Goal: Task Accomplishment & Management: Manage account settings

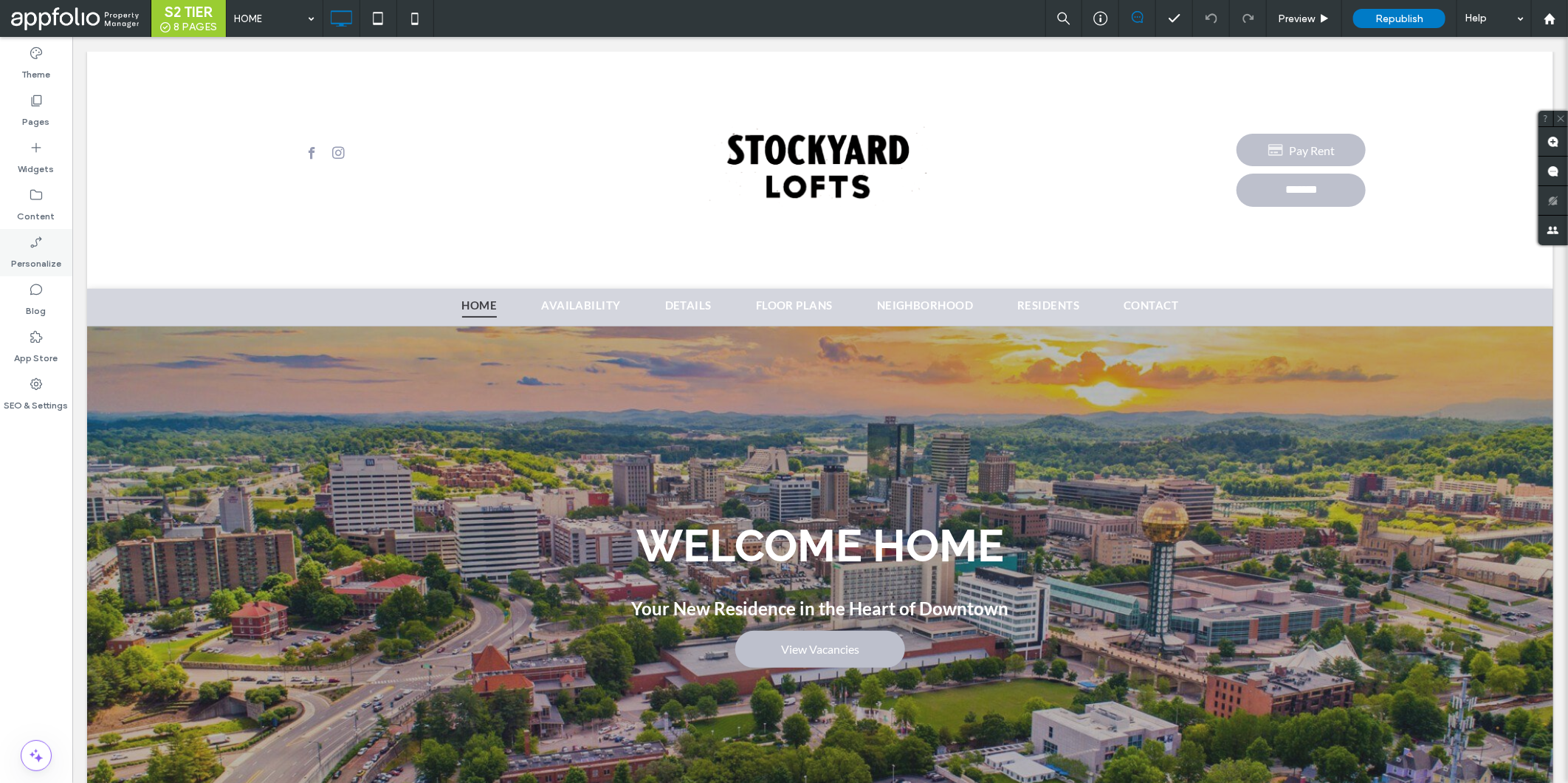
click at [50, 234] on div "Personalize" at bounding box center [36, 253] width 72 height 48
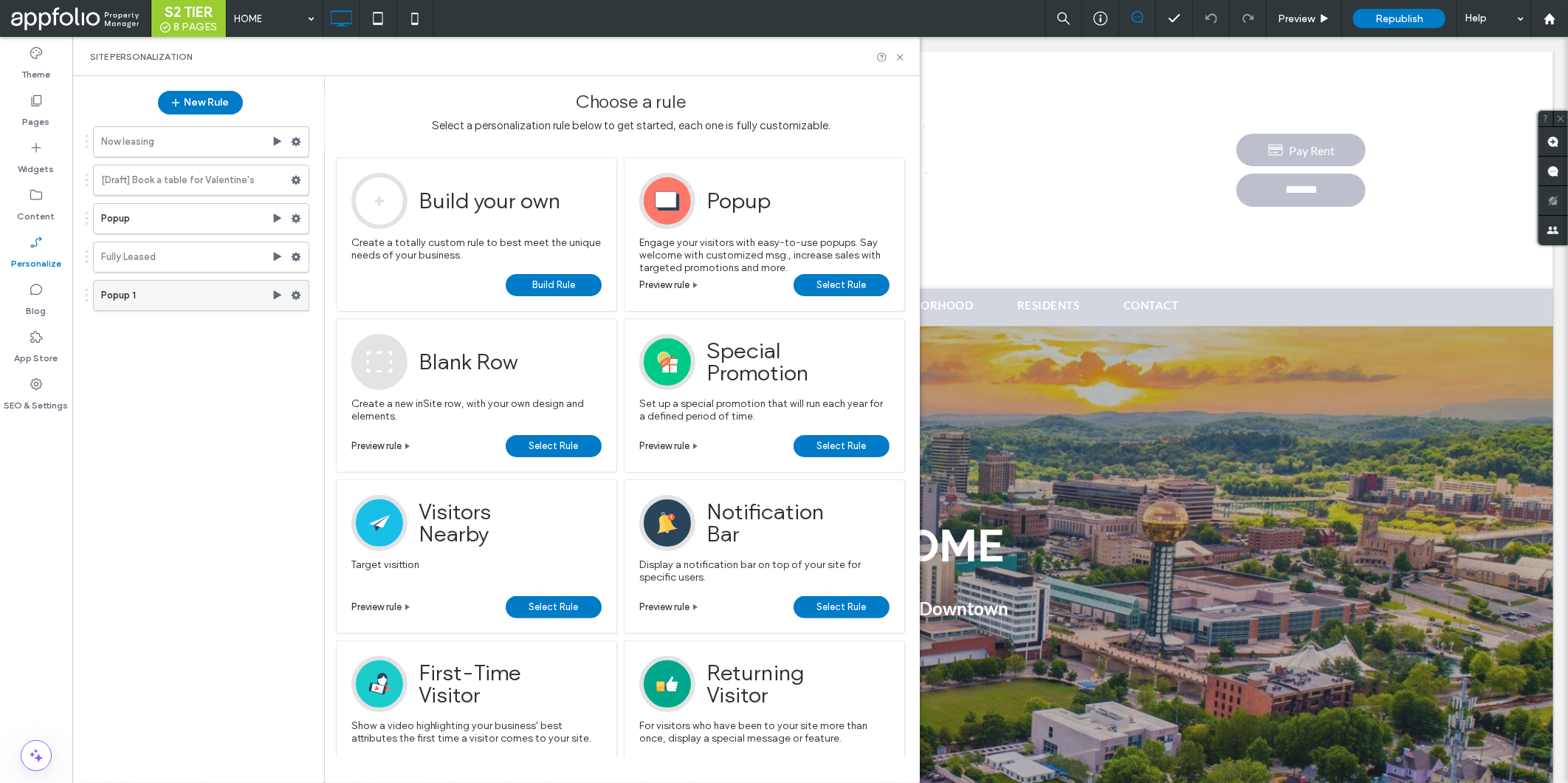
click at [147, 292] on label "Popup 1" at bounding box center [186, 295] width 170 height 29
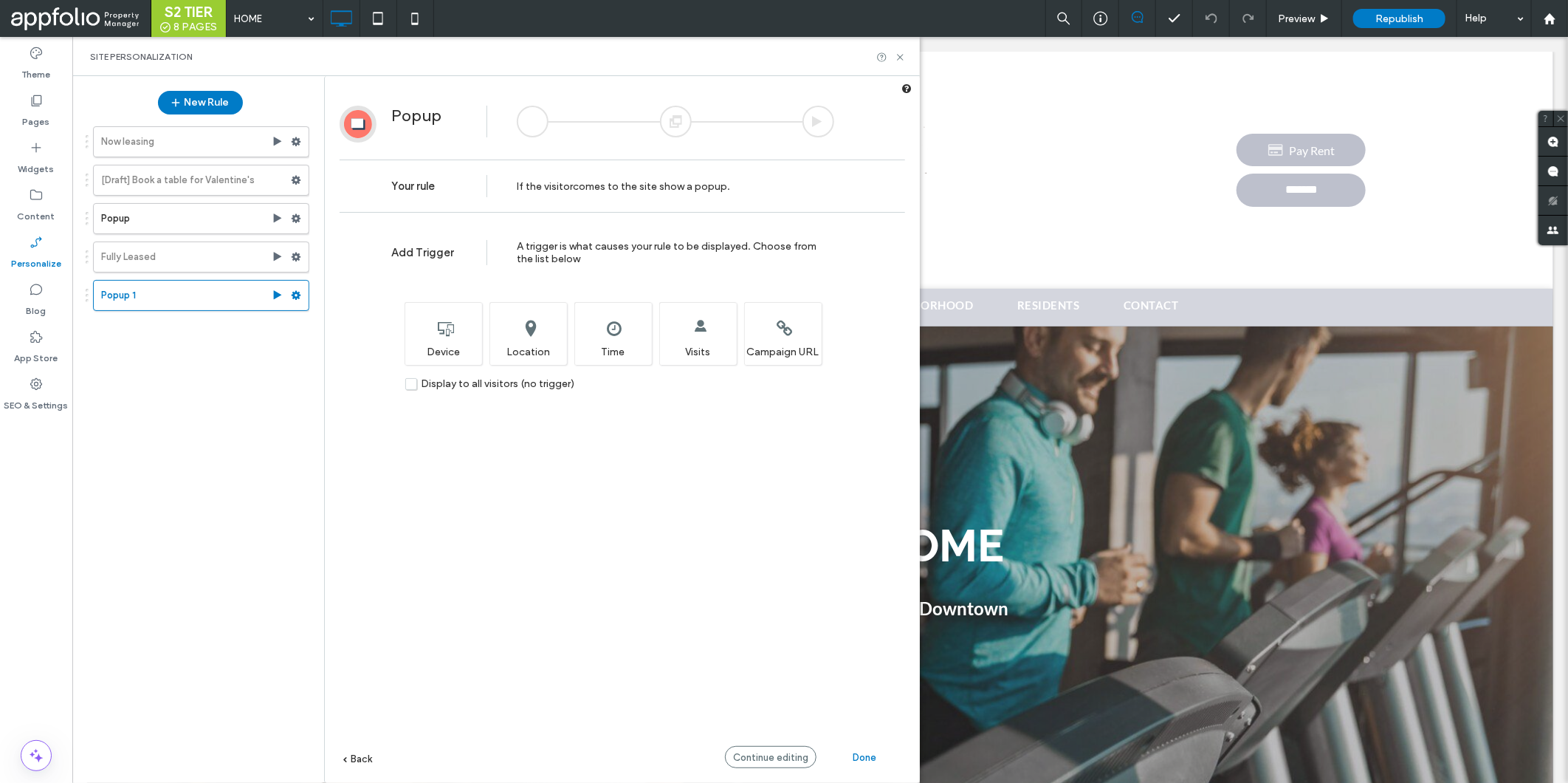
click at [673, 124] on div at bounding box center [676, 121] width 32 height 32
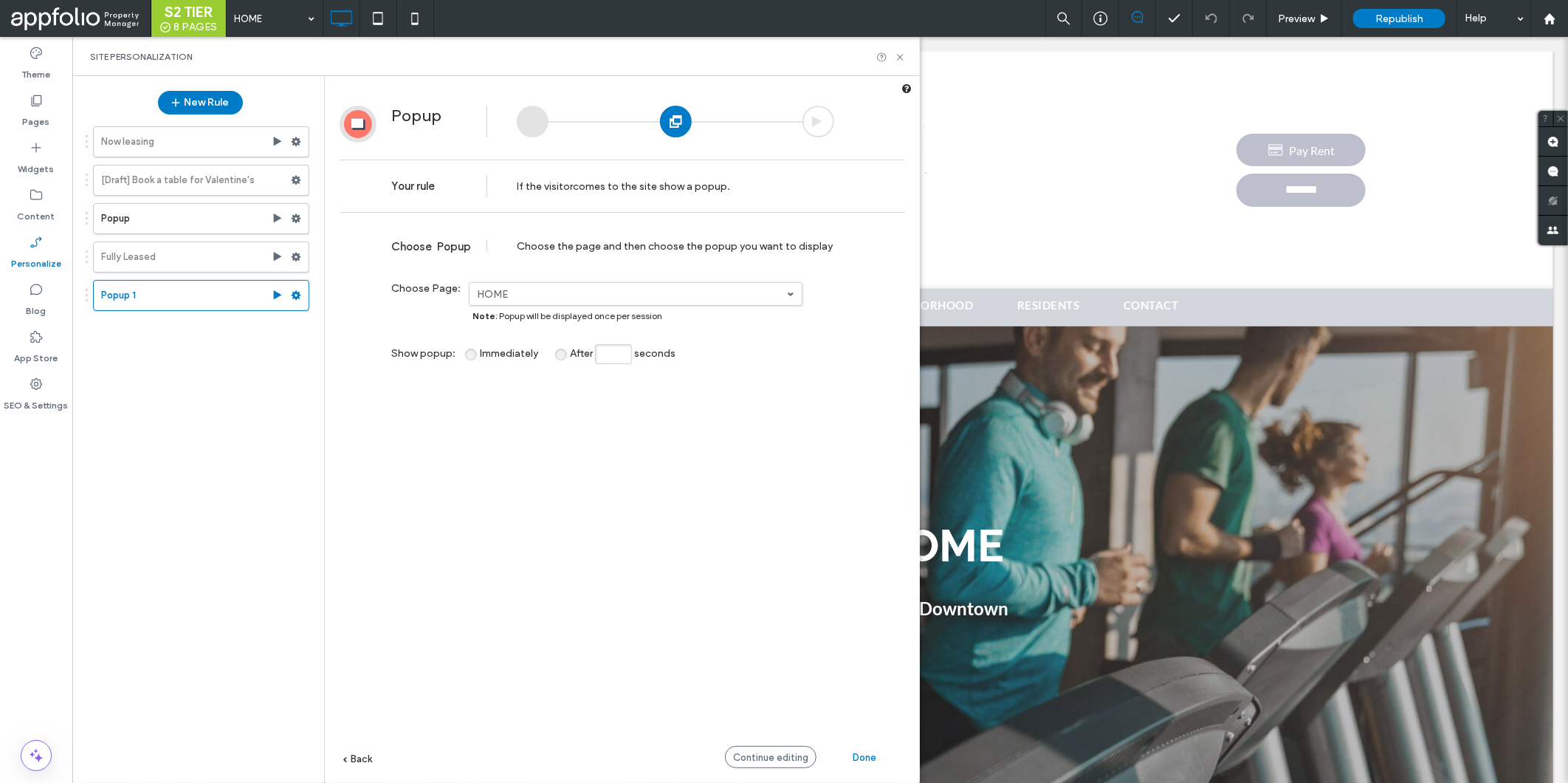
click at [753, 751] on div "Continue editing" at bounding box center [771, 756] width 92 height 22
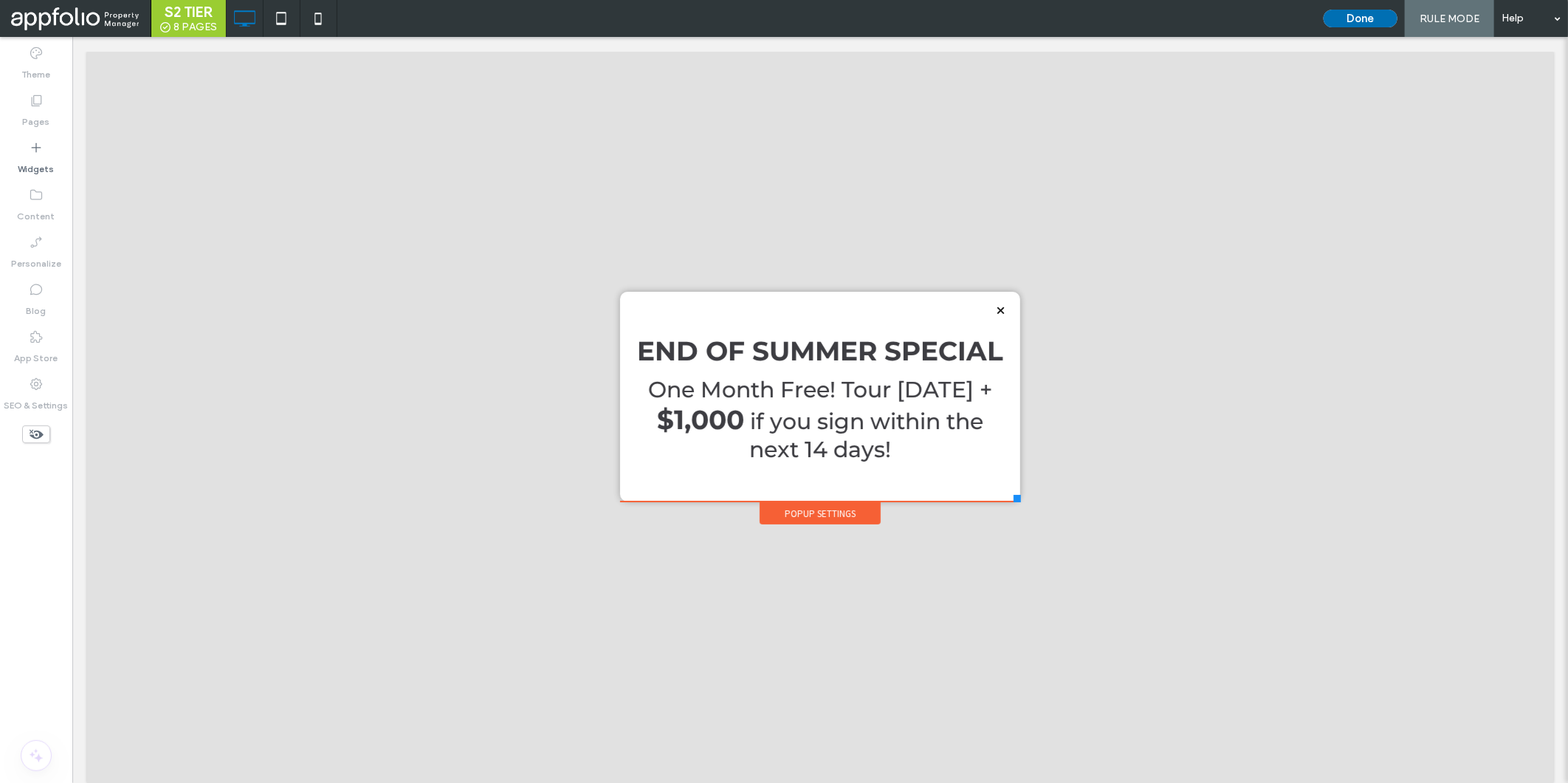
click at [1367, 16] on button "Done" at bounding box center [1360, 17] width 74 height 17
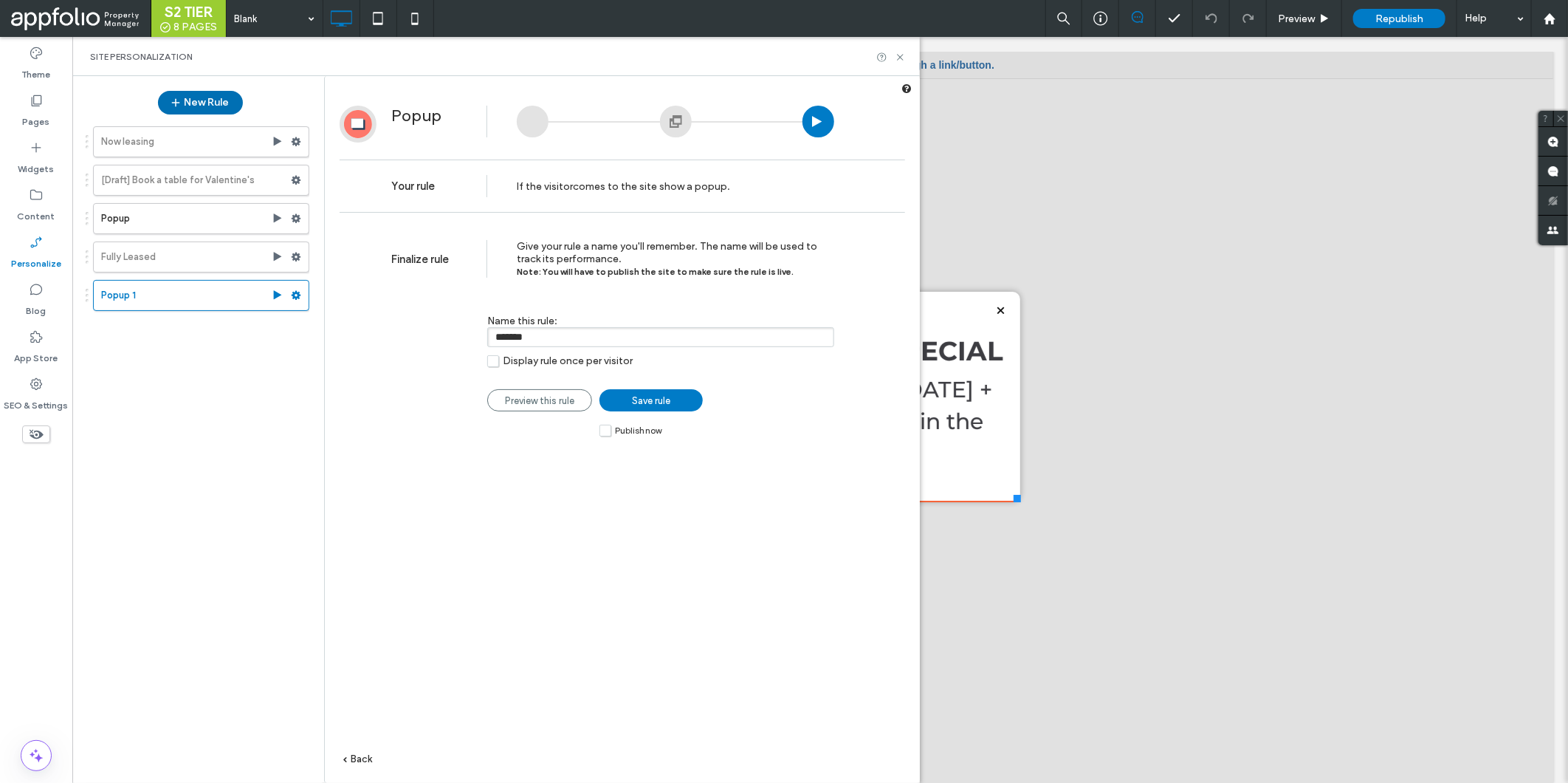
click at [205, 101] on button "New Rule" at bounding box center [200, 103] width 85 height 24
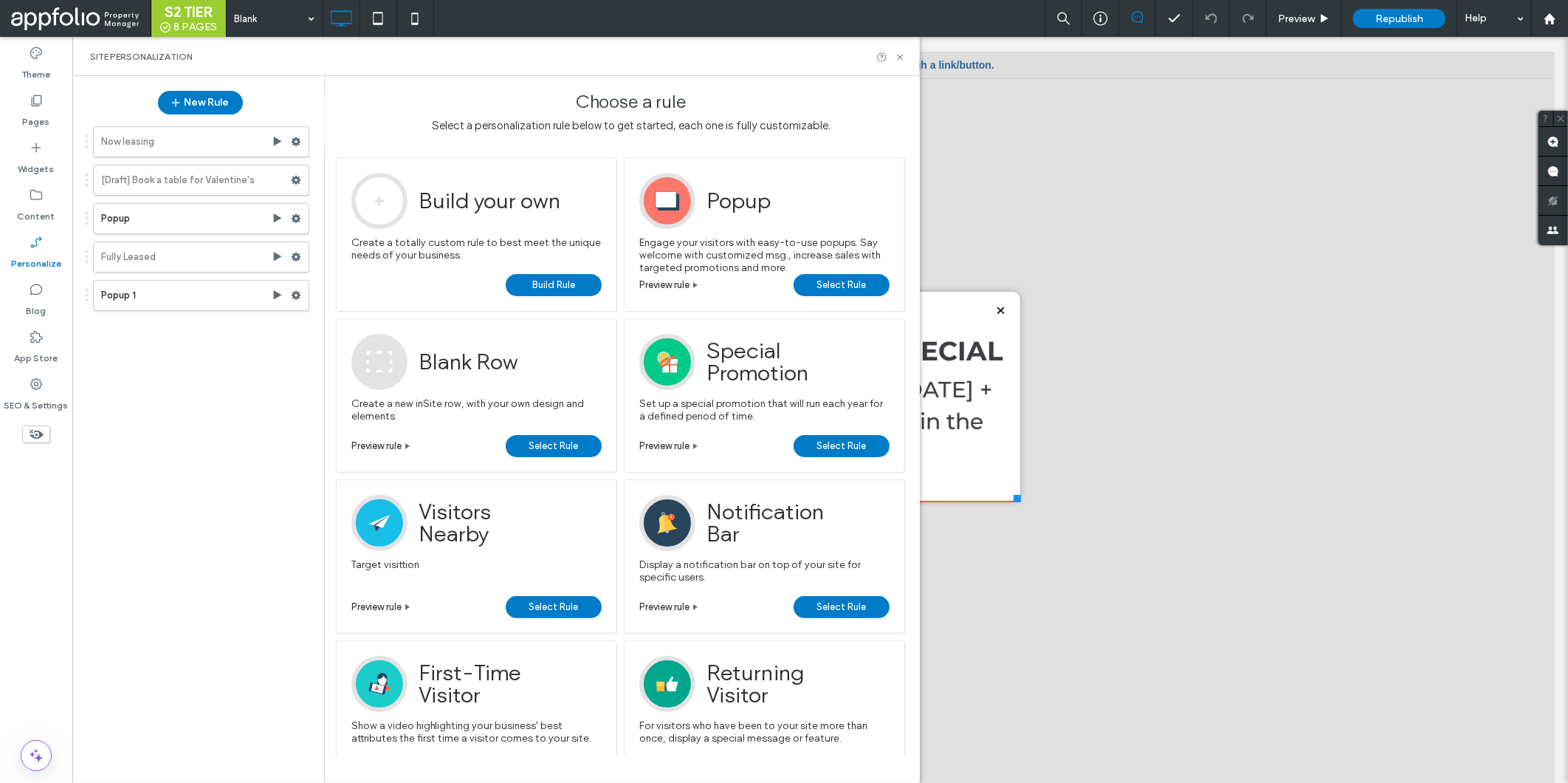
click at [814, 282] on link "Select Rule" at bounding box center [841, 285] width 96 height 22
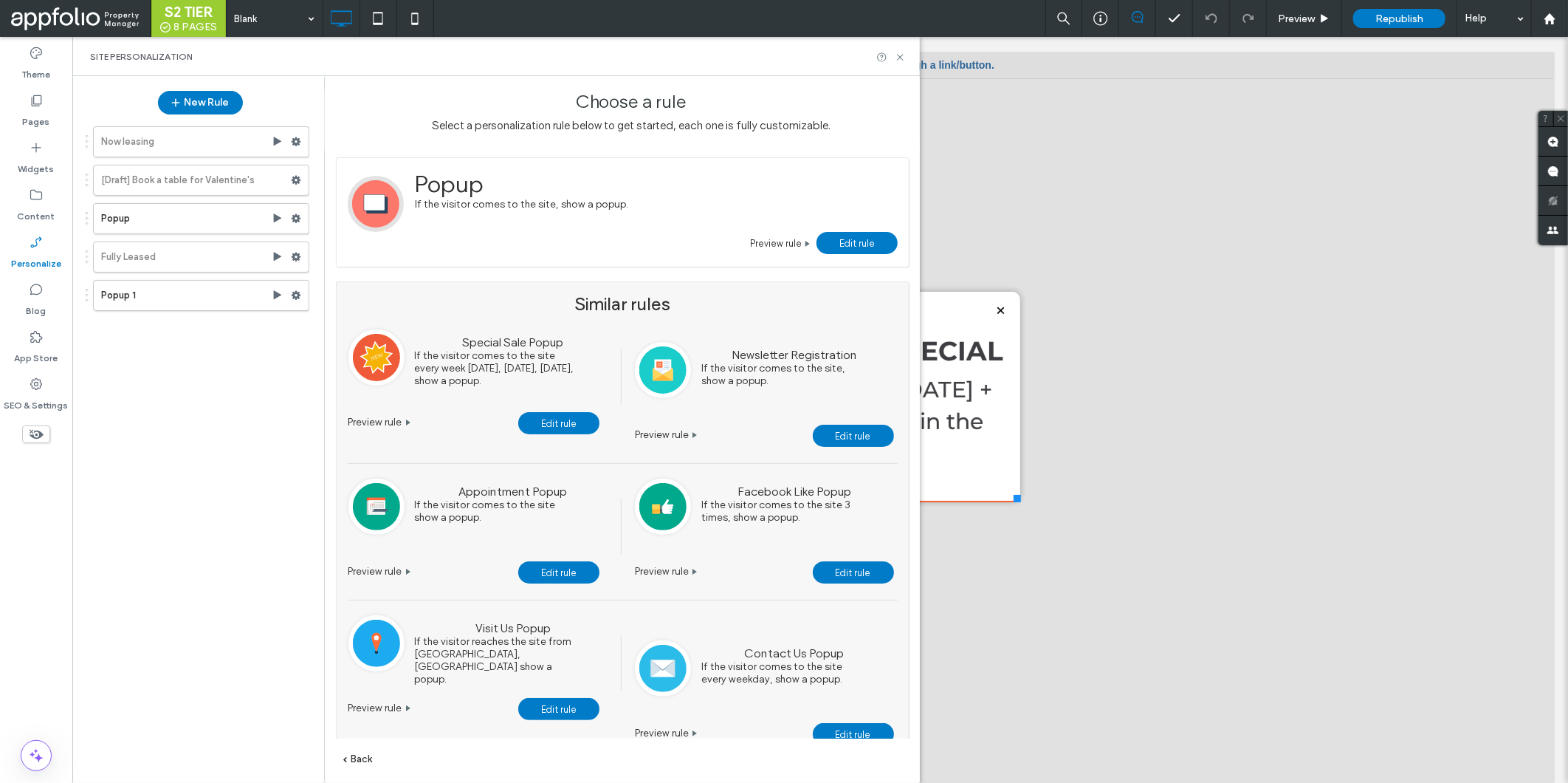
click at [875, 242] on link "Edit rule" at bounding box center [857, 243] width 81 height 22
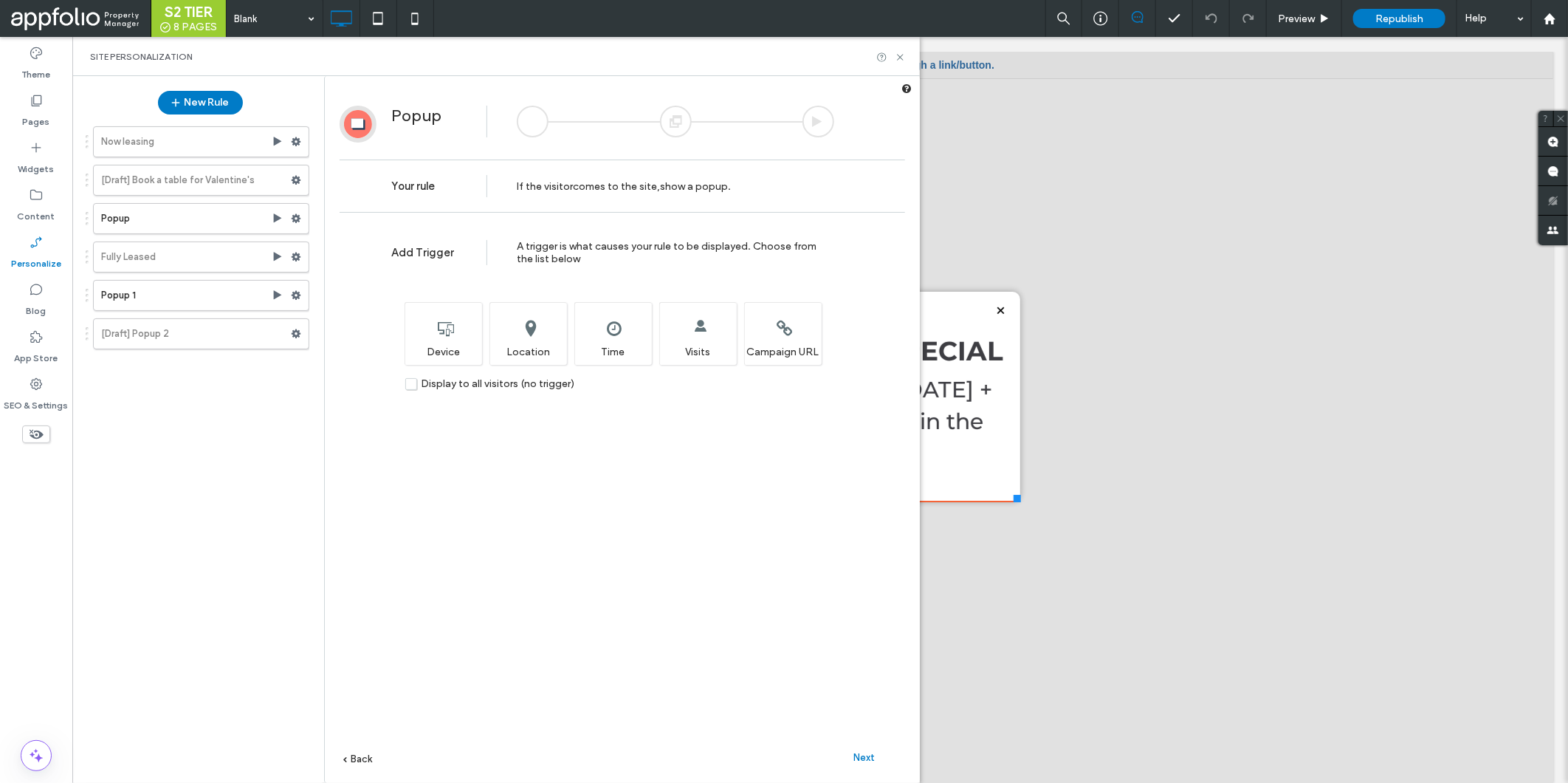
click at [863, 762] on span "Next" at bounding box center [864, 757] width 21 height 11
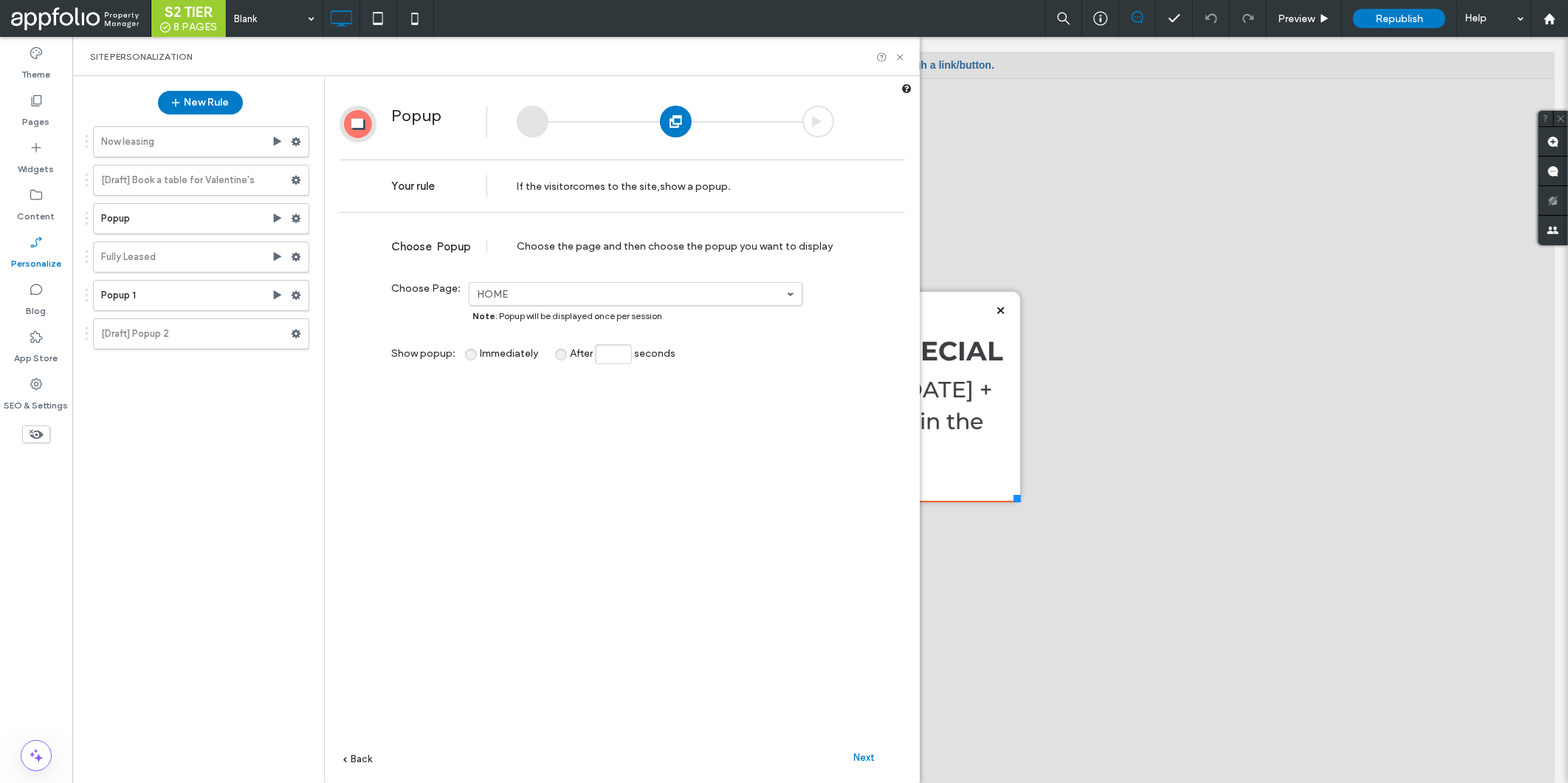
click at [657, 303] on link "HOME" at bounding box center [635, 294] width 332 height 22
click at [594, 349] on link "AVAILABILITY" at bounding box center [636, 346] width 332 height 27
click at [862, 762] on span "Next" at bounding box center [864, 757] width 21 height 11
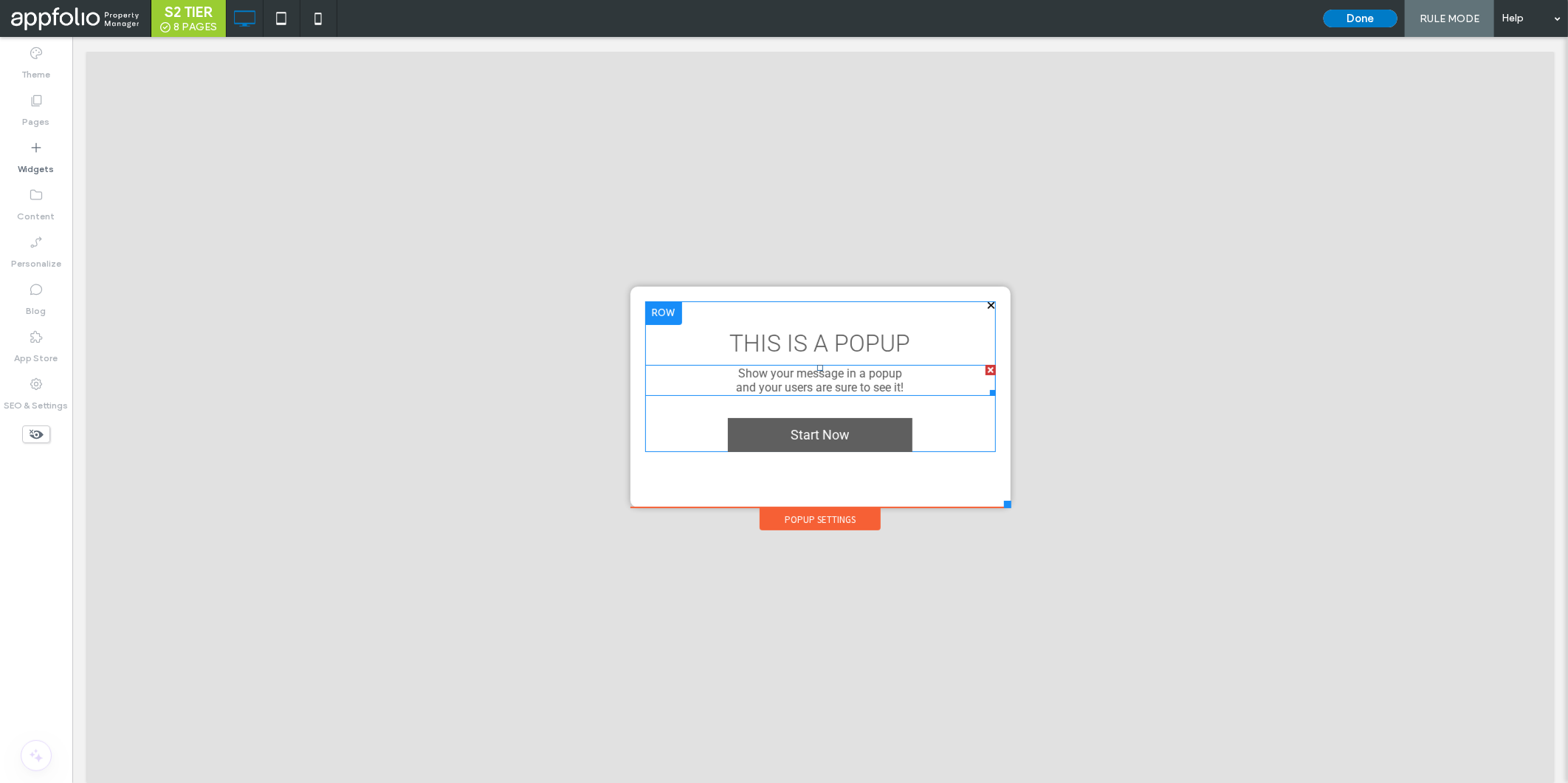
click at [769, 384] on span "and your users are sure to see it!" at bounding box center [819, 386] width 168 height 14
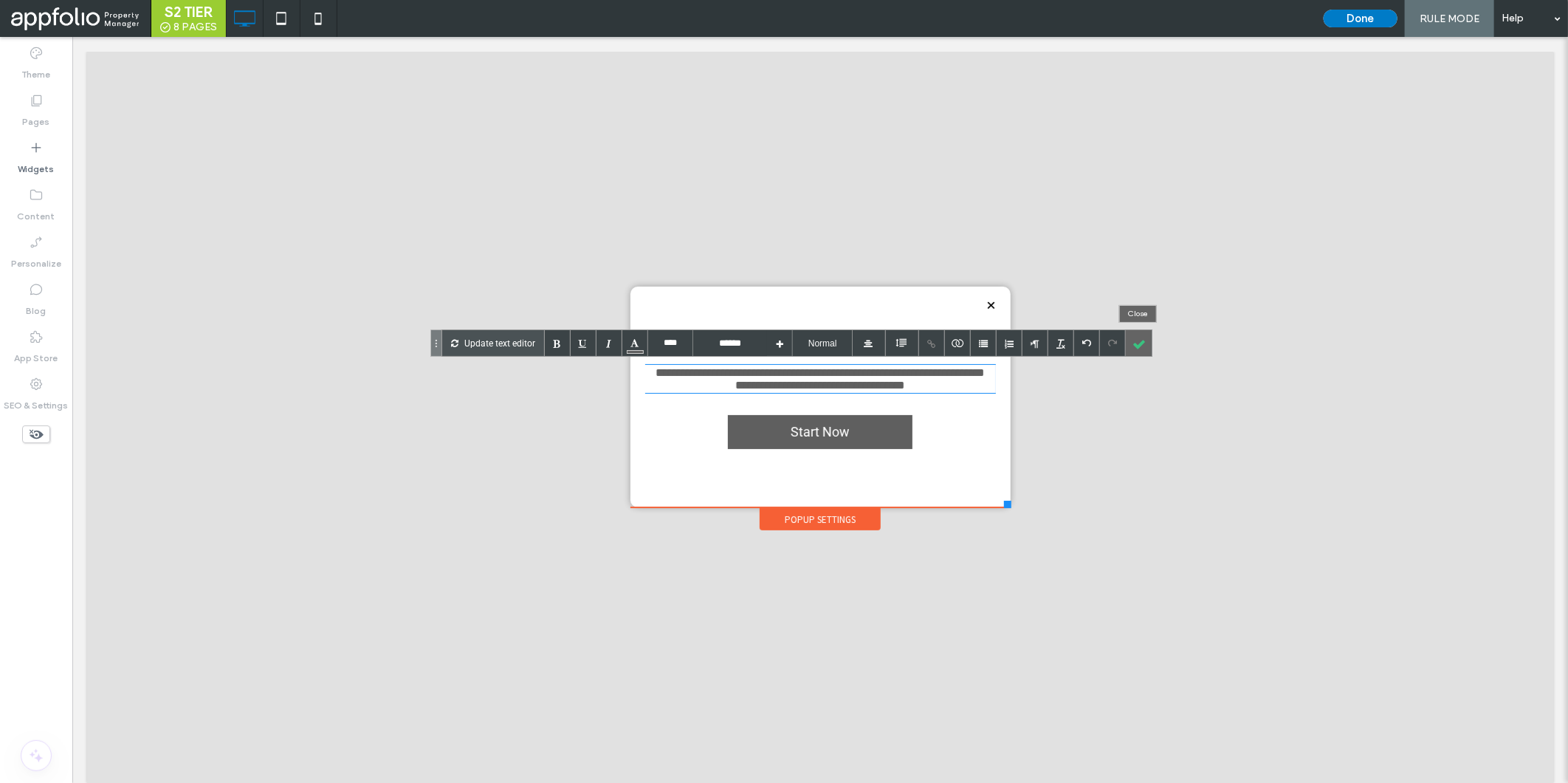
click at [1133, 343] on div at bounding box center [1139, 343] width 26 height 26
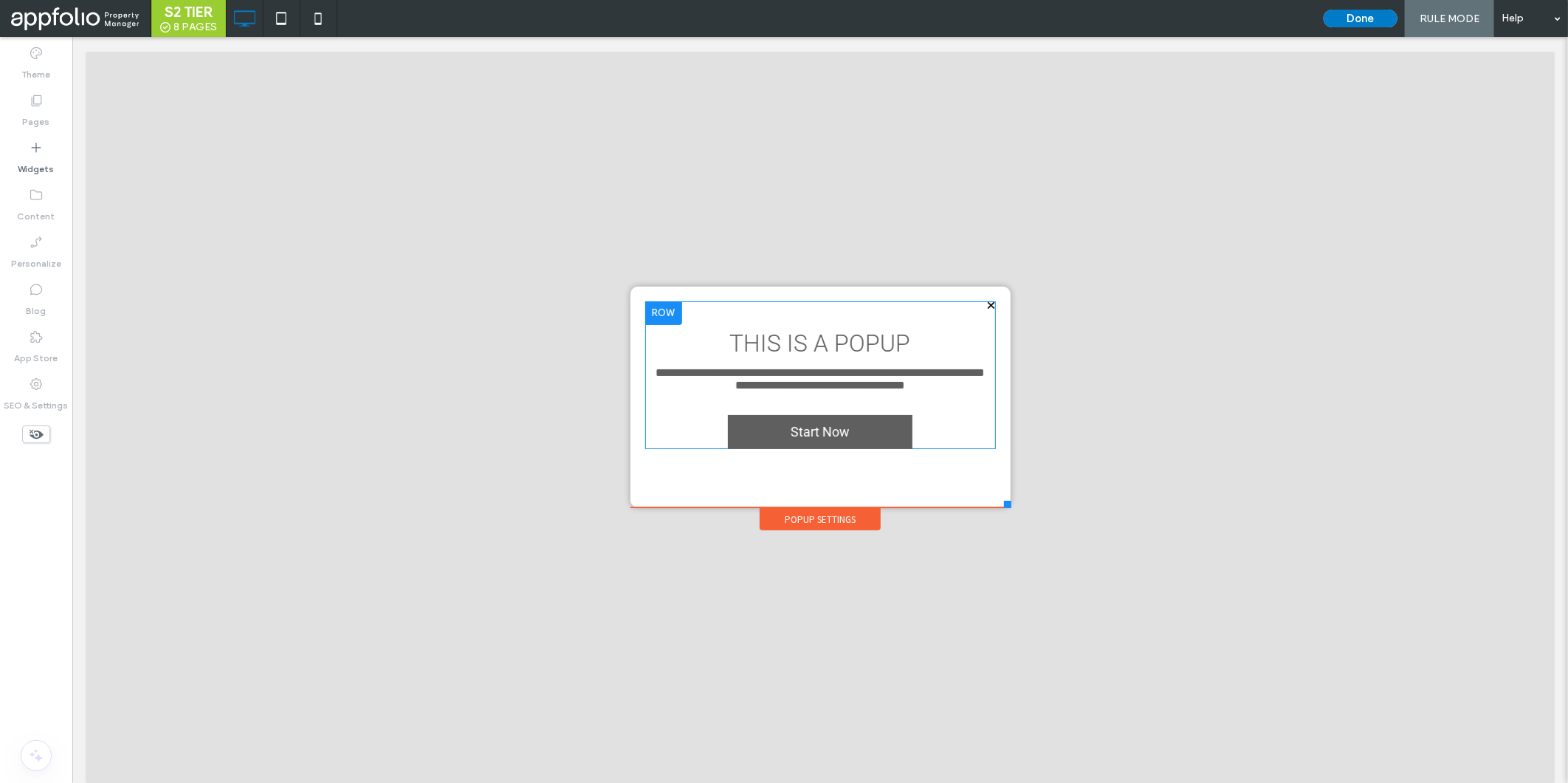
click at [1133, 343] on div at bounding box center [784, 391] width 1568 height 783
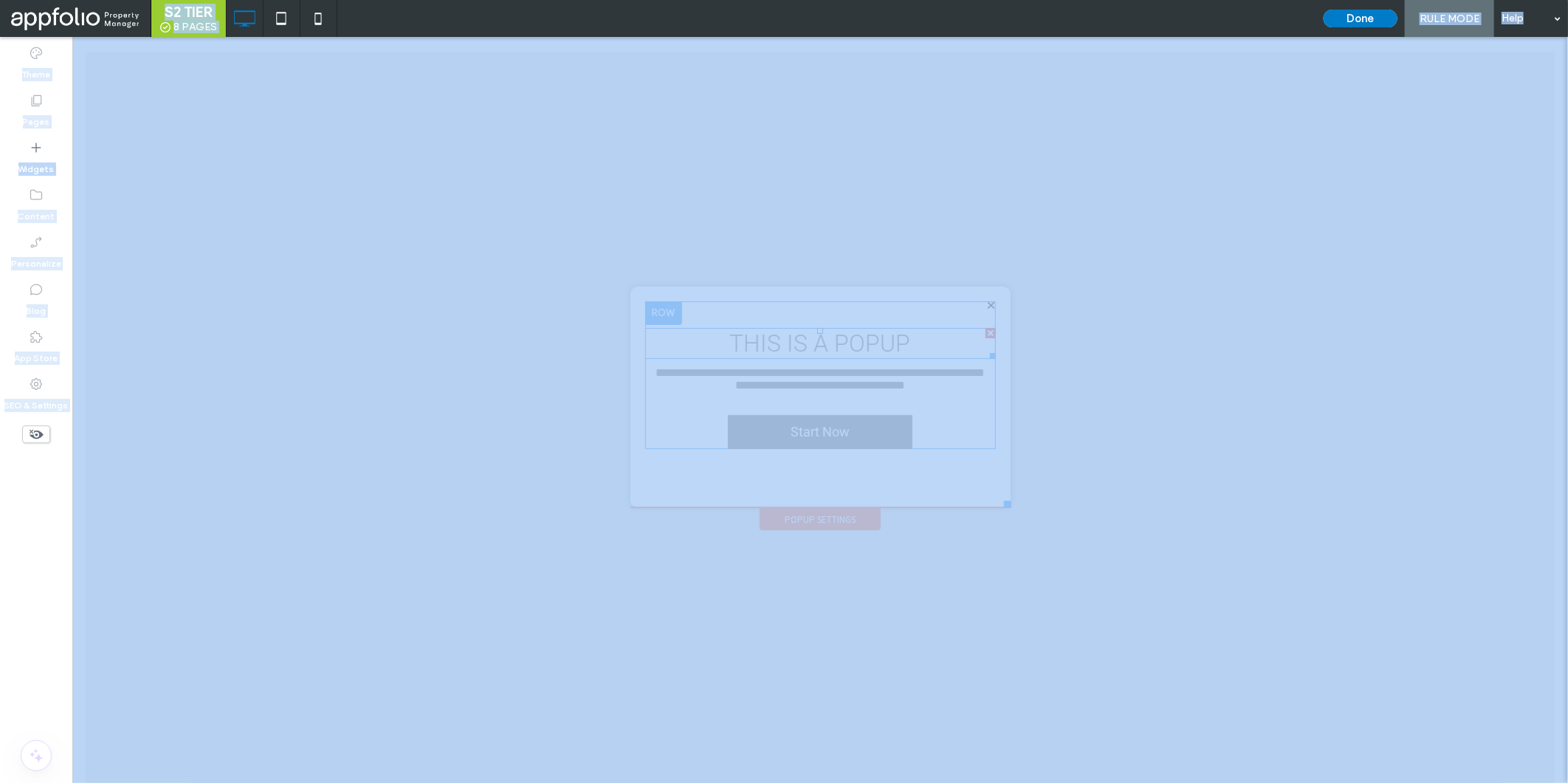
drag, startPoint x: 976, startPoint y: 332, endPoint x: 1012, endPoint y: 387, distance: 65.7
click at [985, 332] on div at bounding box center [989, 332] width 10 height 10
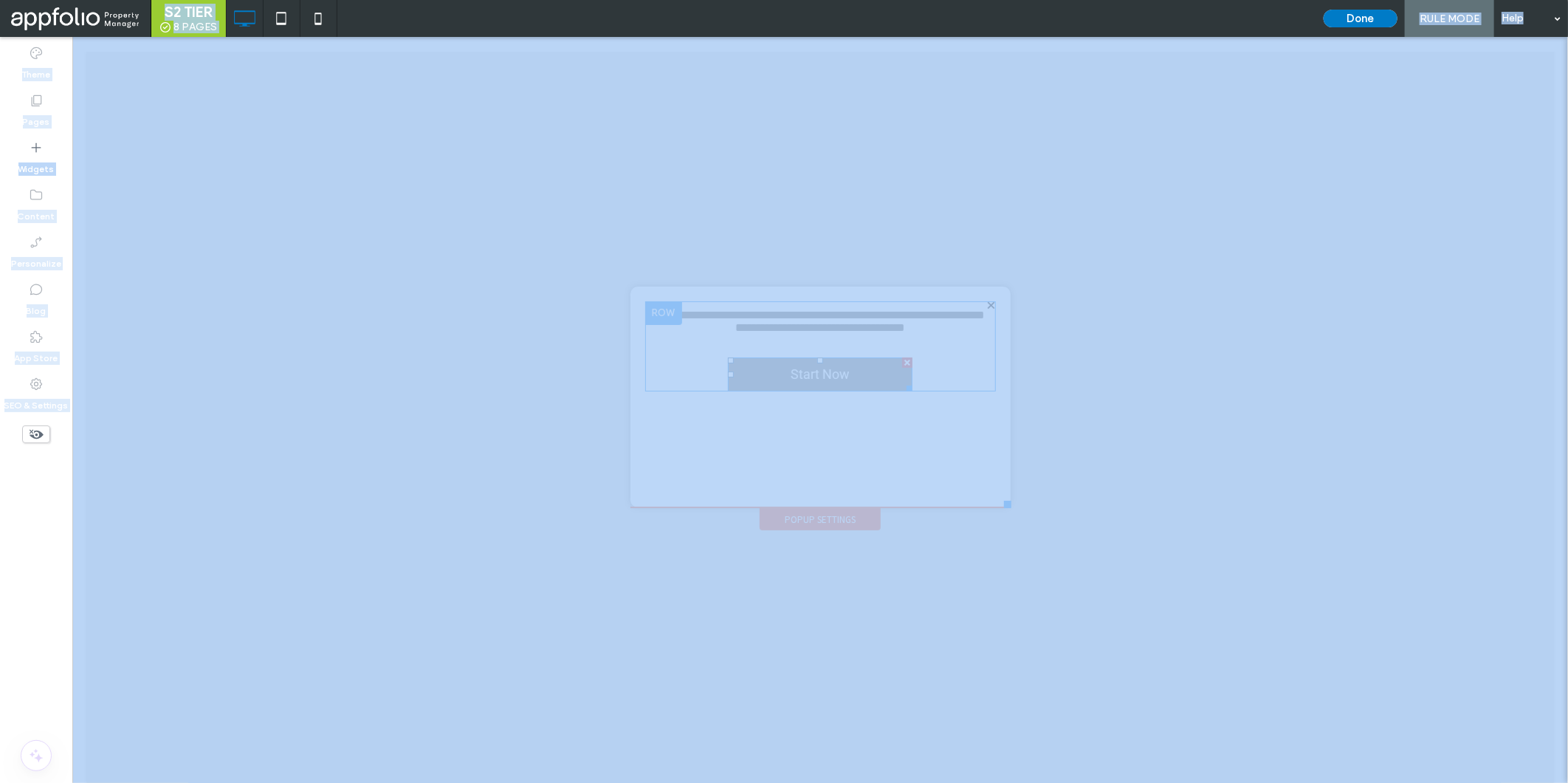
click at [902, 364] on div at bounding box center [906, 361] width 10 height 10
click at [818, 315] on font "**********" at bounding box center [819, 321] width 330 height 24
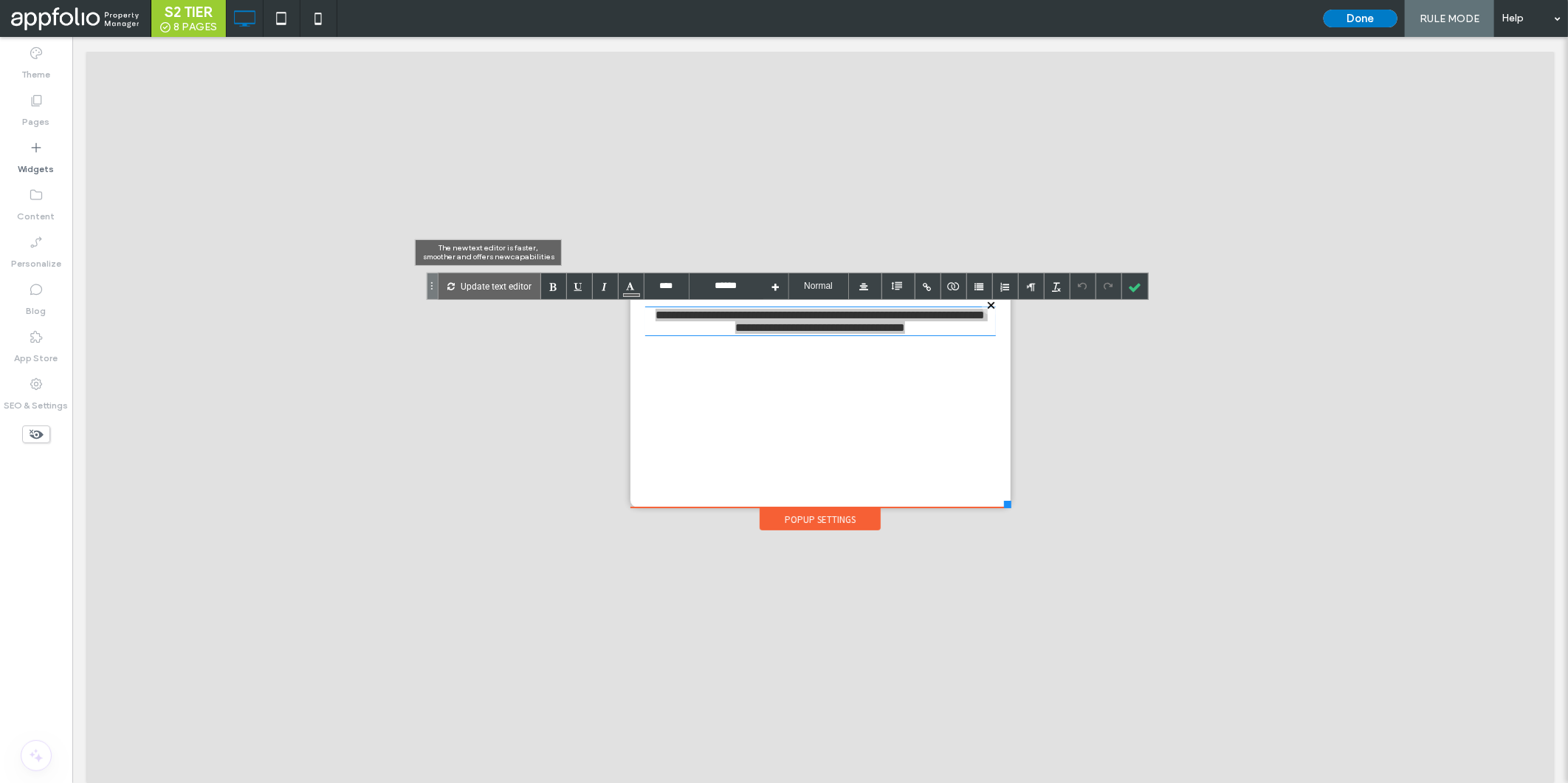
click at [521, 282] on p "Update text editor" at bounding box center [495, 286] width 70 height 26
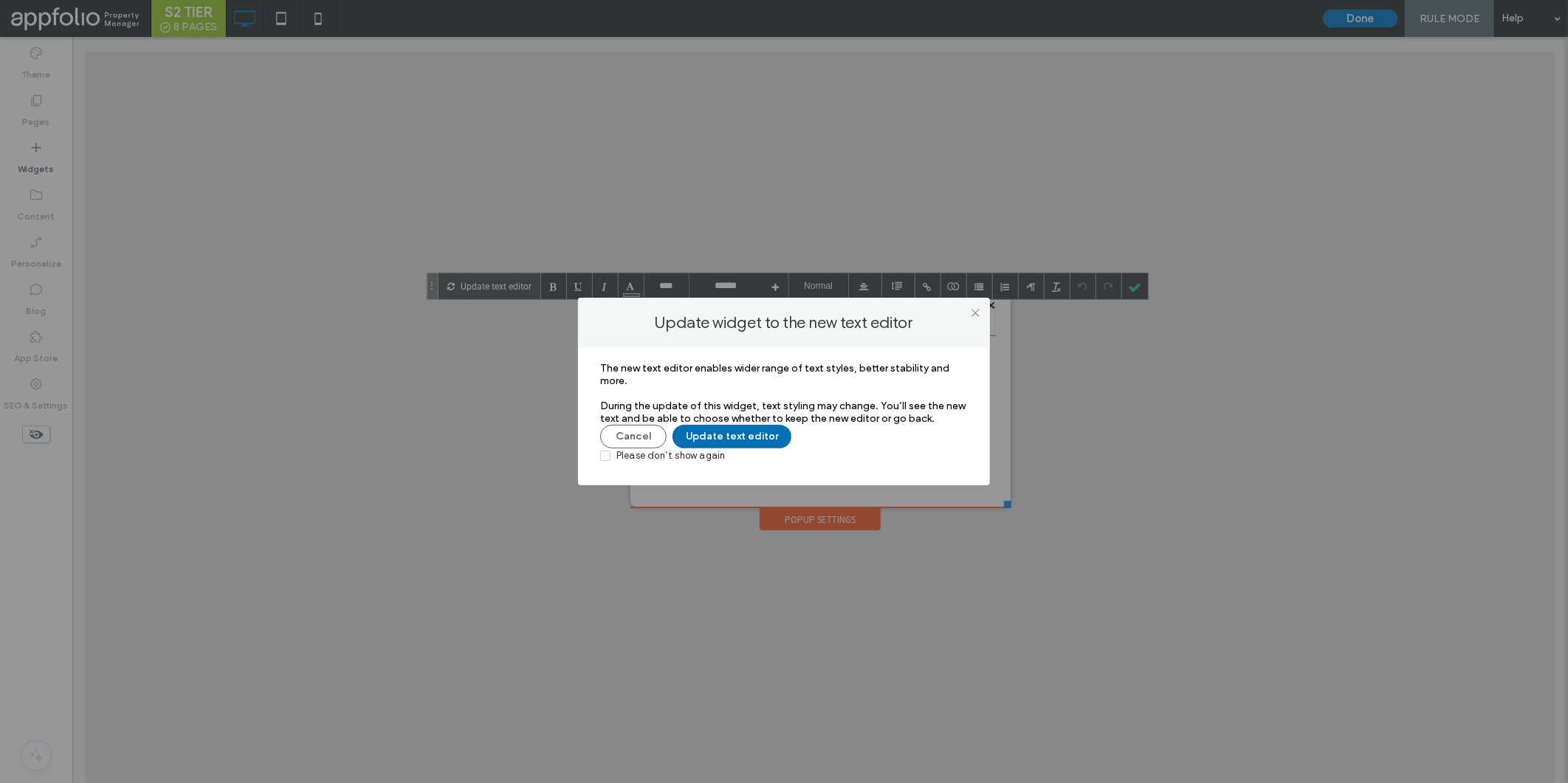
click at [729, 444] on button "Update text editor" at bounding box center [732, 437] width 119 height 24
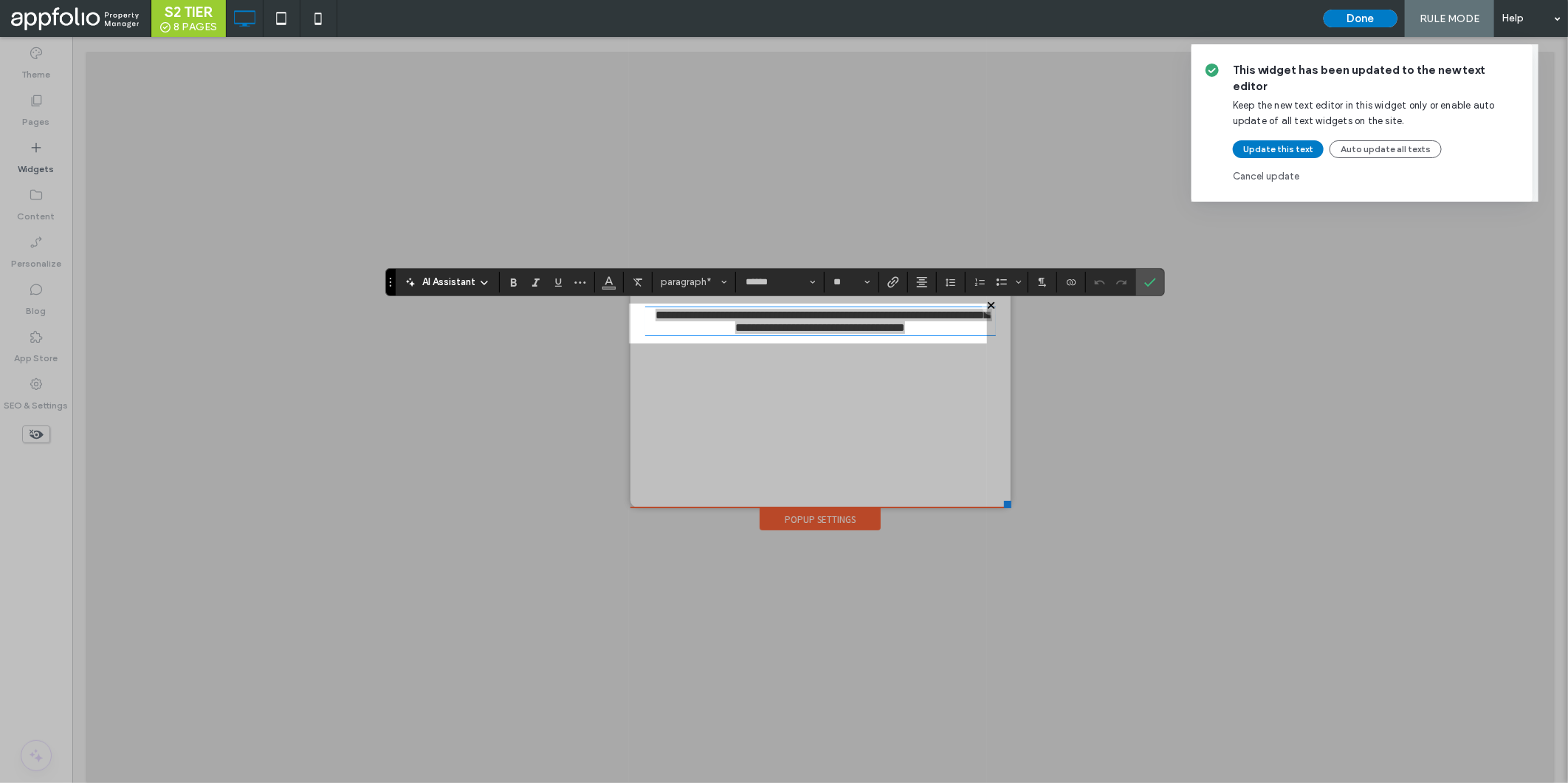
click at [780, 280] on div "This widget has been updated to the new text editor Keep the new text editor in…" at bounding box center [784, 391] width 1568 height 783
click at [1282, 140] on button "Update this text" at bounding box center [1278, 148] width 91 height 17
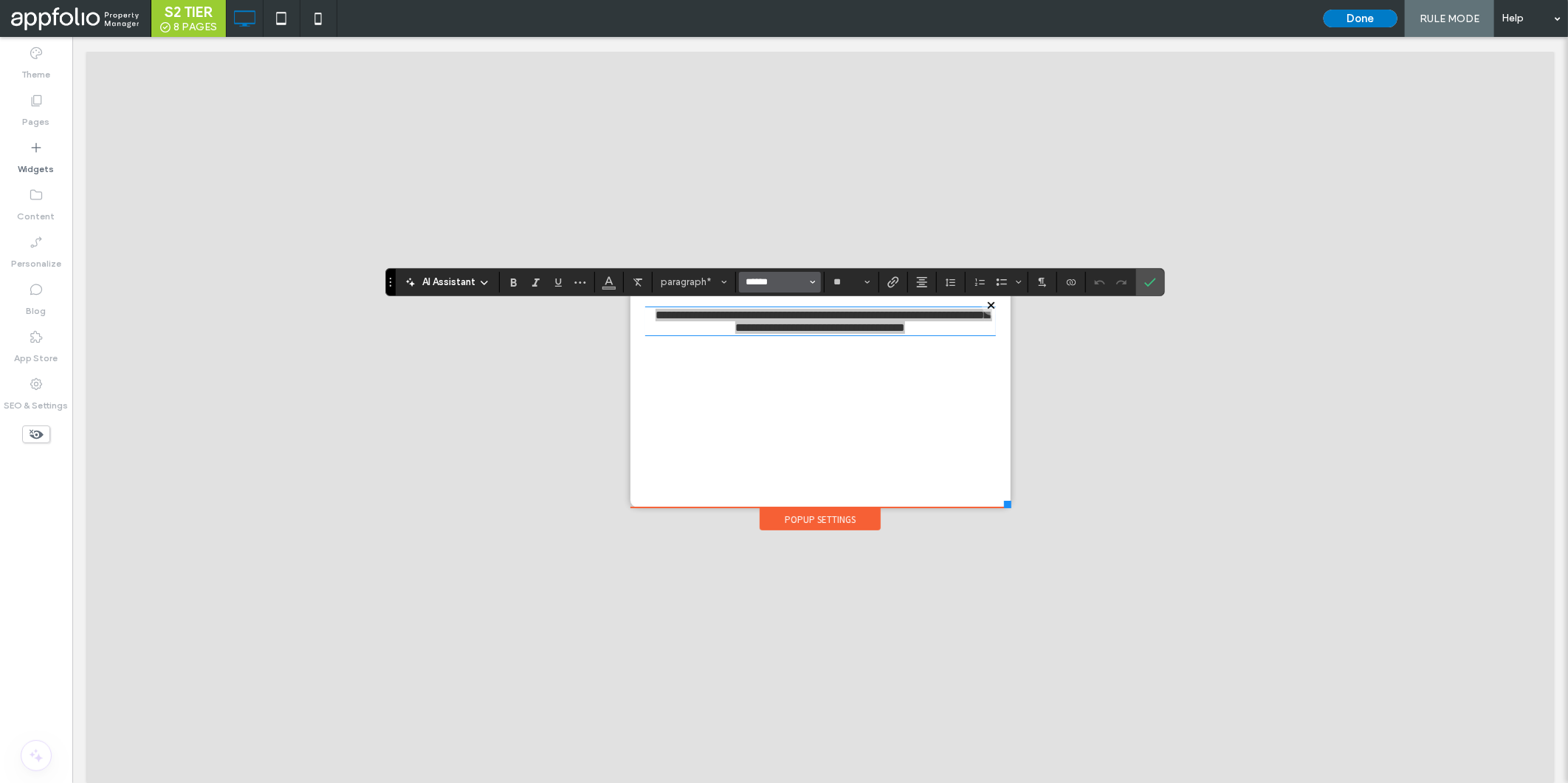
click at [772, 282] on input "******" at bounding box center [775, 282] width 63 height 12
click at [775, 331] on label "Montserrat" at bounding box center [787, 340] width 97 height 21
type input "**********"
click at [781, 272] on div "**********" at bounding box center [774, 282] width 779 height 28
click at [810, 269] on div "**********" at bounding box center [774, 282] width 779 height 28
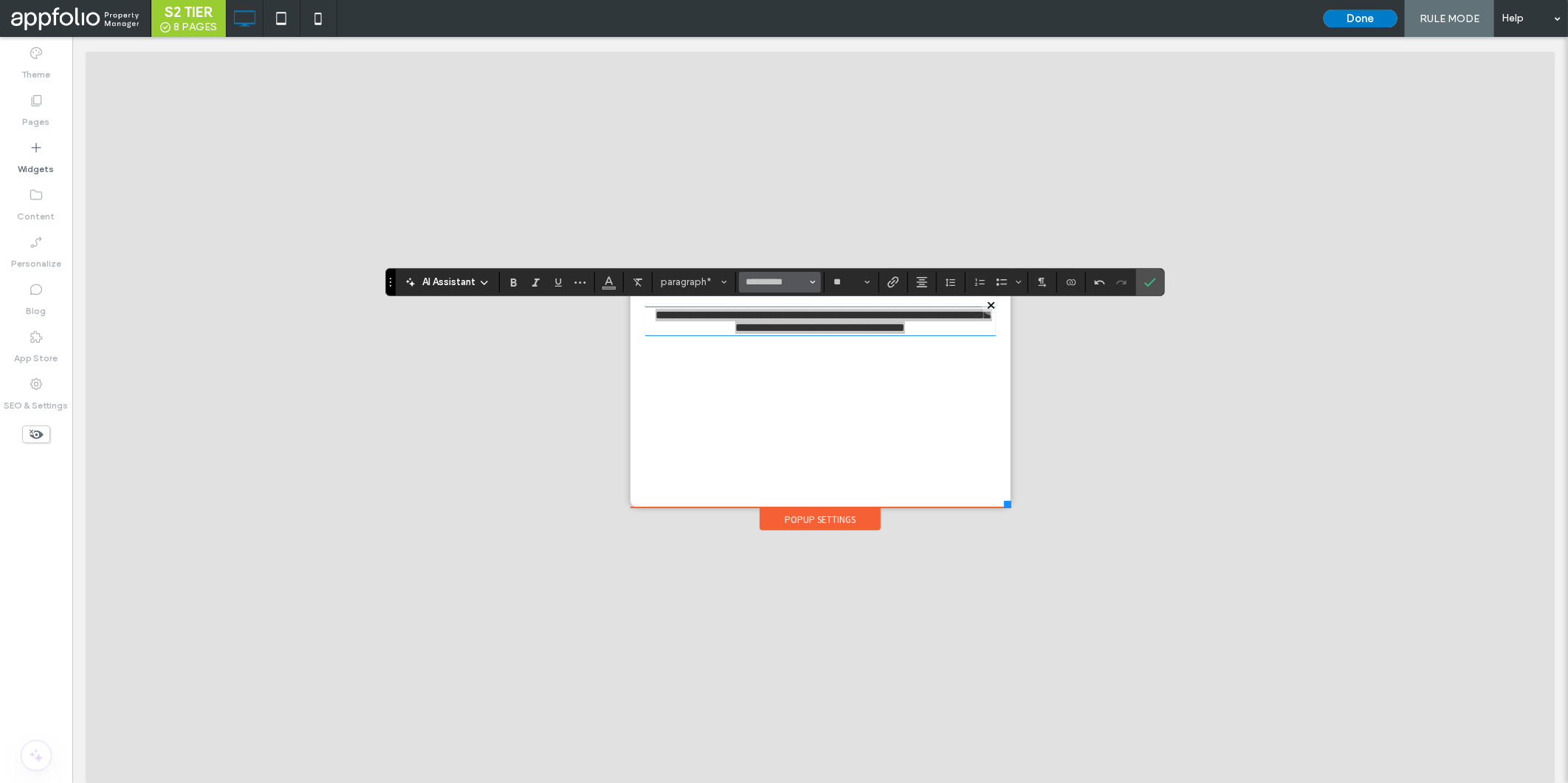
click at [810, 279] on icon "Font & Font weight" at bounding box center [813, 282] width 5 height 5
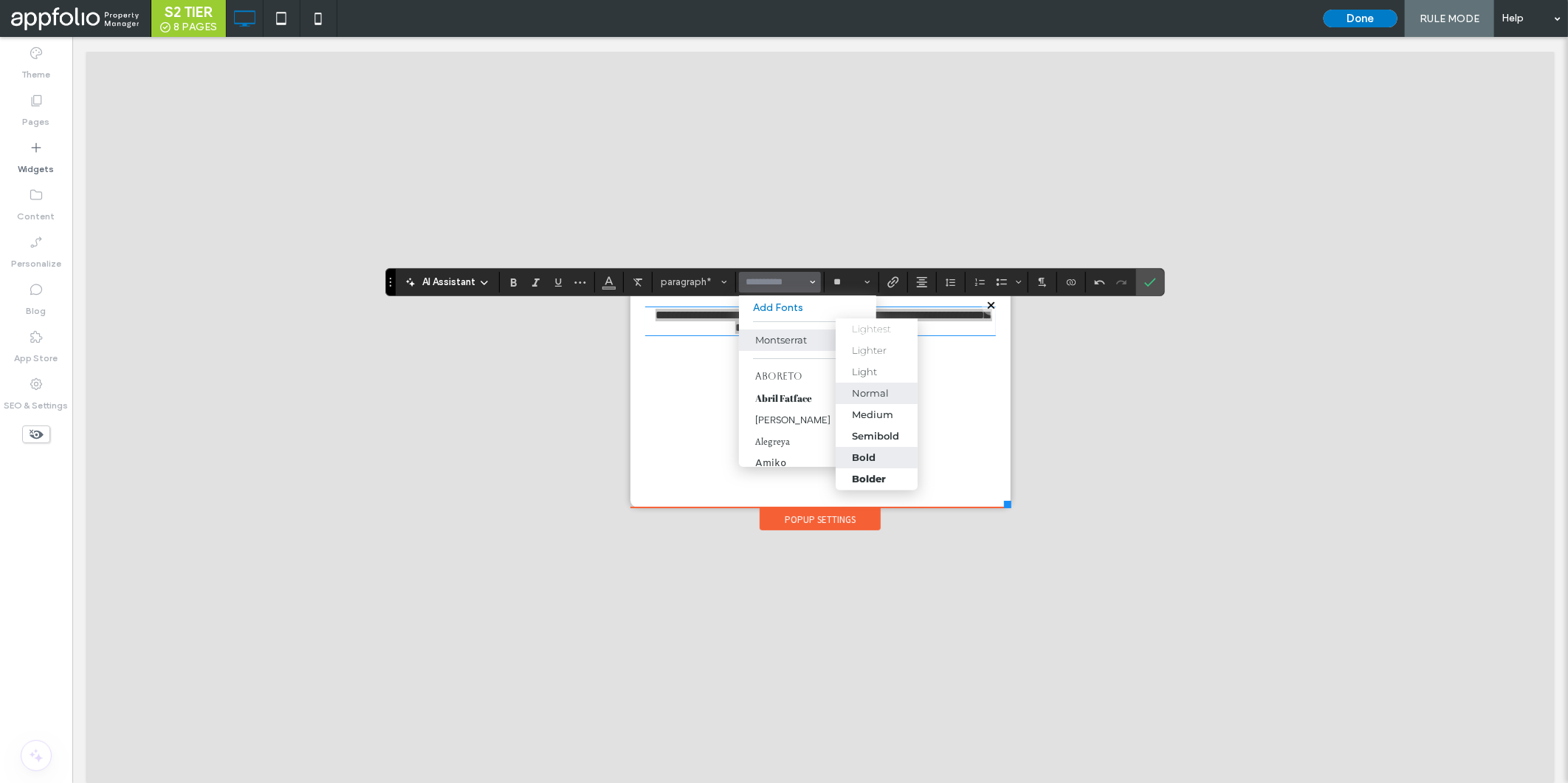
click at [876, 460] on div "Bold" at bounding box center [877, 457] width 49 height 12
type input "**********"
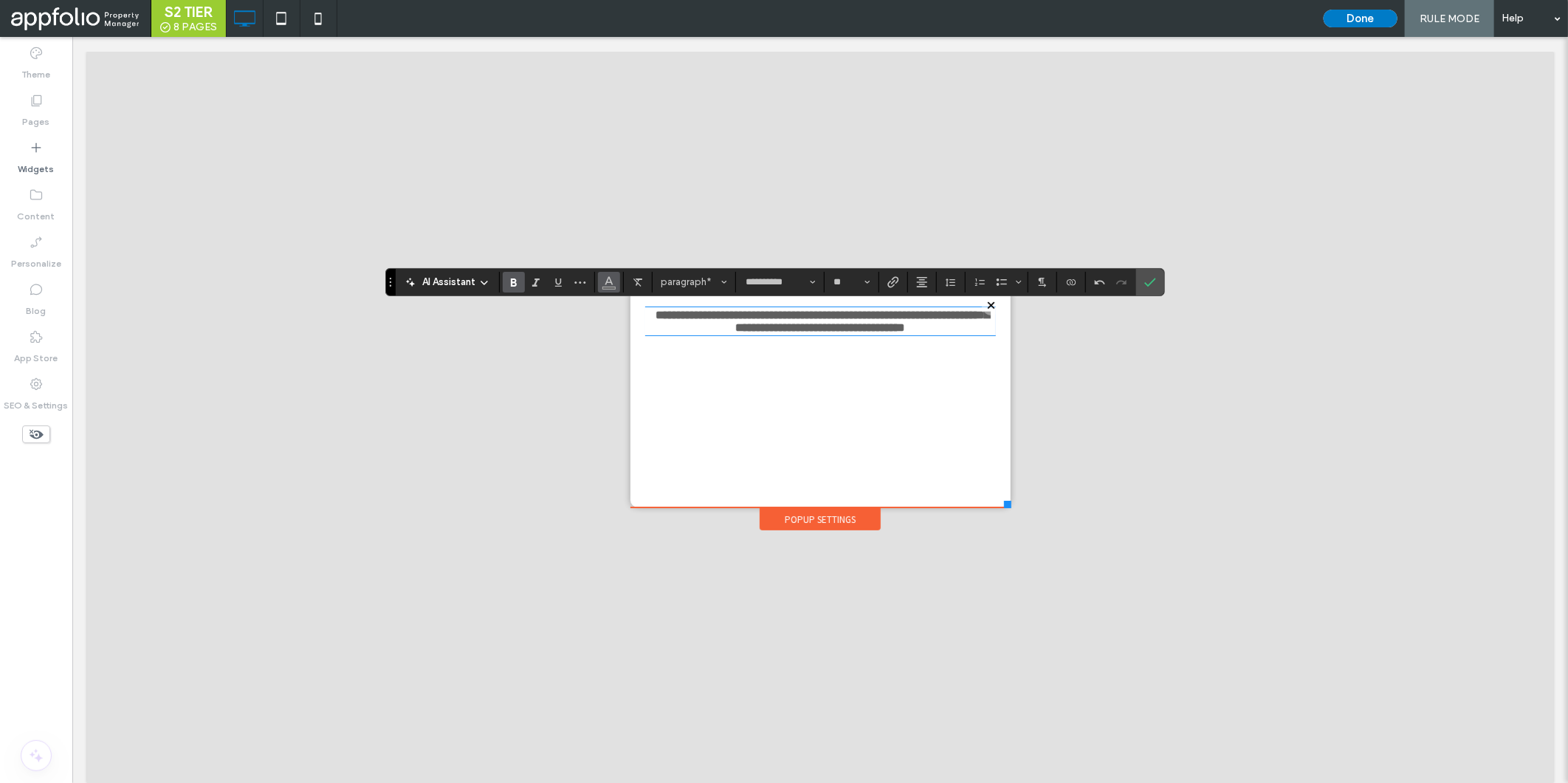
click at [608, 282] on icon "Color" at bounding box center [609, 280] width 12 height 12
click at [612, 277] on icon "Color" at bounding box center [609, 280] width 12 height 12
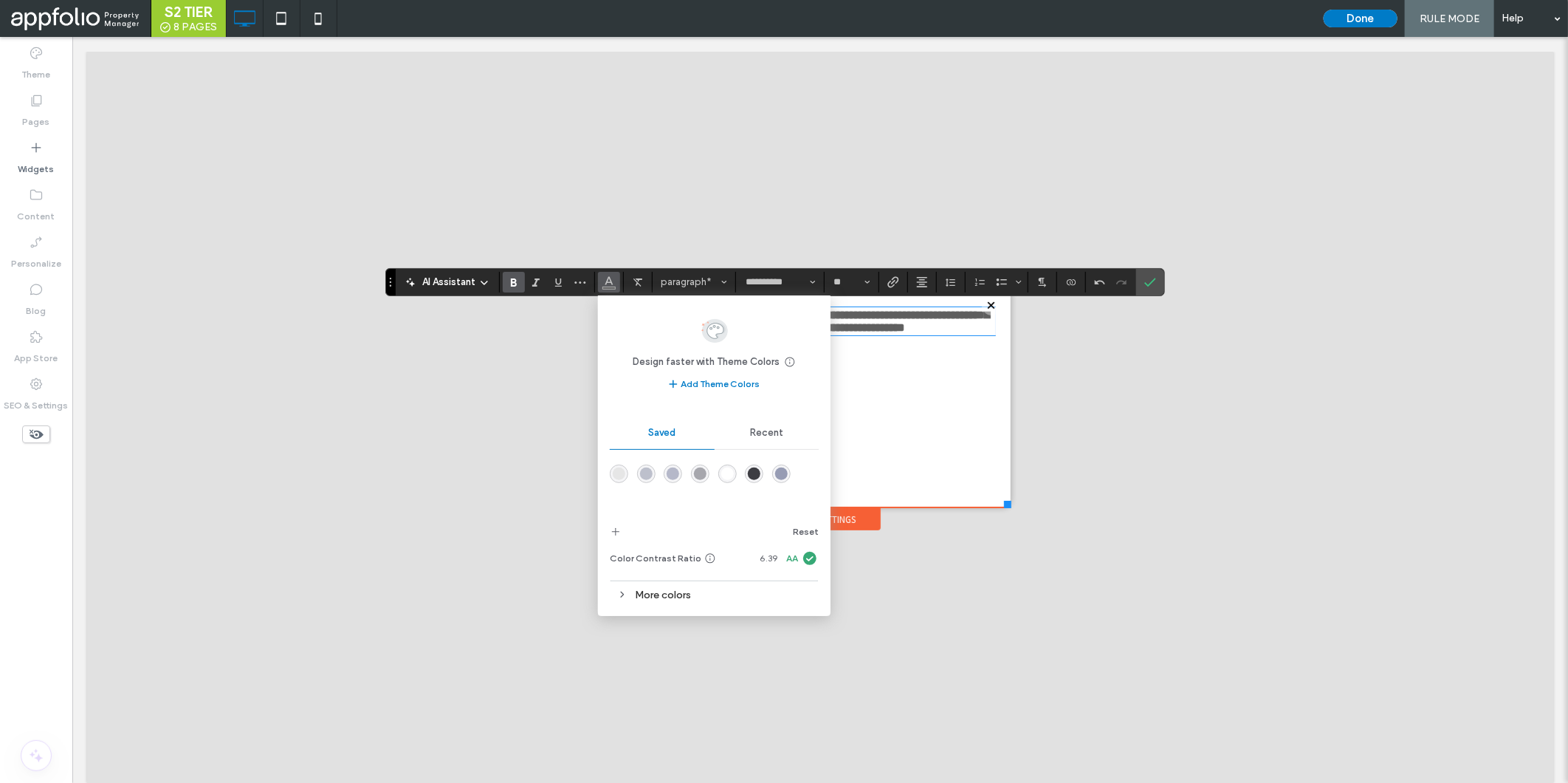
click at [752, 469] on div "rgba(61,61,66,1)" at bounding box center [754, 473] width 13 height 13
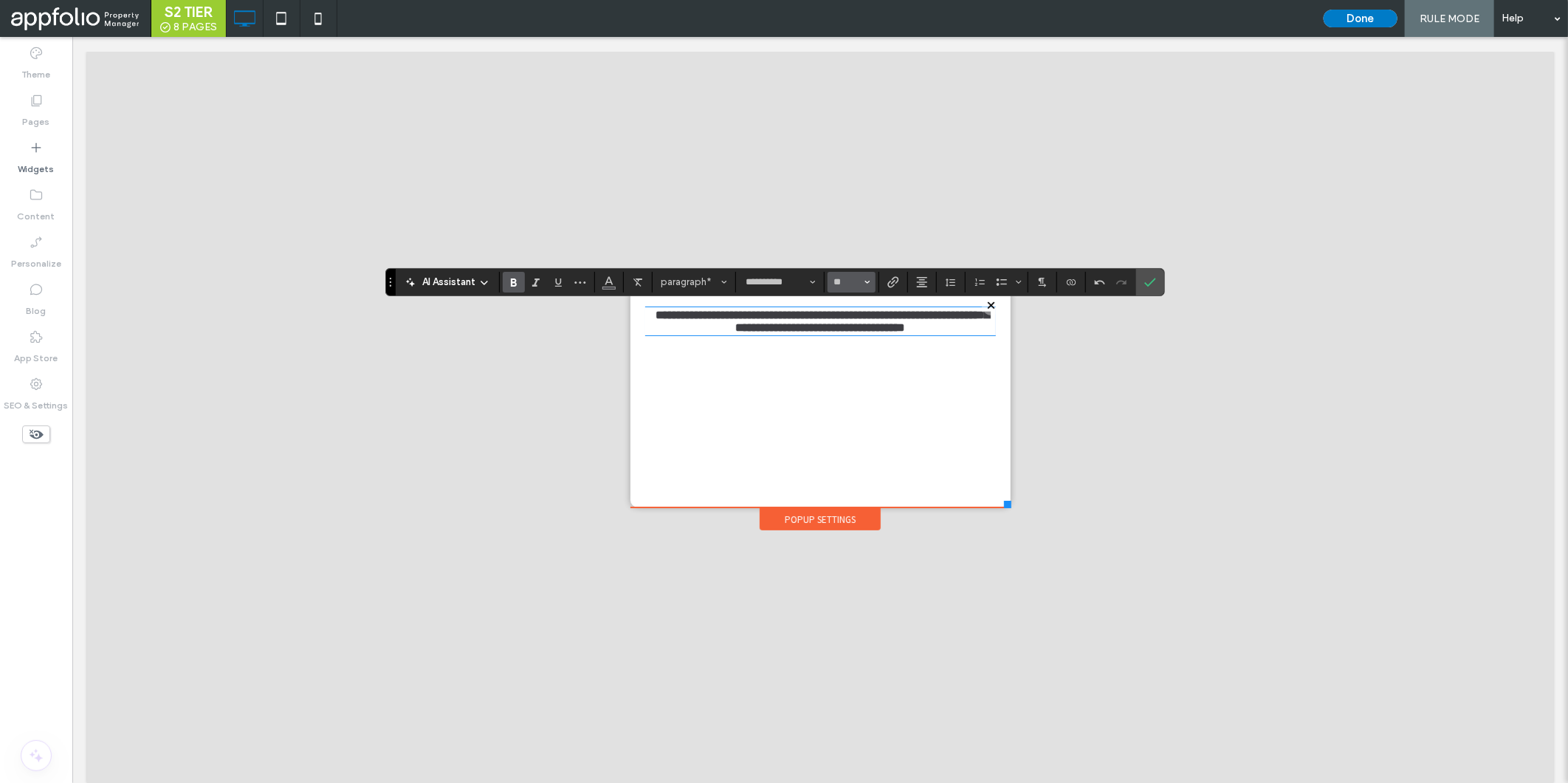
click at [870, 280] on icon "Size" at bounding box center [867, 282] width 5 height 5
click at [846, 417] on label "36" at bounding box center [851, 407] width 48 height 21
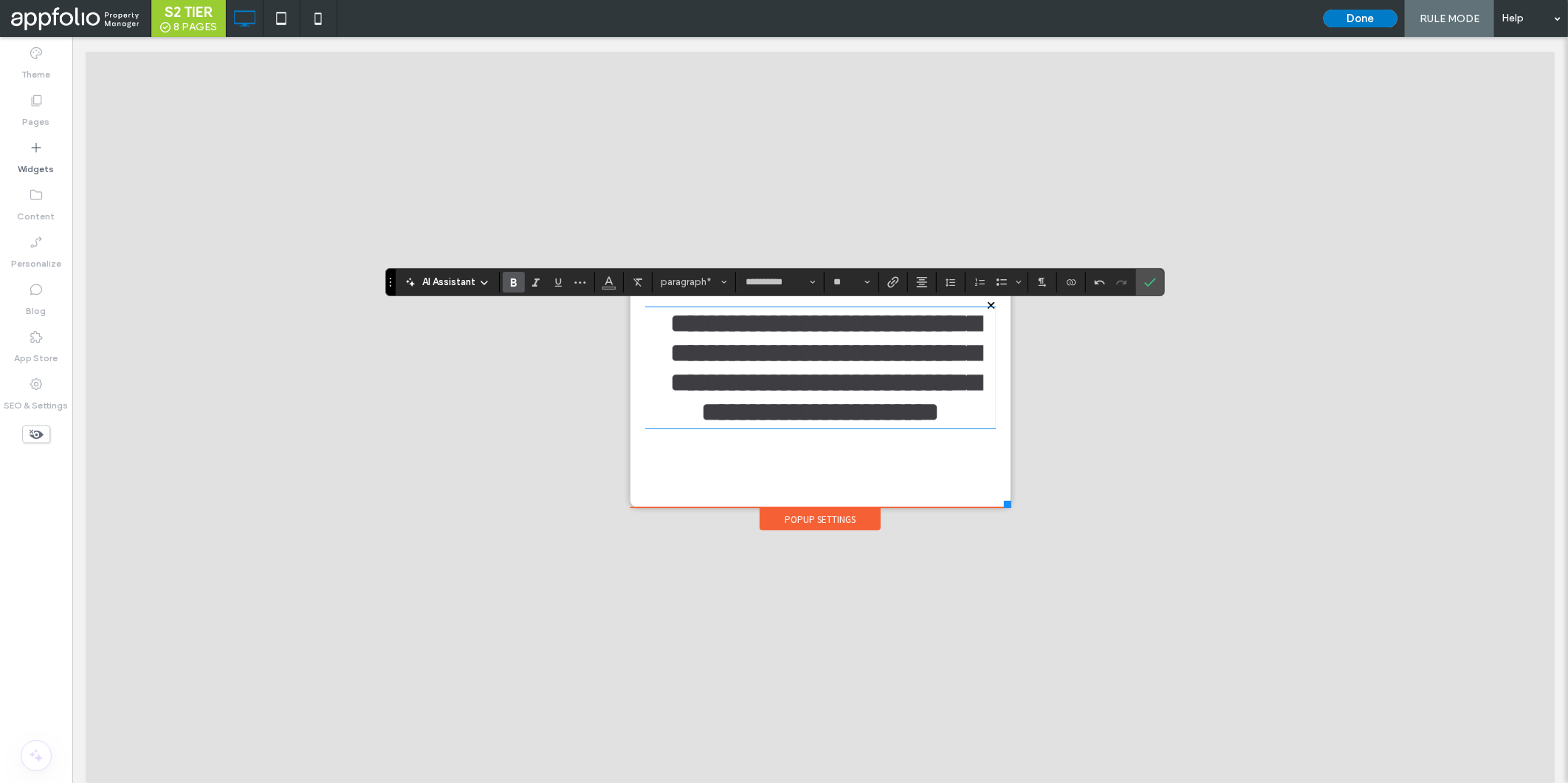
type input "**"
click at [1164, 278] on div "**********" at bounding box center [774, 282] width 779 height 28
click at [1149, 271] on span "Confirm" at bounding box center [1147, 282] width 6 height 27
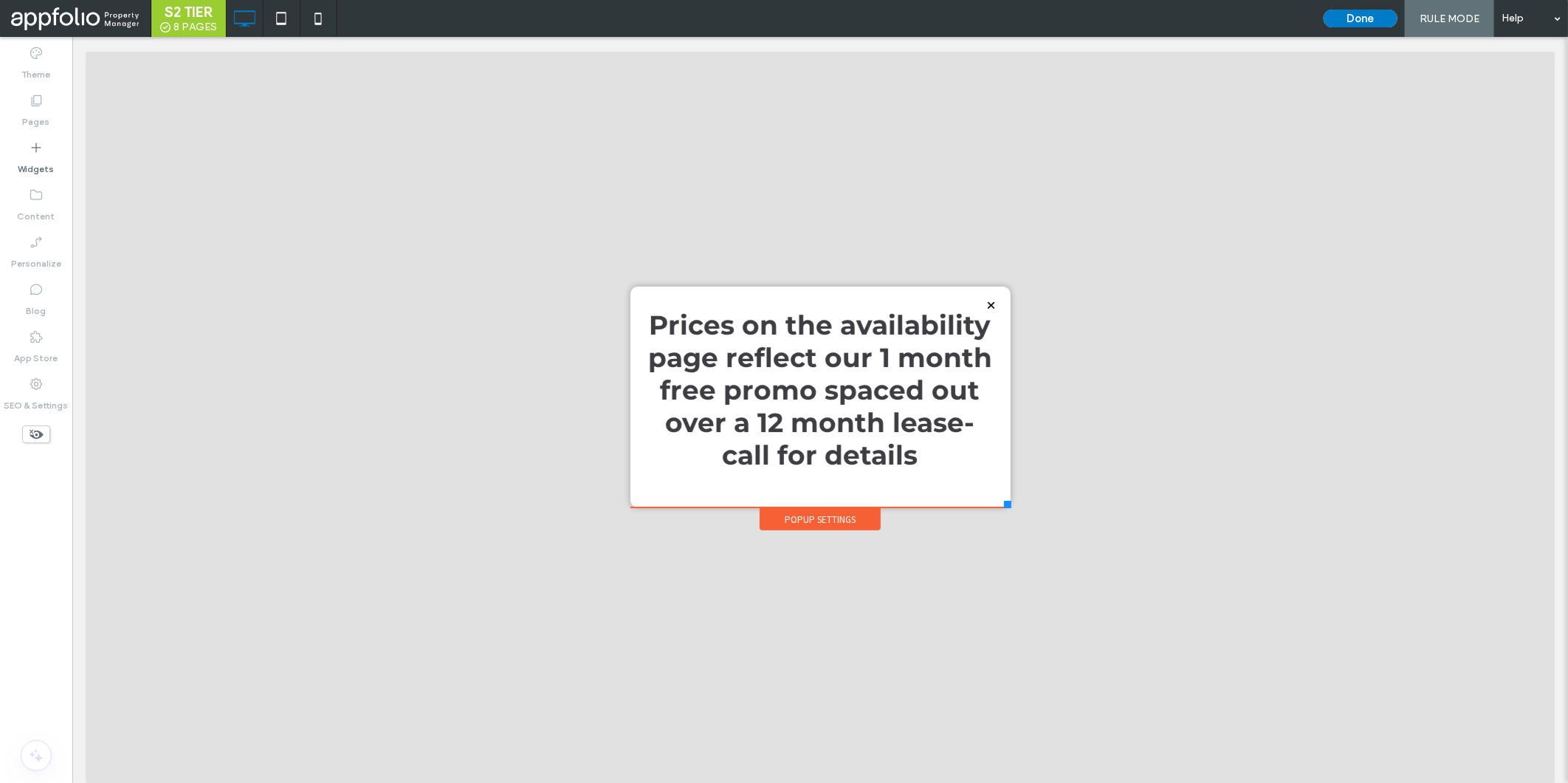
click at [1362, 5] on div "Done RULE MODE Help" at bounding box center [1442, 18] width 252 height 37
click at [1353, 21] on button "Done" at bounding box center [1360, 17] width 74 height 17
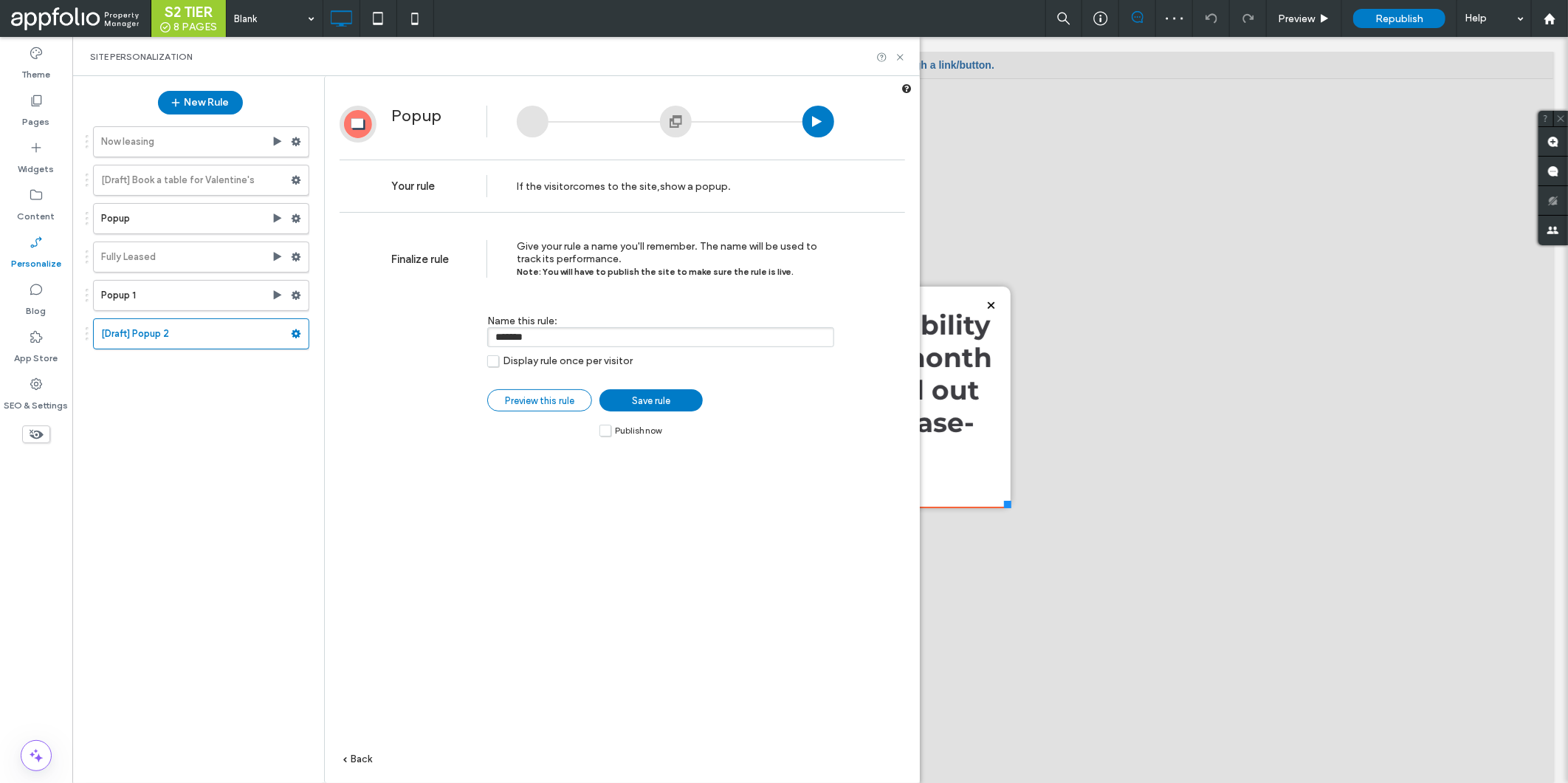
click at [550, 392] on link "Preview this rule" at bounding box center [539, 400] width 105 height 22
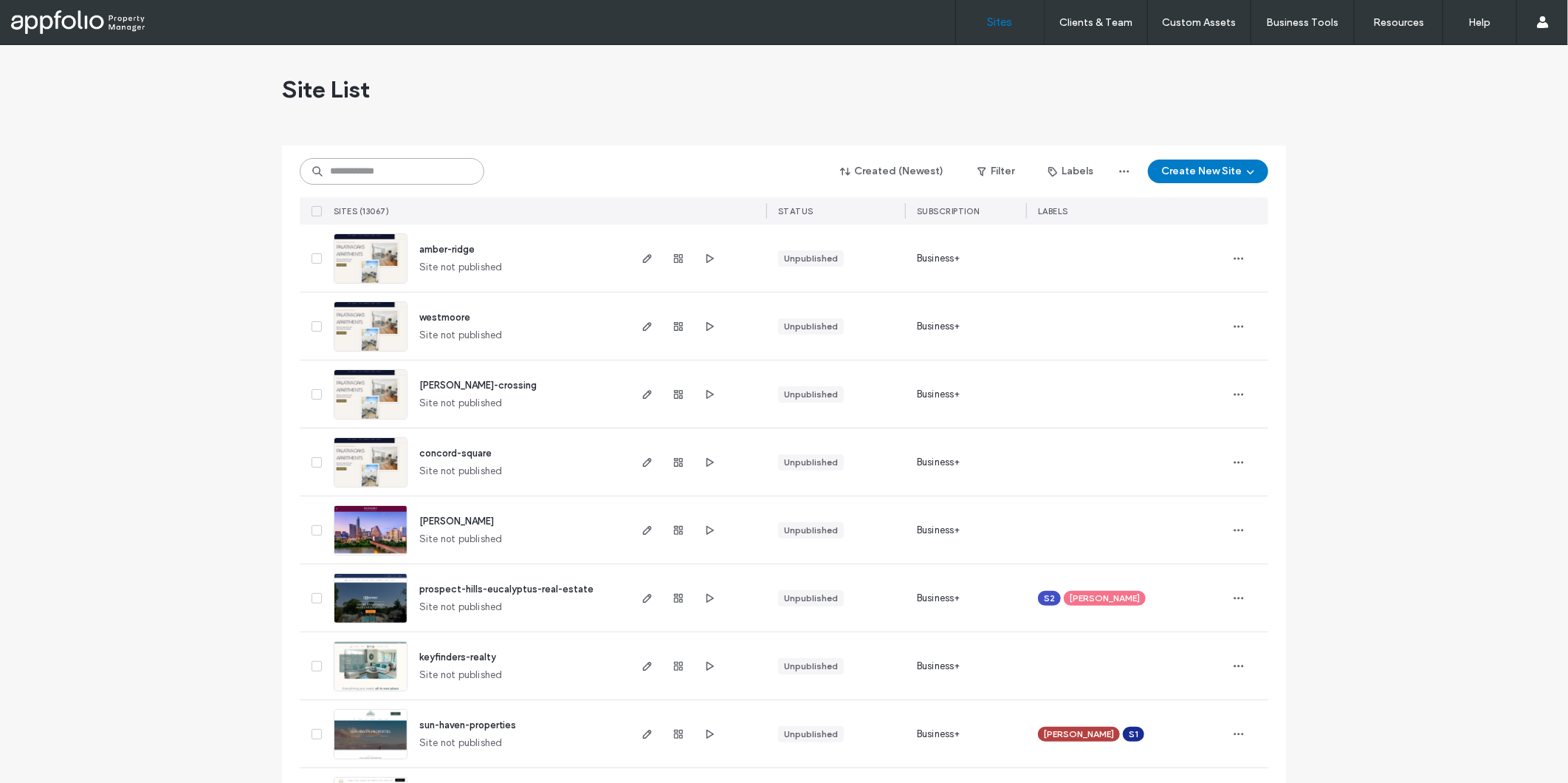
click at [409, 167] on input at bounding box center [392, 171] width 185 height 27
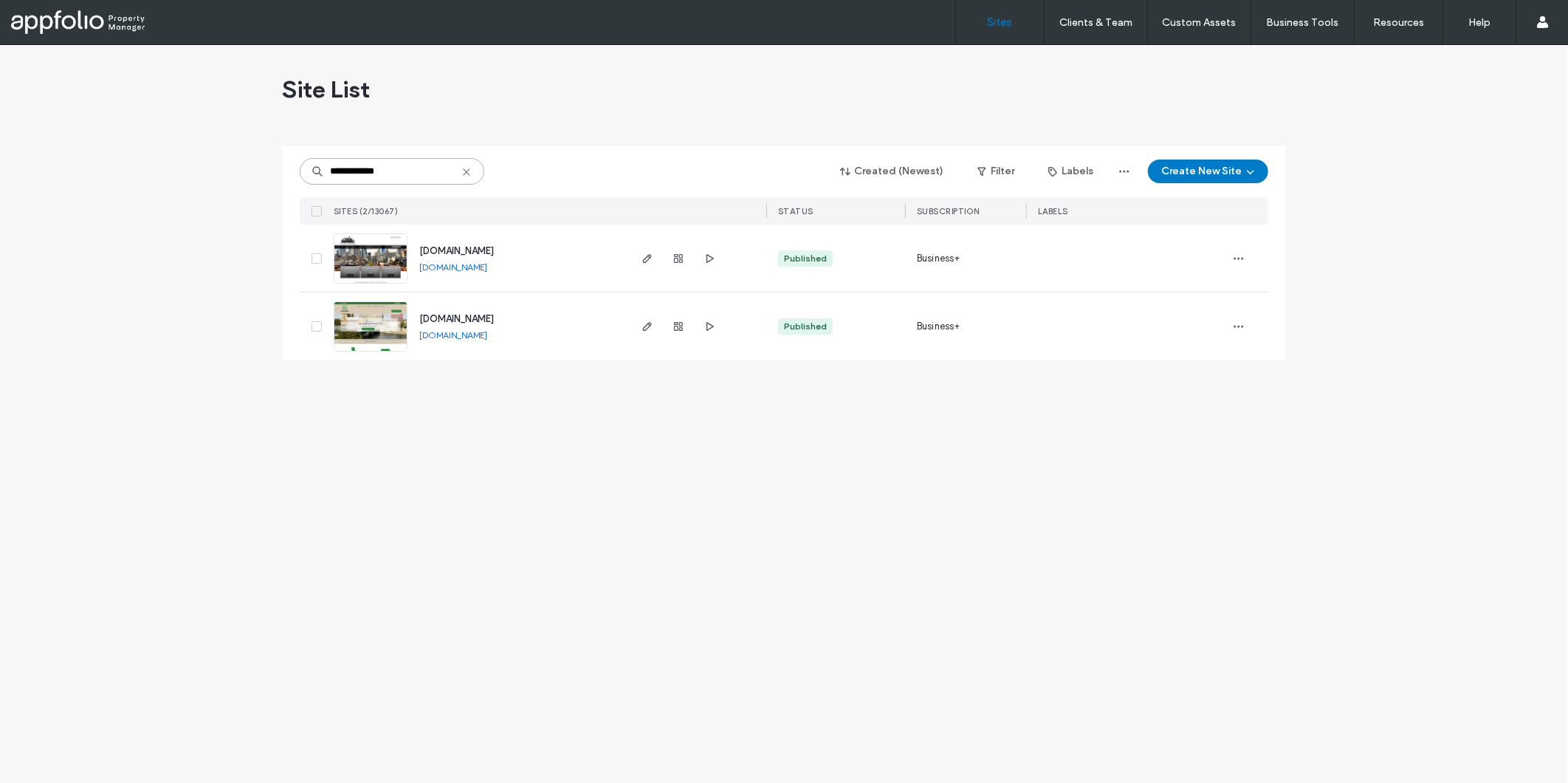
type input "**********"
click at [357, 329] on img at bounding box center [370, 353] width 72 height 101
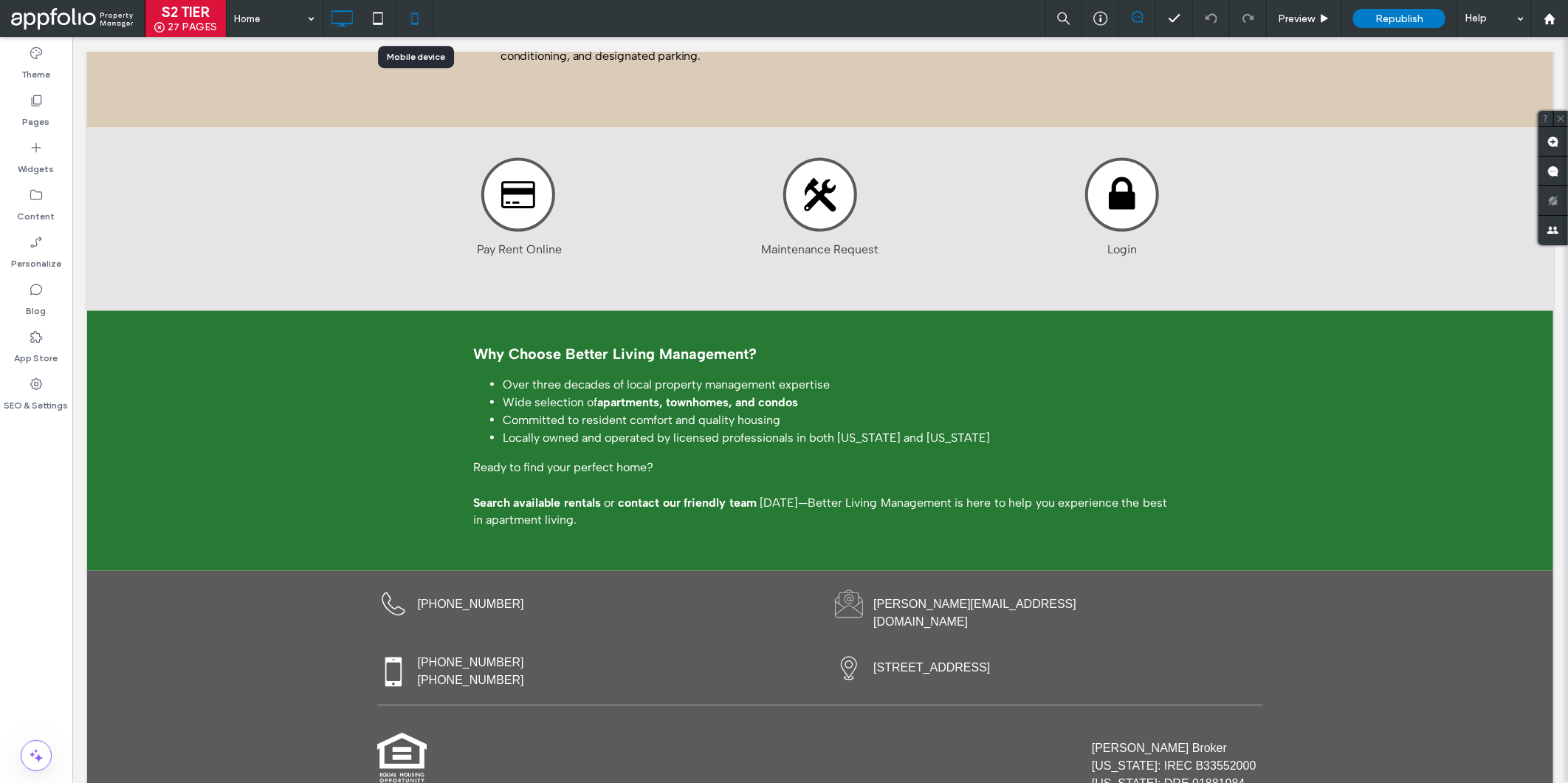
click at [421, 10] on icon at bounding box center [415, 18] width 29 height 29
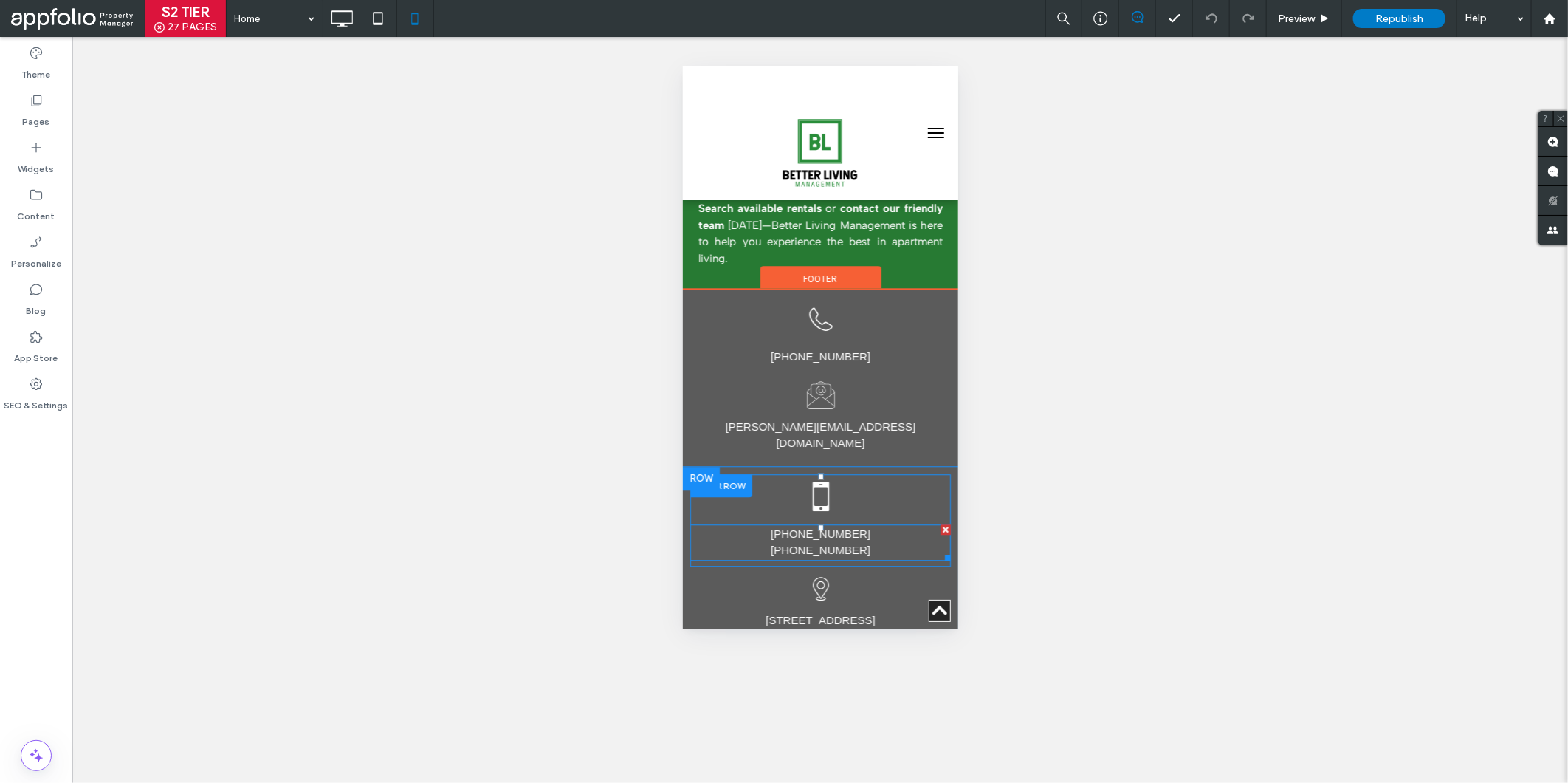
scroll to position [2252, 0]
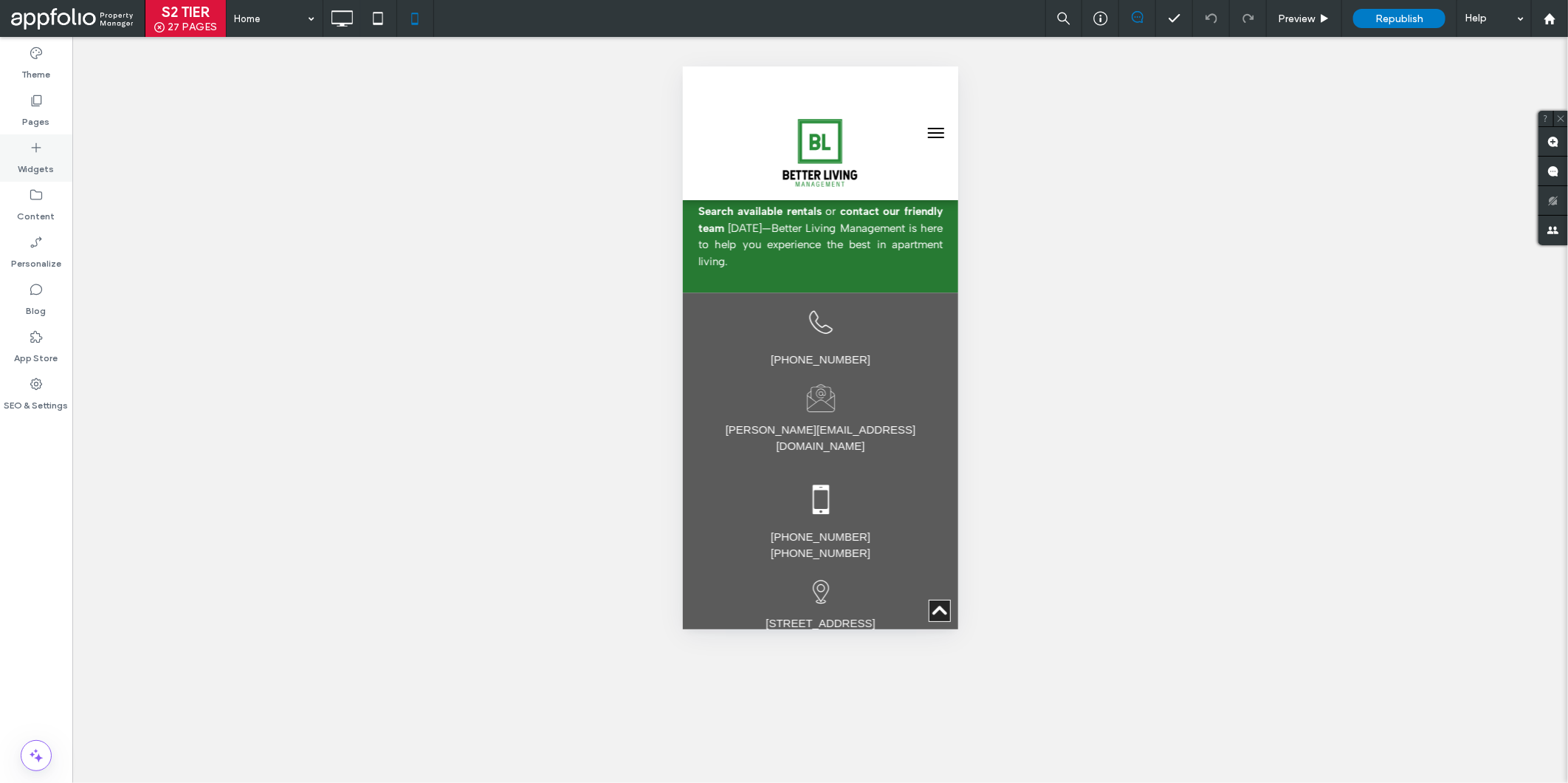
click at [41, 145] on icon at bounding box center [36, 147] width 15 height 15
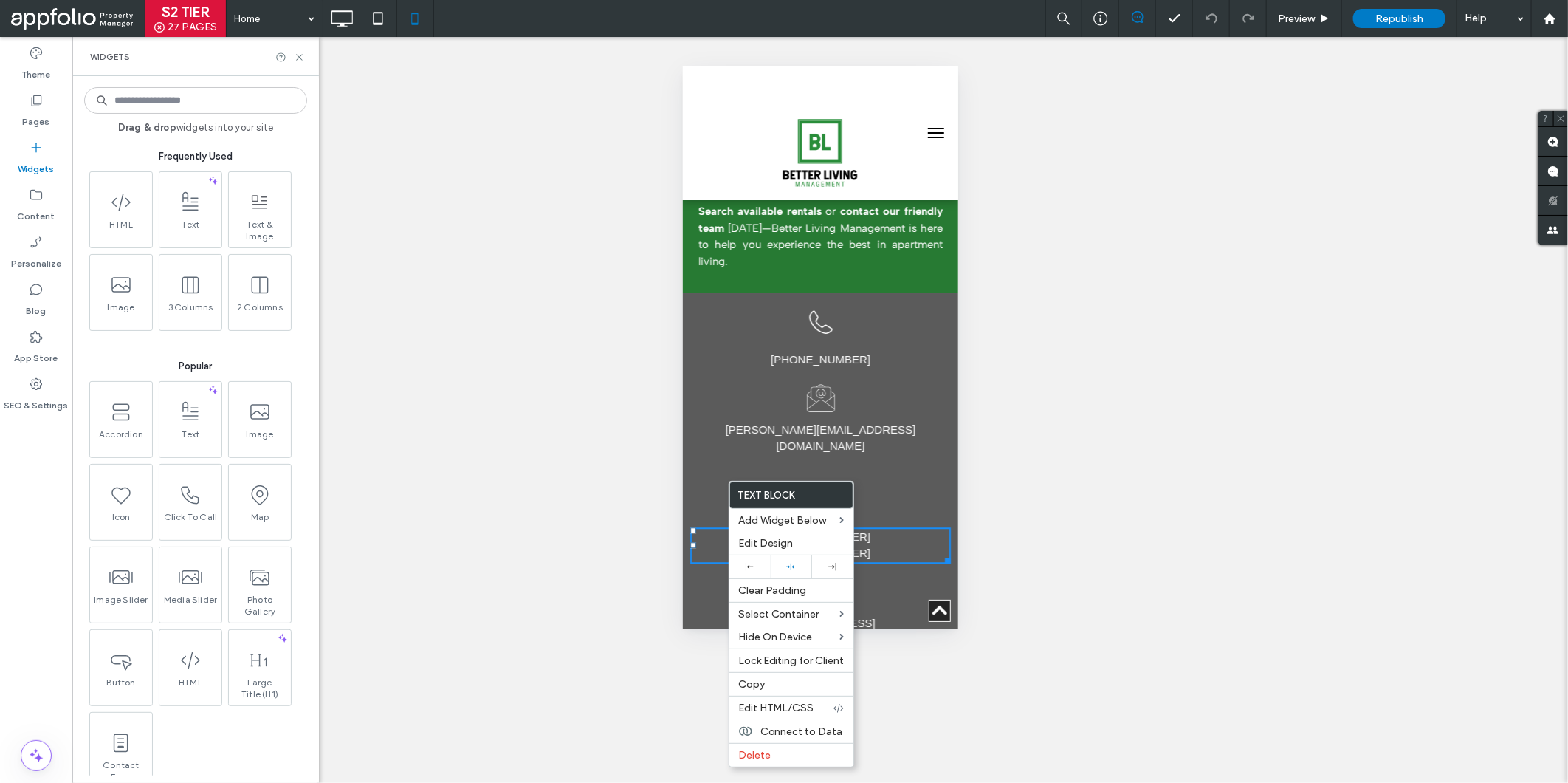
click at [711, 544] on div "[PHONE_NUMBER]" at bounding box center [819, 552] width 261 height 17
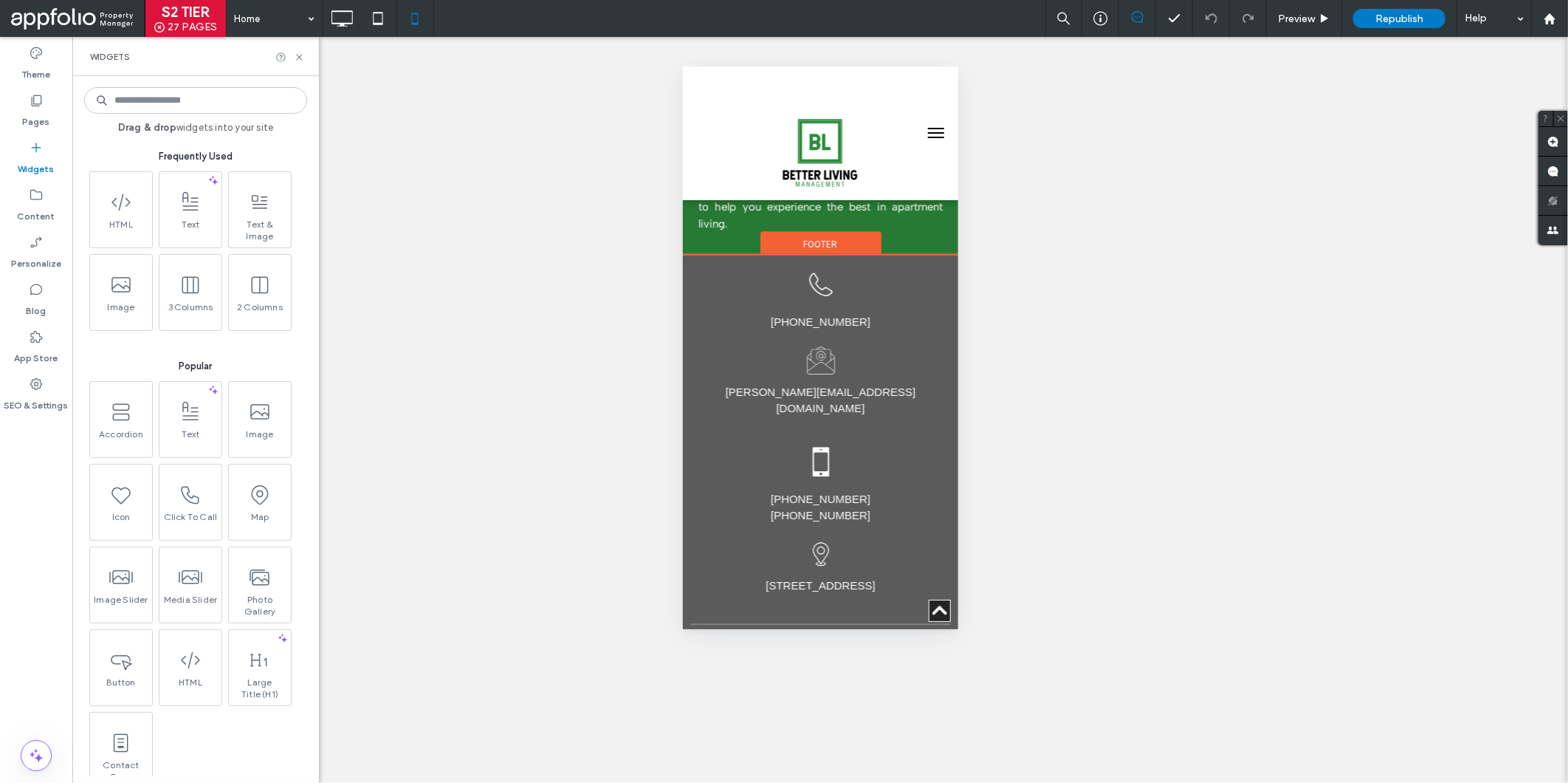
scroll to position [2398, 0]
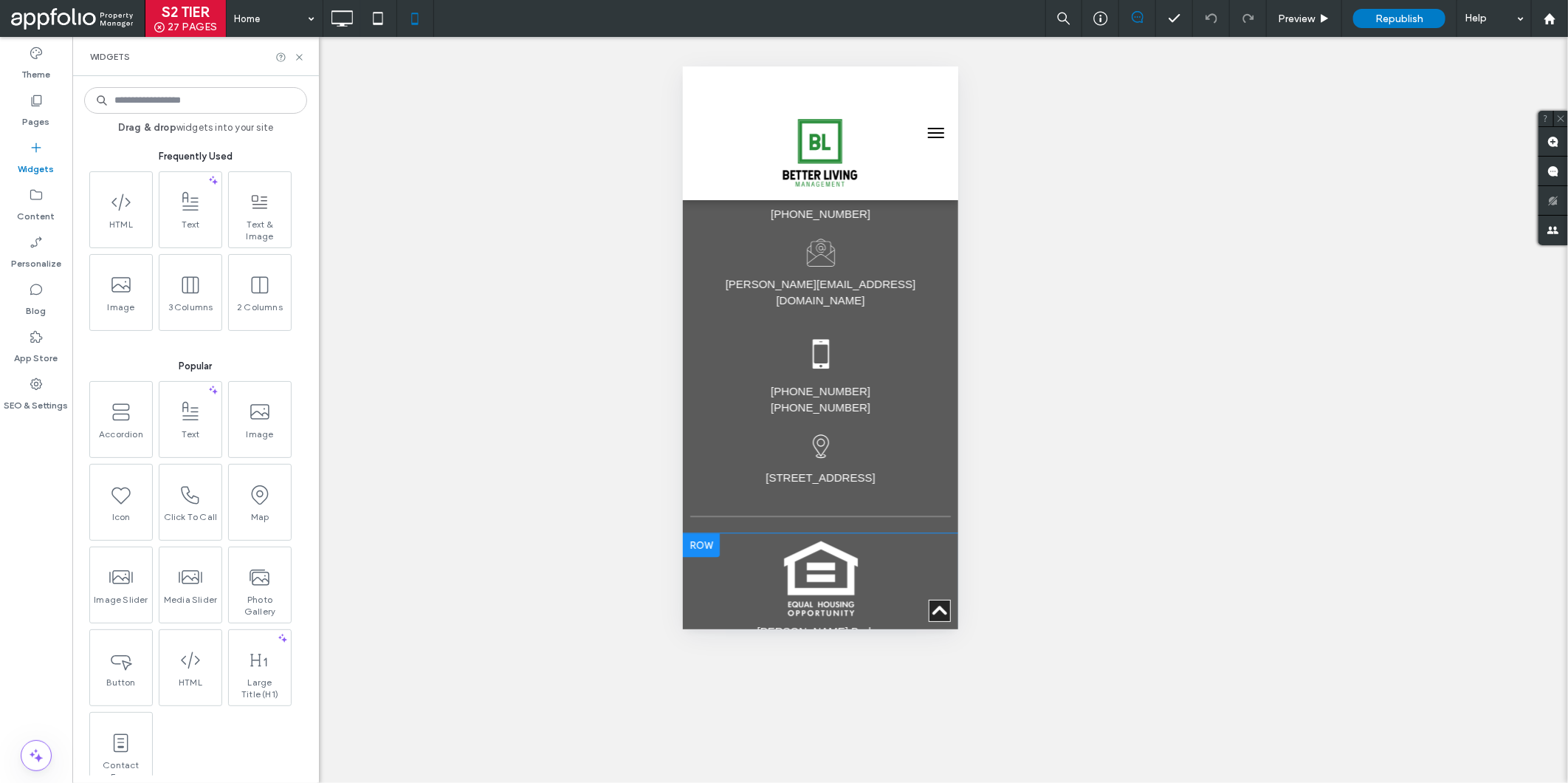
click at [695, 532] on div at bounding box center [700, 544] width 37 height 24
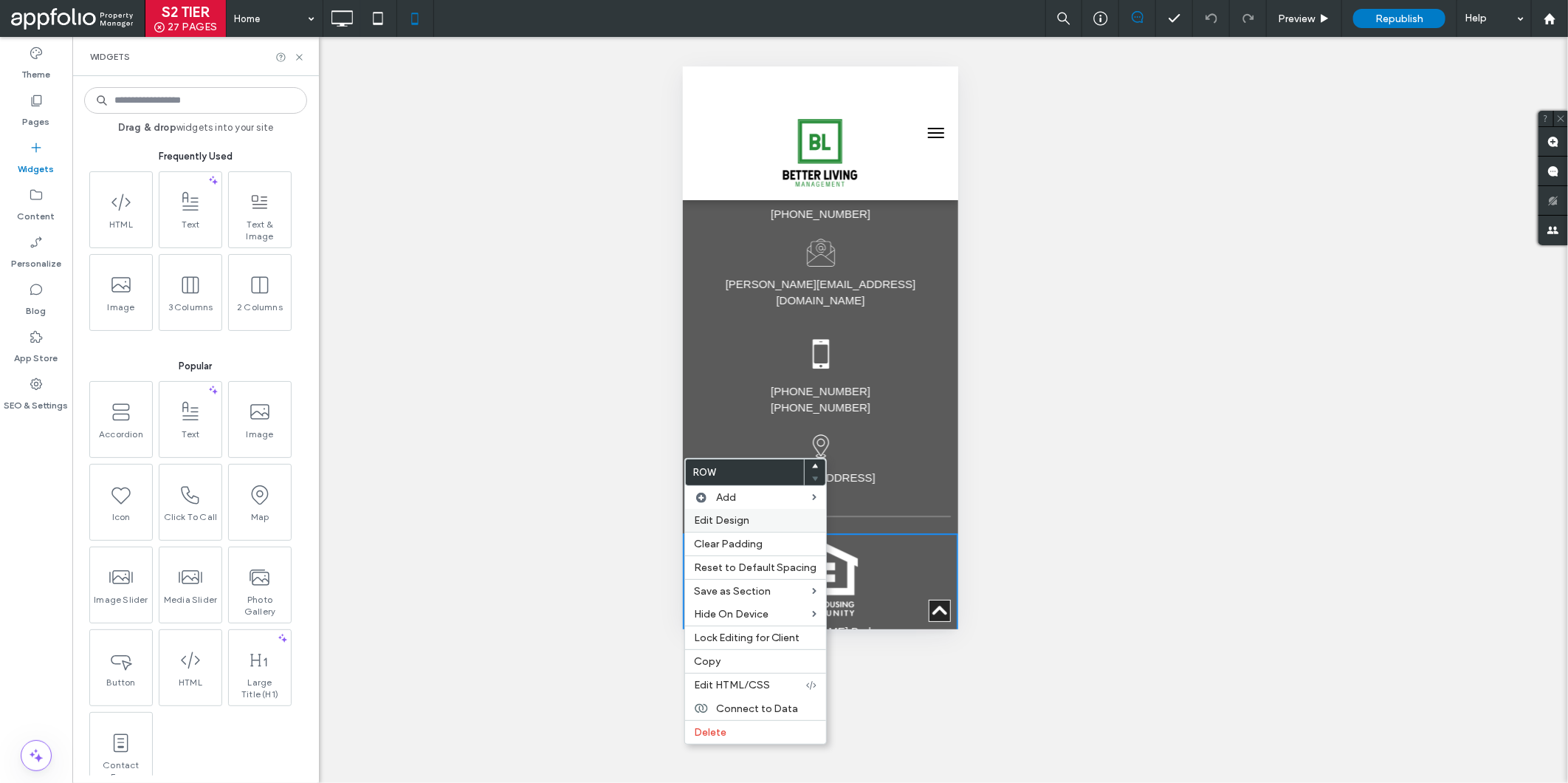
click at [714, 521] on span "Edit Design" at bounding box center [721, 520] width 55 height 13
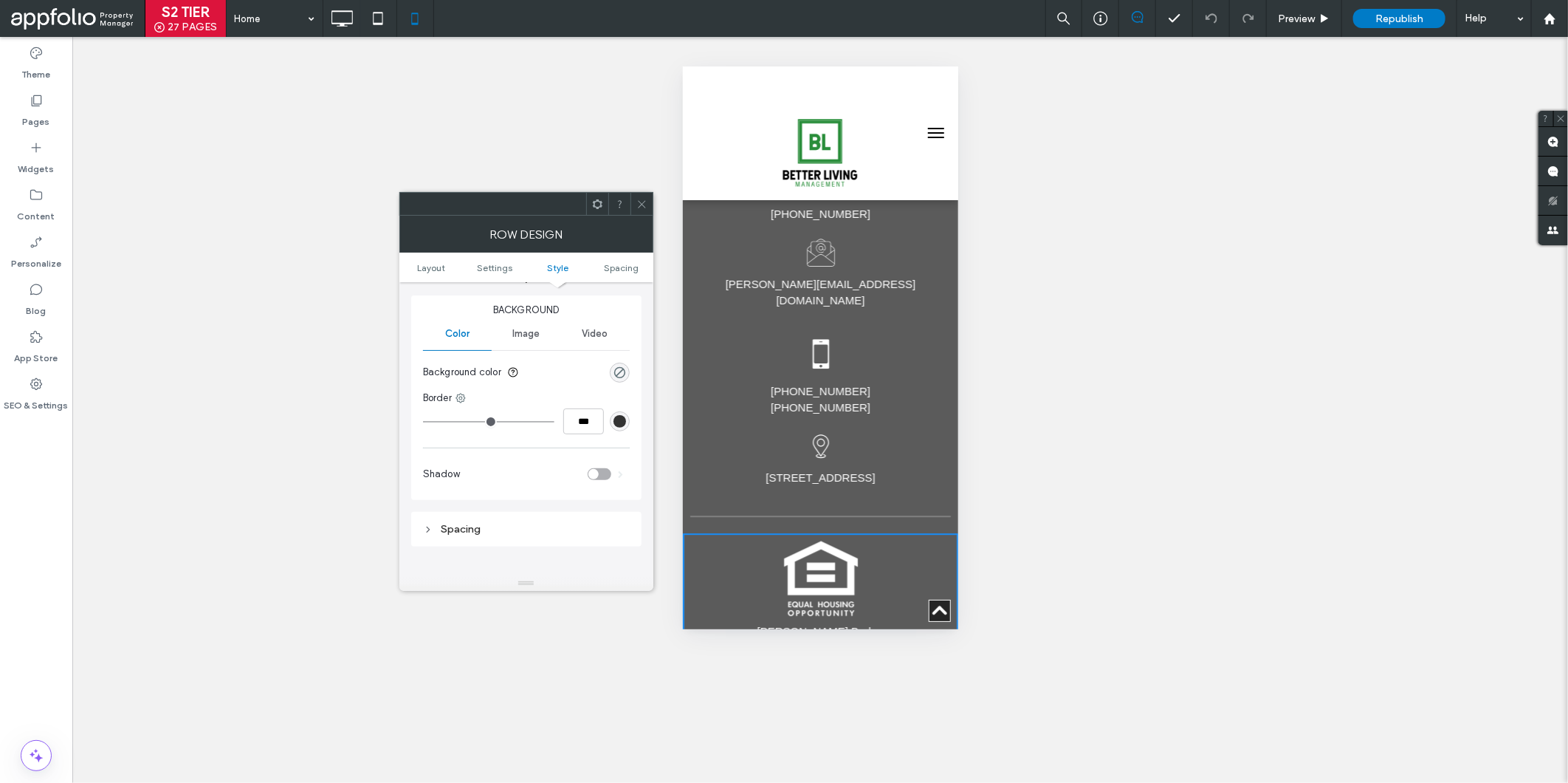
scroll to position [303, 0]
click at [636, 199] on icon at bounding box center [642, 204] width 11 height 11
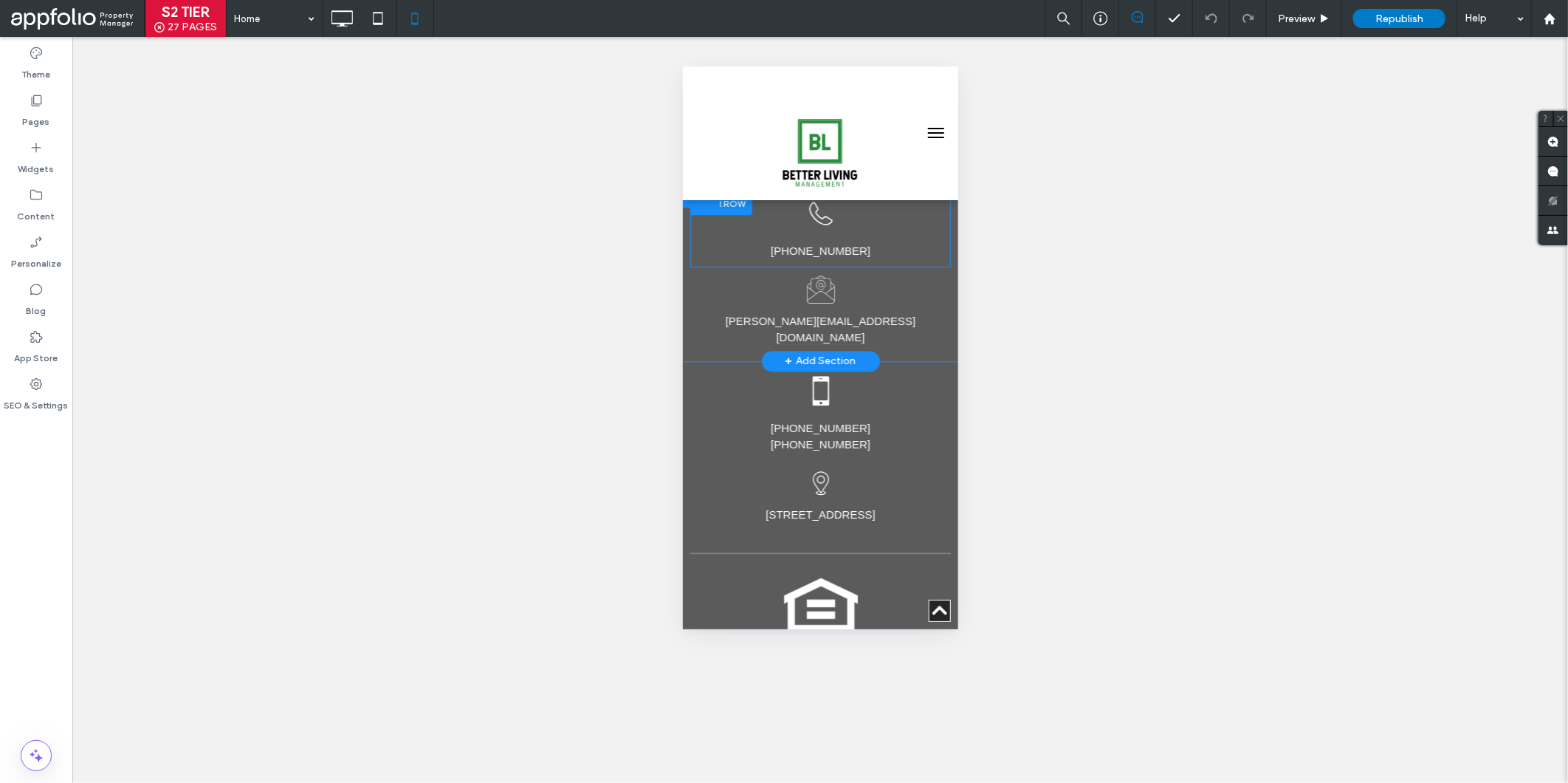
scroll to position [2398, 0]
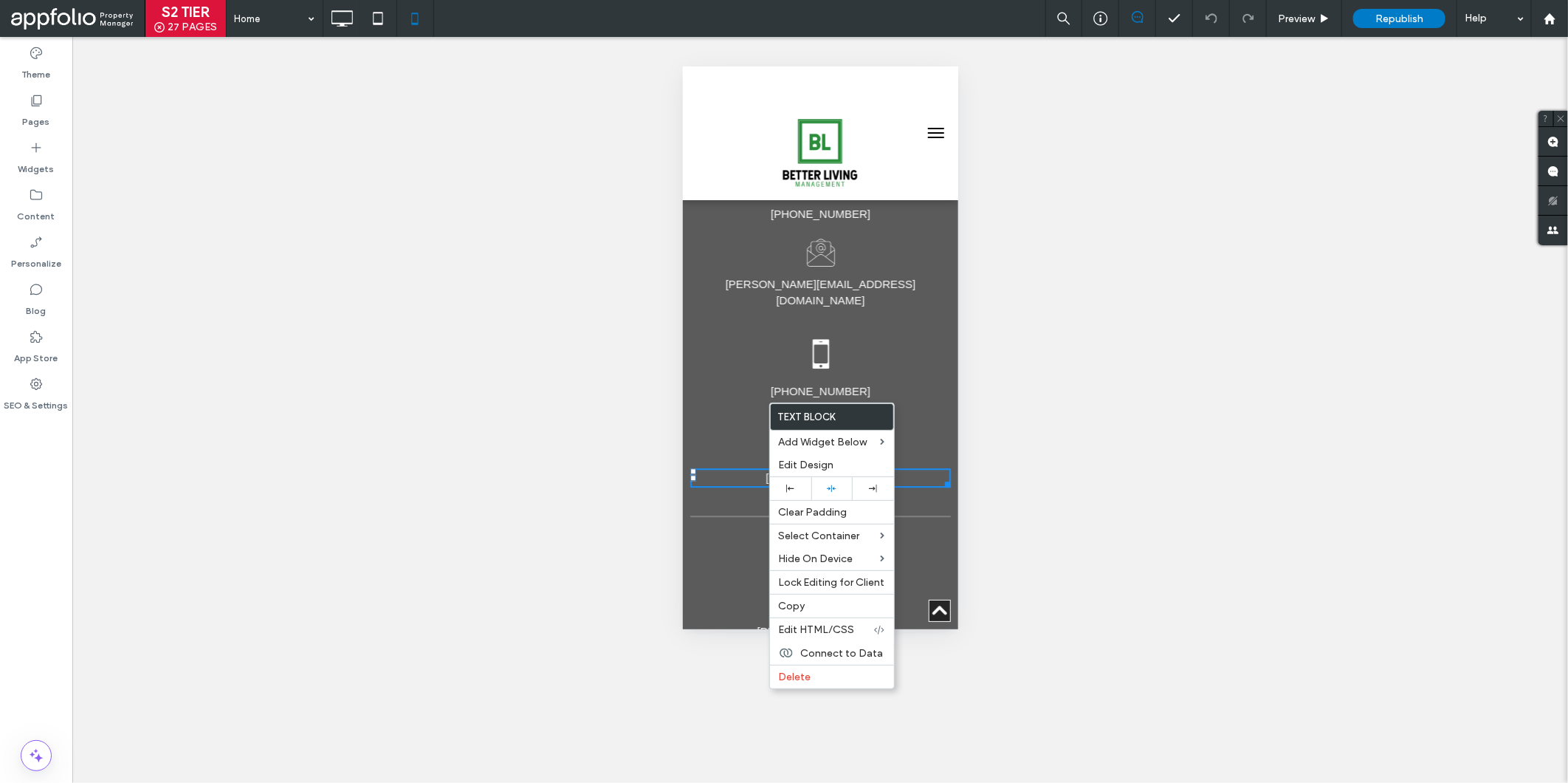
click at [1055, 337] on div "Unhide? Yes" at bounding box center [820, 409] width 1496 height 745
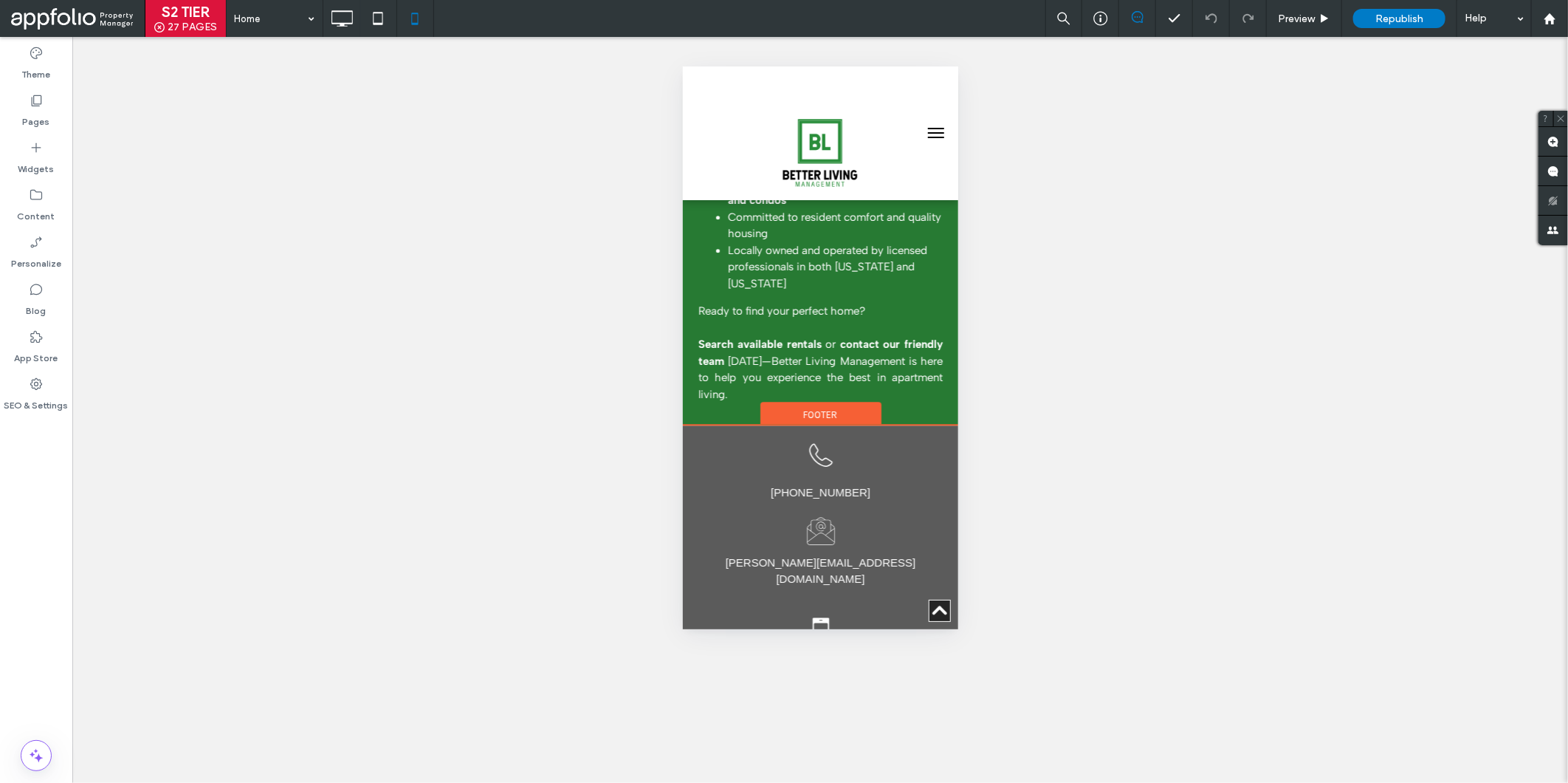
scroll to position [2115, 0]
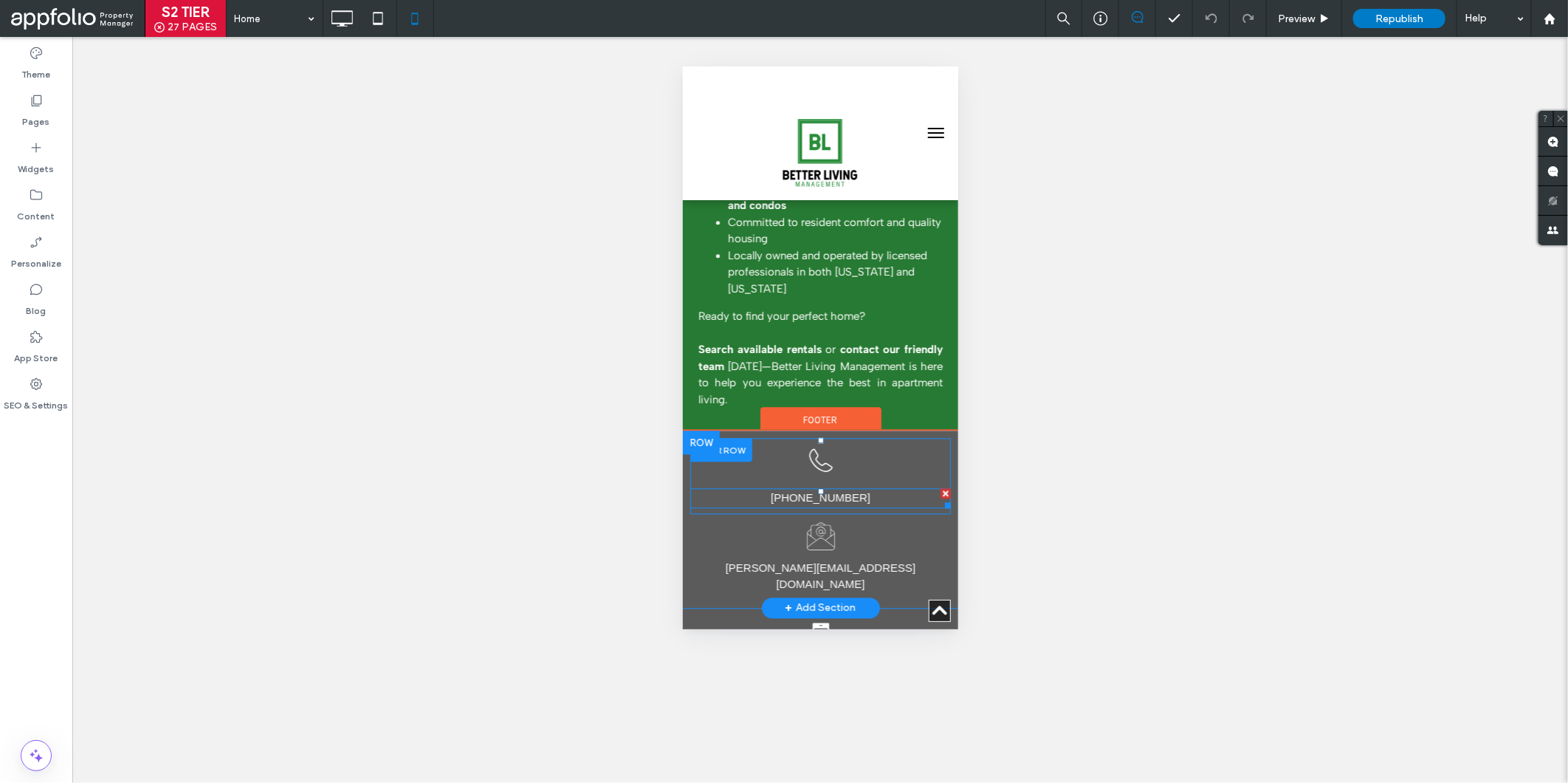
click at [845, 490] on font "[PHONE_NUMBER]" at bounding box center [819, 496] width 100 height 13
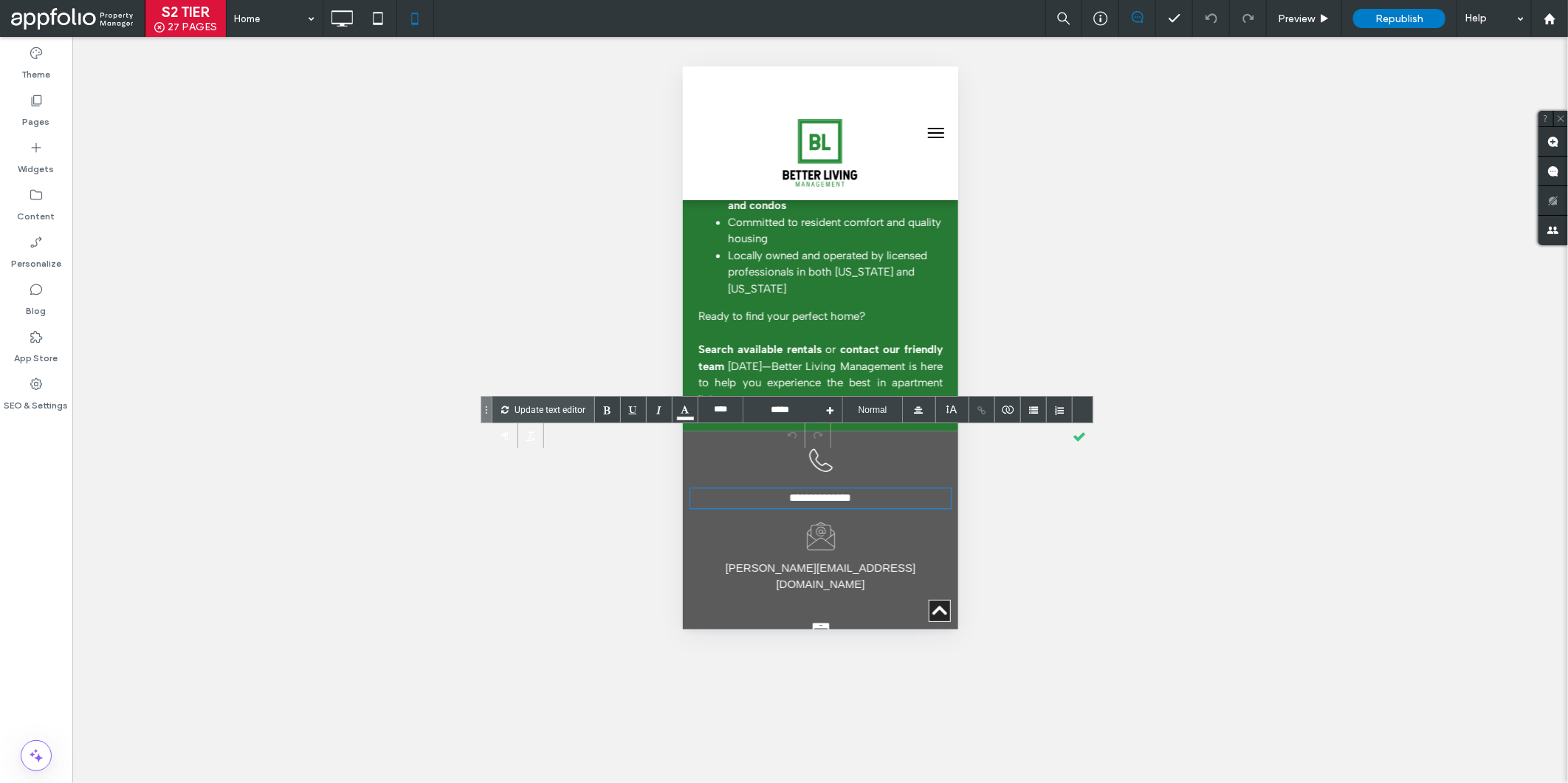
click at [845, 491] on font "**********" at bounding box center [820, 496] width 62 height 11
click at [523, 410] on p "Update text editor" at bounding box center [549, 409] width 70 height 26
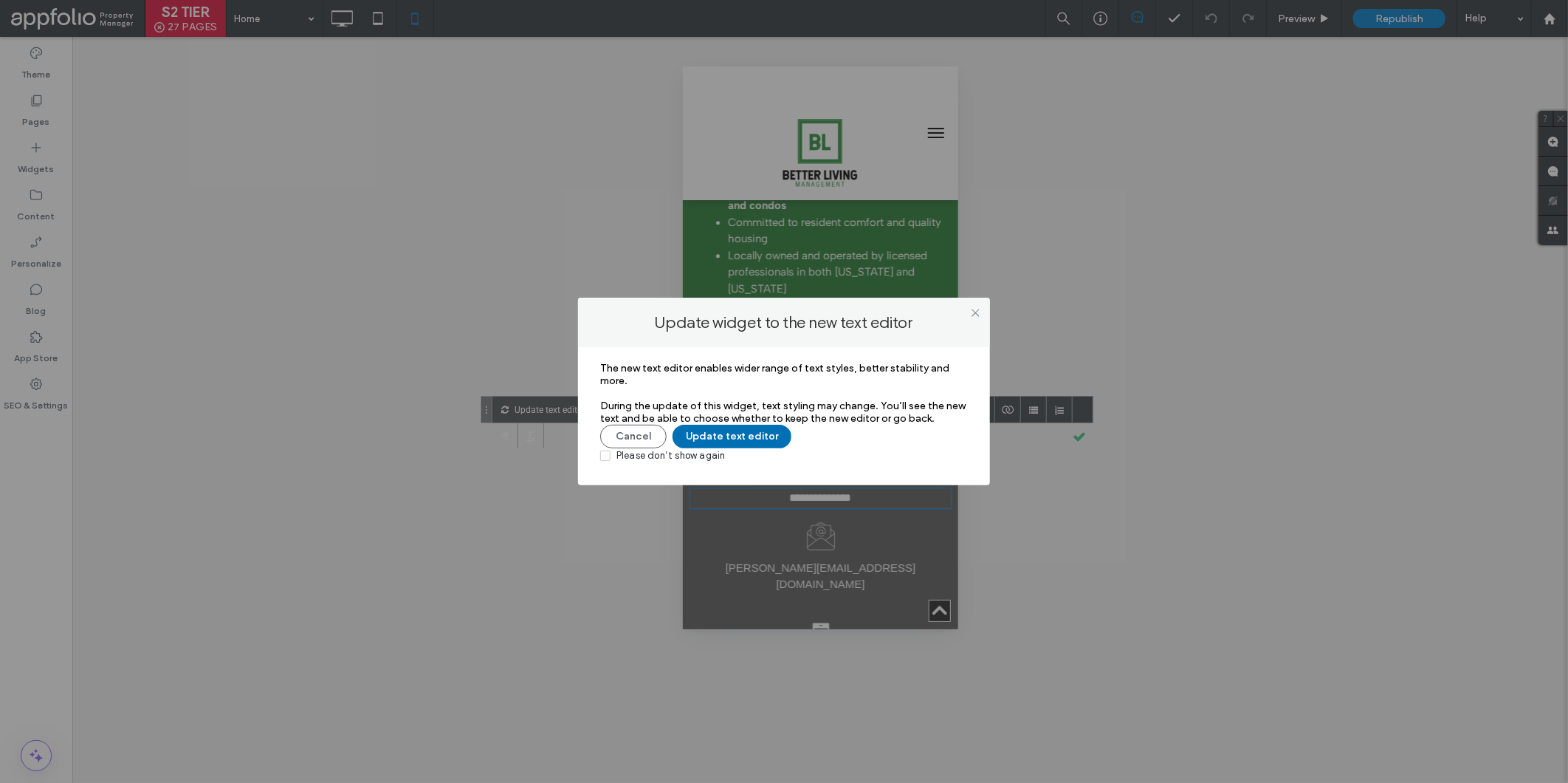
click at [726, 431] on button "Update text editor" at bounding box center [732, 437] width 119 height 24
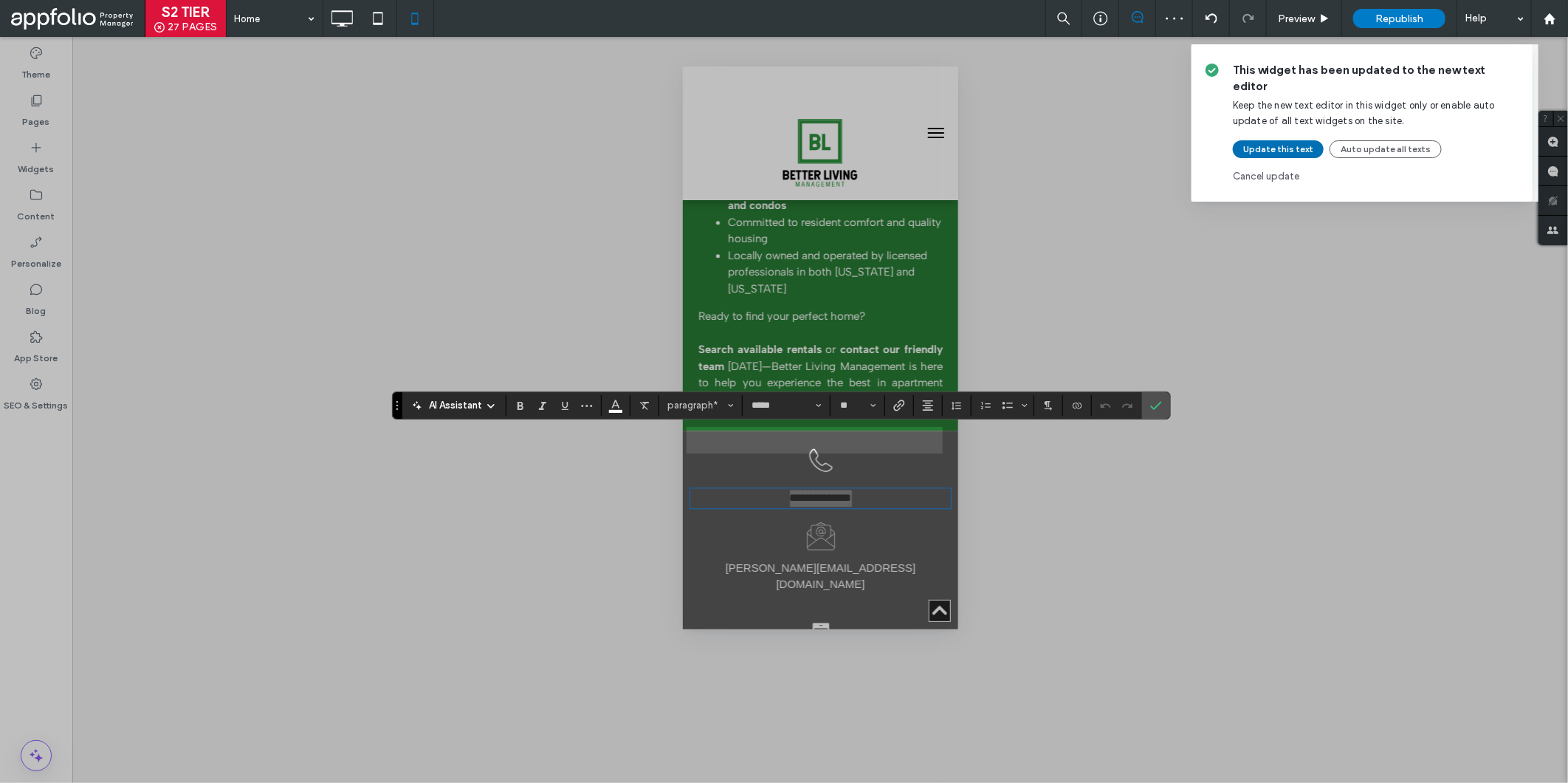
click at [1271, 140] on button "Update this text" at bounding box center [1278, 148] width 91 height 17
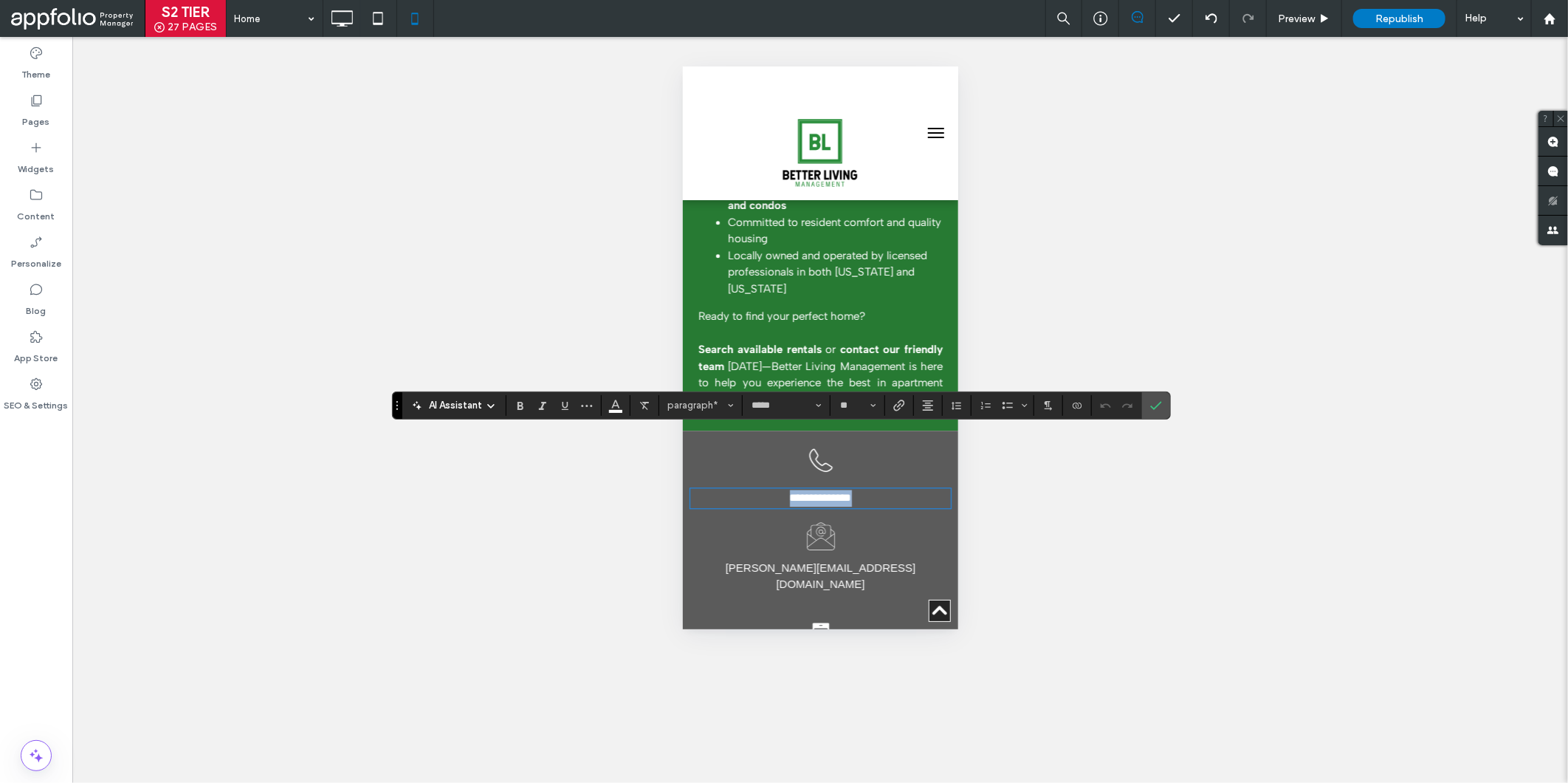
click at [857, 489] on p "**********" at bounding box center [819, 497] width 261 height 17
click at [604, 400] on button "Color" at bounding box center [615, 405] width 22 height 21
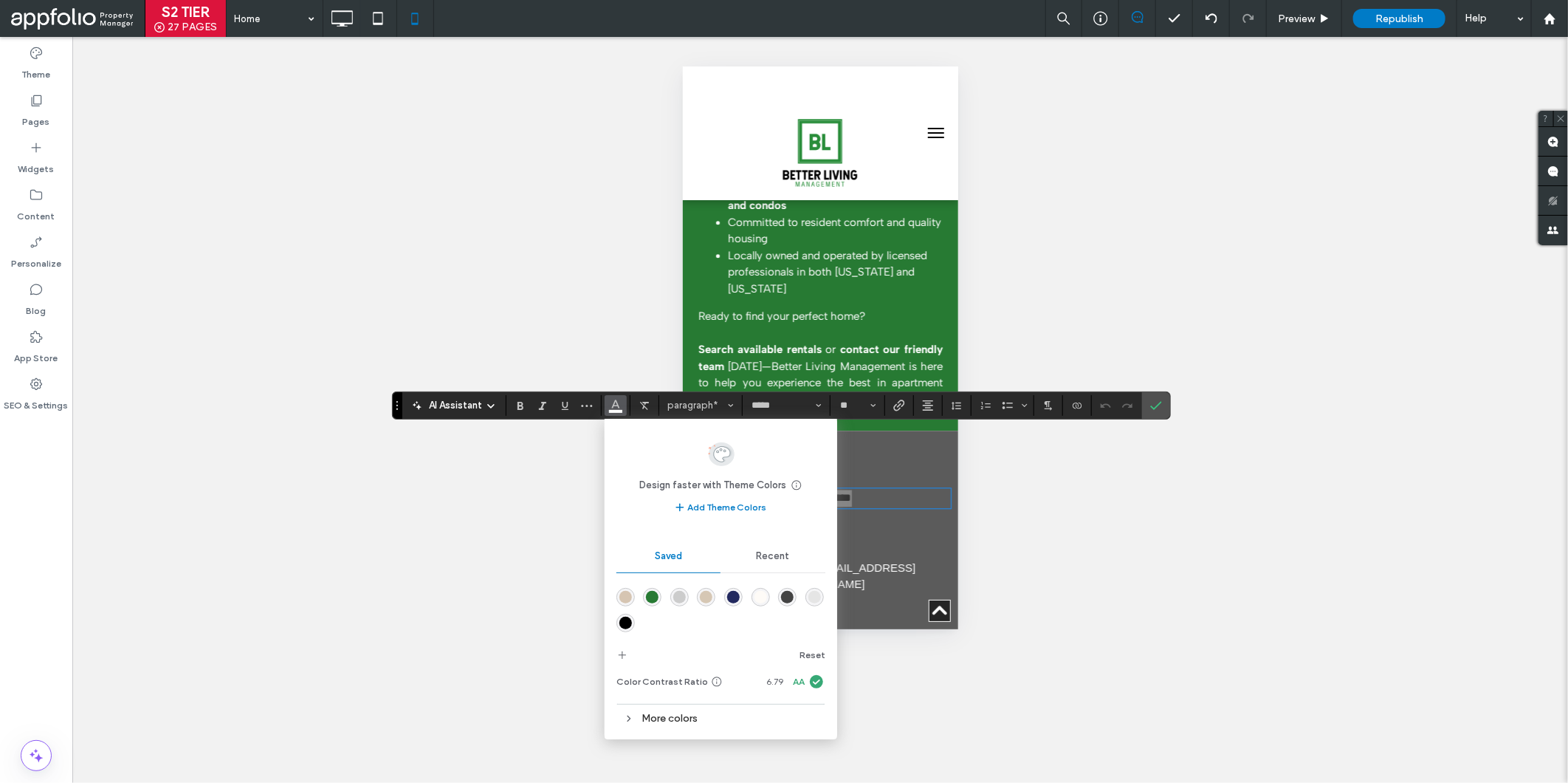
drag, startPoint x: 651, startPoint y: 595, endPoint x: 44, endPoint y: 514, distance: 612.4
click at [651, 595] on div "rgba(39,122,51,1)" at bounding box center [653, 597] width 13 height 13
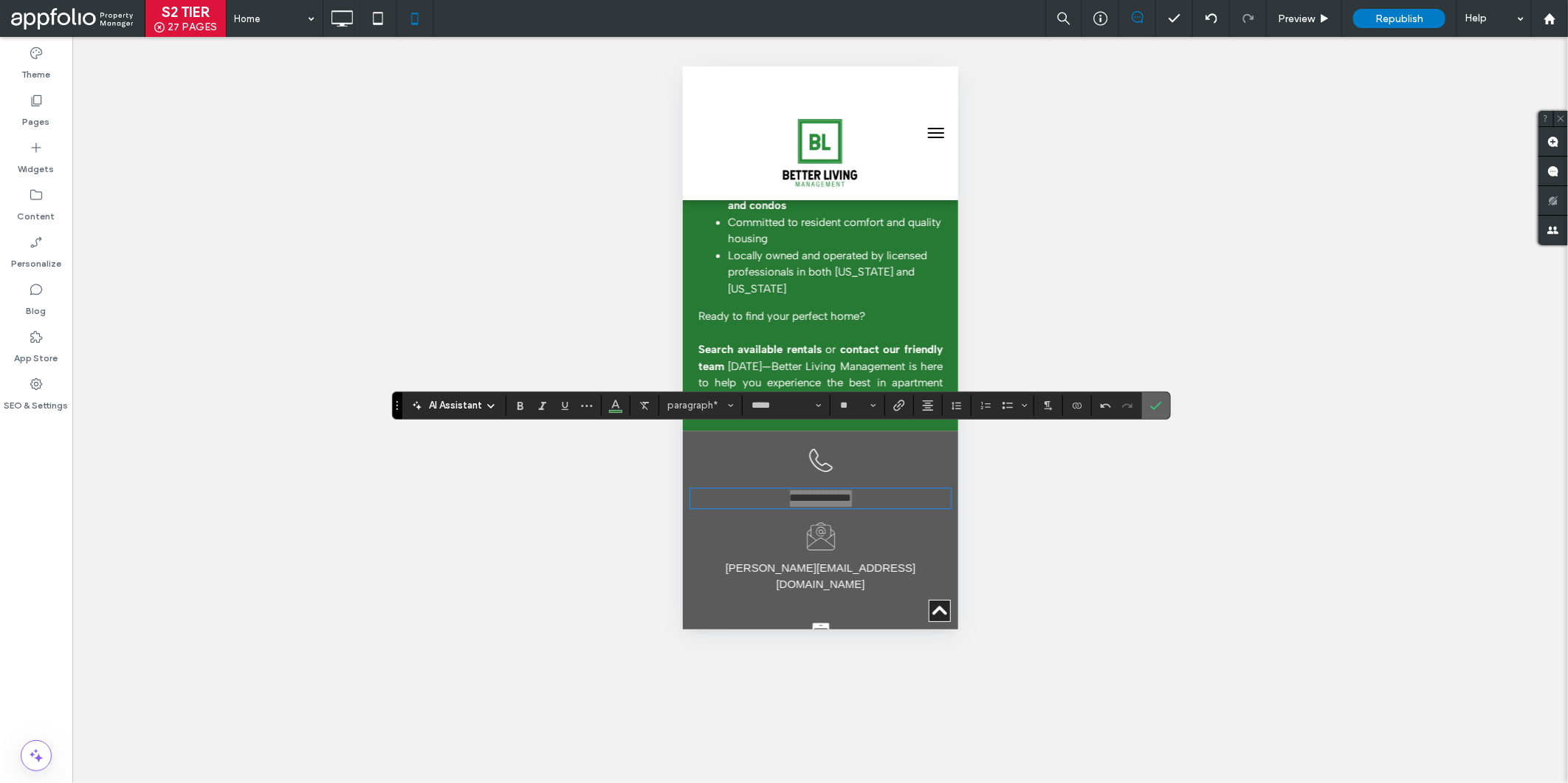
click at [1153, 399] on icon "Confirm" at bounding box center [1155, 405] width 12 height 12
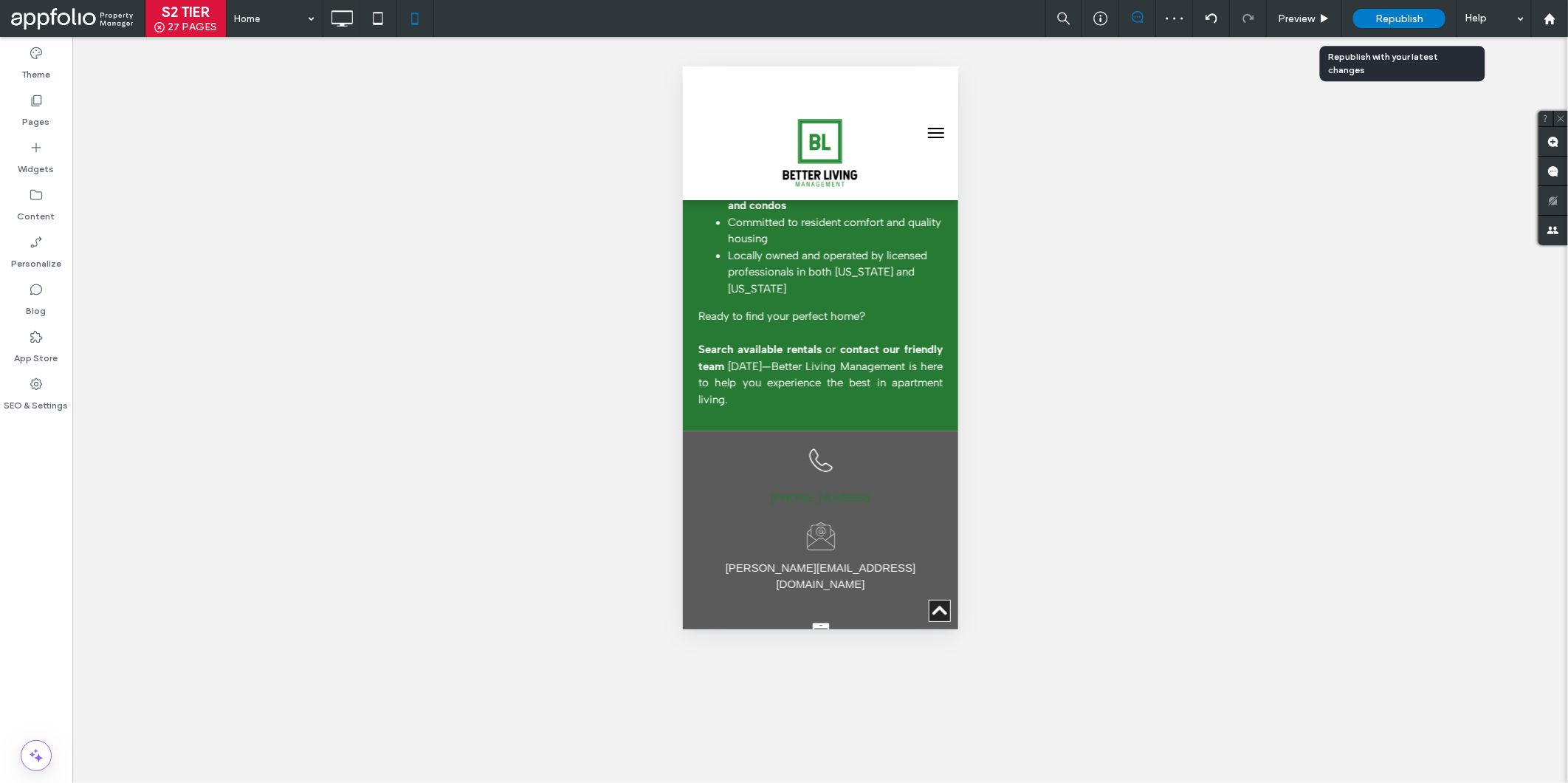
click at [1386, 24] on span "Republish" at bounding box center [1399, 19] width 48 height 13
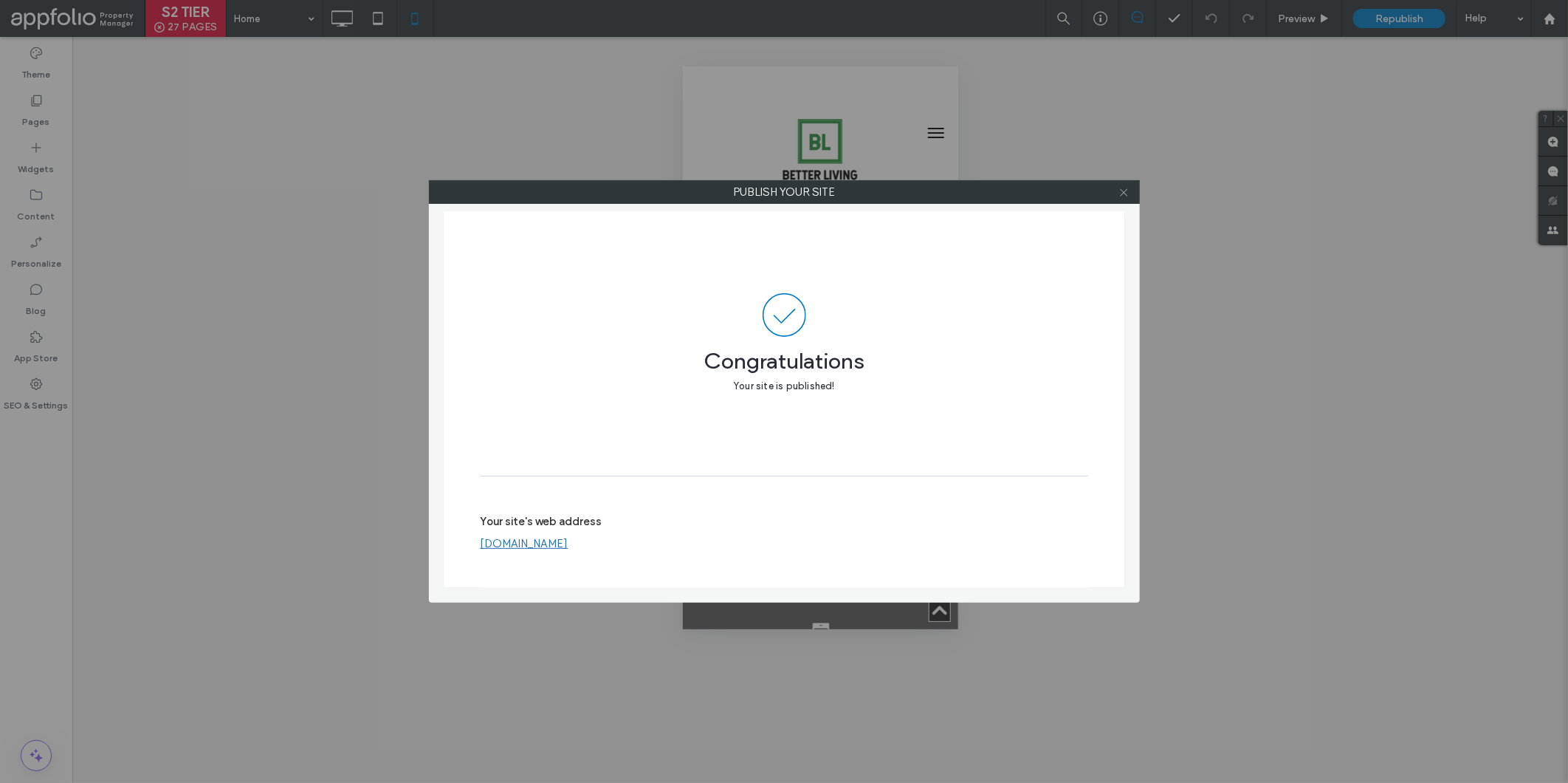
click at [1123, 196] on icon at bounding box center [1124, 192] width 11 height 11
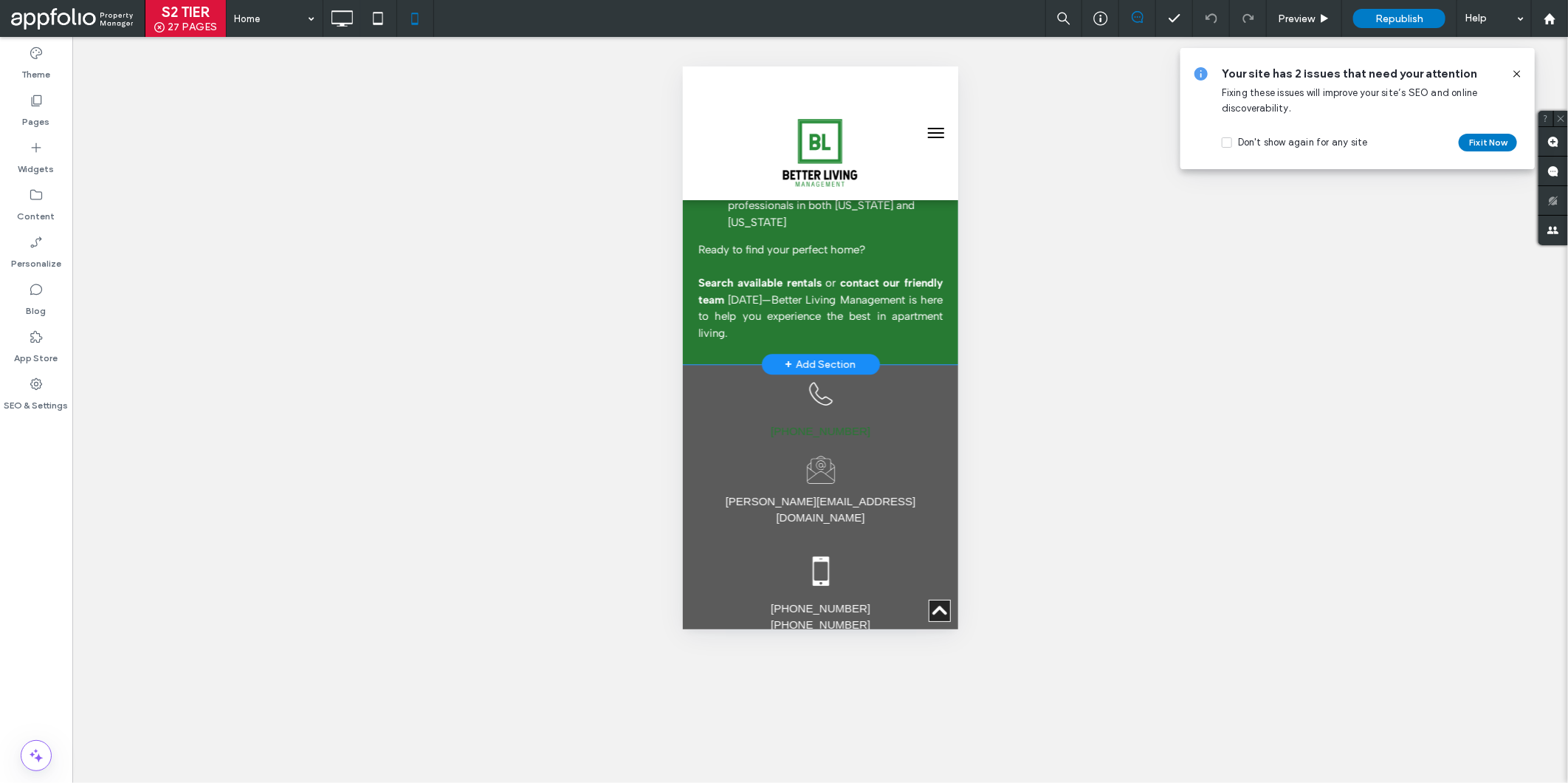
scroll to position [2180, 0]
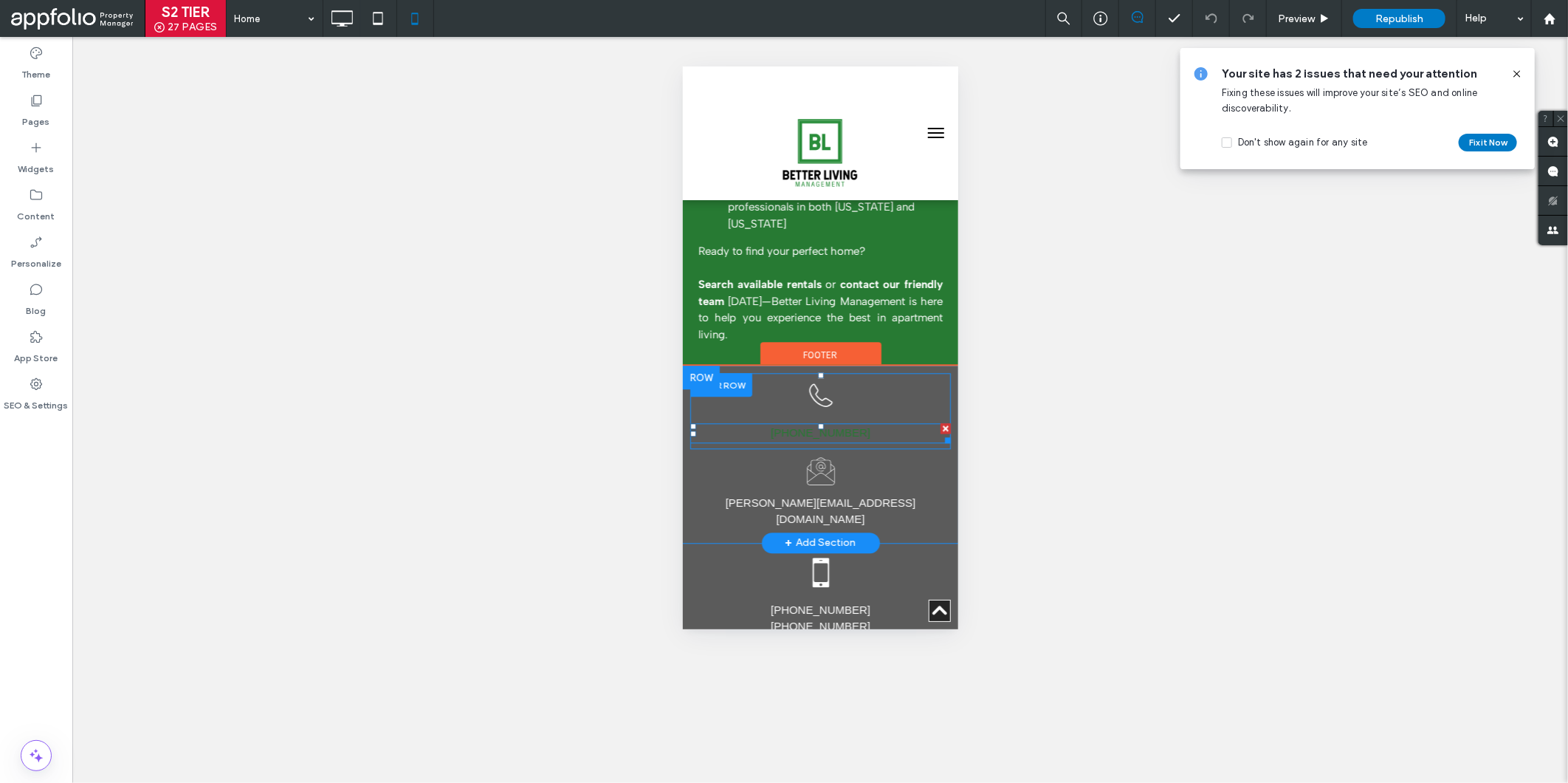
click at [810, 425] on span "[PHONE_NUMBER]" at bounding box center [819, 431] width 100 height 13
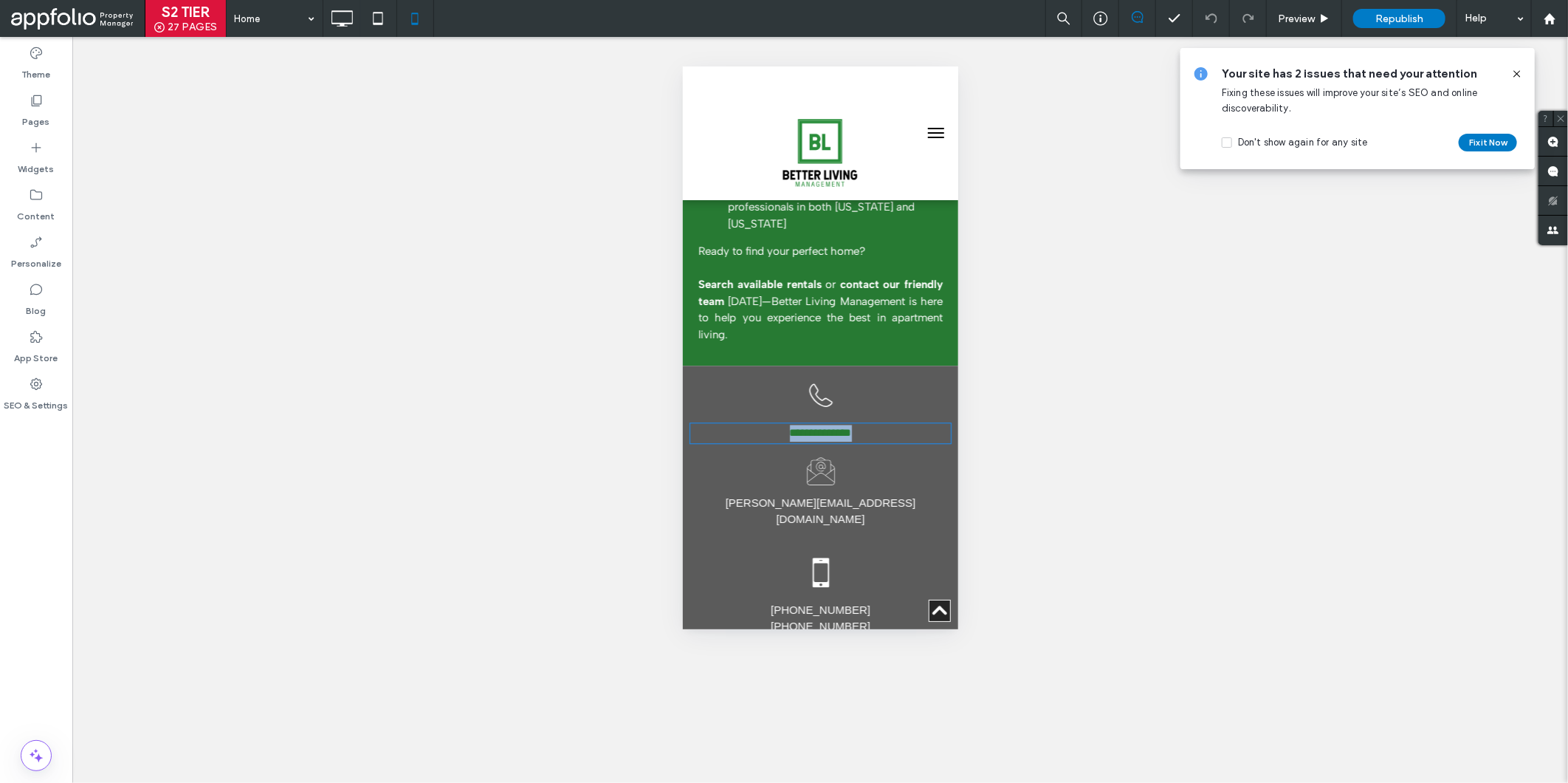
type input "*****"
type input "**"
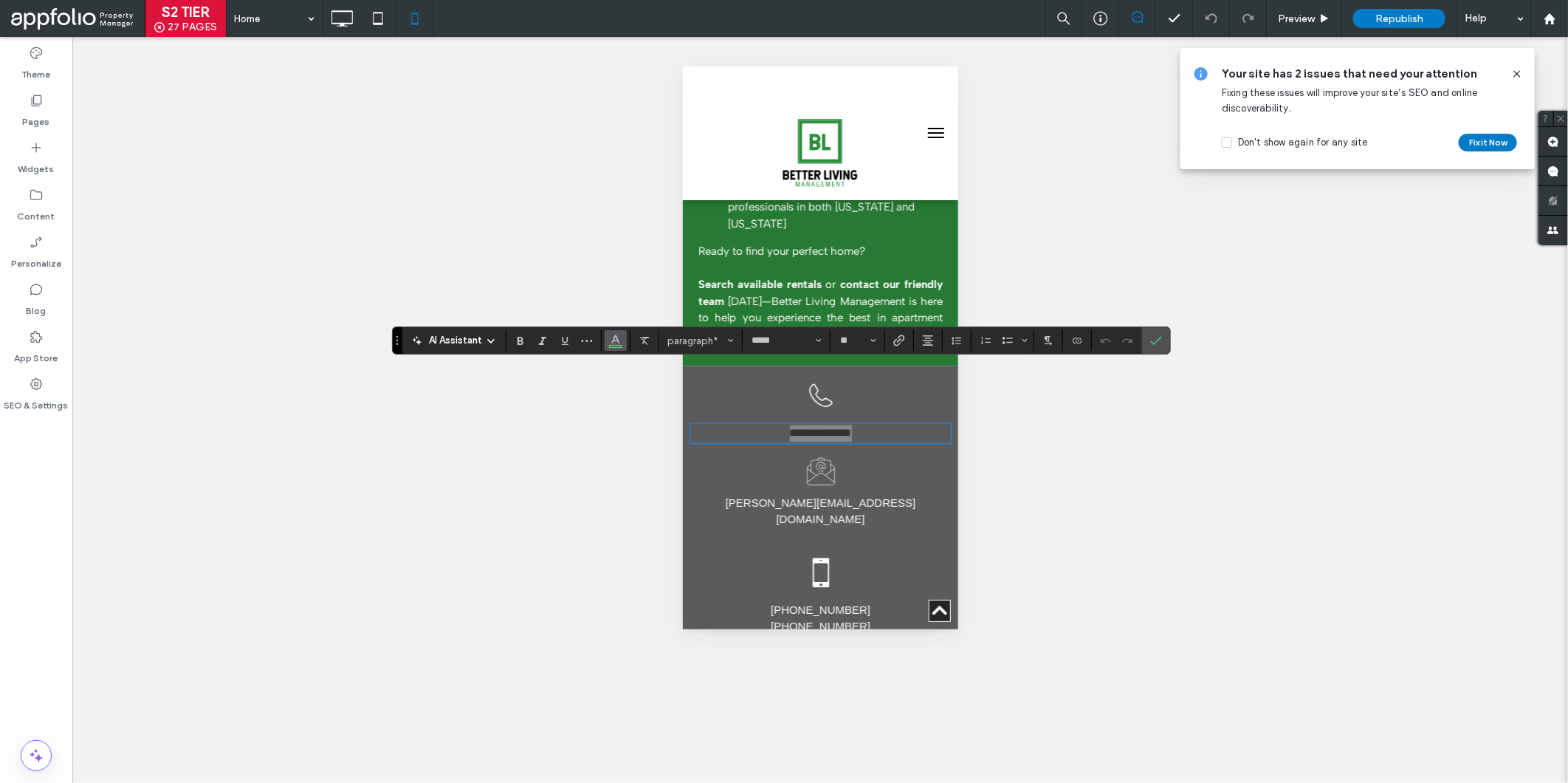
click at [617, 335] on icon "Color" at bounding box center [615, 339] width 12 height 12
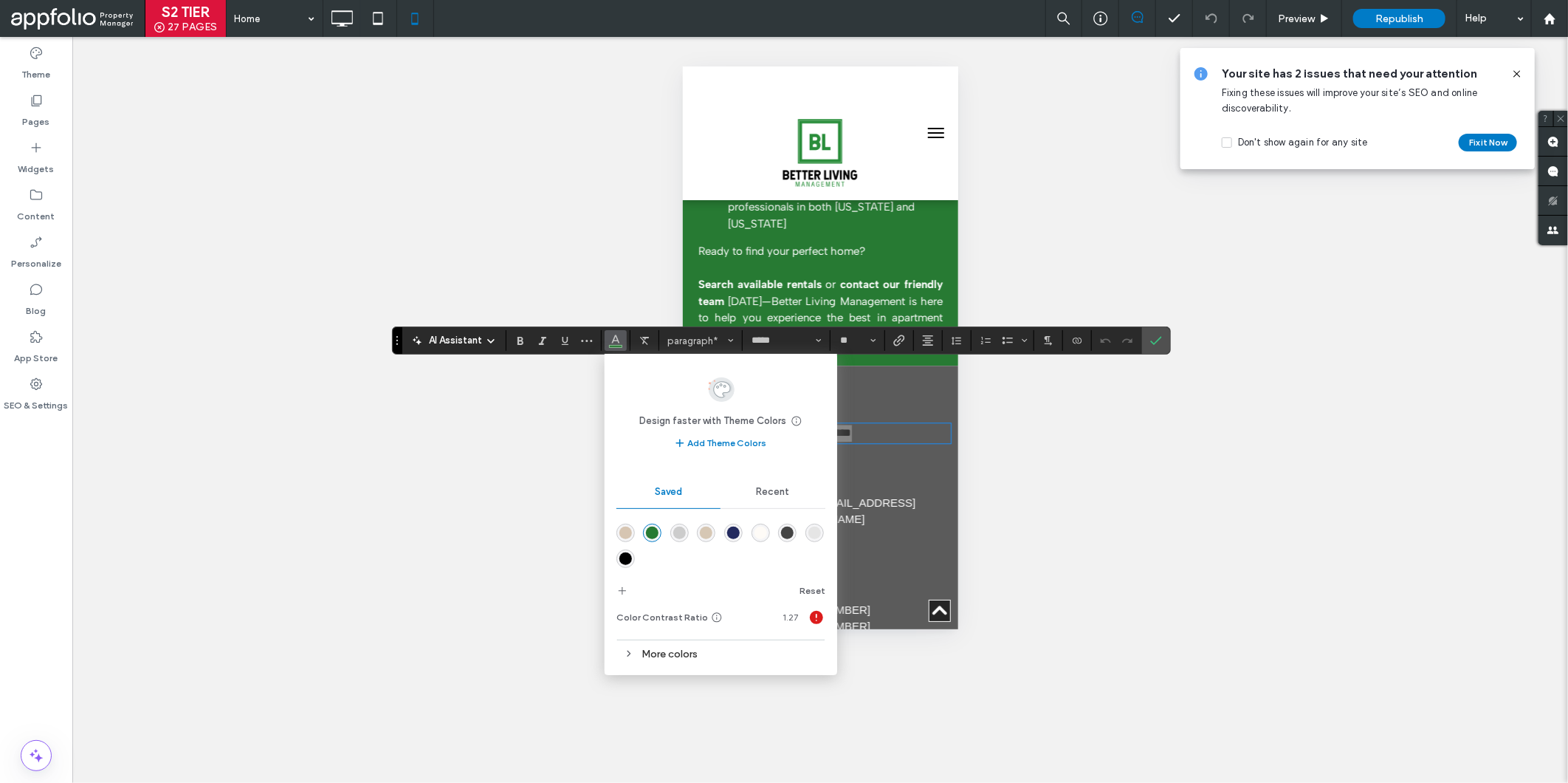
click at [632, 552] on div "rgba(0,0,0,1)" at bounding box center [625, 559] width 18 height 18
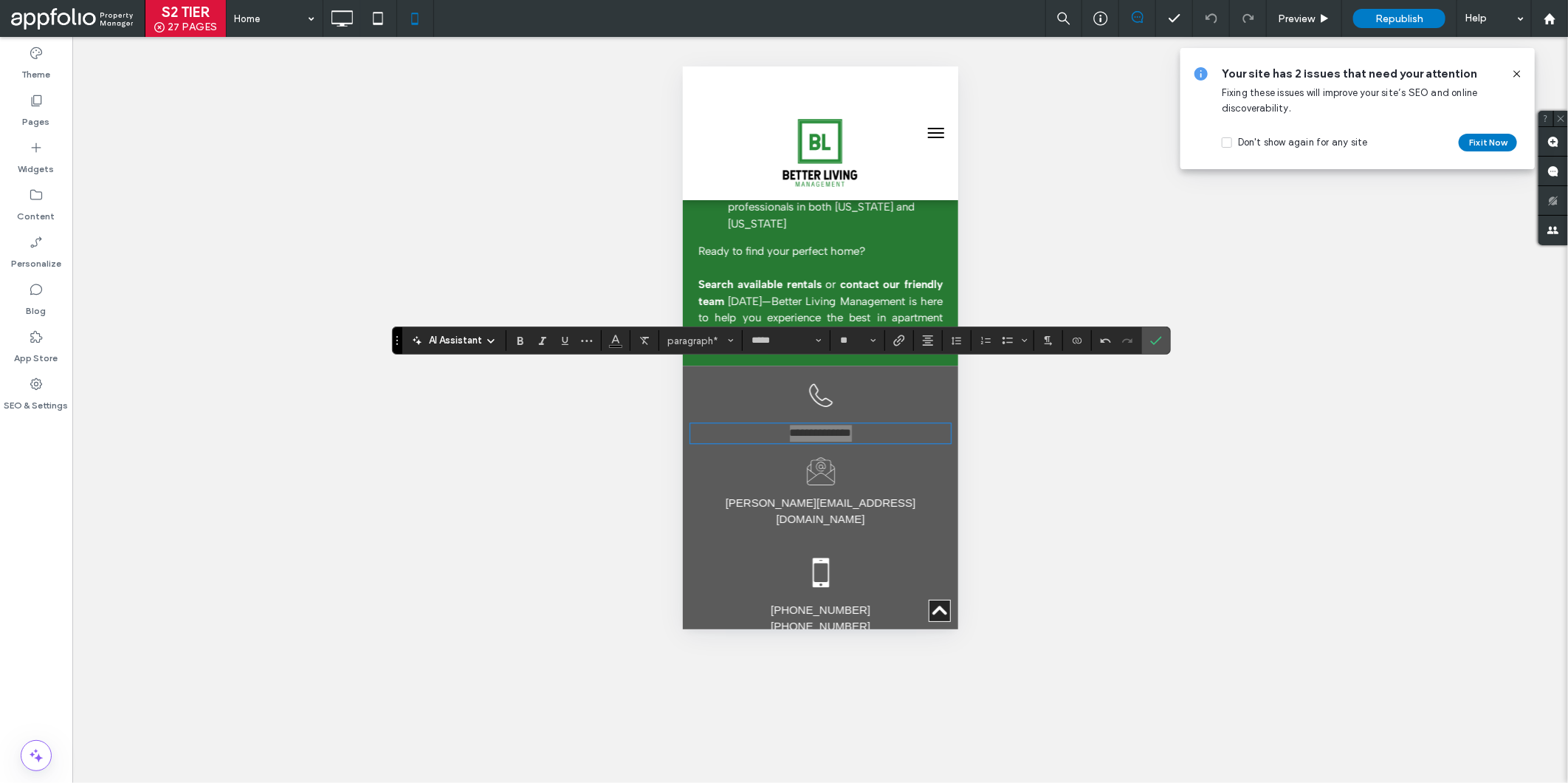
click at [1161, 348] on span "Confirm" at bounding box center [1155, 340] width 12 height 25
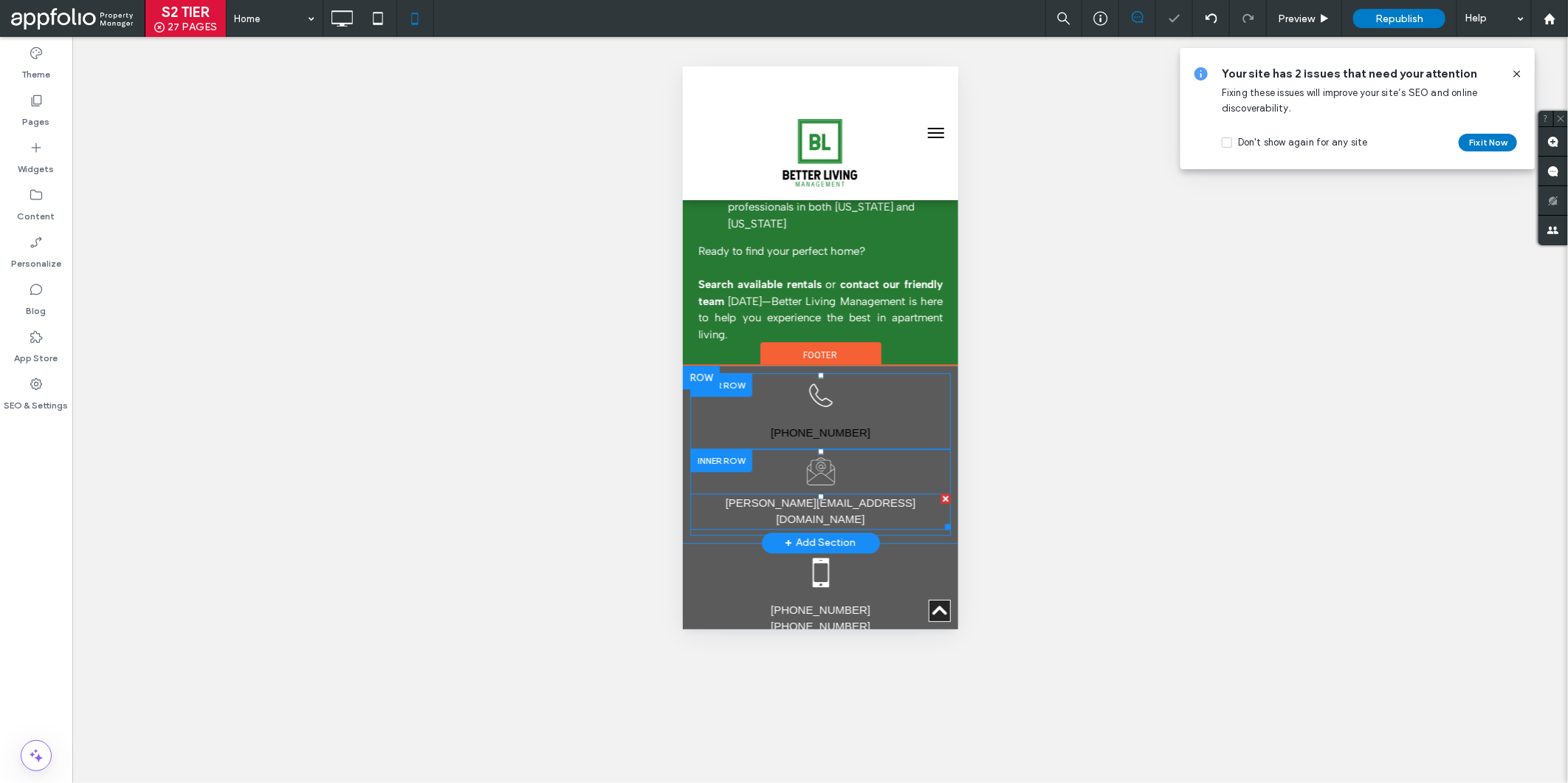
click at [890, 495] on span "[PERSON_NAME][EMAIL_ADDRESS][DOMAIN_NAME]" at bounding box center [820, 510] width 190 height 29
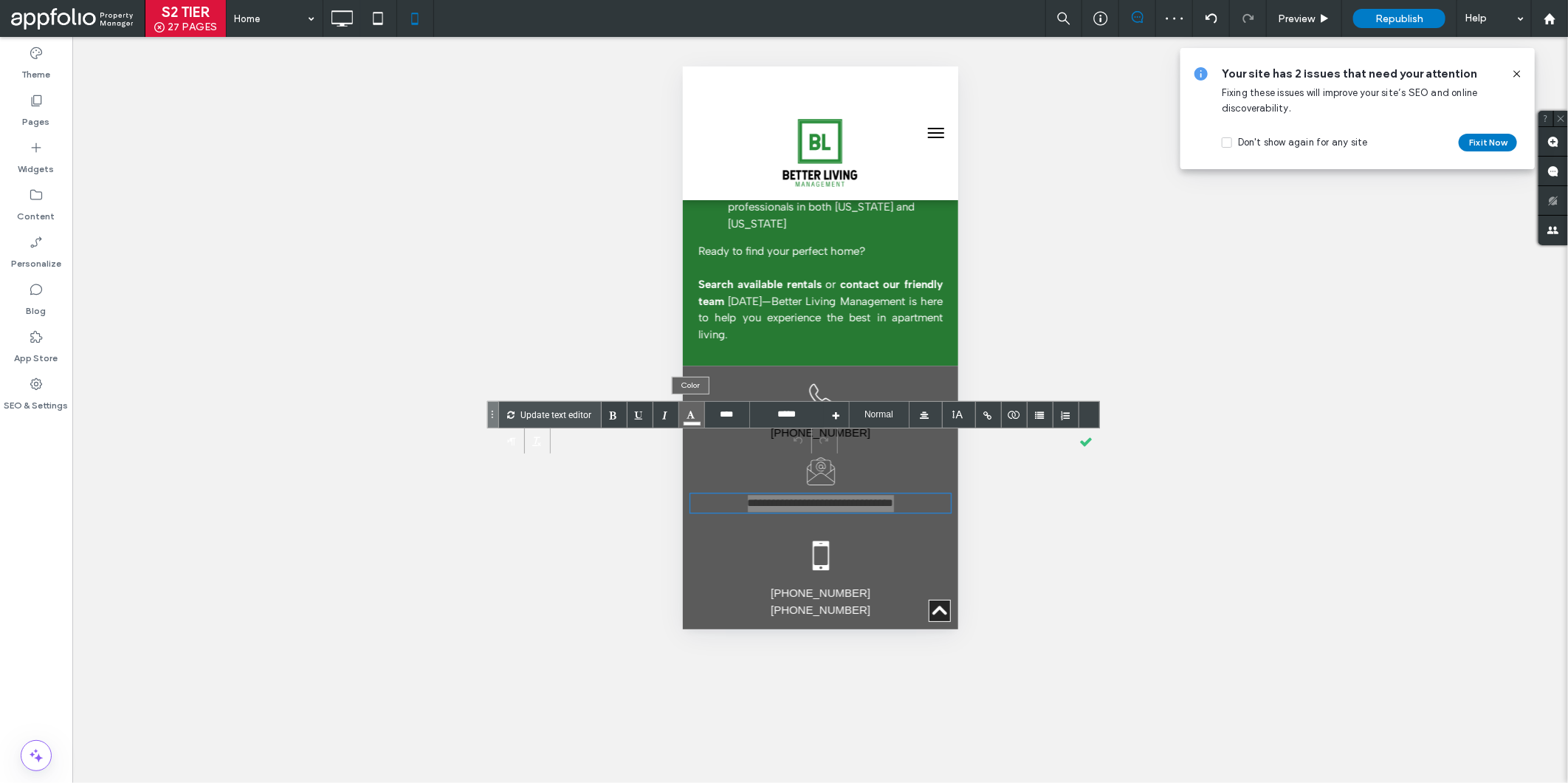
click at [690, 410] on div at bounding box center [692, 415] width 26 height 26
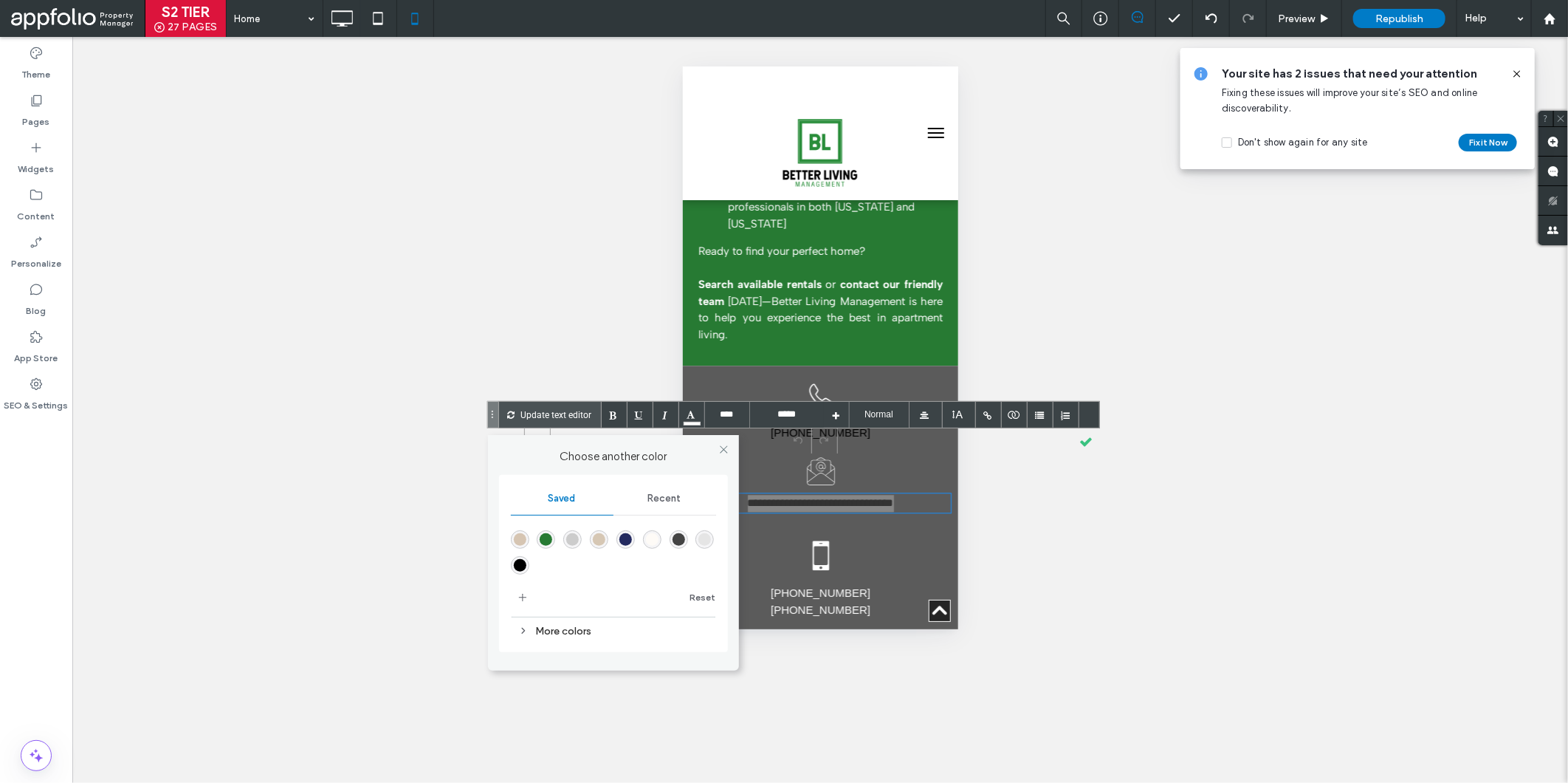
click at [517, 562] on div "rgba(0,0,0,1)" at bounding box center [520, 565] width 13 height 13
click at [1079, 440] on div at bounding box center [1086, 440] width 26 height 26
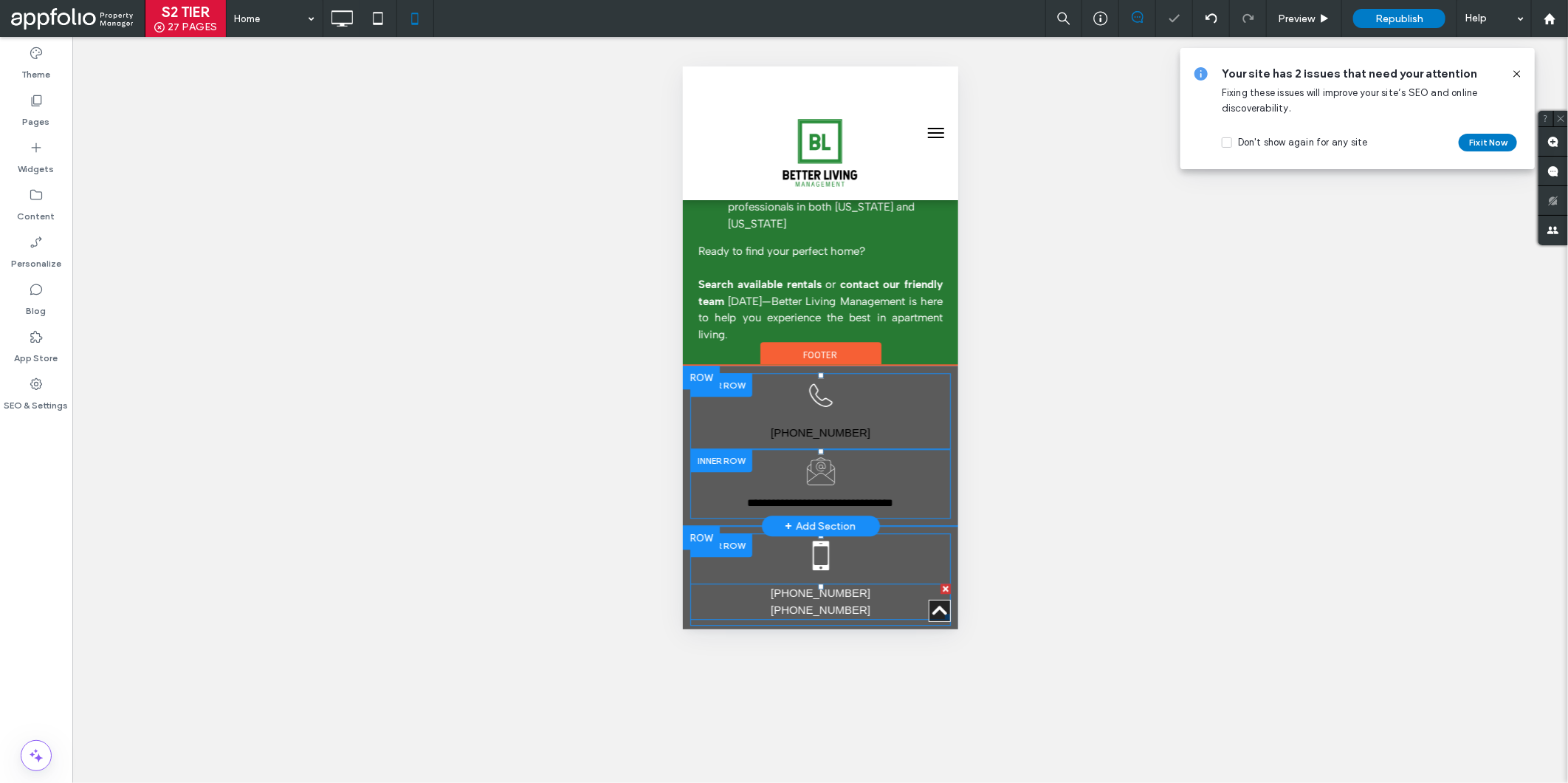
click at [833, 603] on font "[PHONE_NUMBER]" at bounding box center [819, 609] width 100 height 13
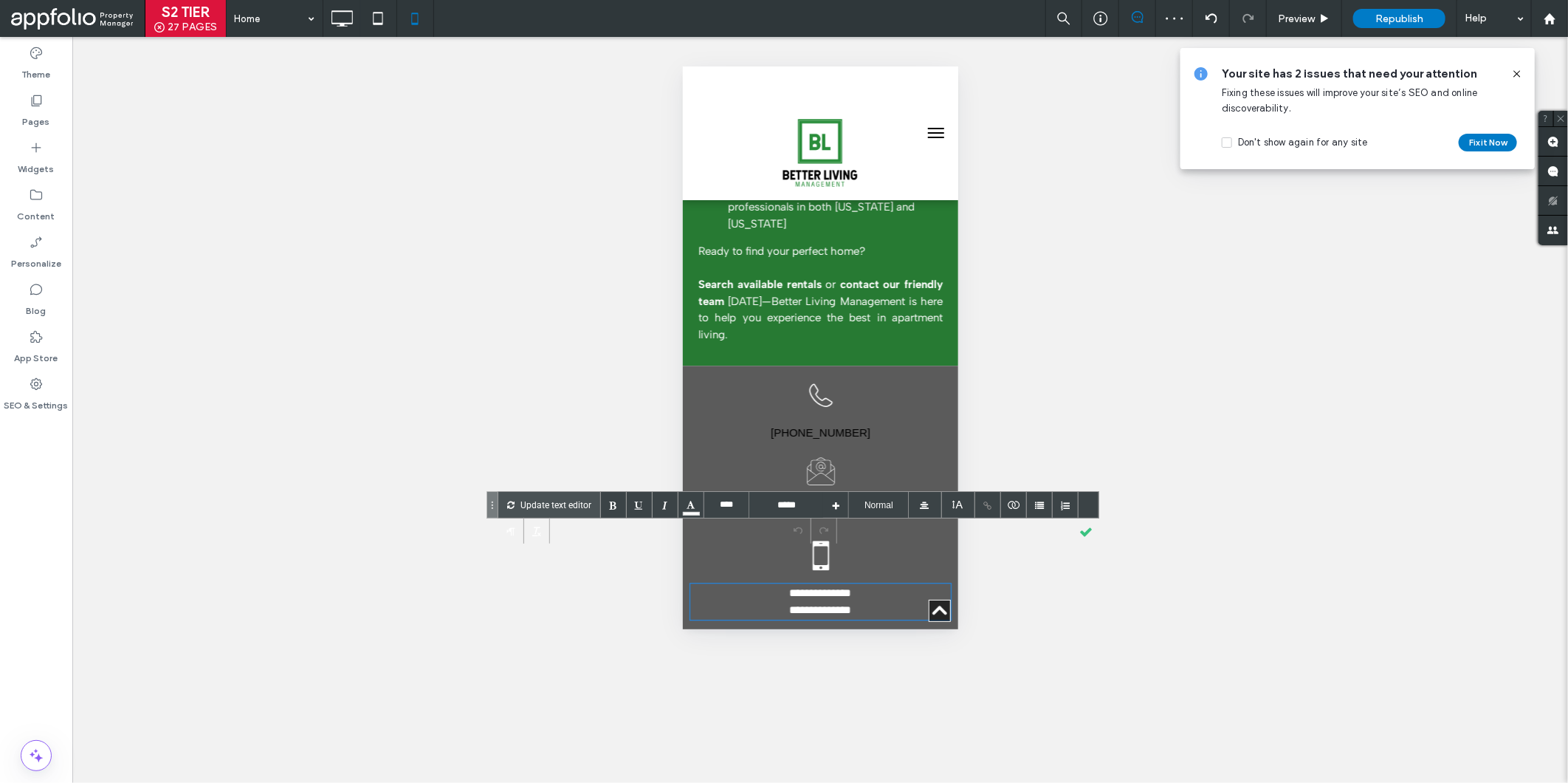
click at [833, 604] on font "**********" at bounding box center [820, 609] width 62 height 11
click at [692, 504] on div at bounding box center [691, 505] width 26 height 26
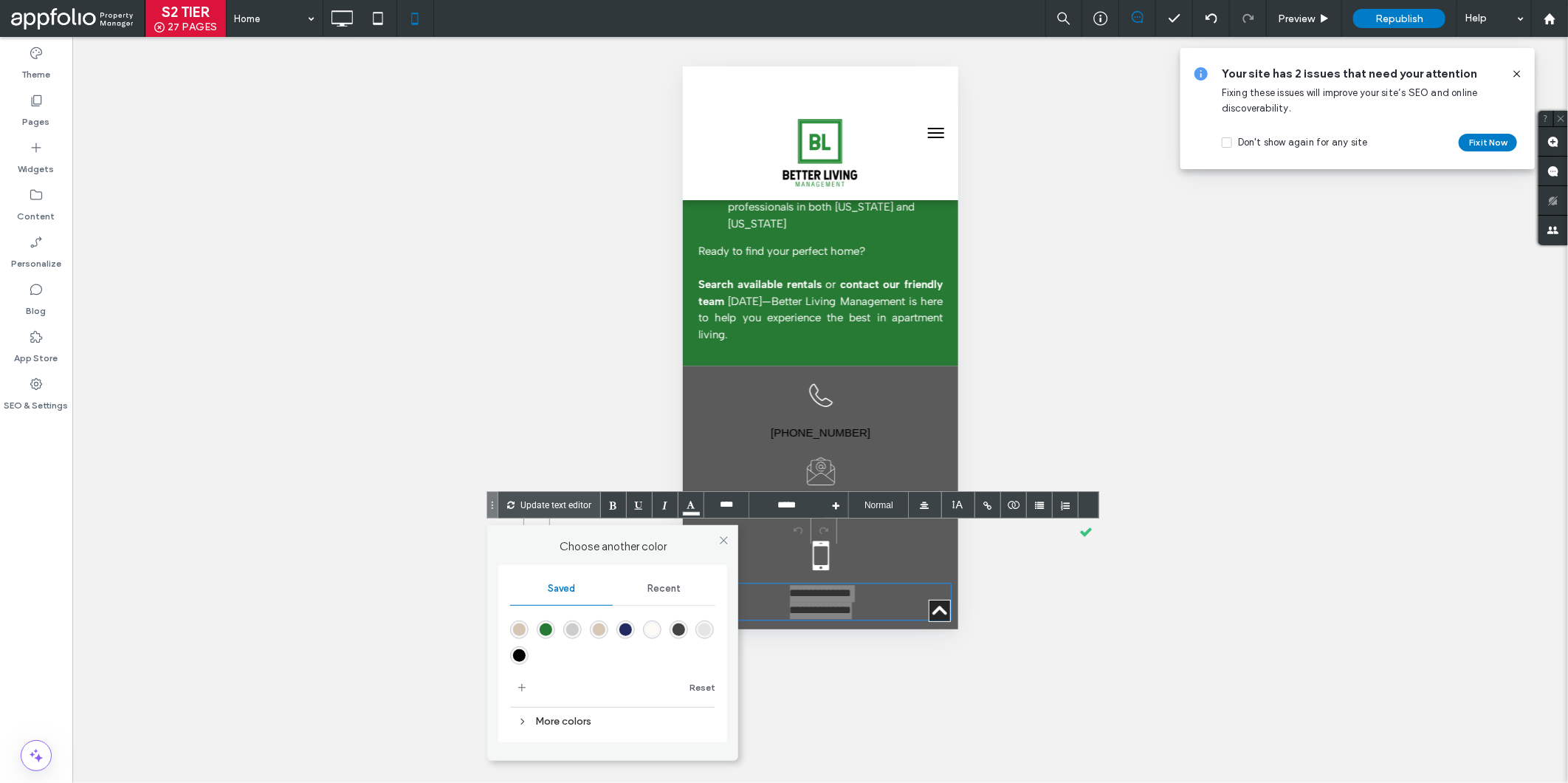
click at [518, 650] on div "rgba(0,0,0,1)" at bounding box center [519, 656] width 13 height 13
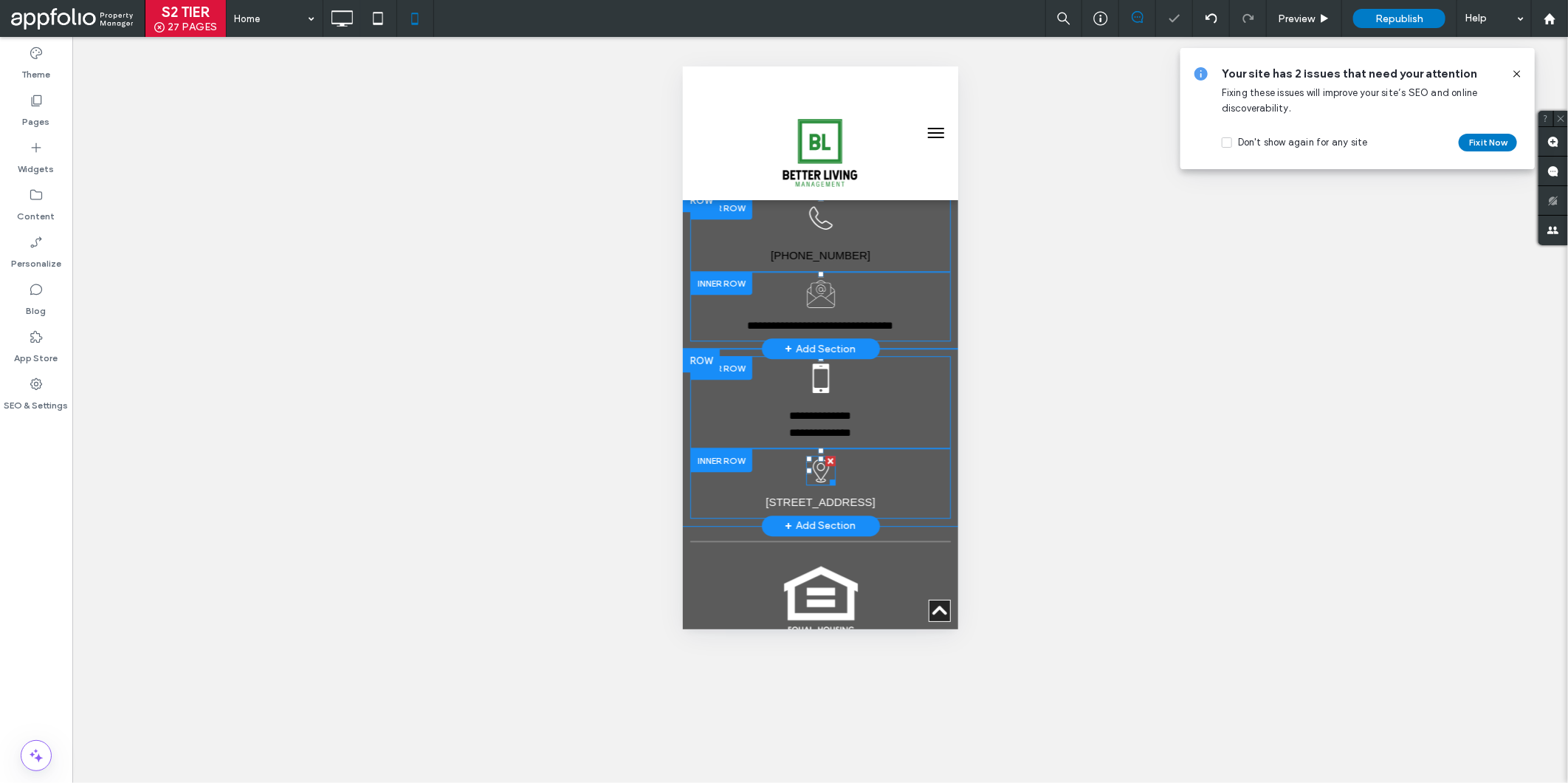
scroll to position [2371, 0]
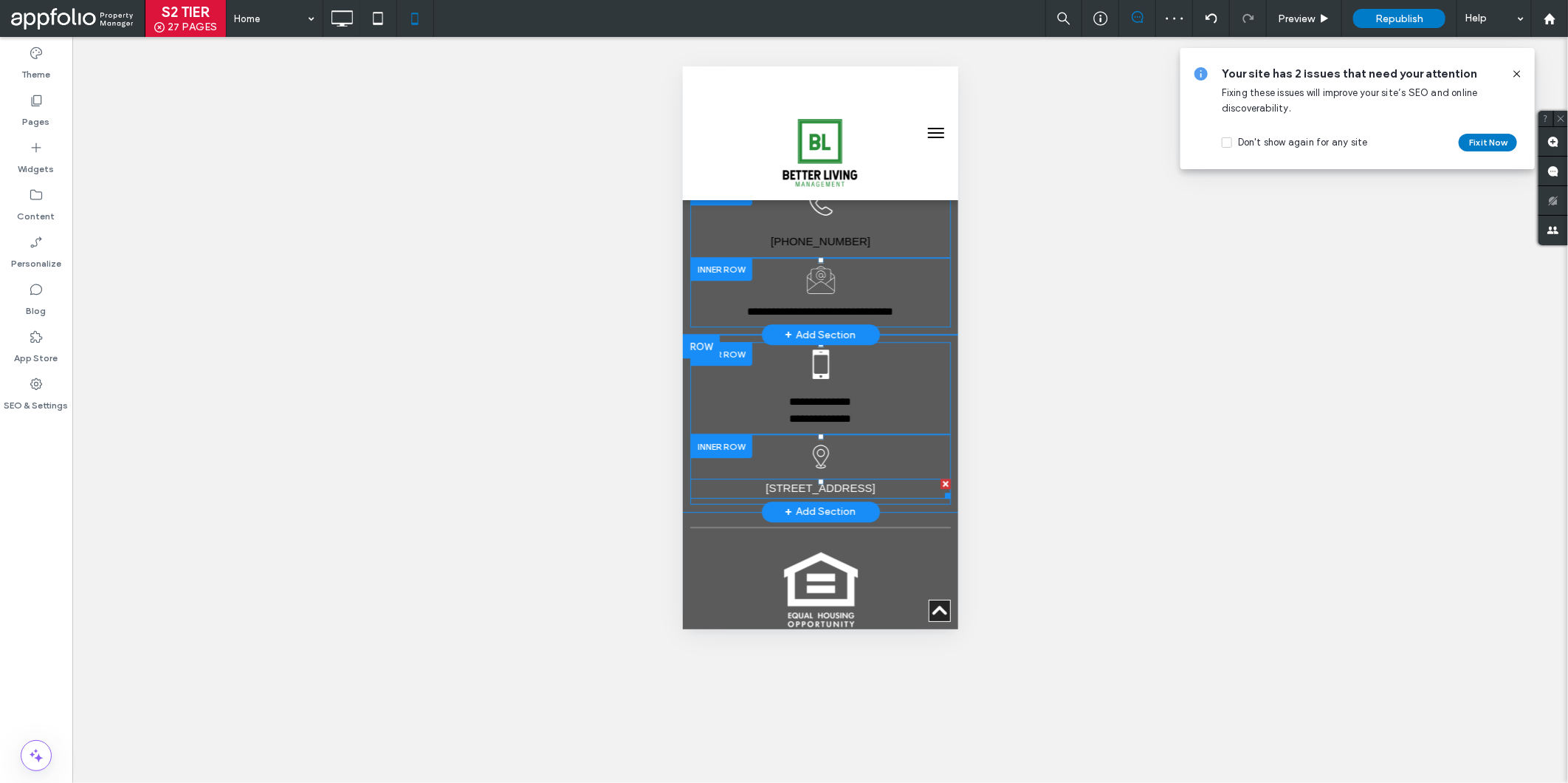
click at [872, 481] on span "[STREET_ADDRESS]" at bounding box center [818, 487] width 109 height 13
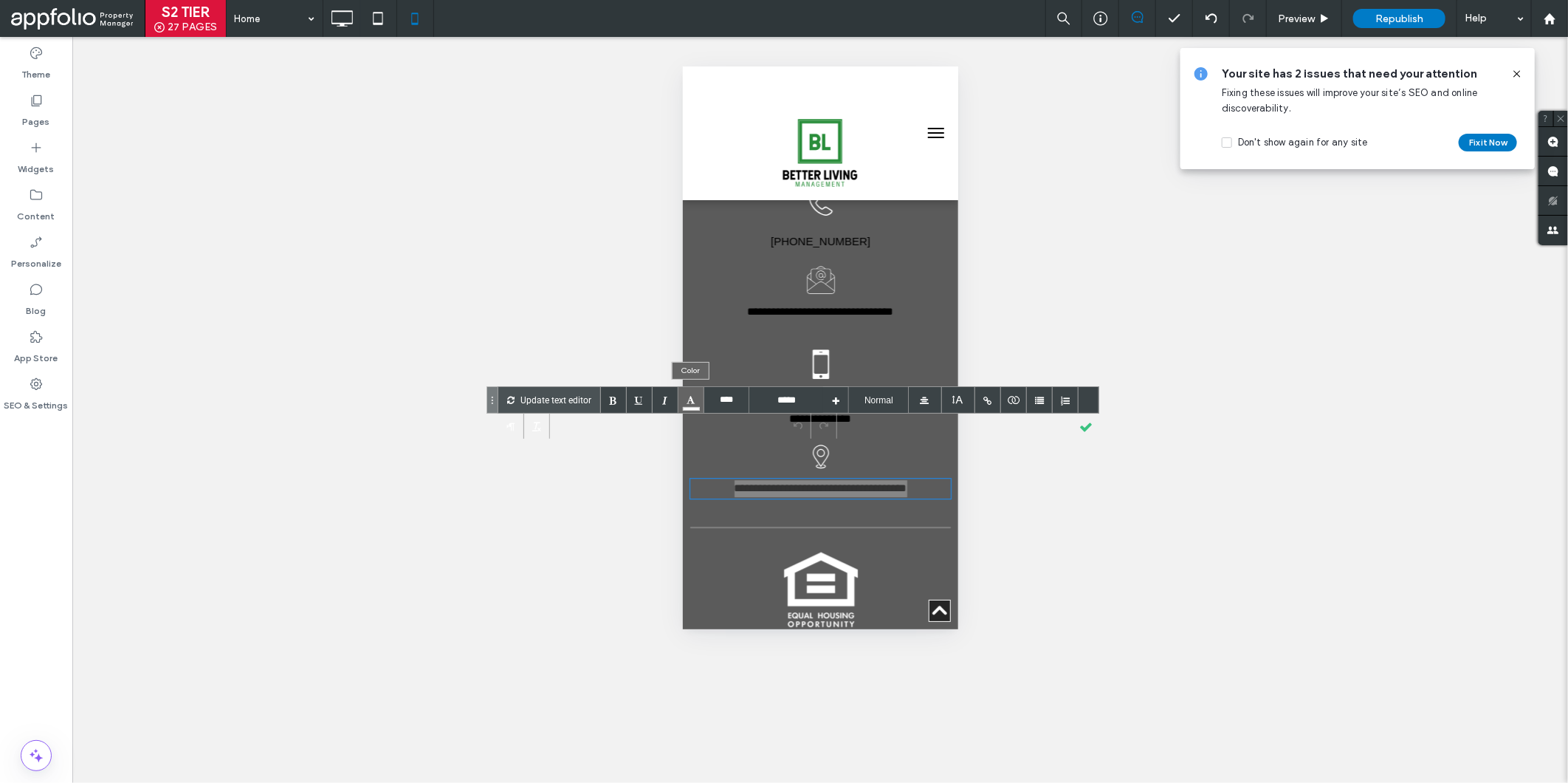
click at [687, 402] on div at bounding box center [691, 400] width 26 height 26
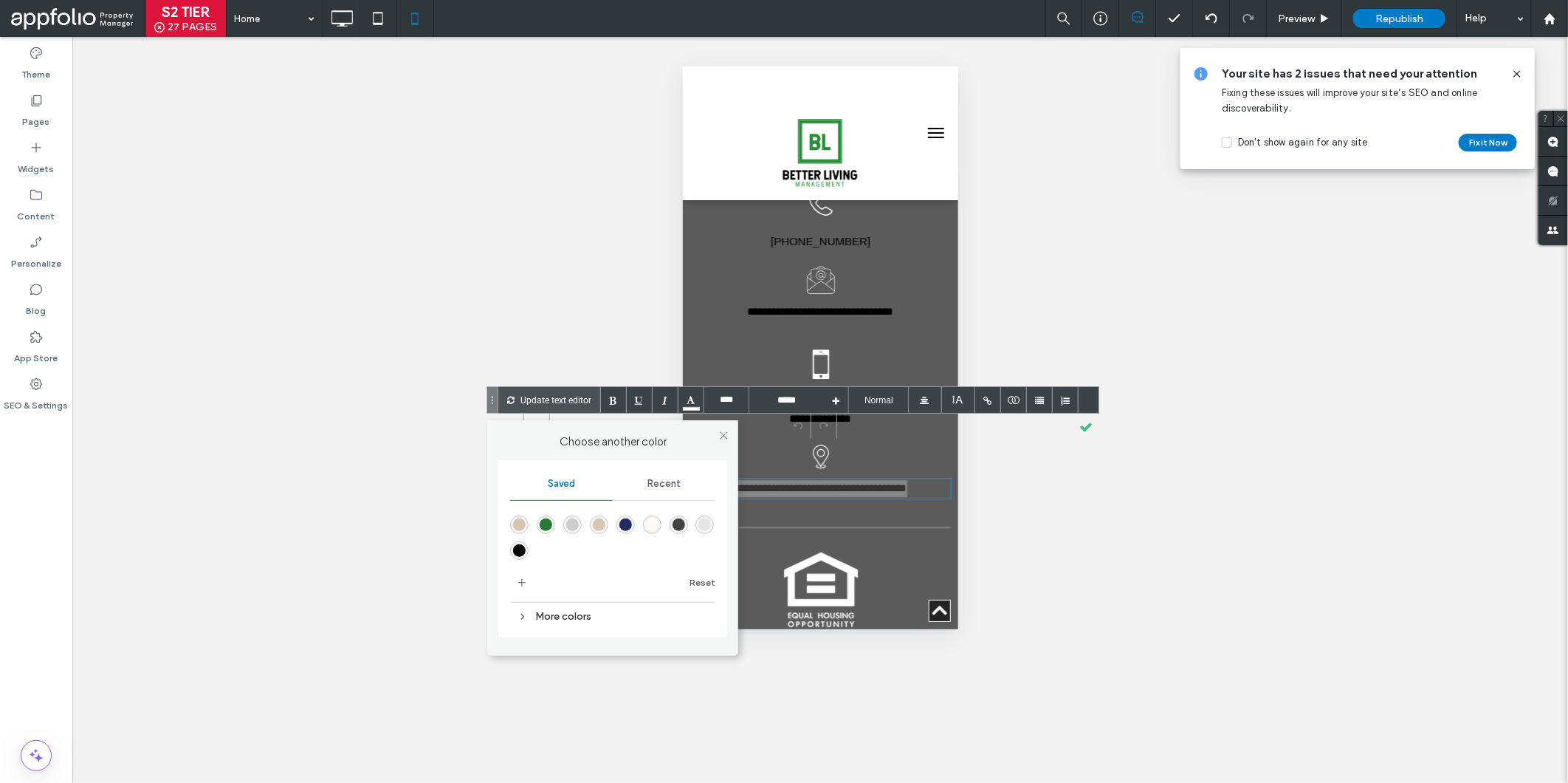
click at [517, 550] on div "rgba(0,0,0,1)" at bounding box center [519, 550] width 13 height 13
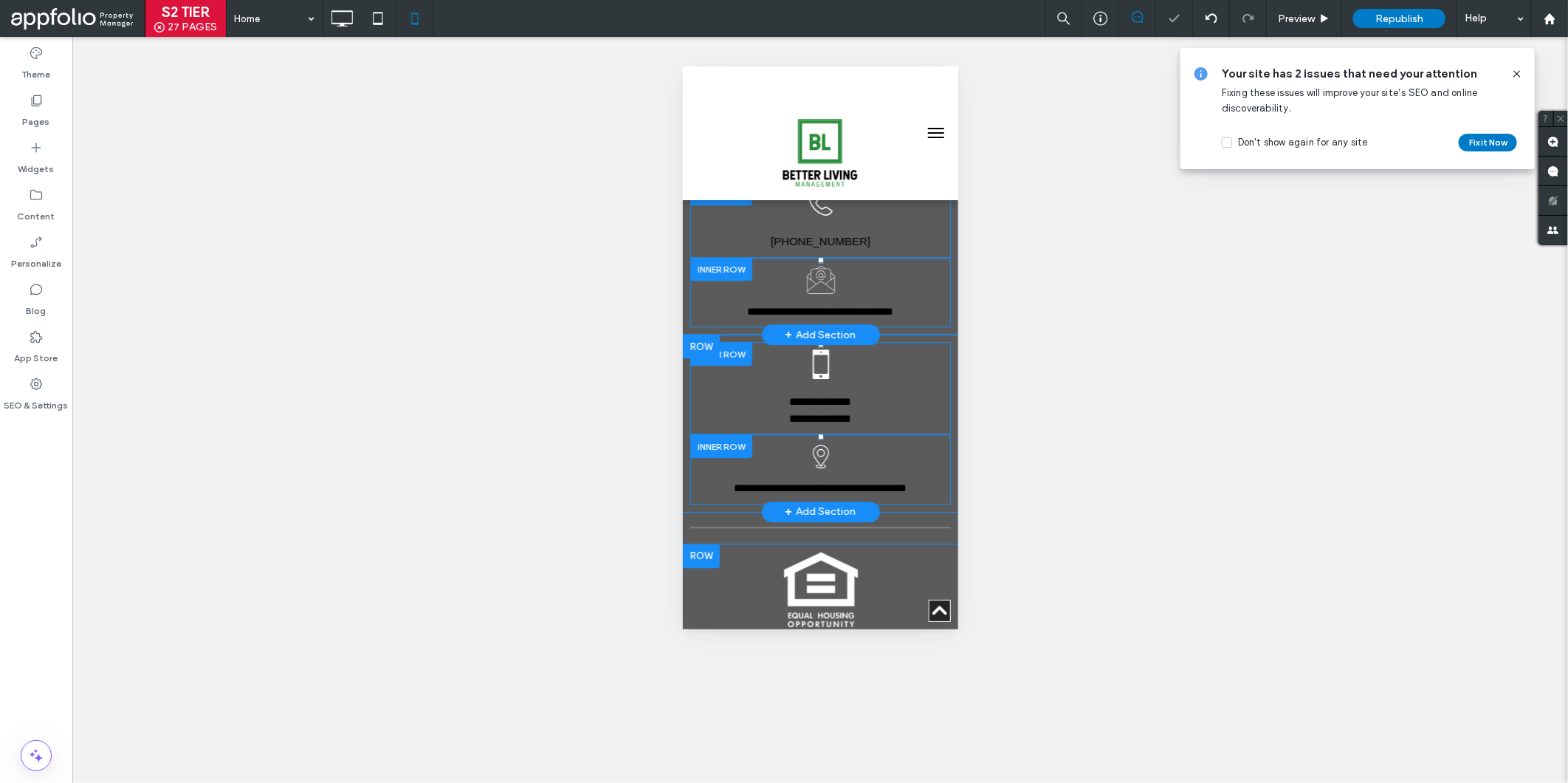
click at [852, 651] on span "[US_STATE]: IREC B33552000" at bounding box center [819, 658] width 155 height 13
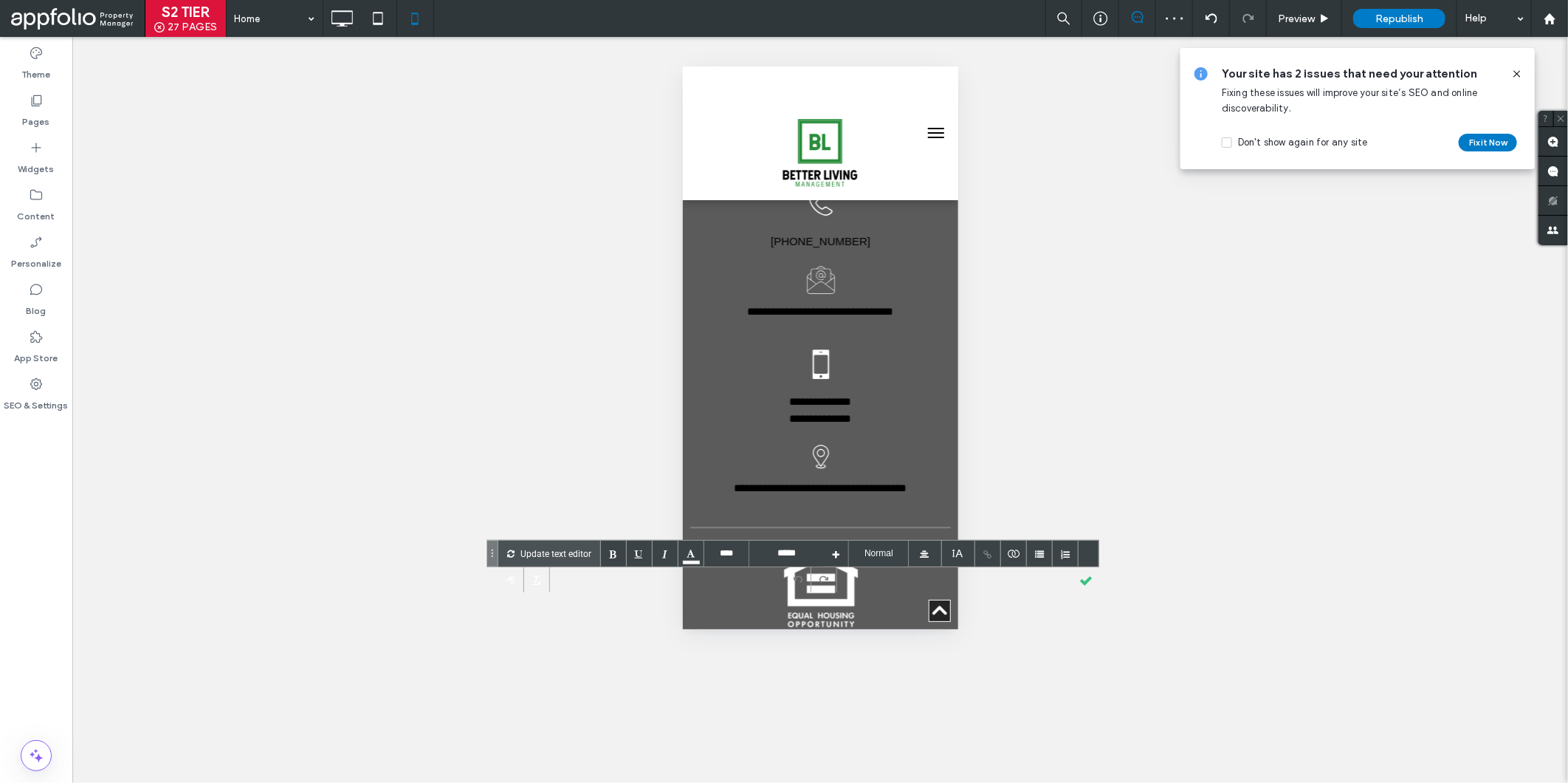
click at [852, 652] on span "**********" at bounding box center [820, 658] width 89 height 11
click at [691, 554] on div at bounding box center [691, 553] width 26 height 26
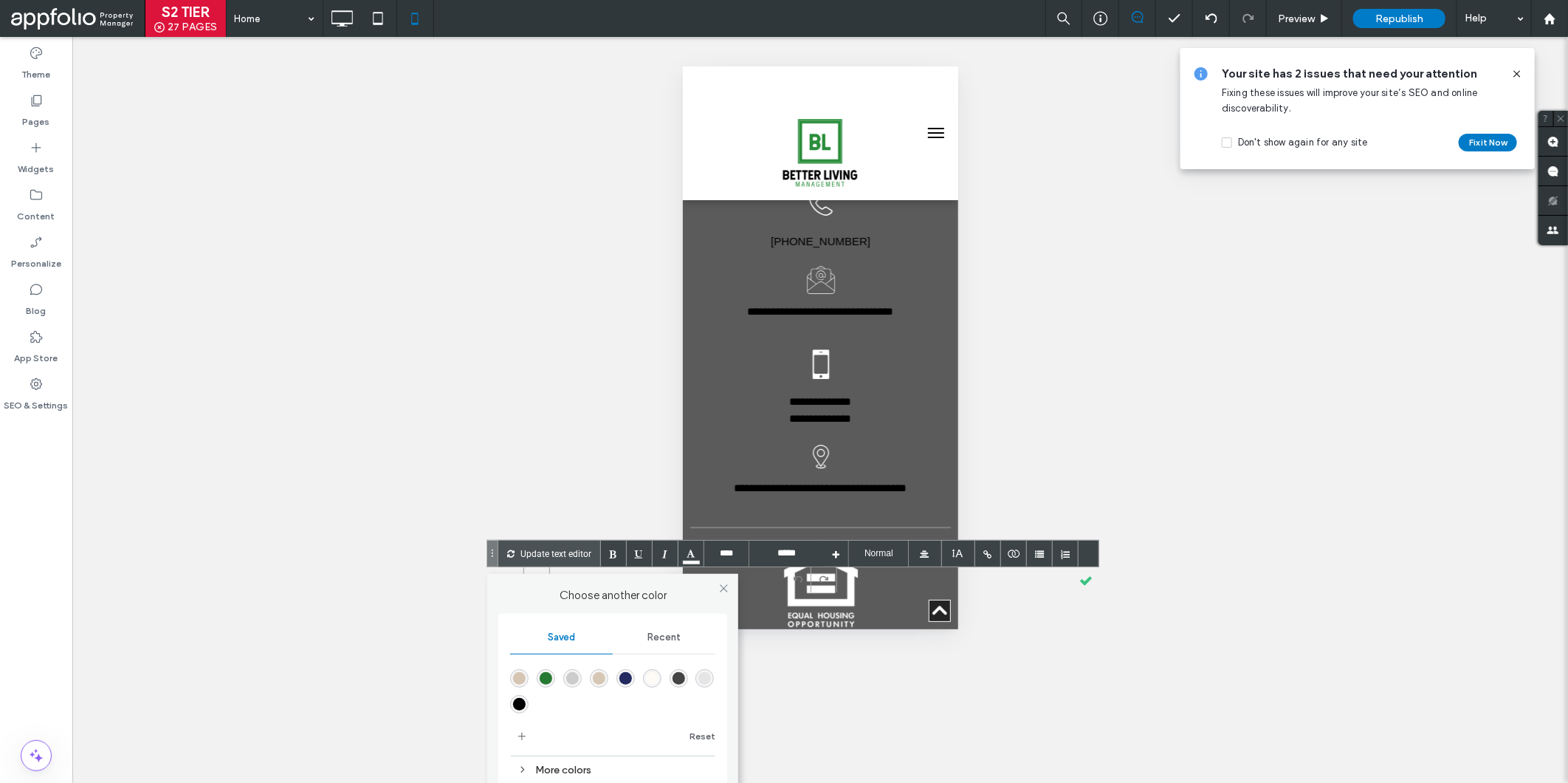
click at [513, 704] on div "rgba(0,0,0,1)" at bounding box center [519, 704] width 13 height 13
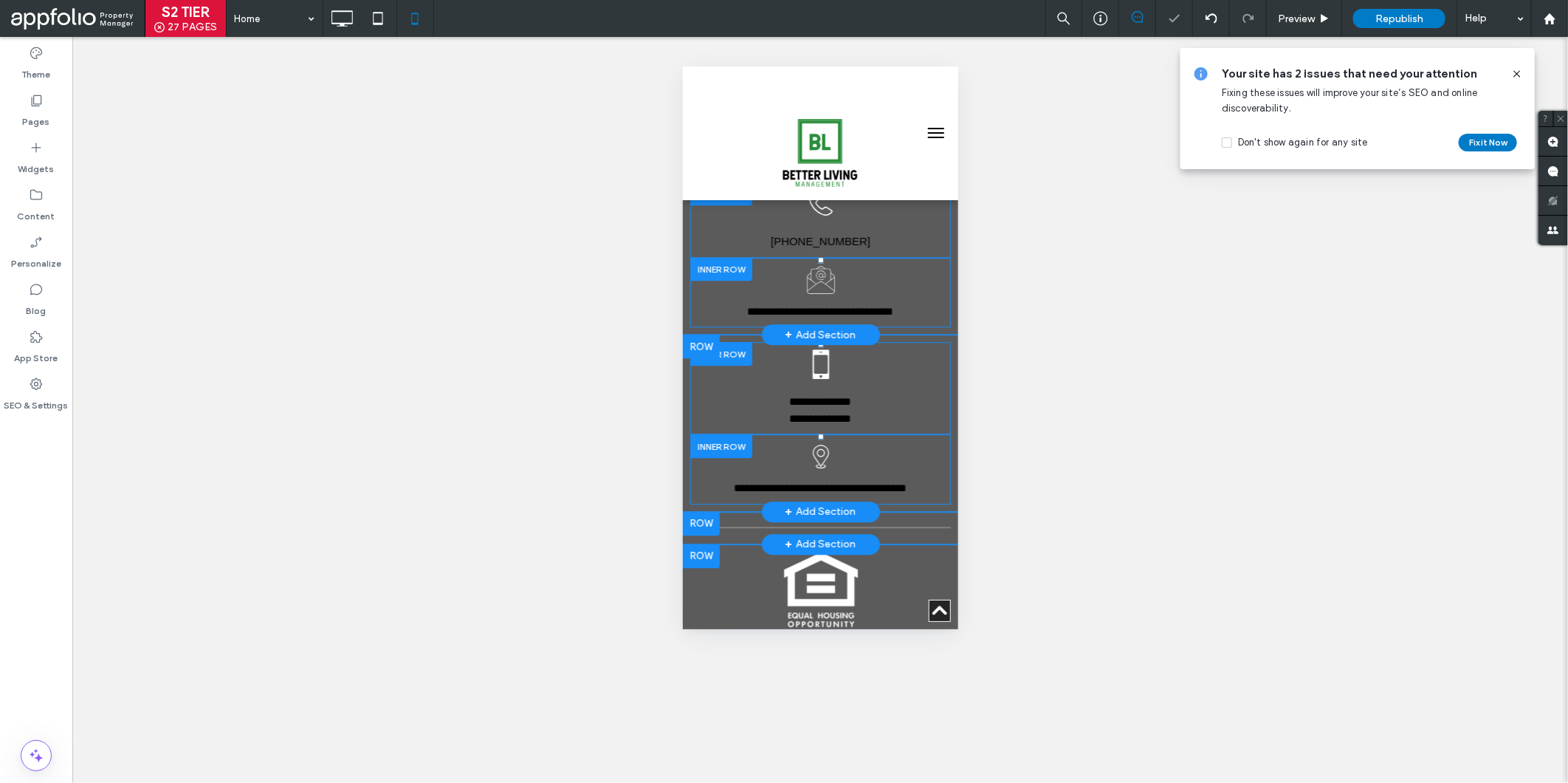
drag, startPoint x: 1865, startPoint y: 540, endPoint x: 908, endPoint y: 469, distance: 959.6
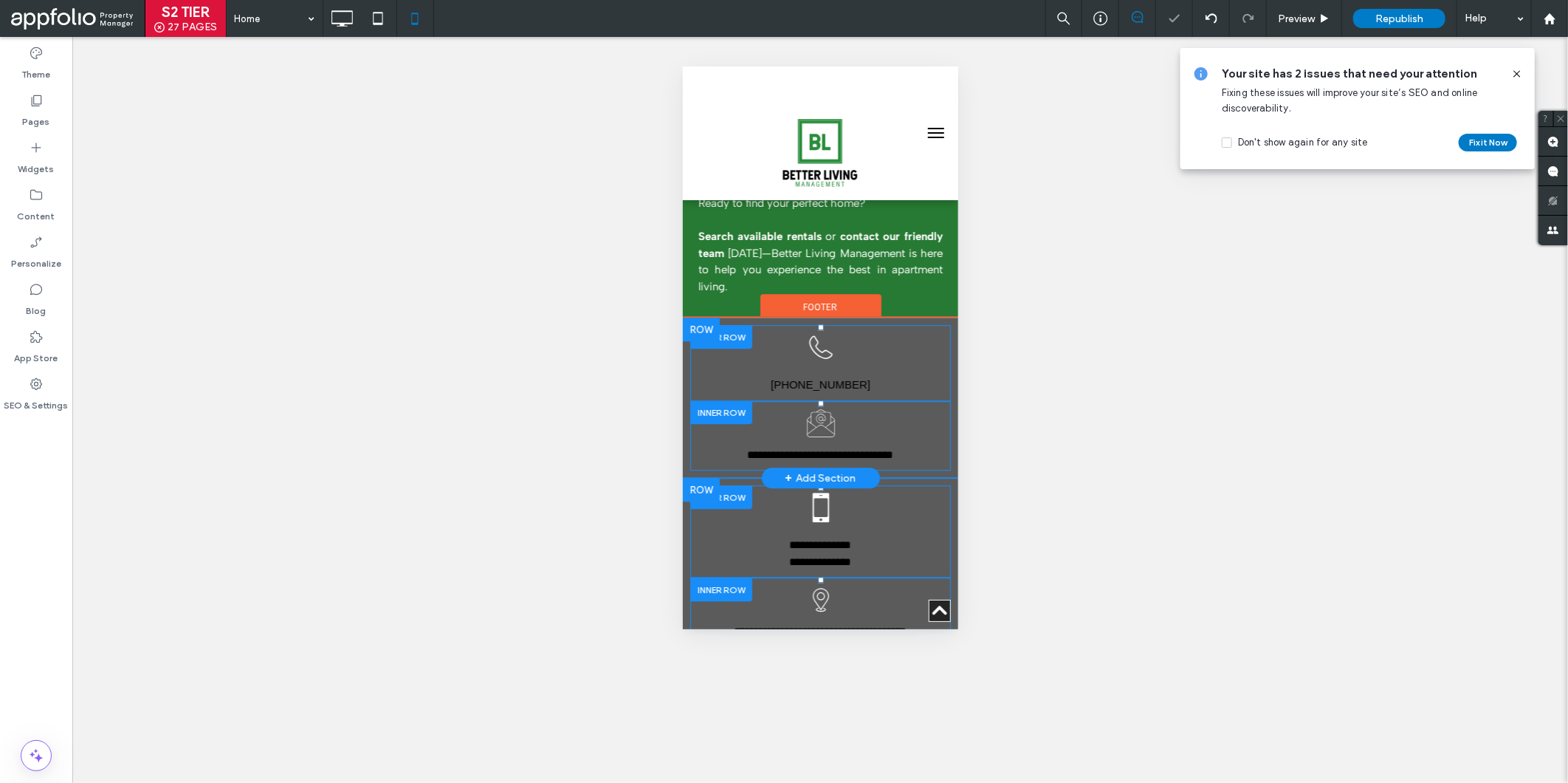
scroll to position [2224, 0]
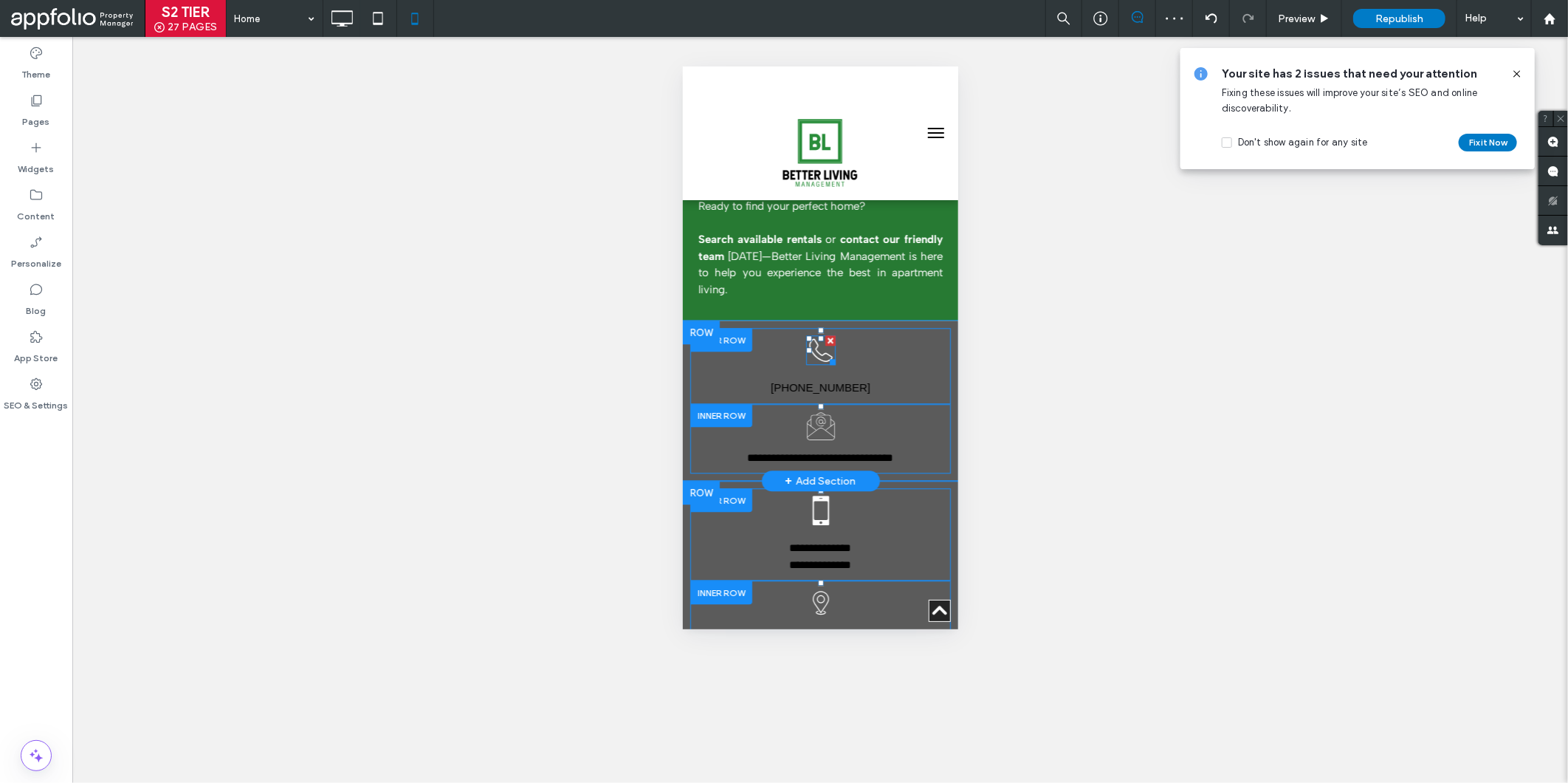
click at [825, 334] on div at bounding box center [829, 339] width 10 height 10
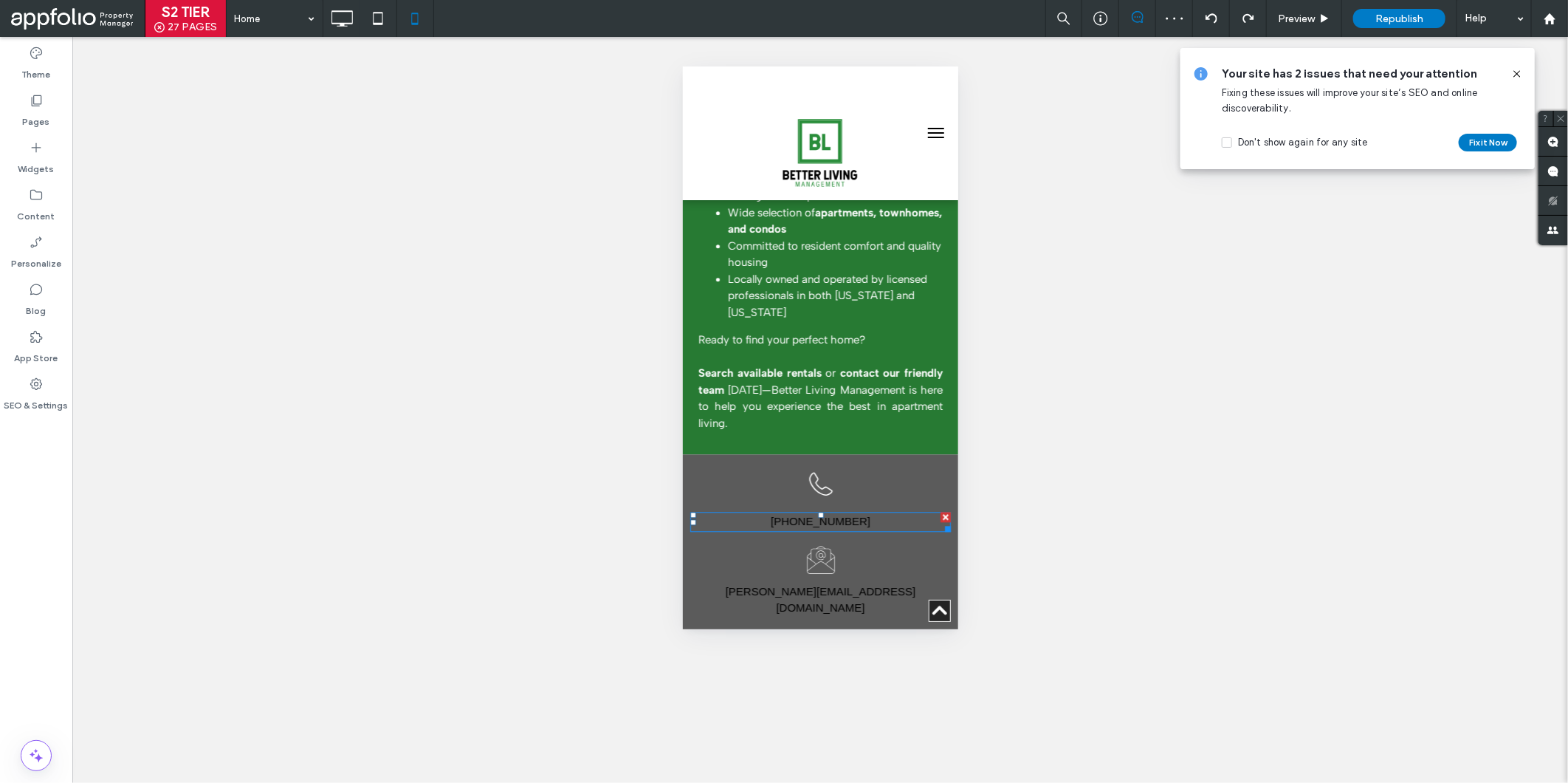
scroll to position [2092, 0]
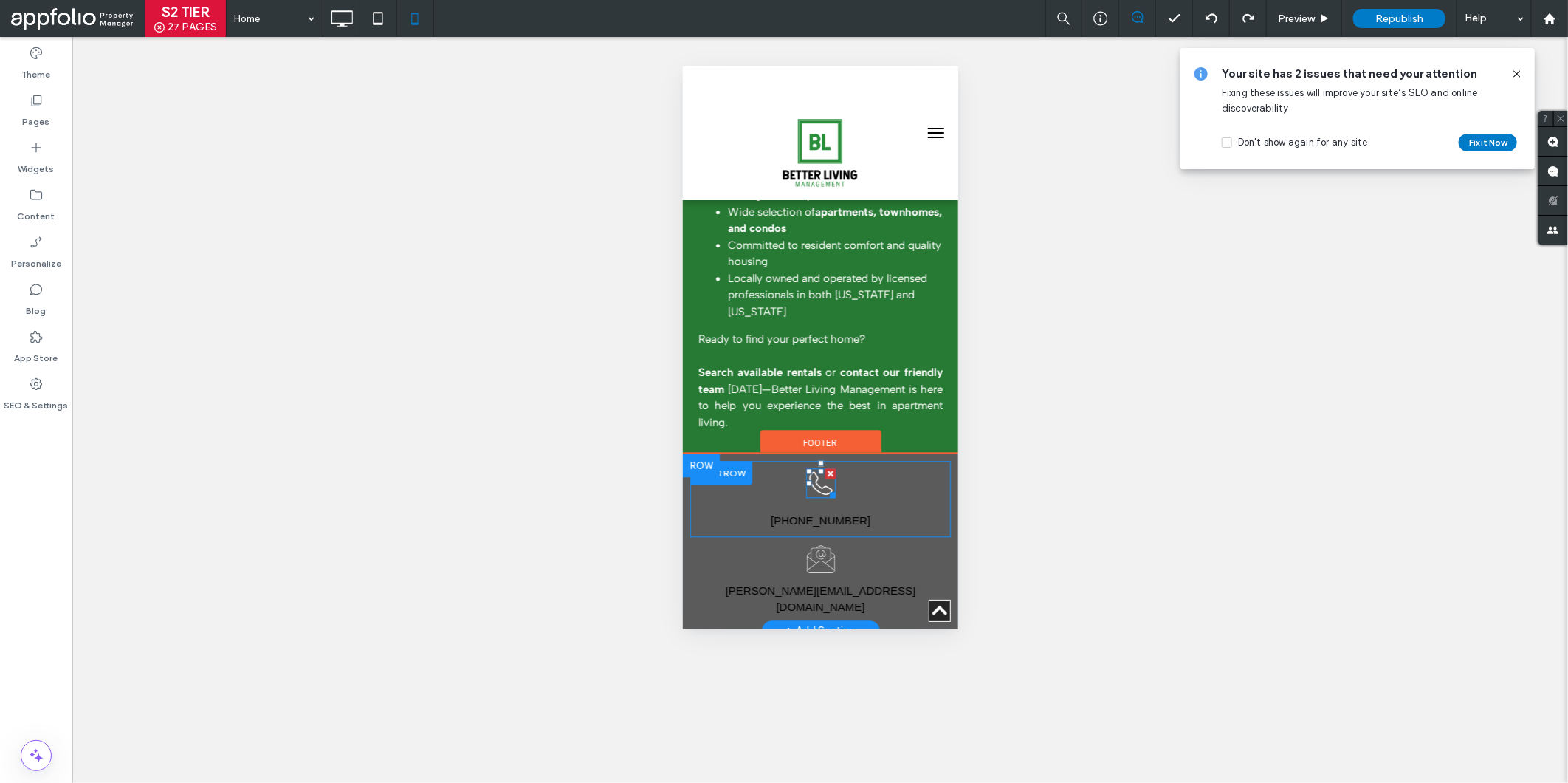
click at [815, 467] on icon at bounding box center [820, 482] width 29 height 29
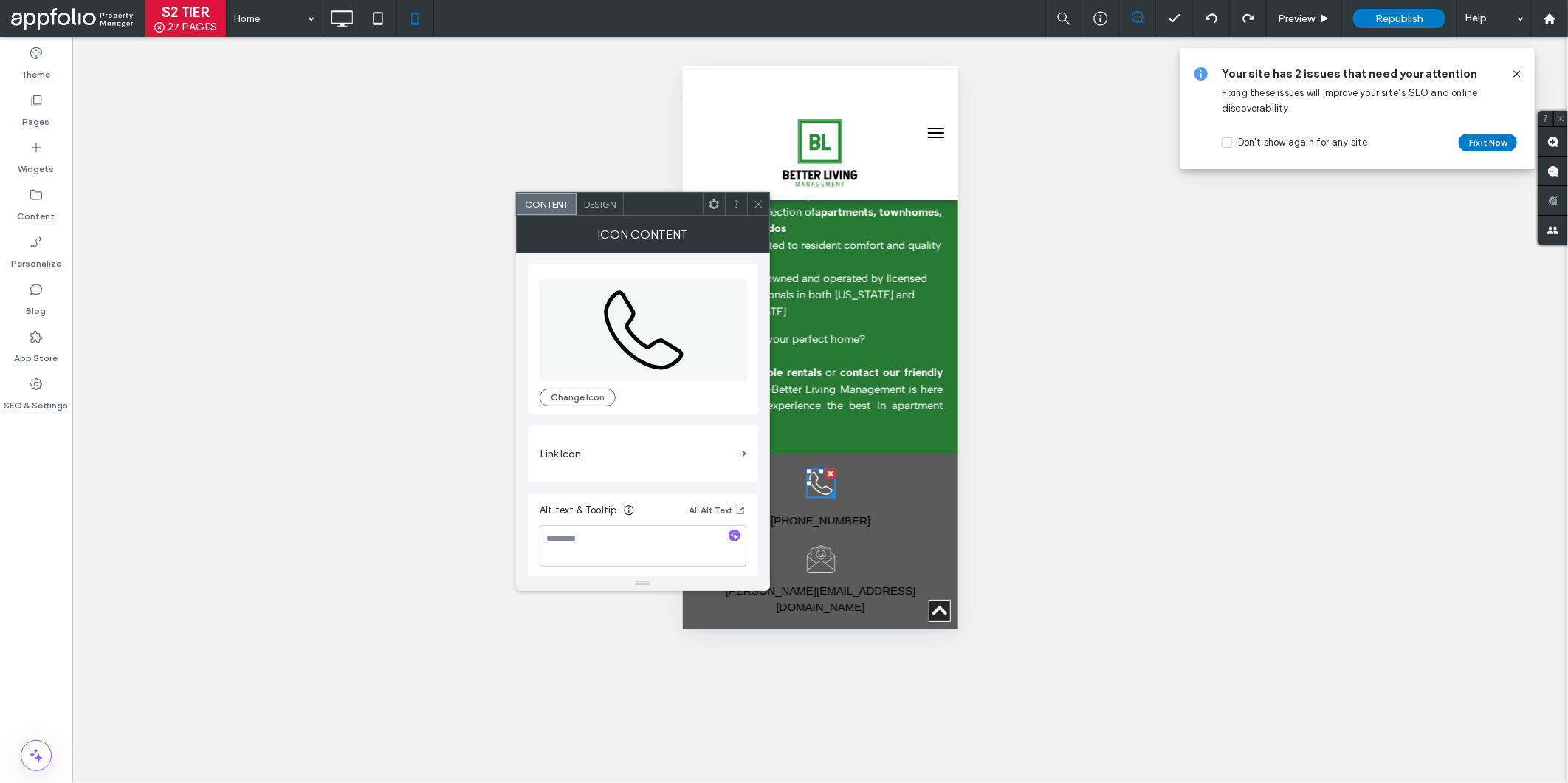
click at [593, 194] on div "Design" at bounding box center [600, 203] width 48 height 22
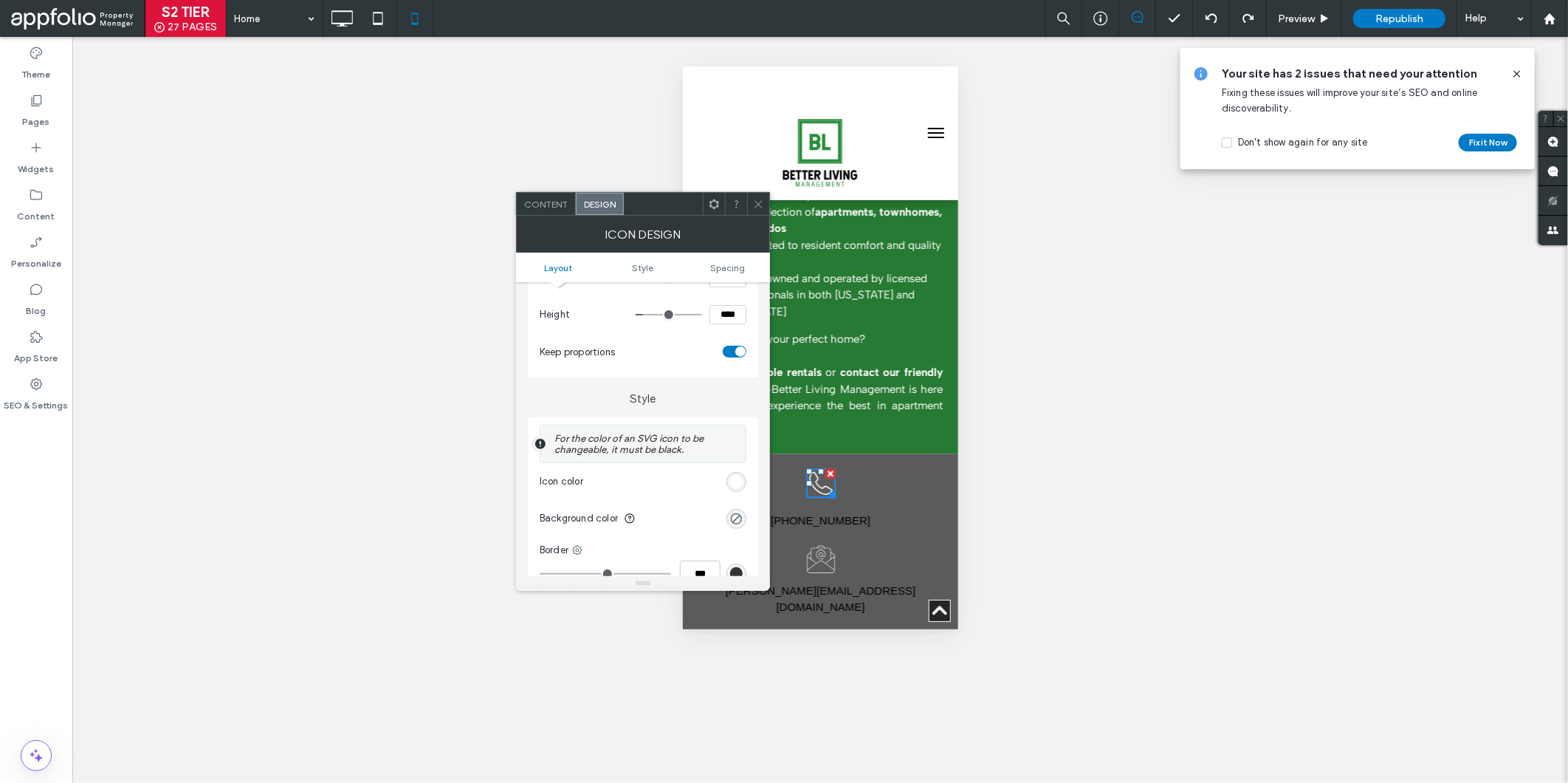
scroll to position [212, 0]
click at [731, 478] on div "rgb(255, 255, 255)" at bounding box center [737, 484] width 13 height 13
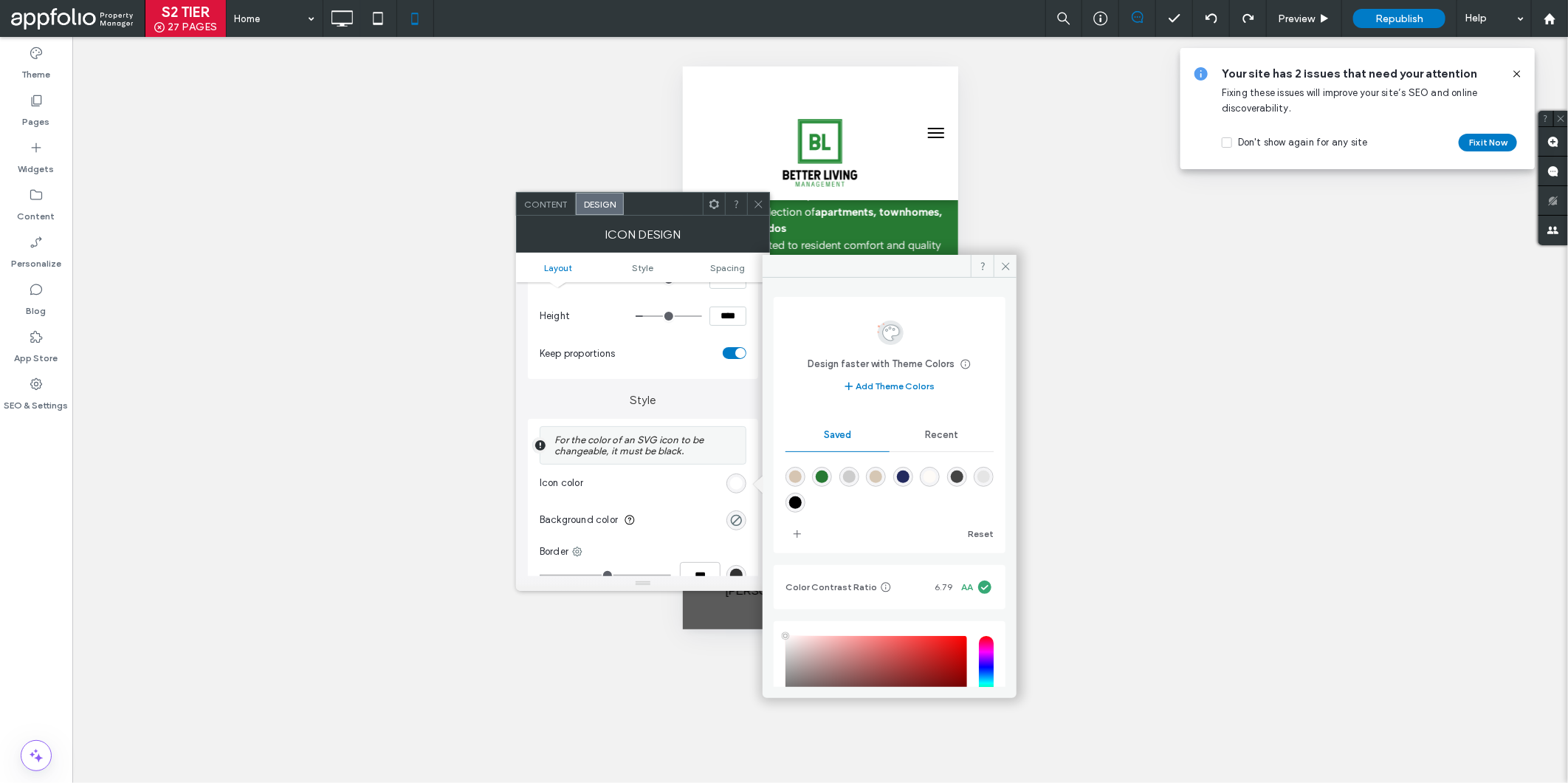
click at [795, 506] on div "rgba(0,0,0,1)" at bounding box center [795, 503] width 13 height 13
type input "*******"
click at [1163, 387] on div "**********" at bounding box center [820, 409] width 1496 height 745
click at [1000, 260] on span at bounding box center [1004, 266] width 23 height 22
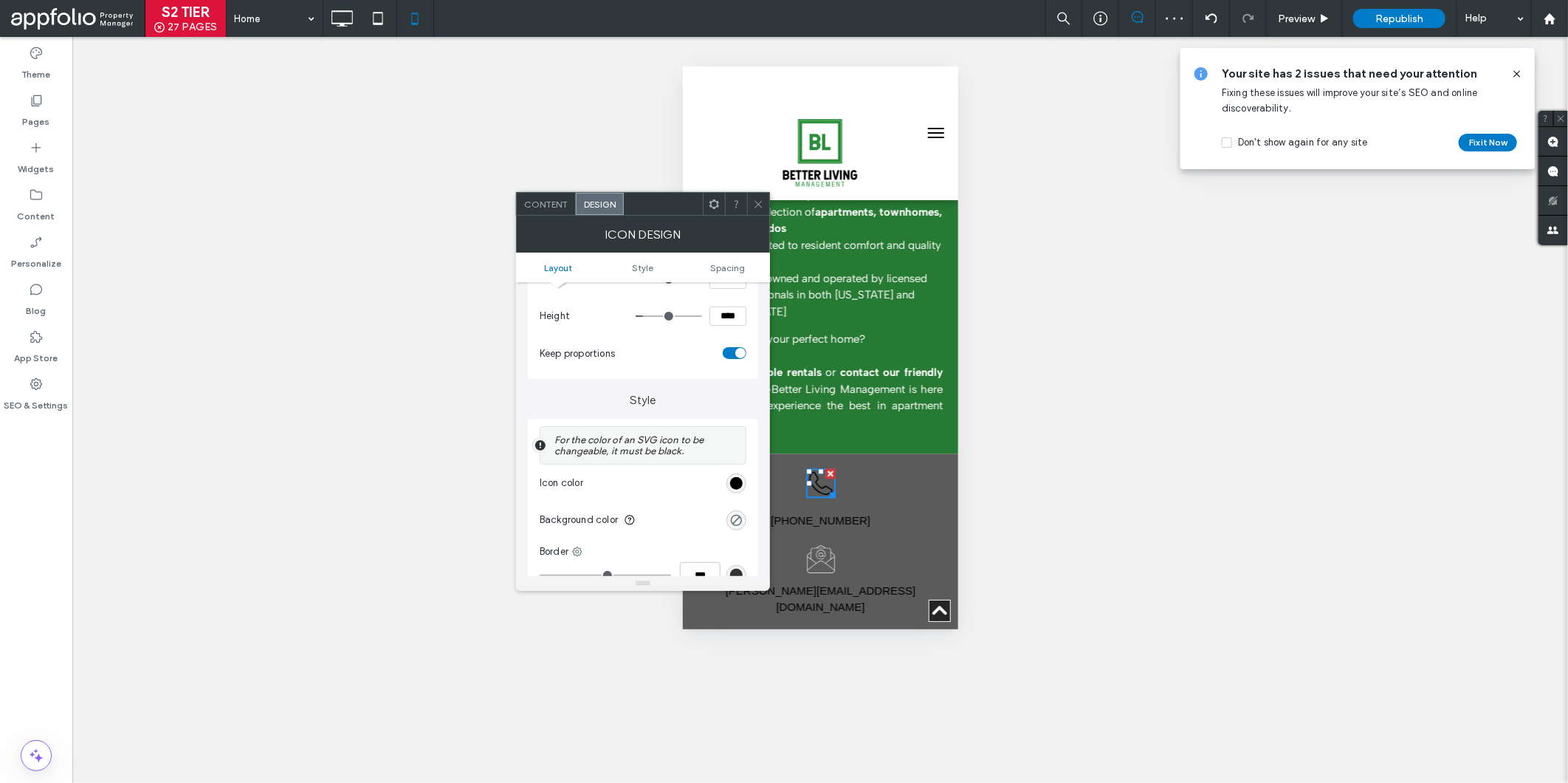
click at [806, 544] on icon at bounding box center [820, 559] width 29 height 29
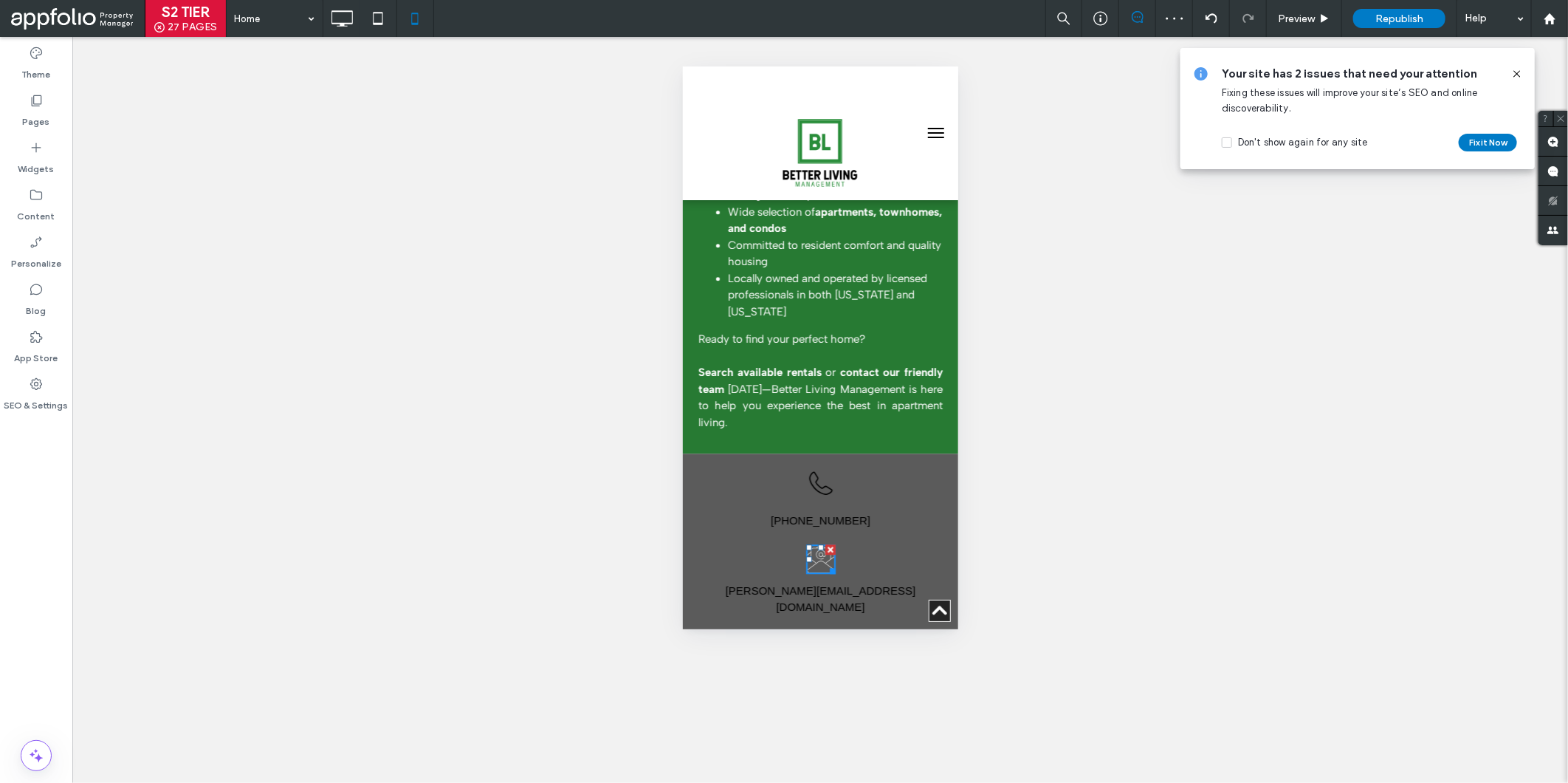
click at [806, 544] on icon at bounding box center [820, 559] width 29 height 29
click at [816, 544] on icon at bounding box center [820, 559] width 29 height 29
click at [856, 510] on div "[PHONE_NUMBER]" at bounding box center [819, 520] width 261 height 20
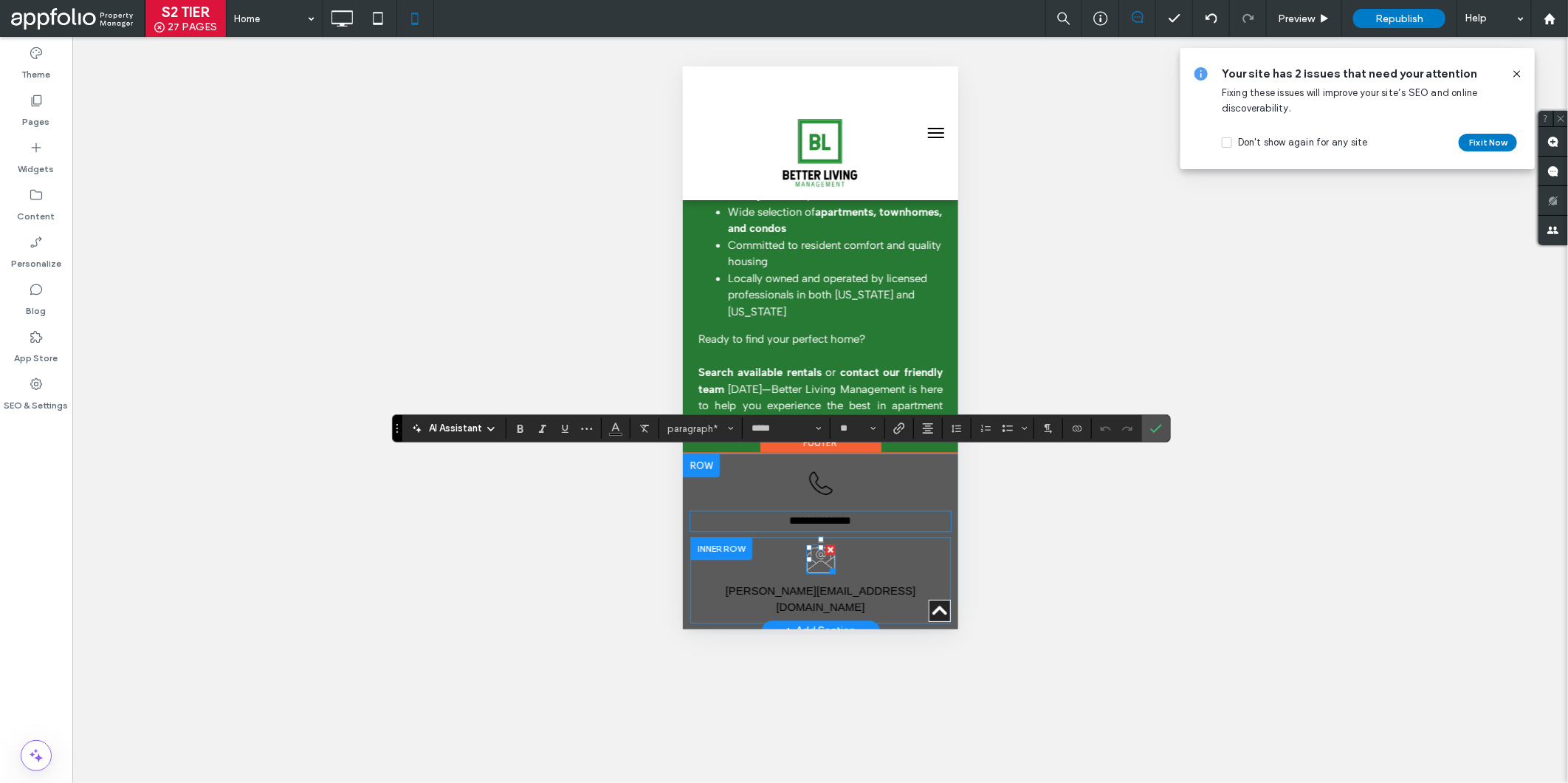
click at [796, 536] on div "Click To Paste" at bounding box center [819, 558] width 261 height 44
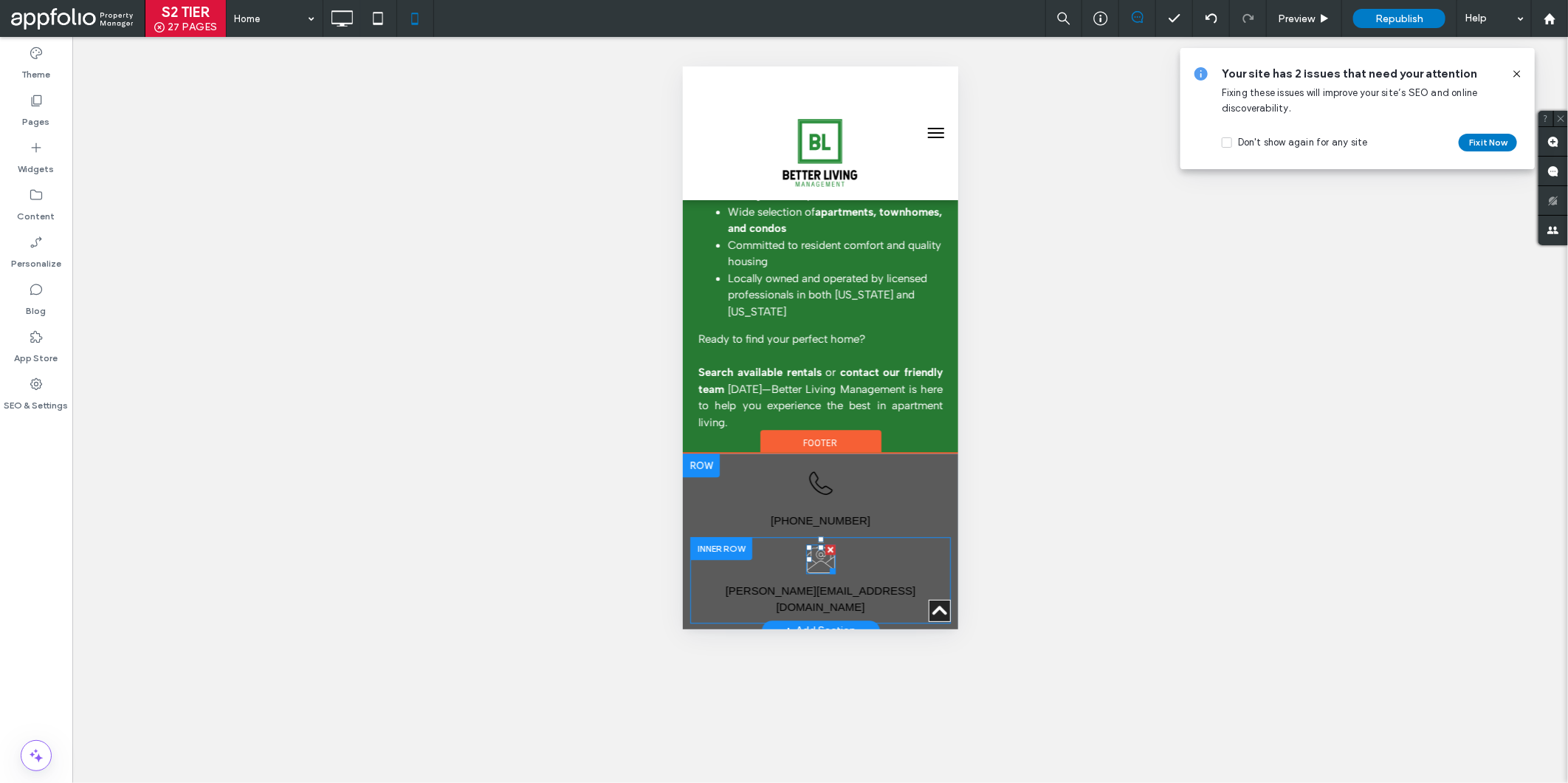
click at [808, 544] on icon at bounding box center [820, 559] width 29 height 29
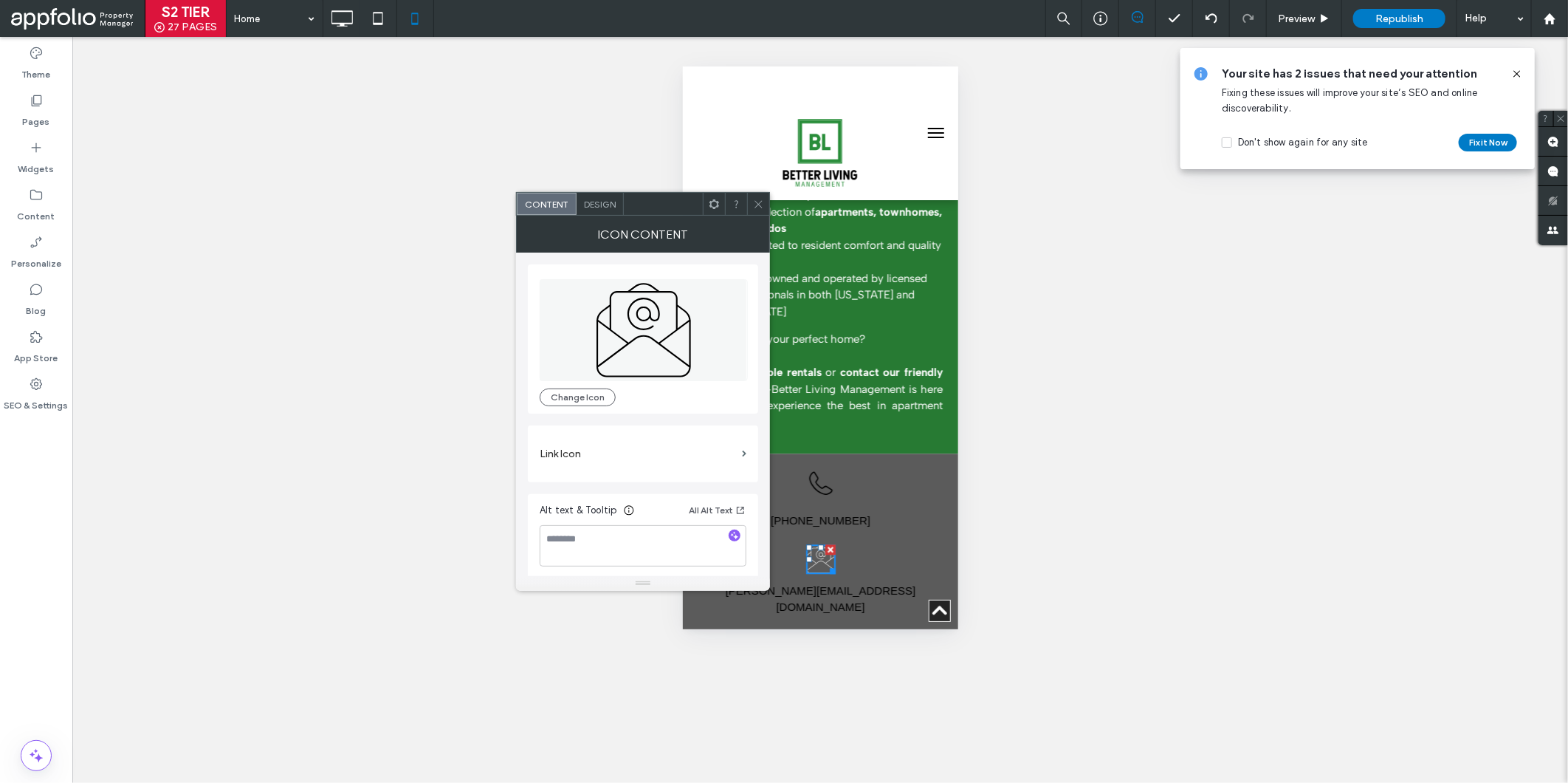
click at [593, 197] on div "Design" at bounding box center [600, 203] width 48 height 22
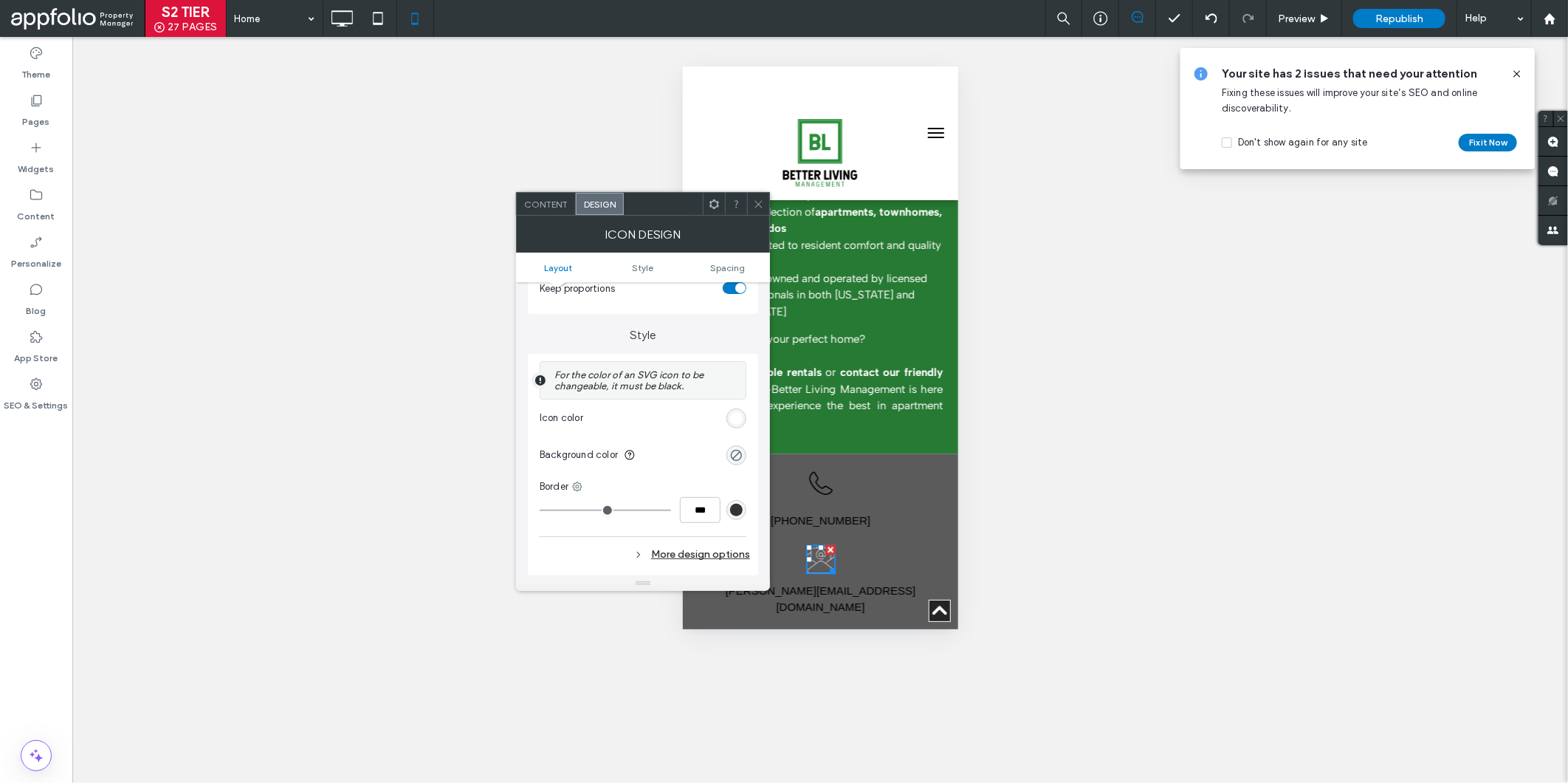
scroll to position [277, 0]
click at [734, 414] on div "rgb(255, 255, 255)" at bounding box center [737, 418] width 13 height 13
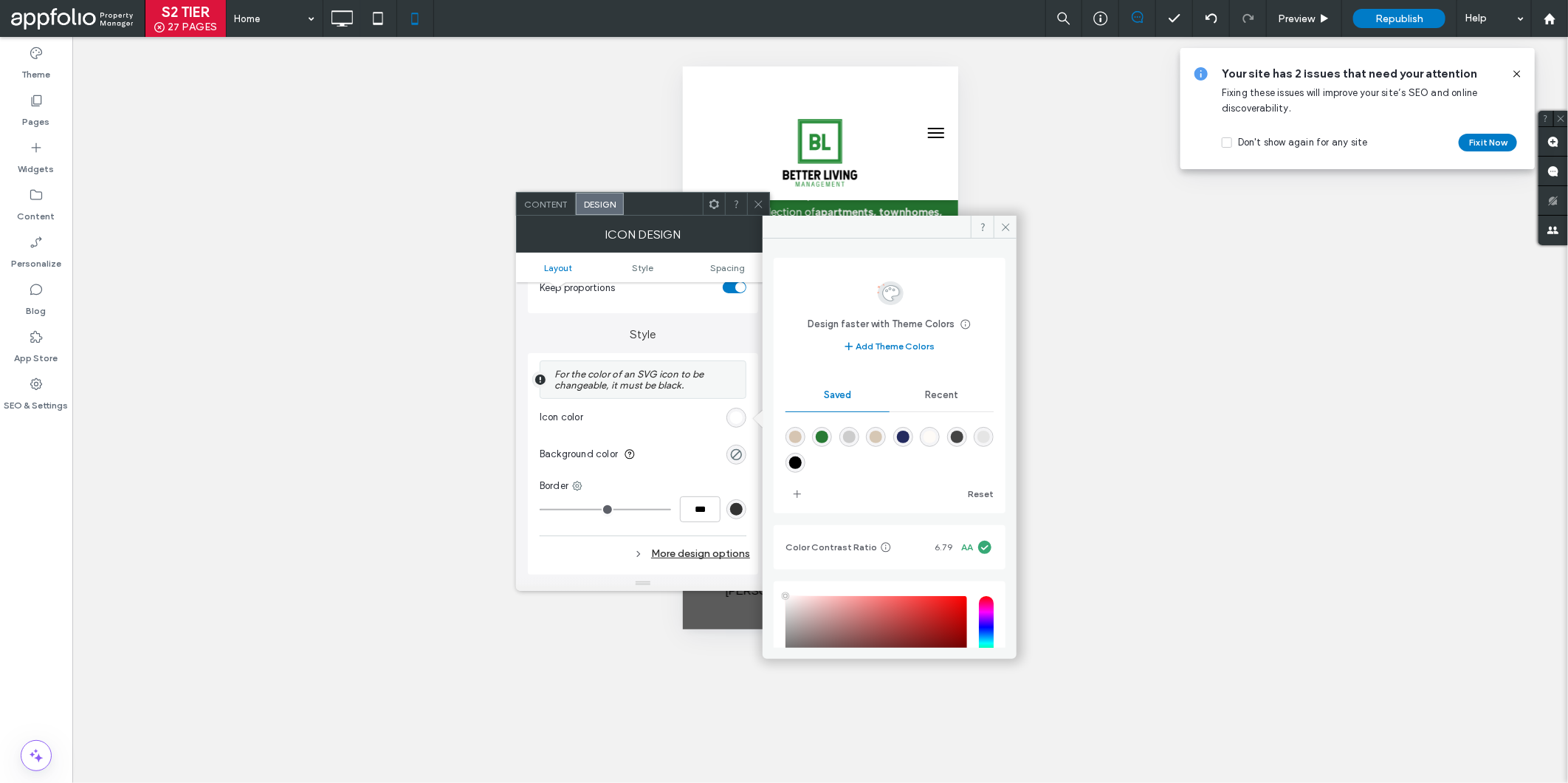
click at [795, 462] on div "rgba(0,0,0,1)" at bounding box center [795, 462] width 13 height 13
type input "*******"
click at [762, 201] on icon at bounding box center [759, 204] width 11 height 11
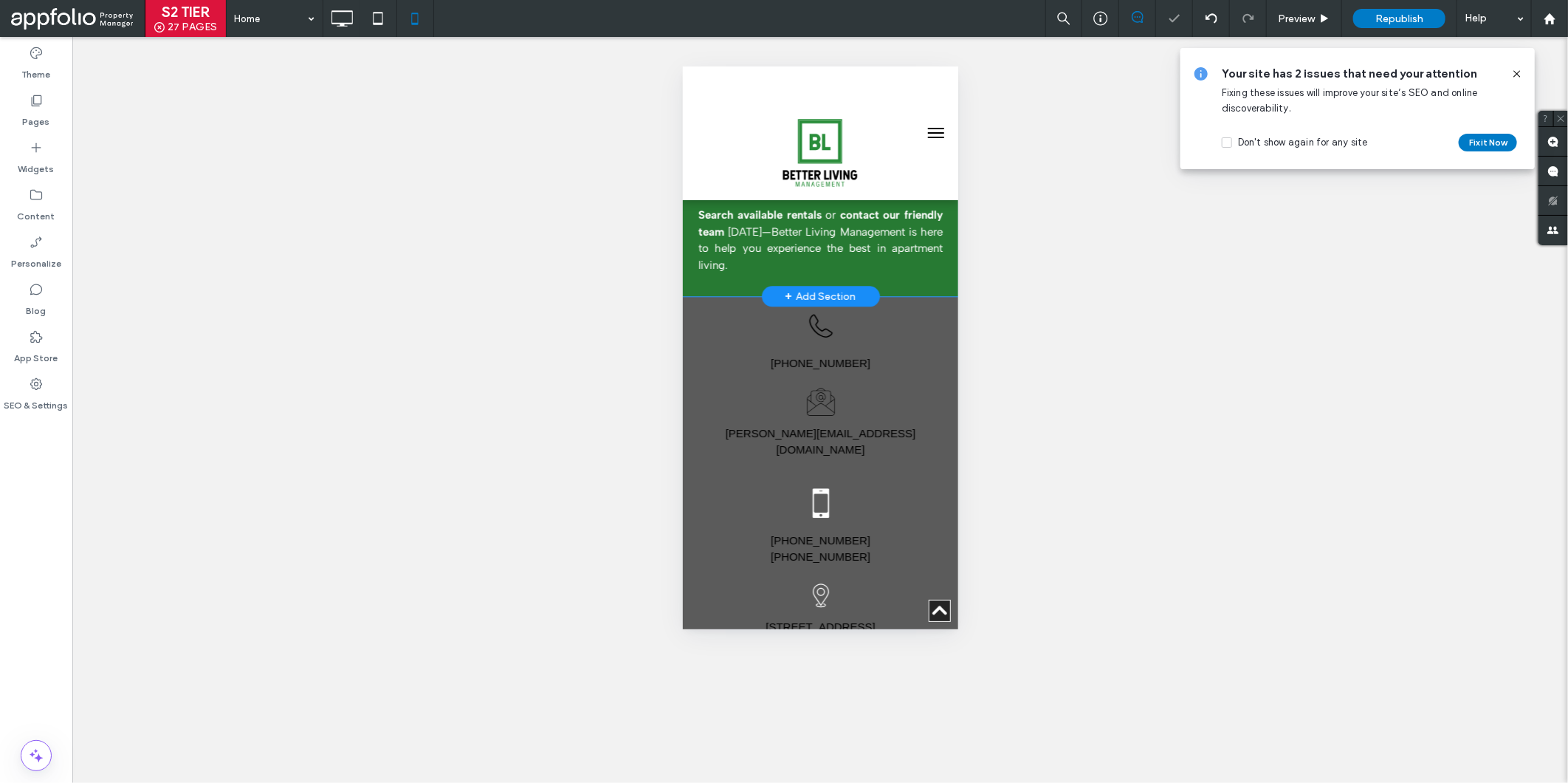
scroll to position [2250, 0]
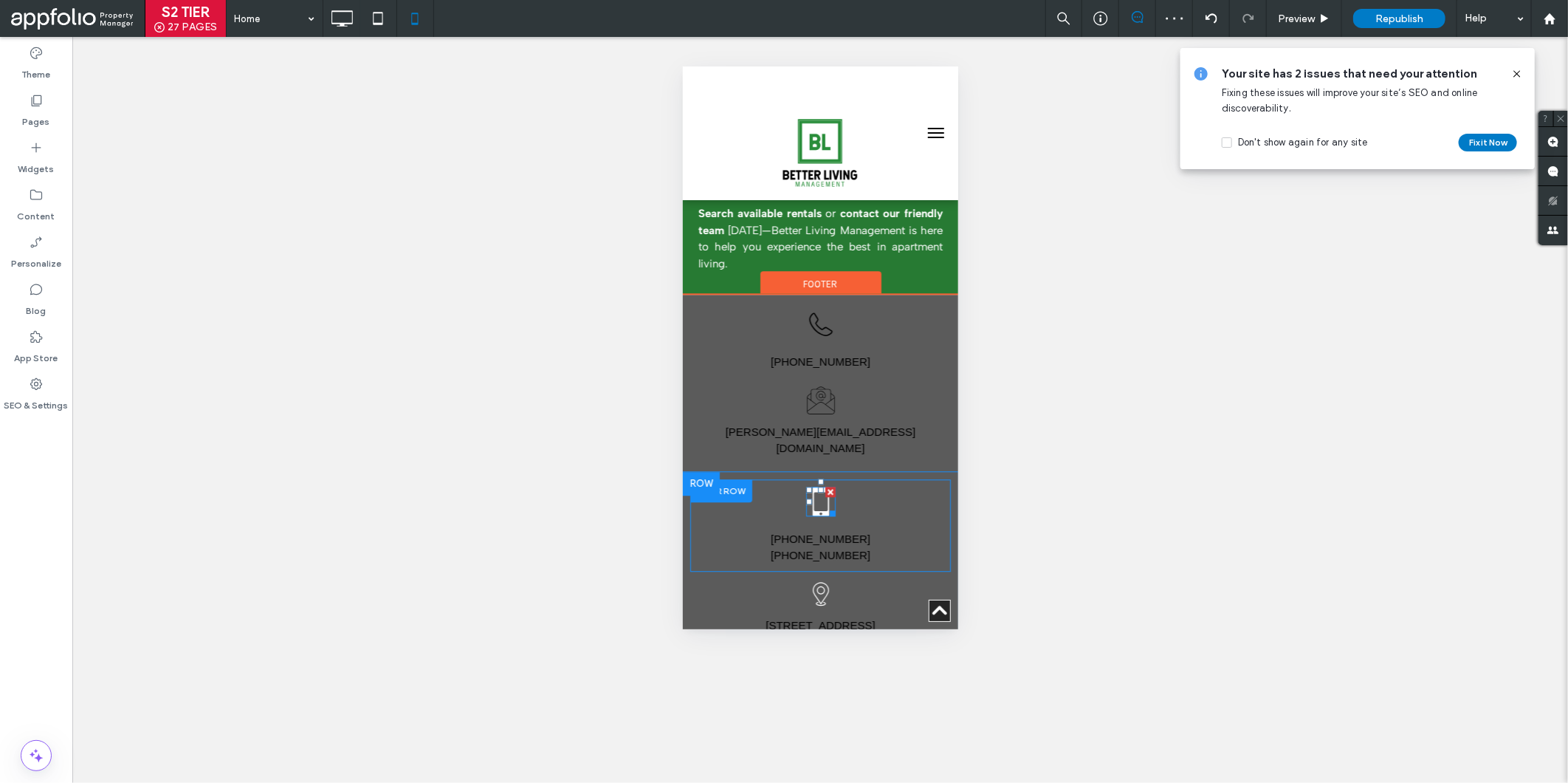
click at [807, 486] on icon at bounding box center [820, 501] width 29 height 29
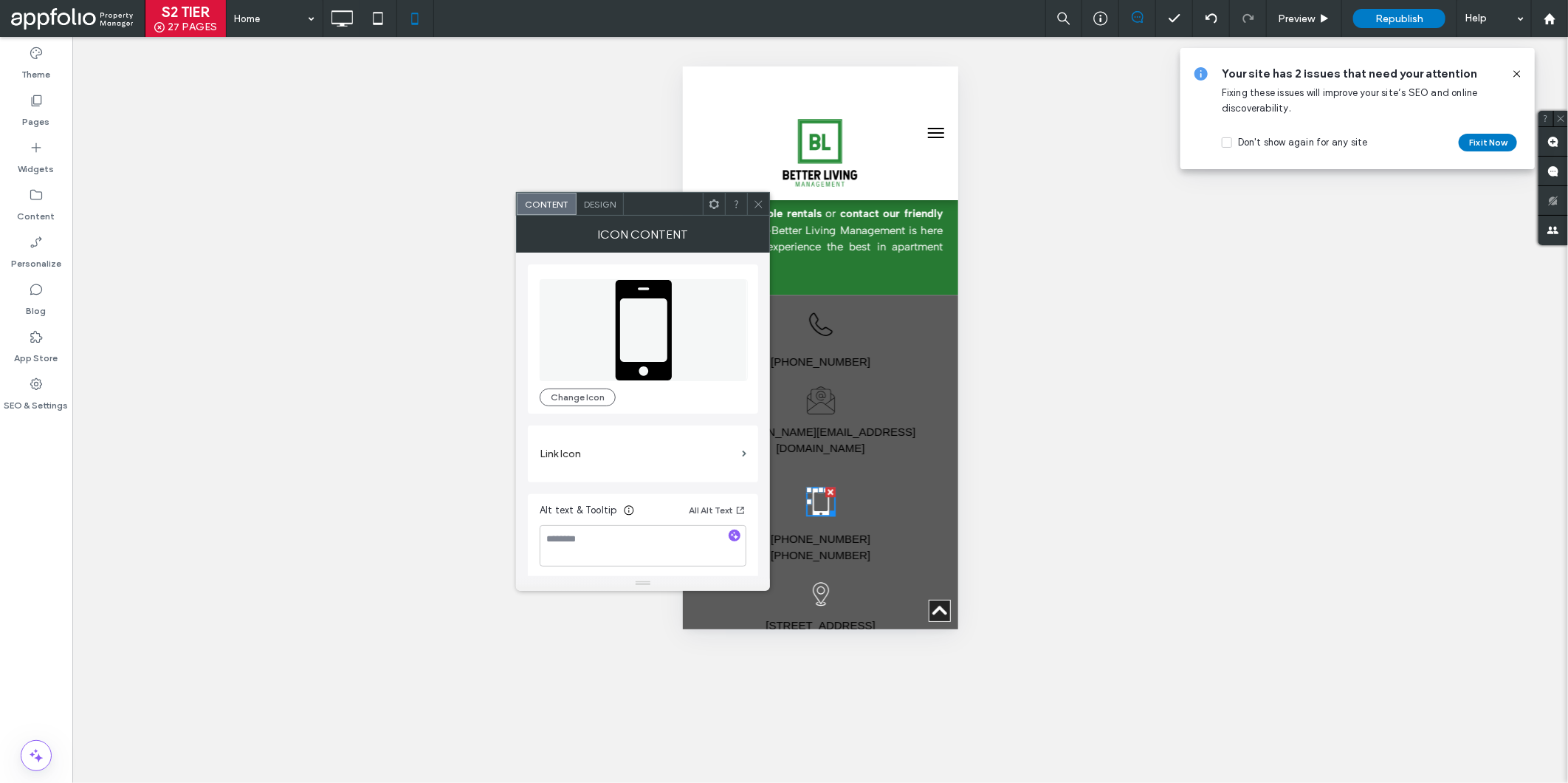
click at [607, 207] on span "Design" at bounding box center [600, 204] width 32 height 11
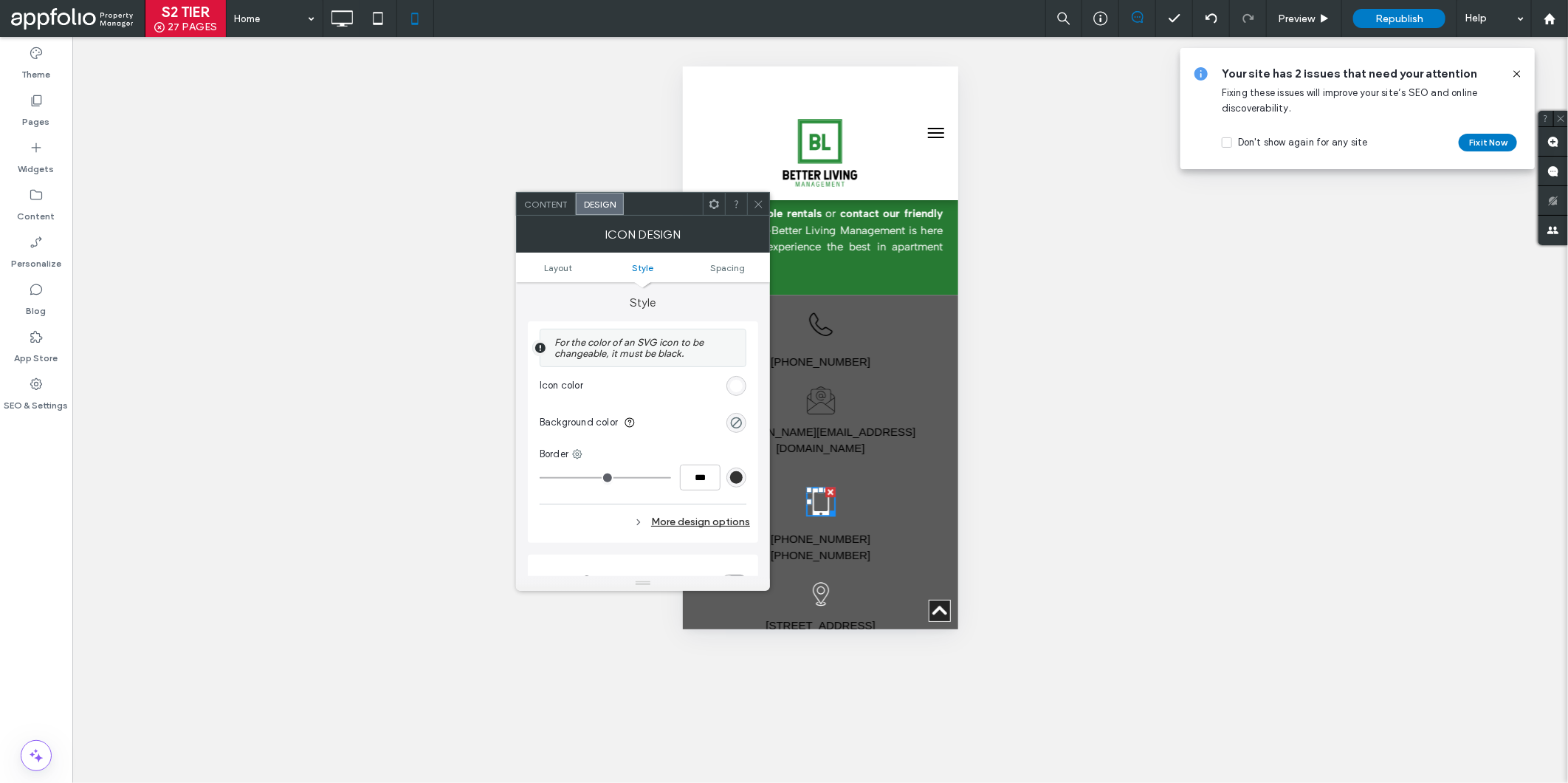
scroll to position [315, 0]
click at [732, 378] on div "rgb(255, 255, 255)" at bounding box center [737, 379] width 13 height 13
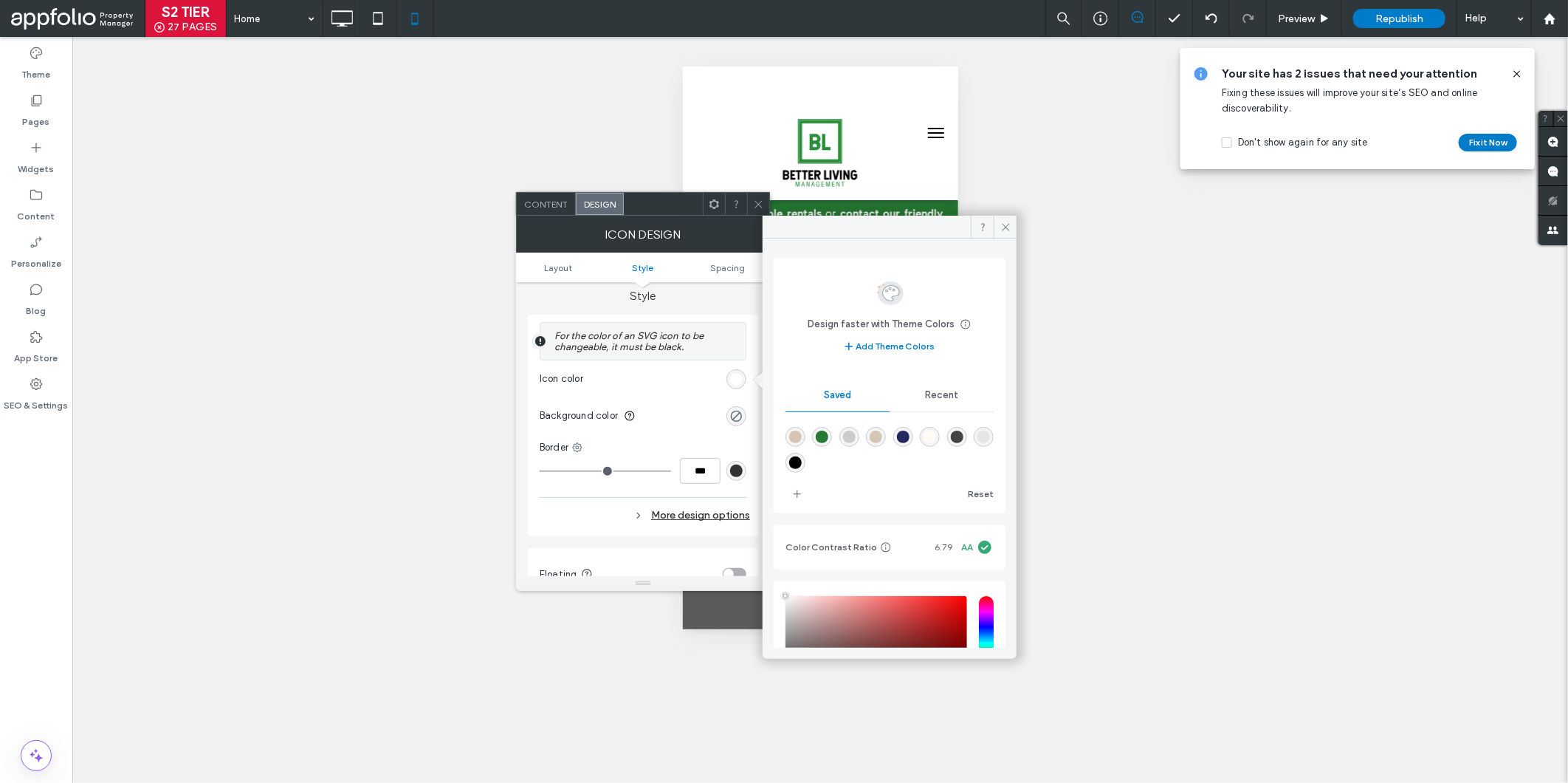
type input "****"
click at [799, 466] on div "rgba(0,0,0,1)" at bounding box center [795, 462] width 13 height 13
type input "*******"
click at [763, 201] on icon at bounding box center [759, 204] width 11 height 11
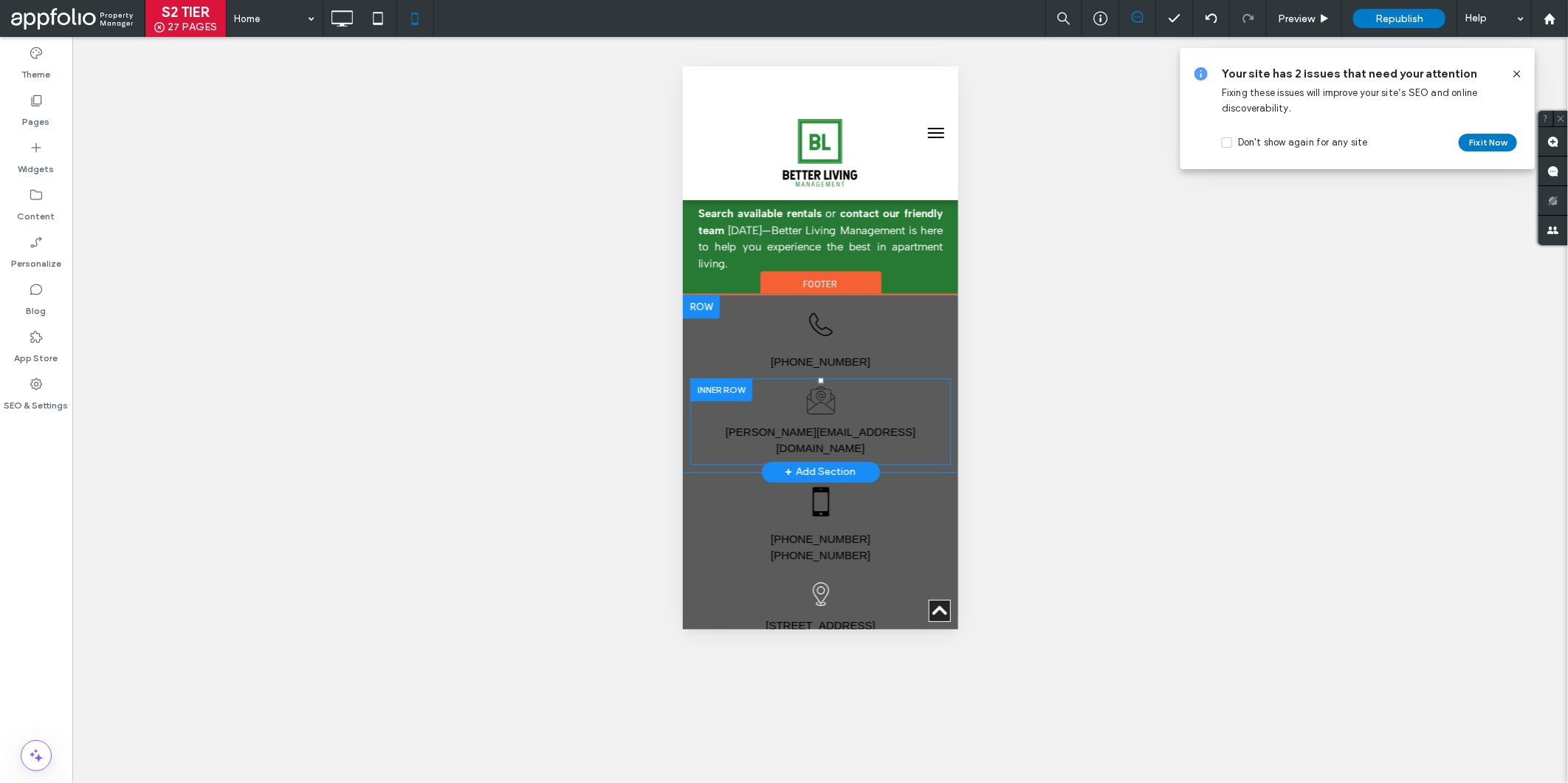
scroll to position [2398, 0]
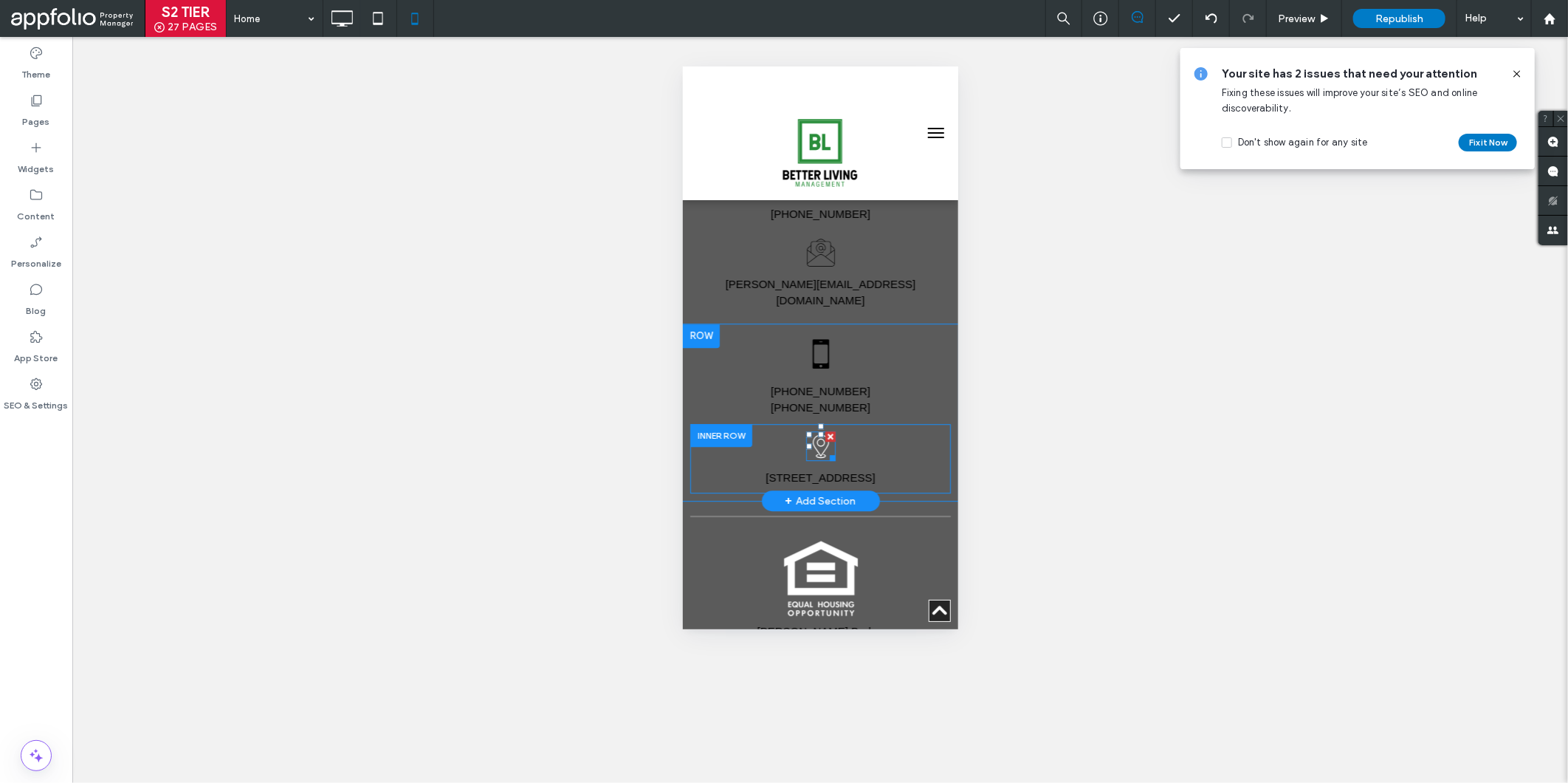
click at [806, 442] on div at bounding box center [808, 445] width 5 height 5
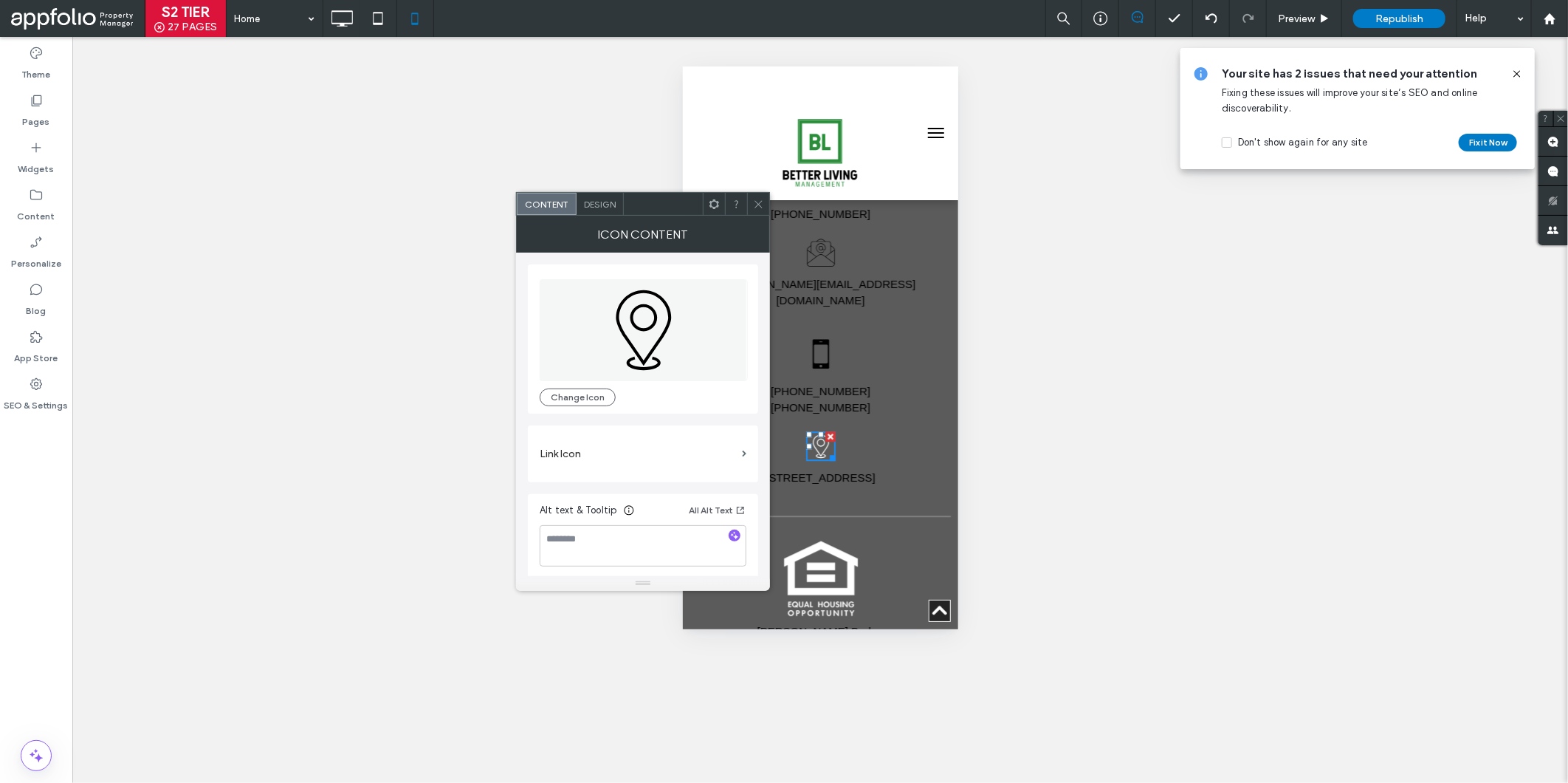
click at [585, 195] on div "Design" at bounding box center [600, 203] width 48 height 22
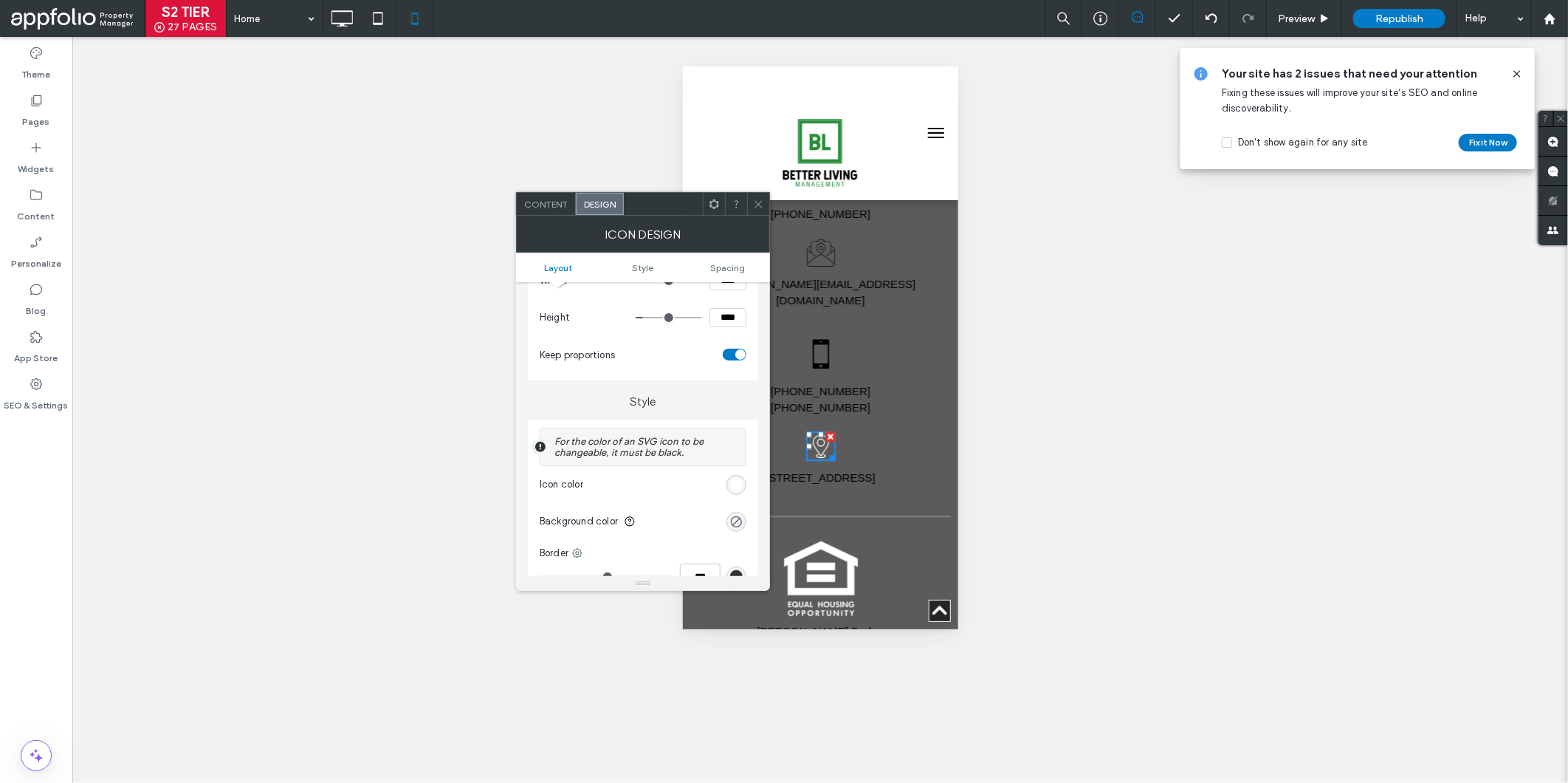
scroll to position [237, 0]
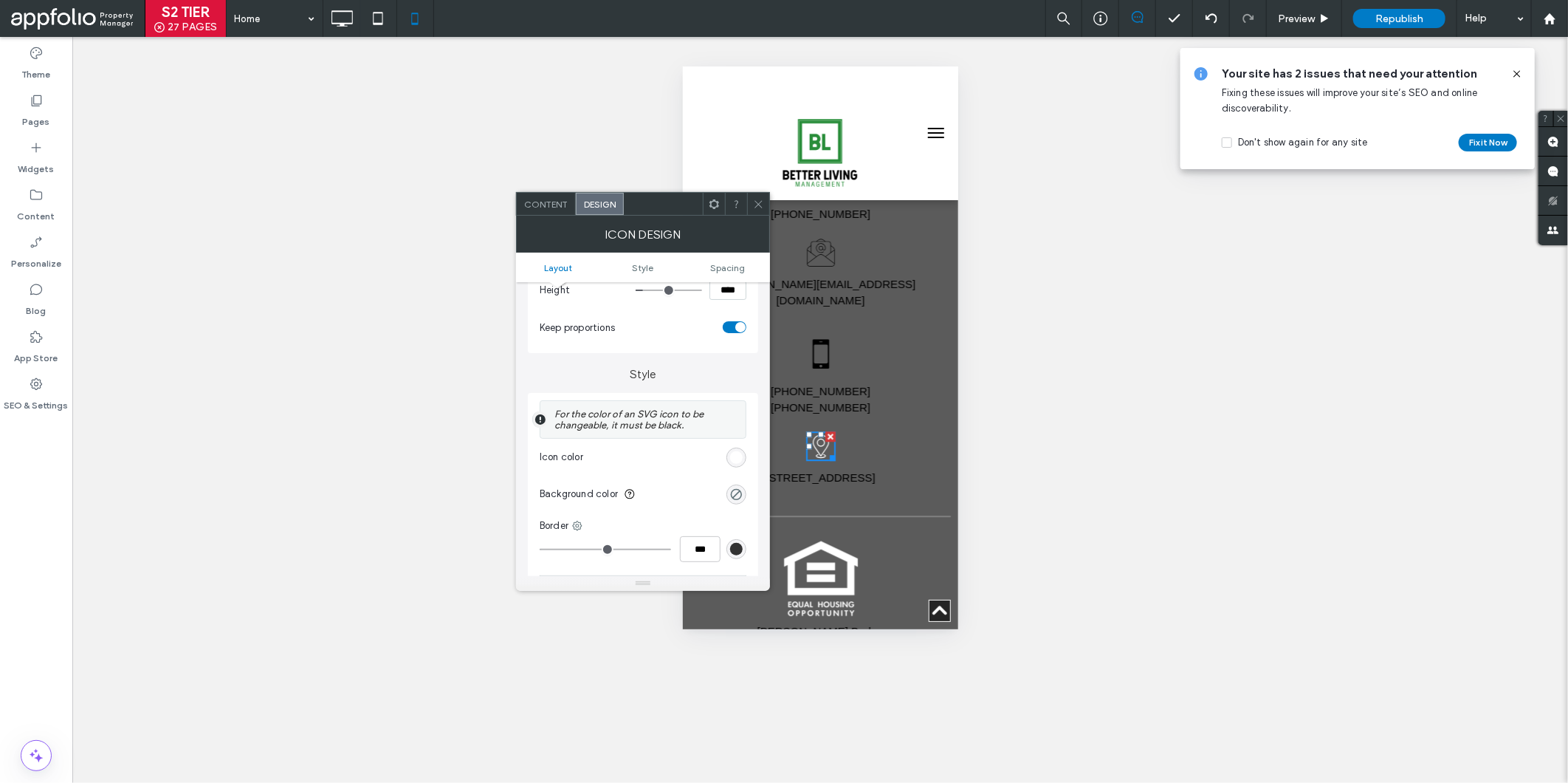
click at [741, 454] on div "rgb(255, 255, 255)" at bounding box center [736, 458] width 20 height 20
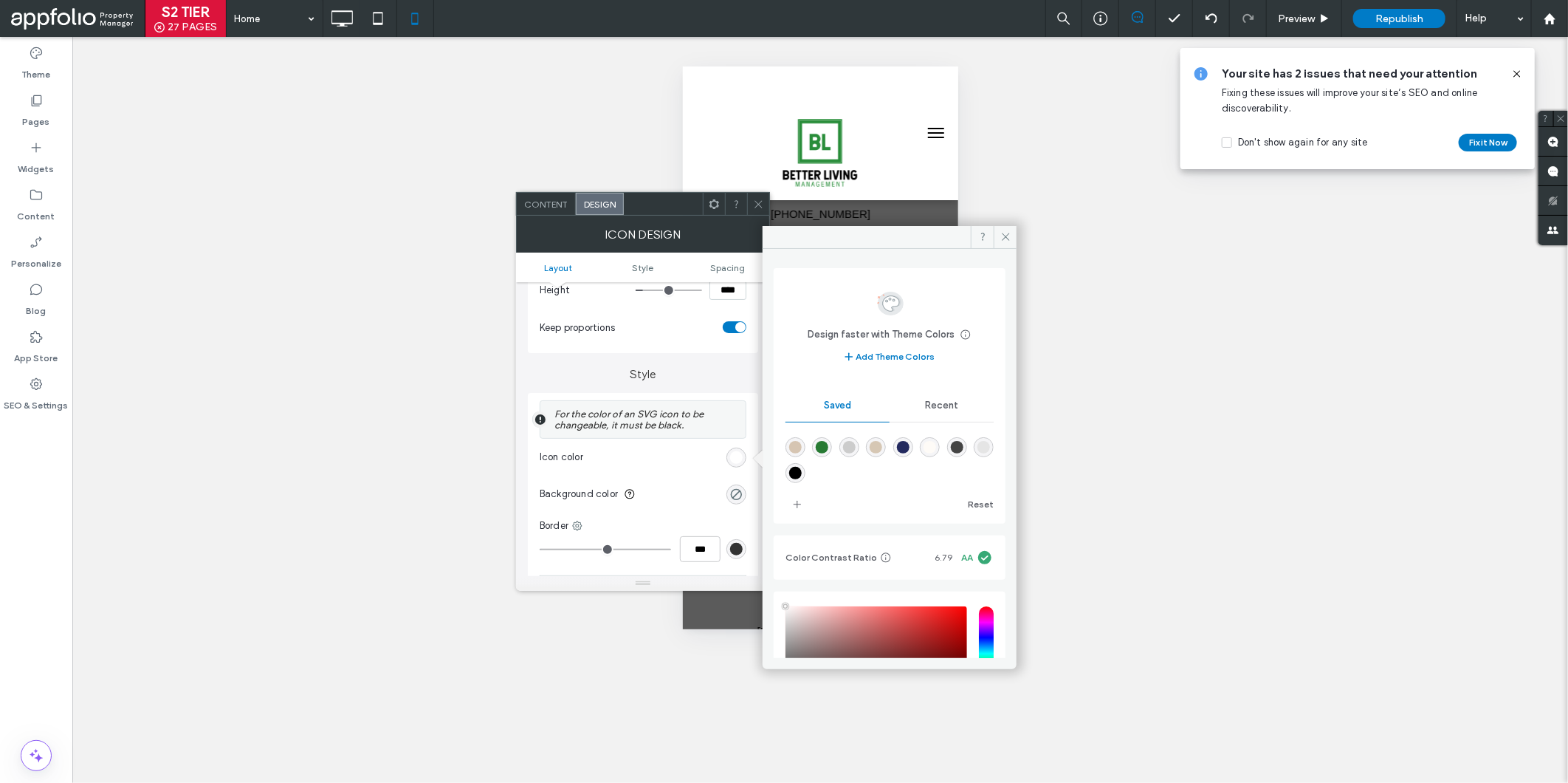
click at [798, 471] on div "rgba(0,0,0,1)" at bounding box center [795, 473] width 13 height 13
type input "*******"
click at [758, 204] on use at bounding box center [758, 204] width 7 height 7
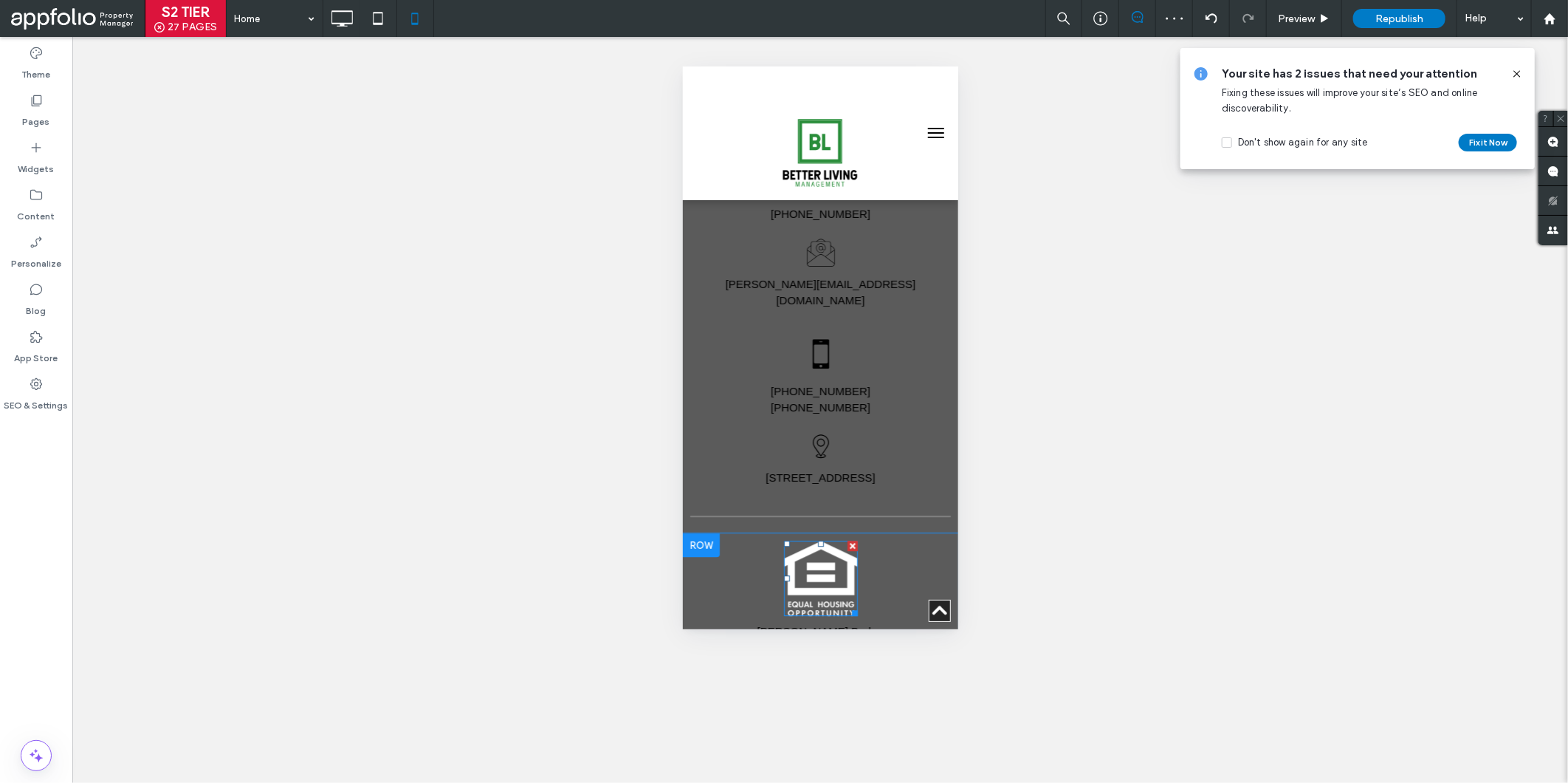
click at [804, 539] on img at bounding box center [820, 577] width 74 height 75
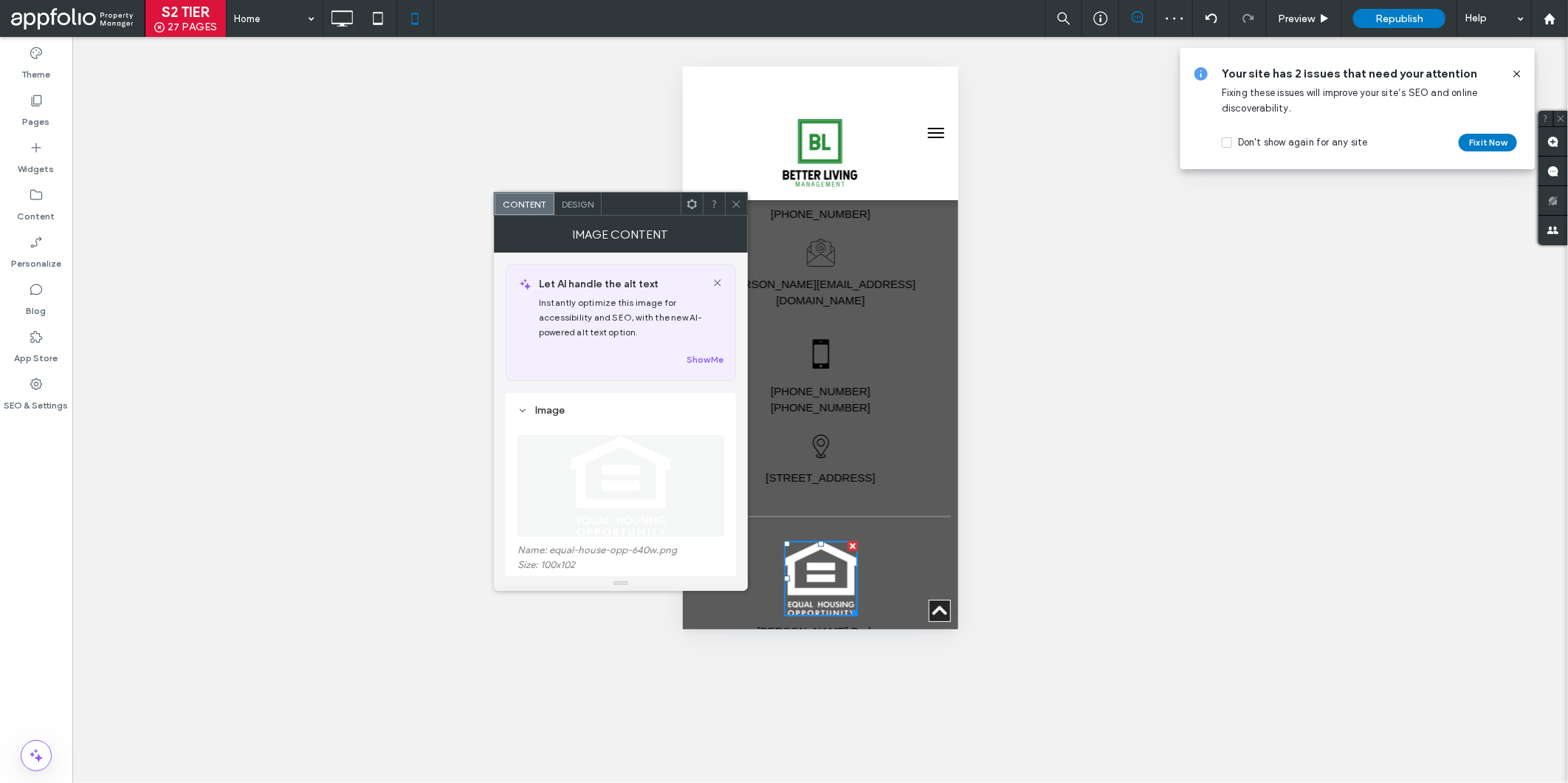
click at [568, 208] on span "Design" at bounding box center [578, 204] width 32 height 11
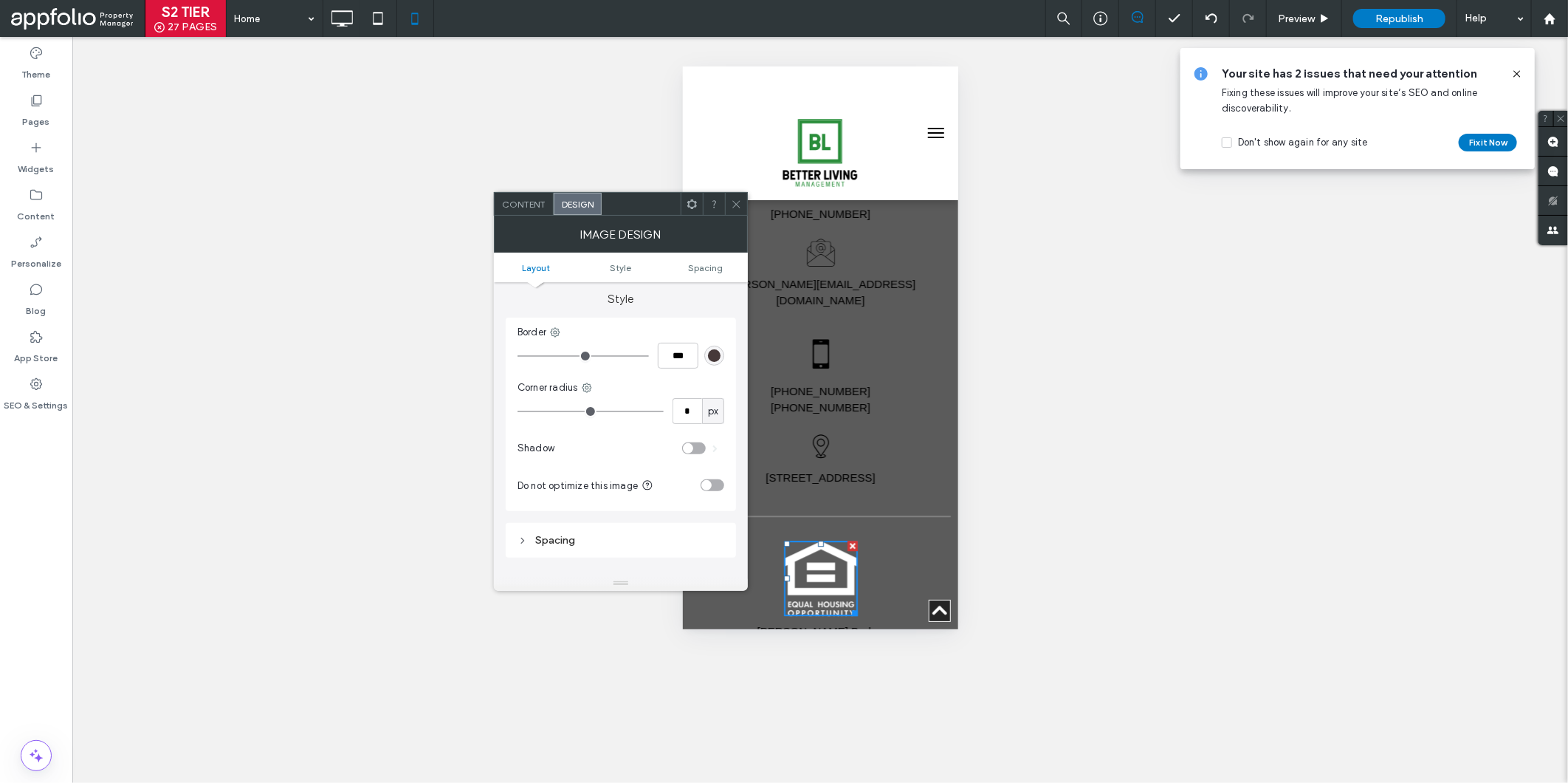
scroll to position [315, 0]
click at [737, 200] on icon at bounding box center [736, 204] width 11 height 11
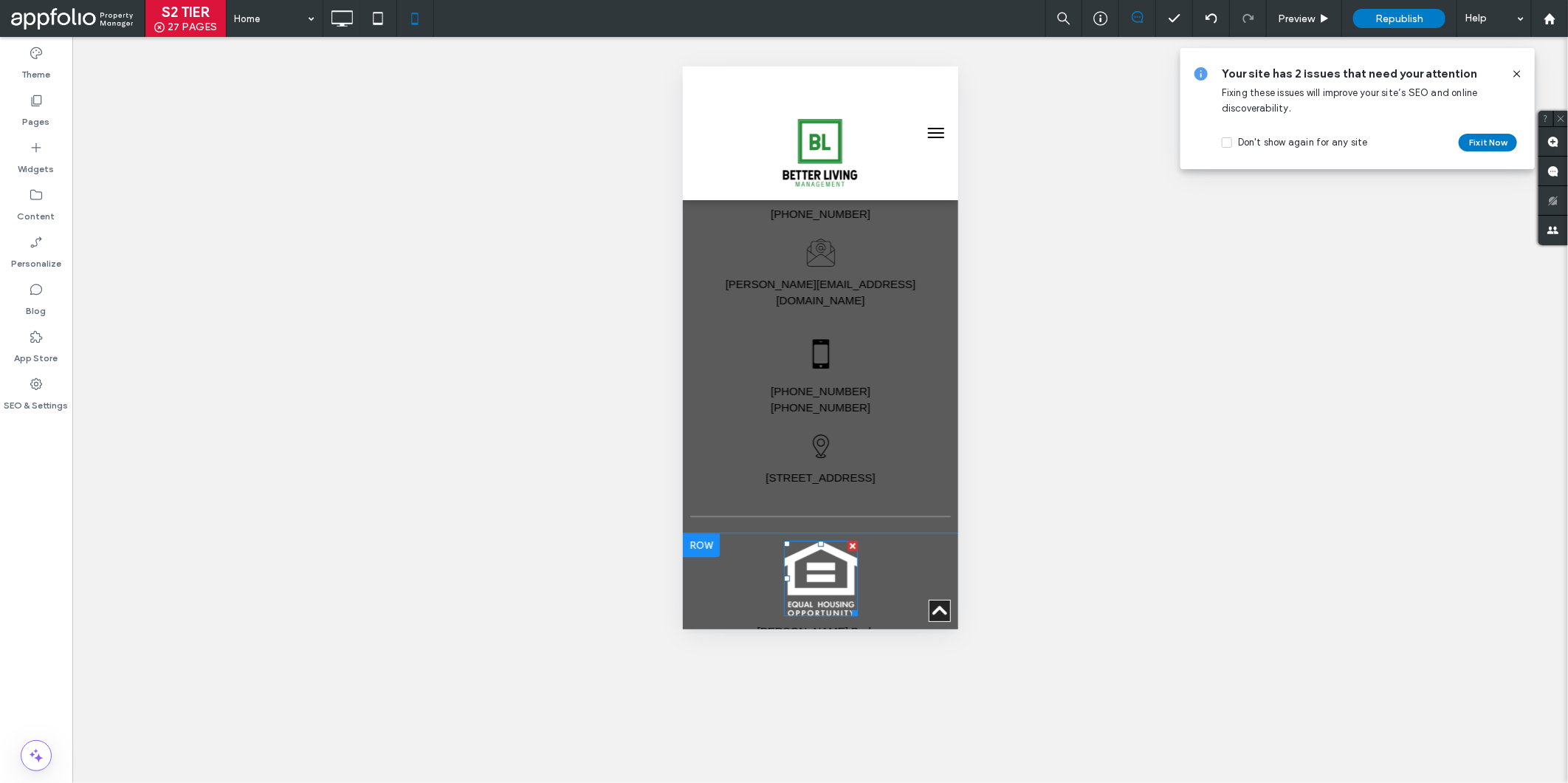
click at [787, 539] on img at bounding box center [820, 577] width 74 height 75
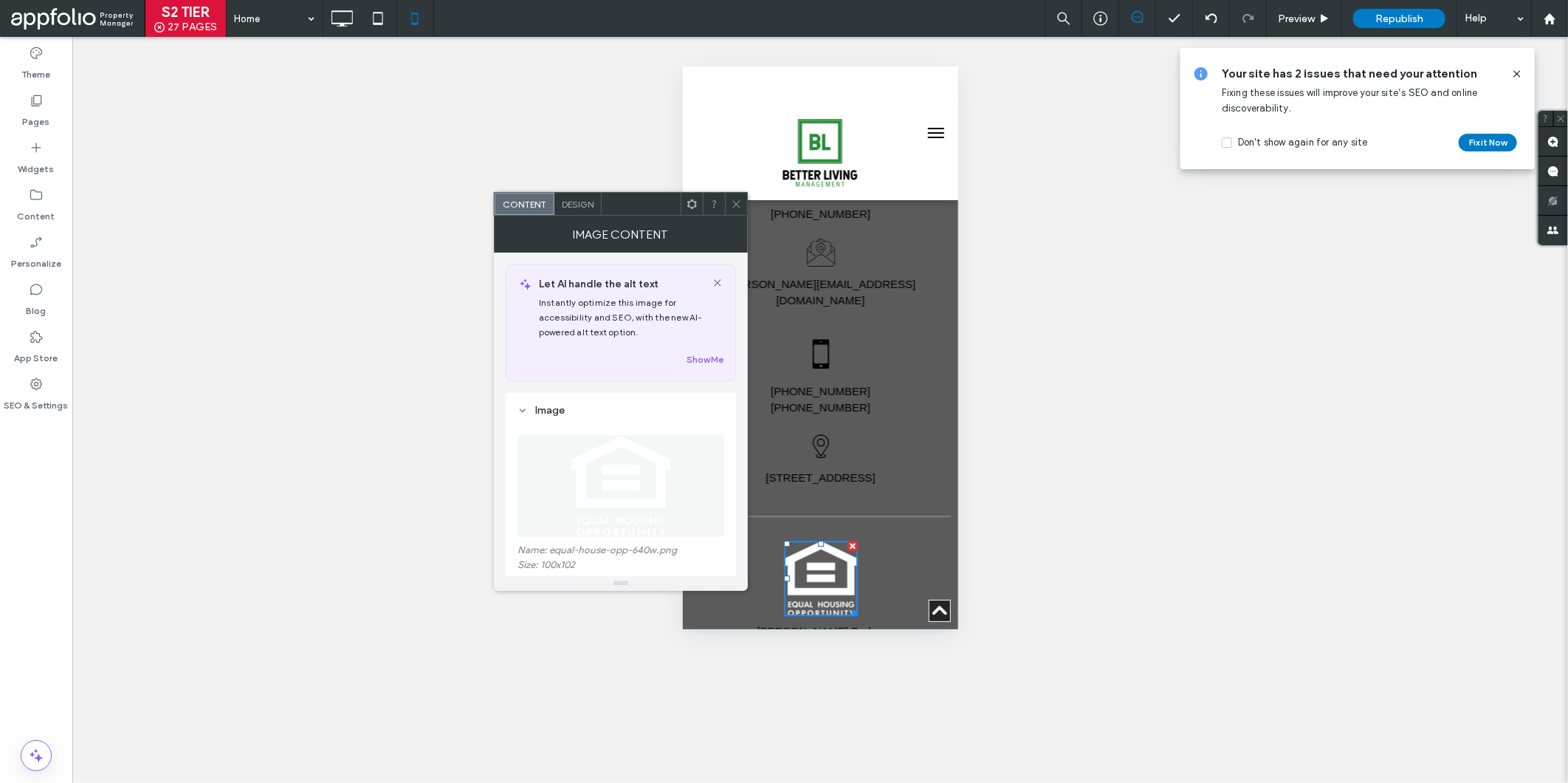
click at [567, 208] on div "Design" at bounding box center [579, 203] width 48 height 22
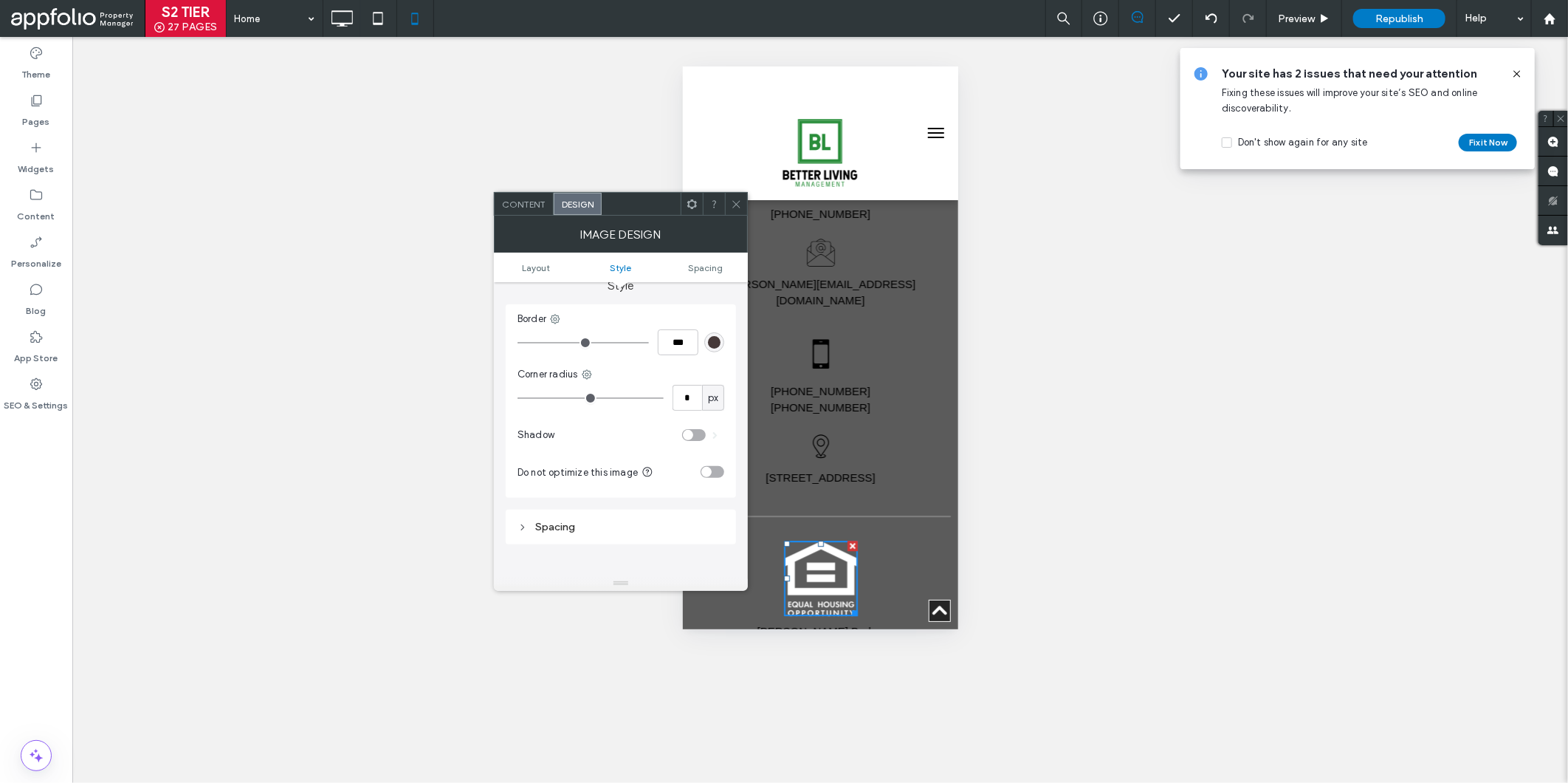
scroll to position [326, 0]
click at [698, 438] on div "toggle" at bounding box center [694, 435] width 24 height 12
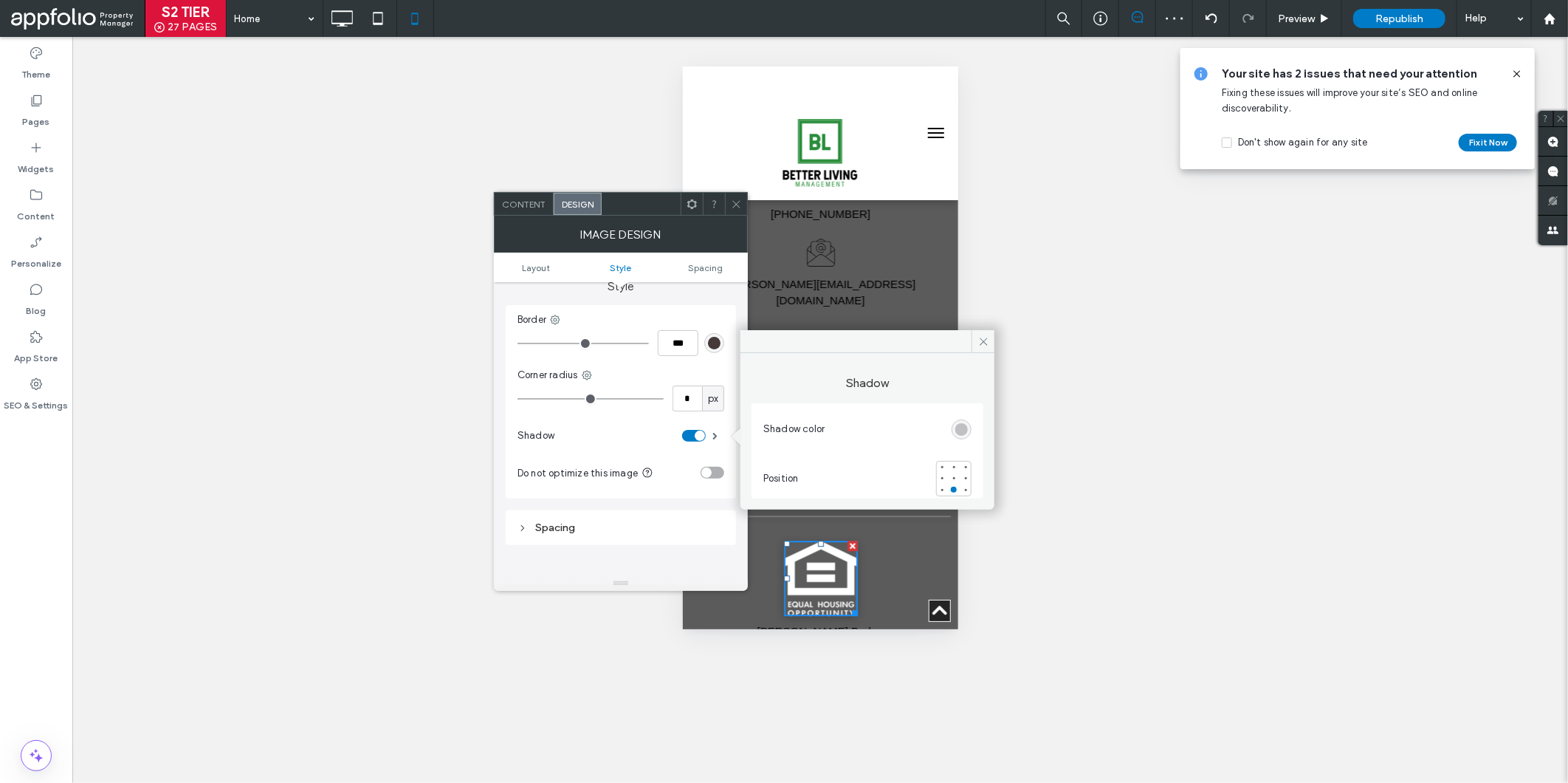
click at [958, 425] on div "rgba(0, 0, 0, 0.25)" at bounding box center [961, 430] width 13 height 13
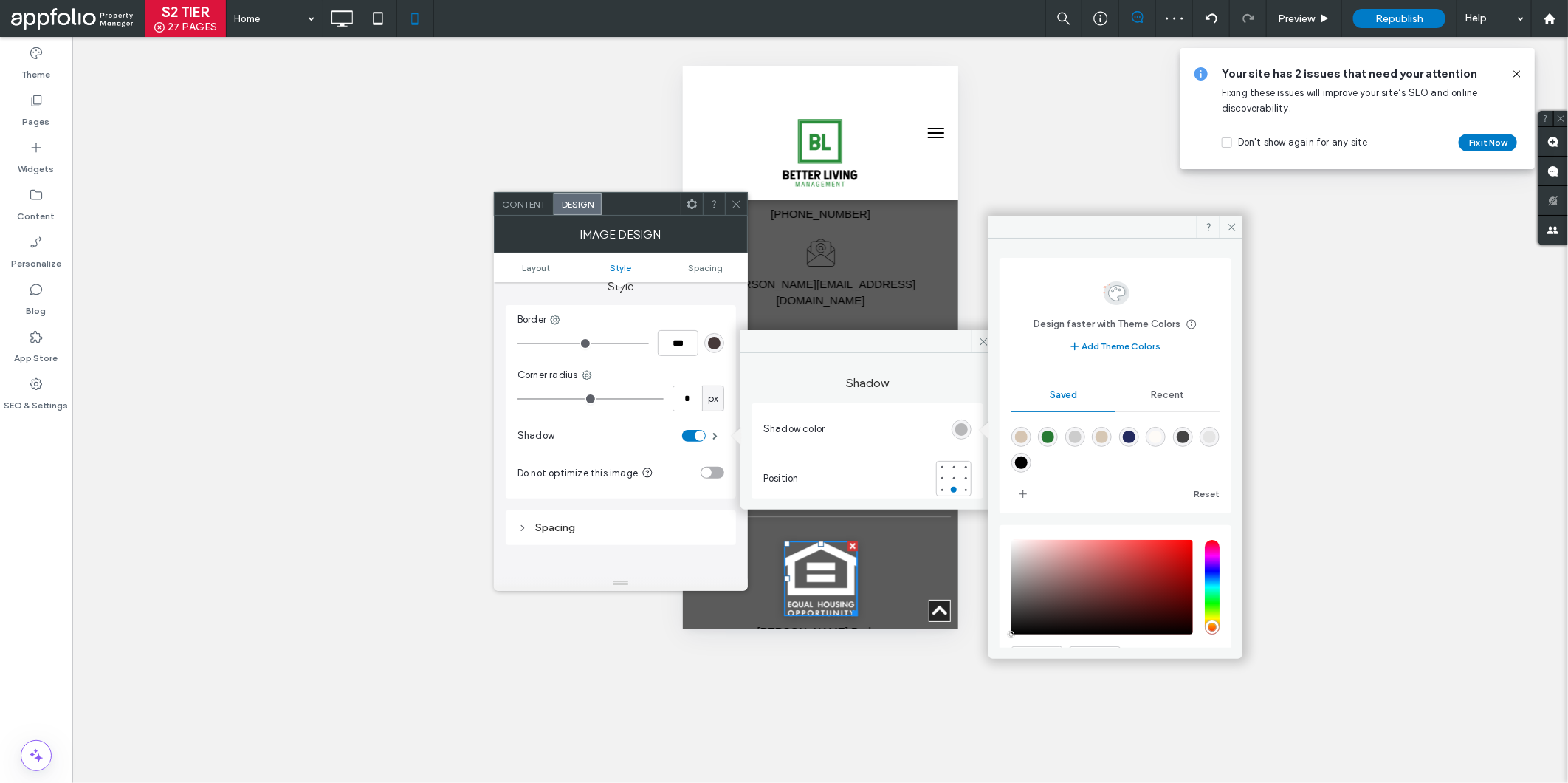
click at [1020, 456] on div "rgba(0,0,0,1)" at bounding box center [1022, 462] width 13 height 13
type input "***"
type input "****"
click at [1296, 517] on div "**********" at bounding box center [820, 409] width 1496 height 745
click at [734, 201] on icon at bounding box center [736, 204] width 11 height 11
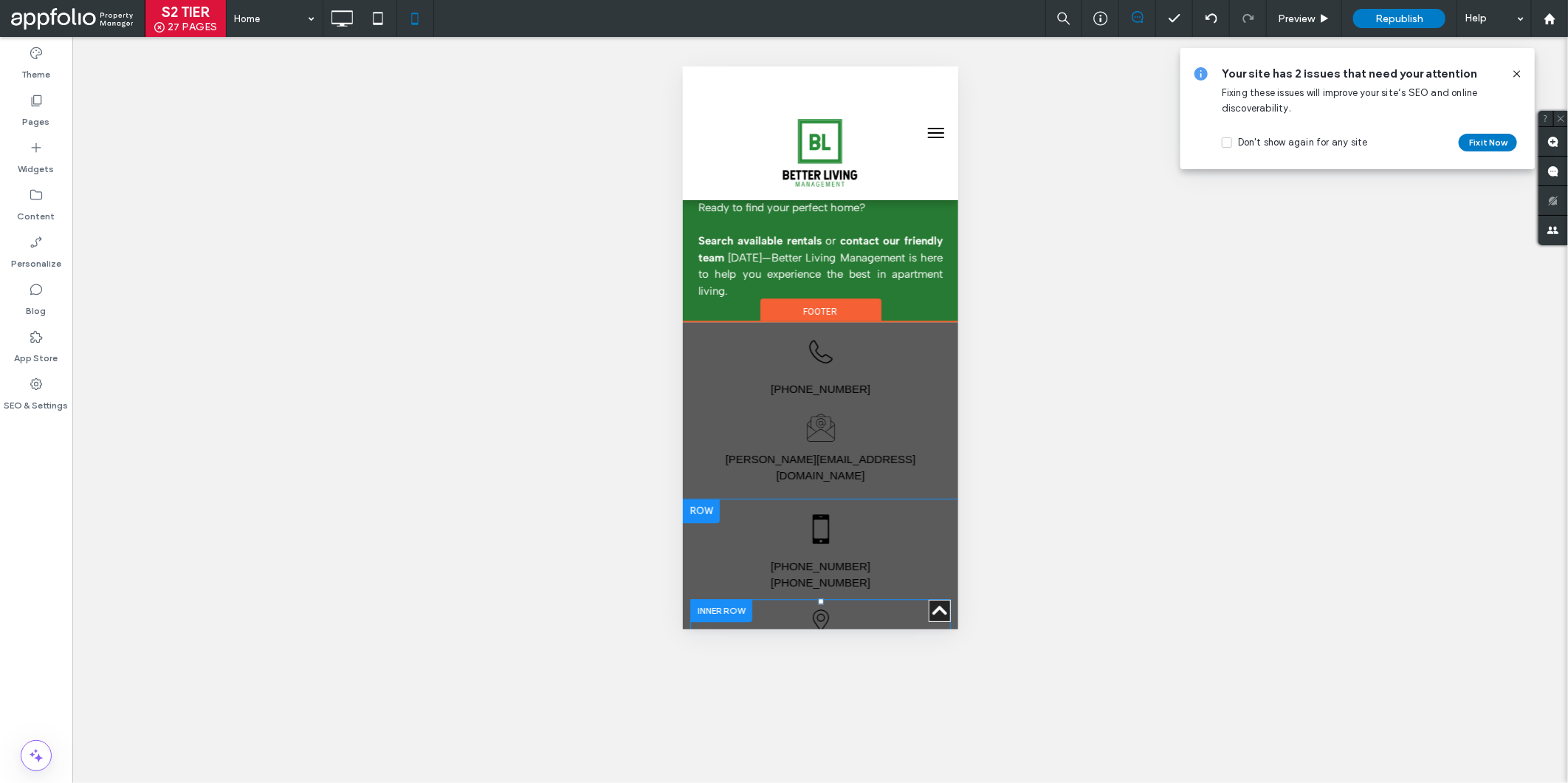
scroll to position [2211, 0]
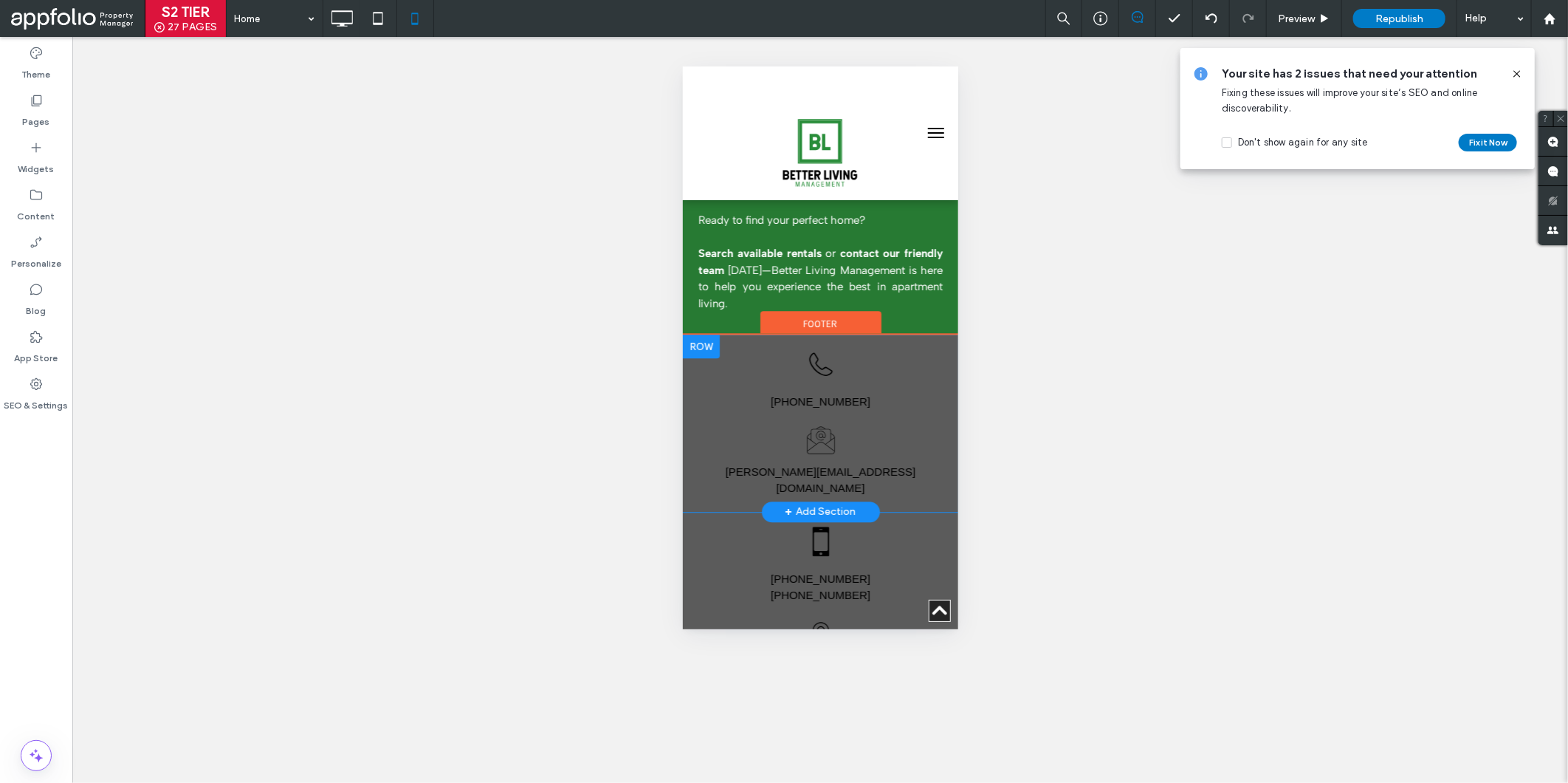
click at [690, 333] on div at bounding box center [700, 345] width 37 height 24
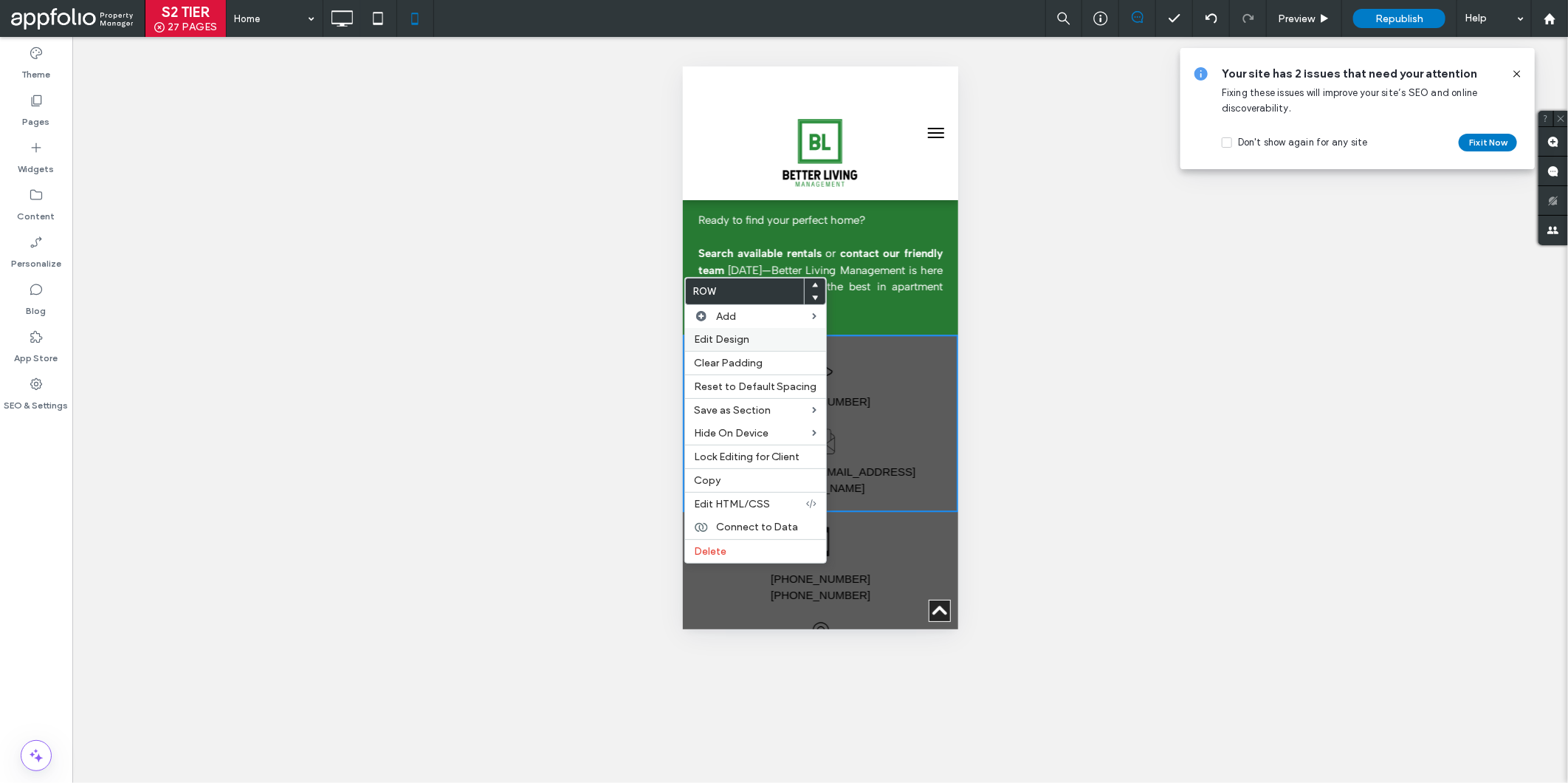
click at [734, 344] on span "Edit Design" at bounding box center [721, 340] width 55 height 13
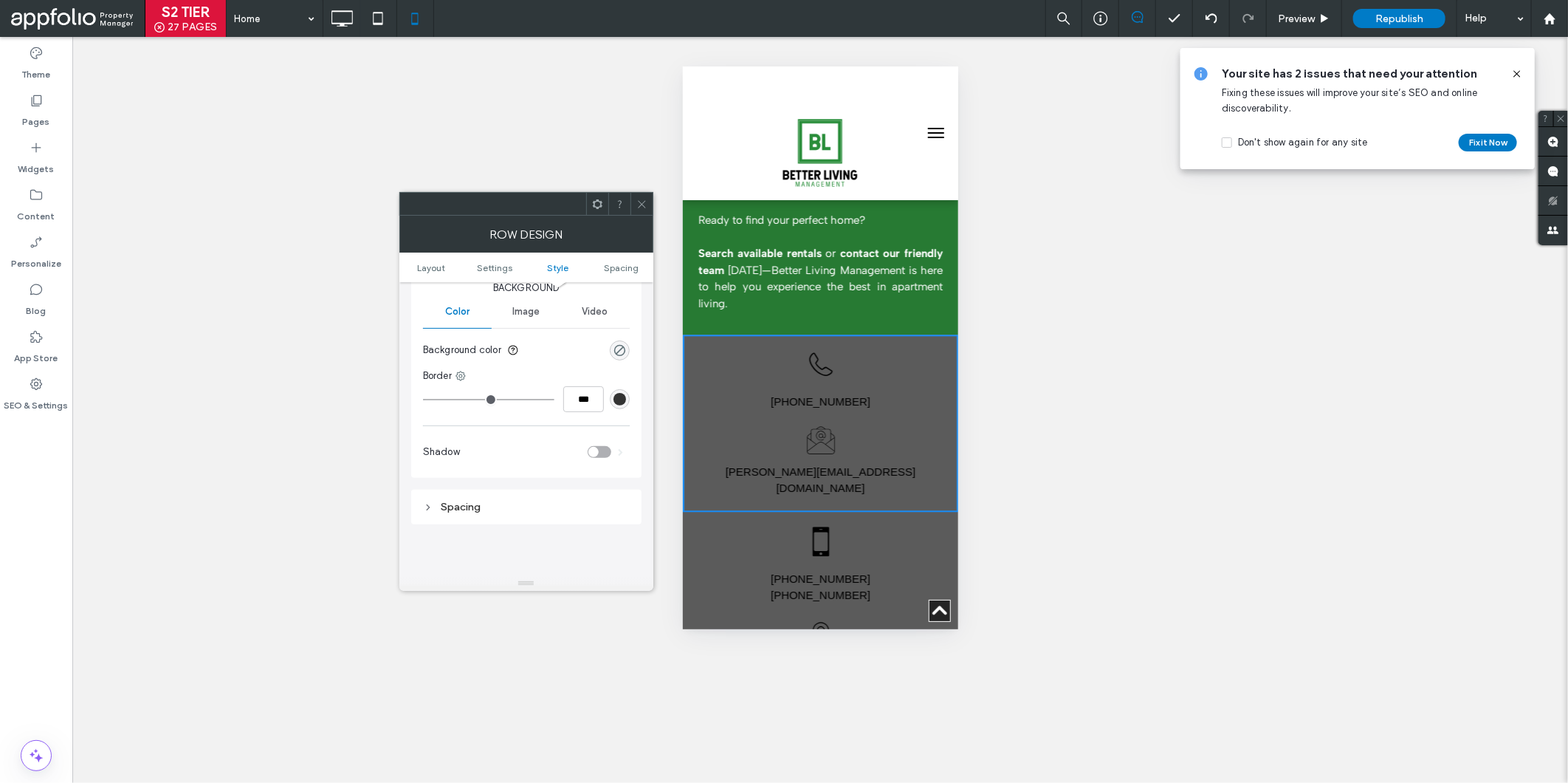
scroll to position [326, 0]
click at [619, 349] on div "rgba(0, 0, 0, 0)" at bounding box center [620, 348] width 13 height 13
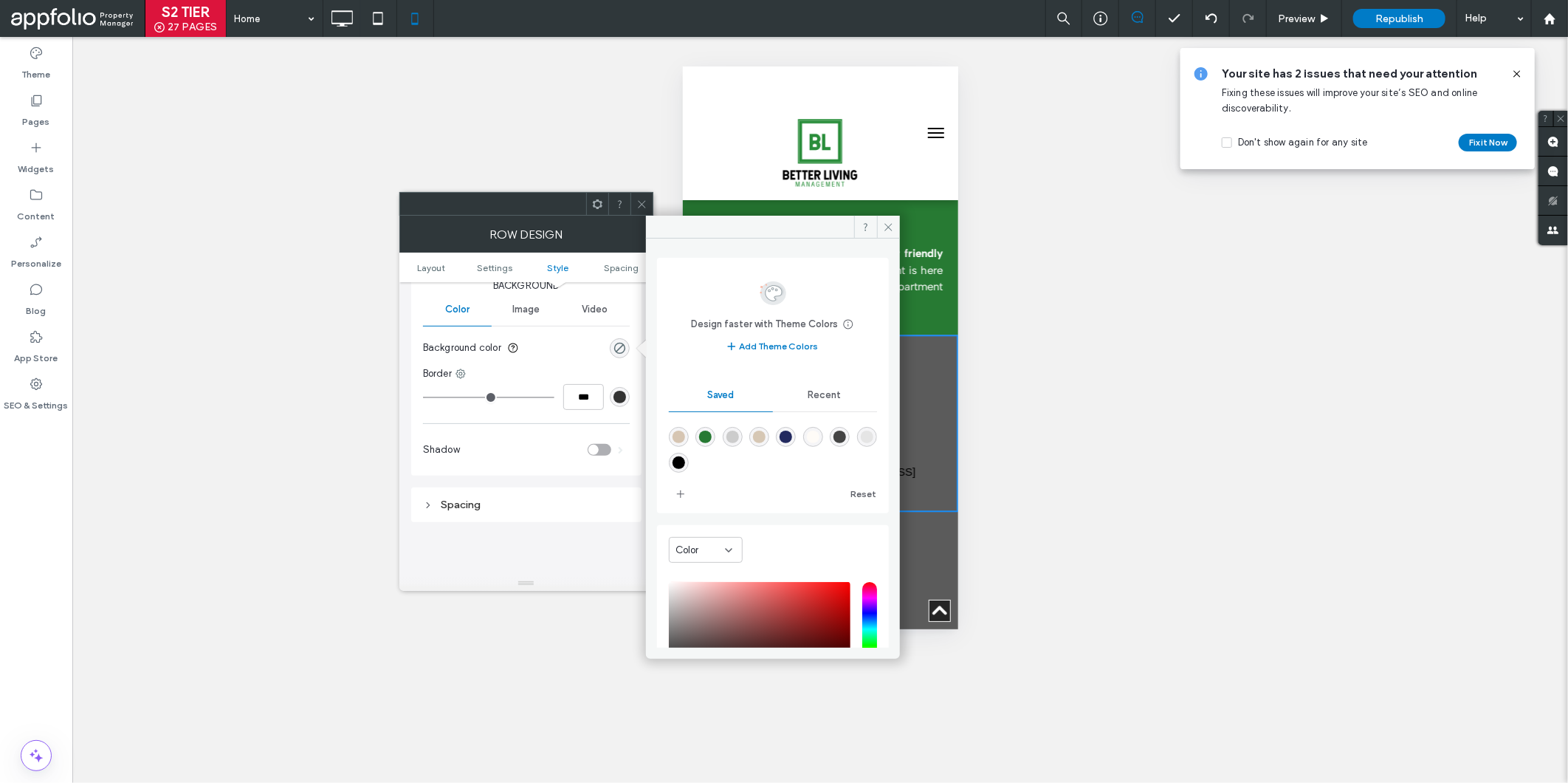
click at [732, 434] on div "rgba(204,204,204,1)" at bounding box center [732, 437] width 13 height 13
type input "*******"
type input "***"
type input "****"
click at [881, 226] on span at bounding box center [888, 226] width 23 height 22
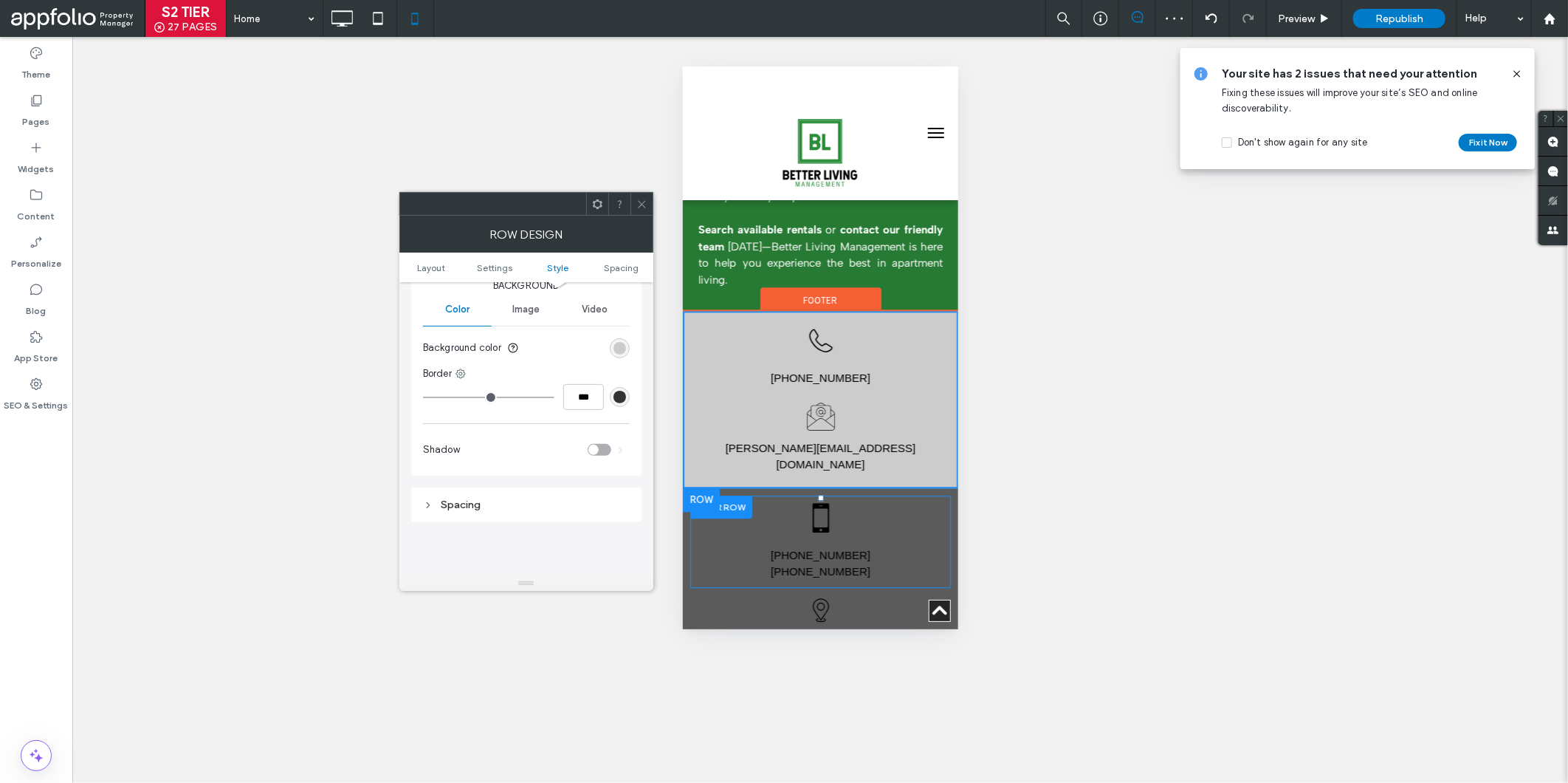
scroll to position [2236, 0]
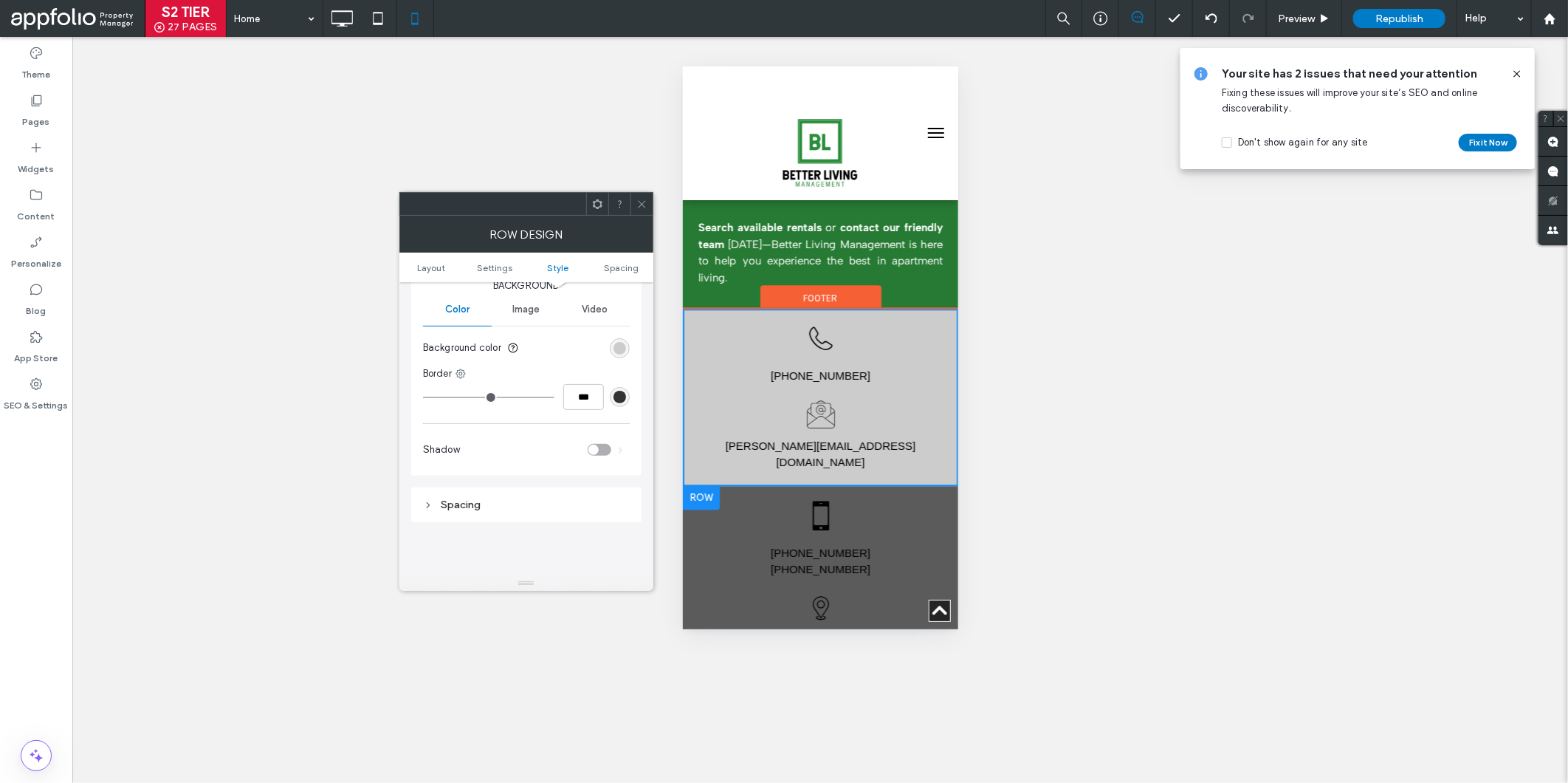
click at [694, 485] on div at bounding box center [700, 497] width 37 height 24
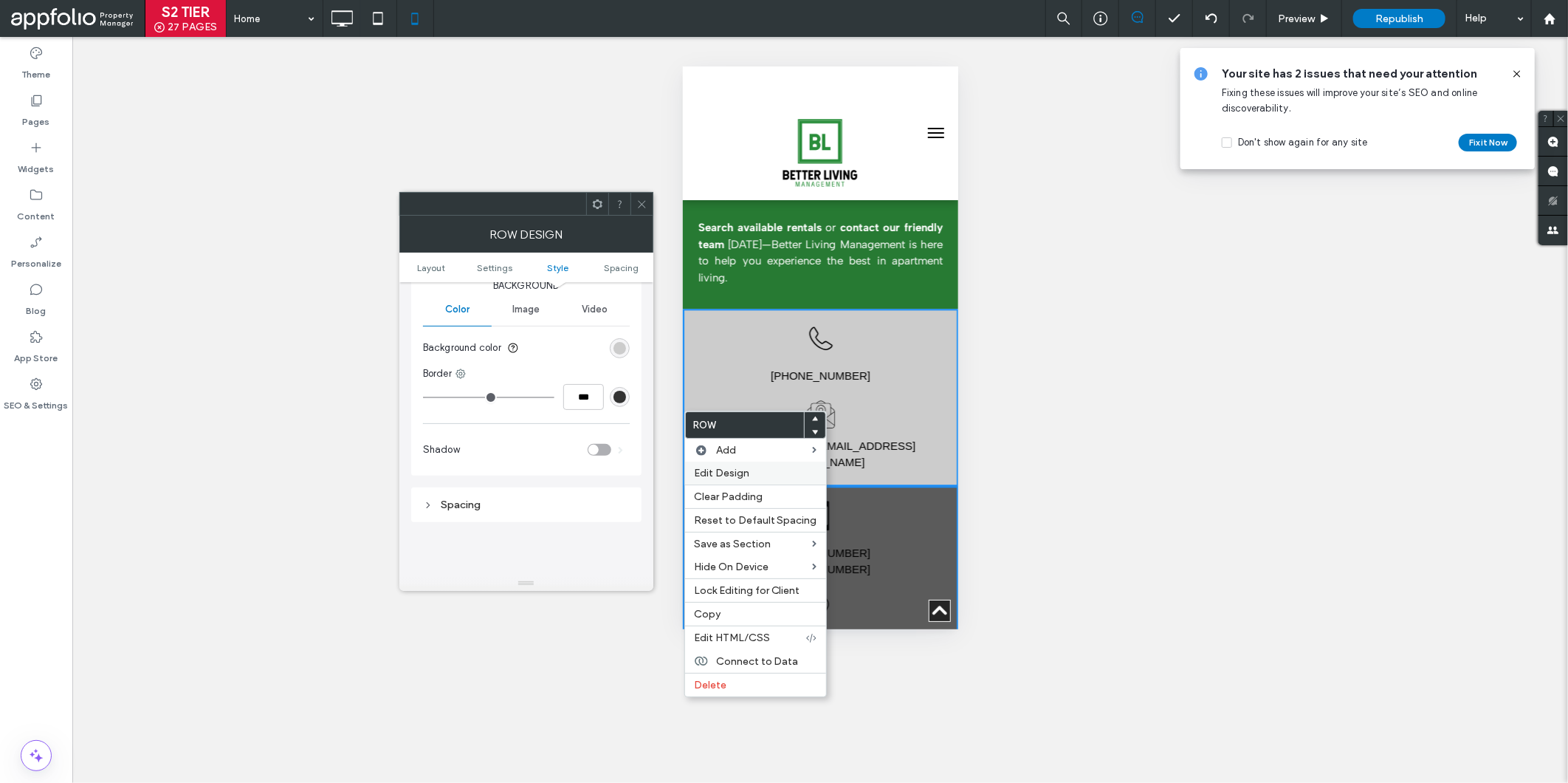
click at [719, 473] on span "Edit Design" at bounding box center [721, 473] width 55 height 13
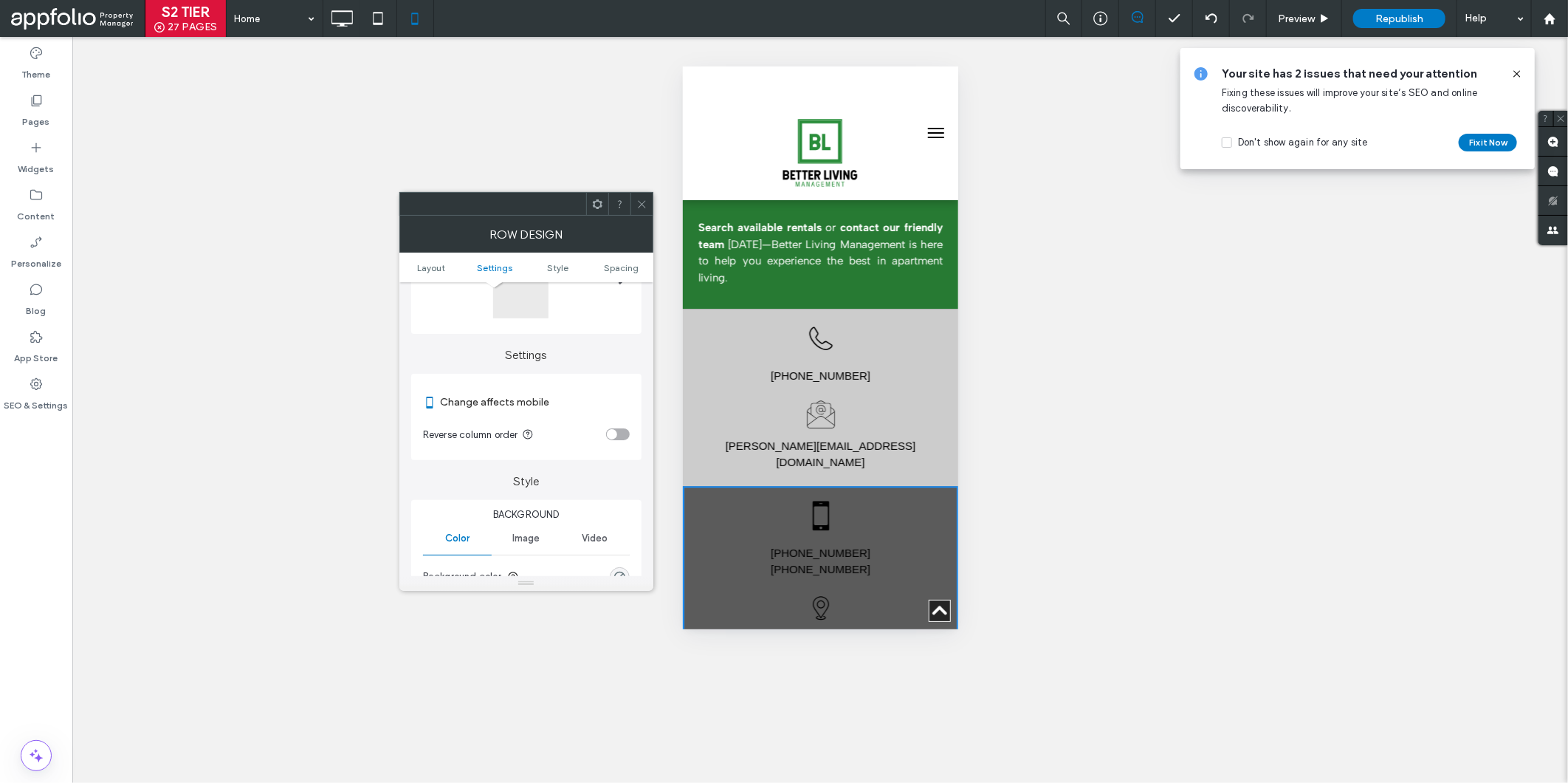
scroll to position [194, 0]
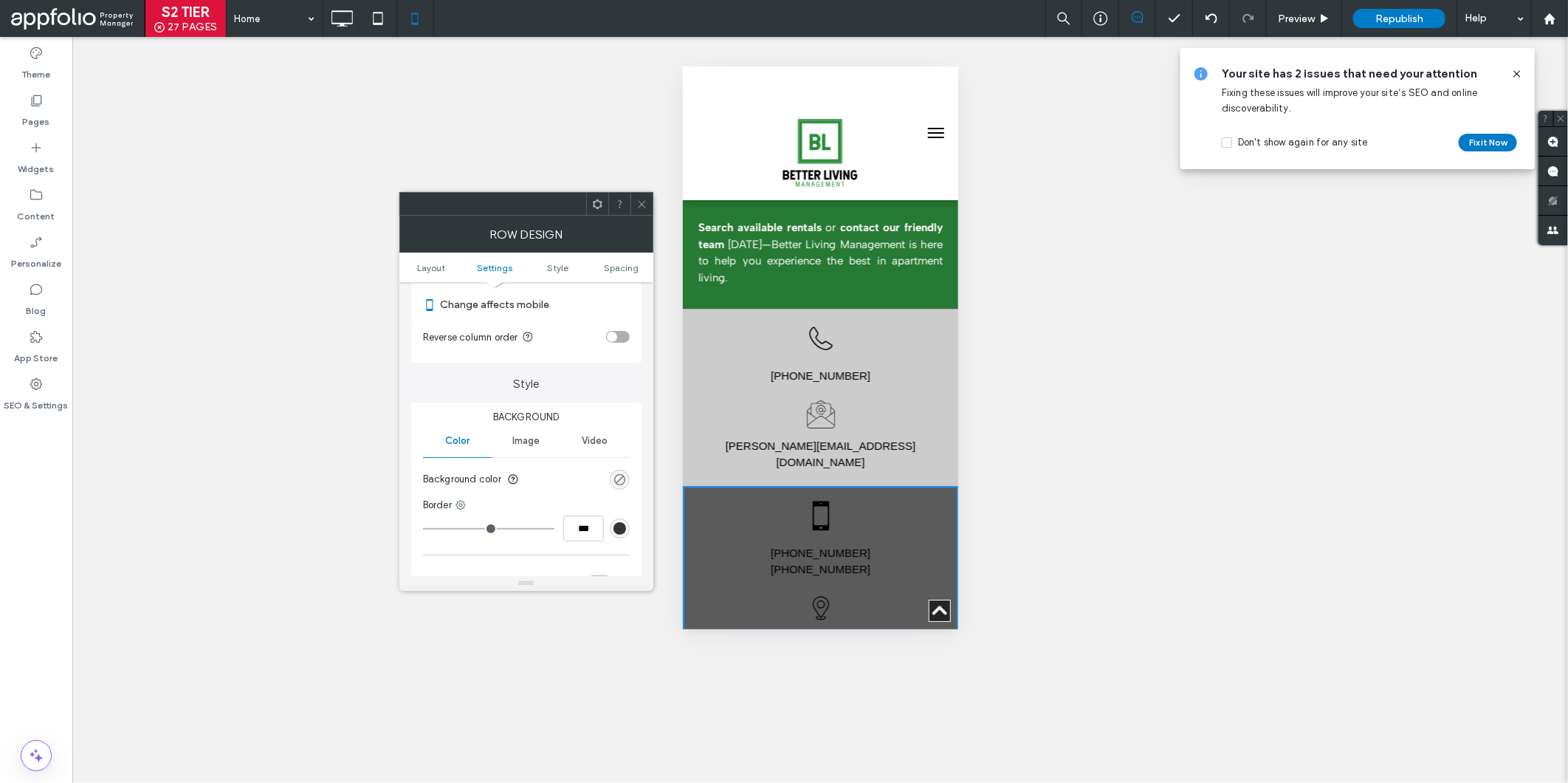
click at [619, 475] on div "rgba(0, 0, 0, 0)" at bounding box center [620, 480] width 13 height 13
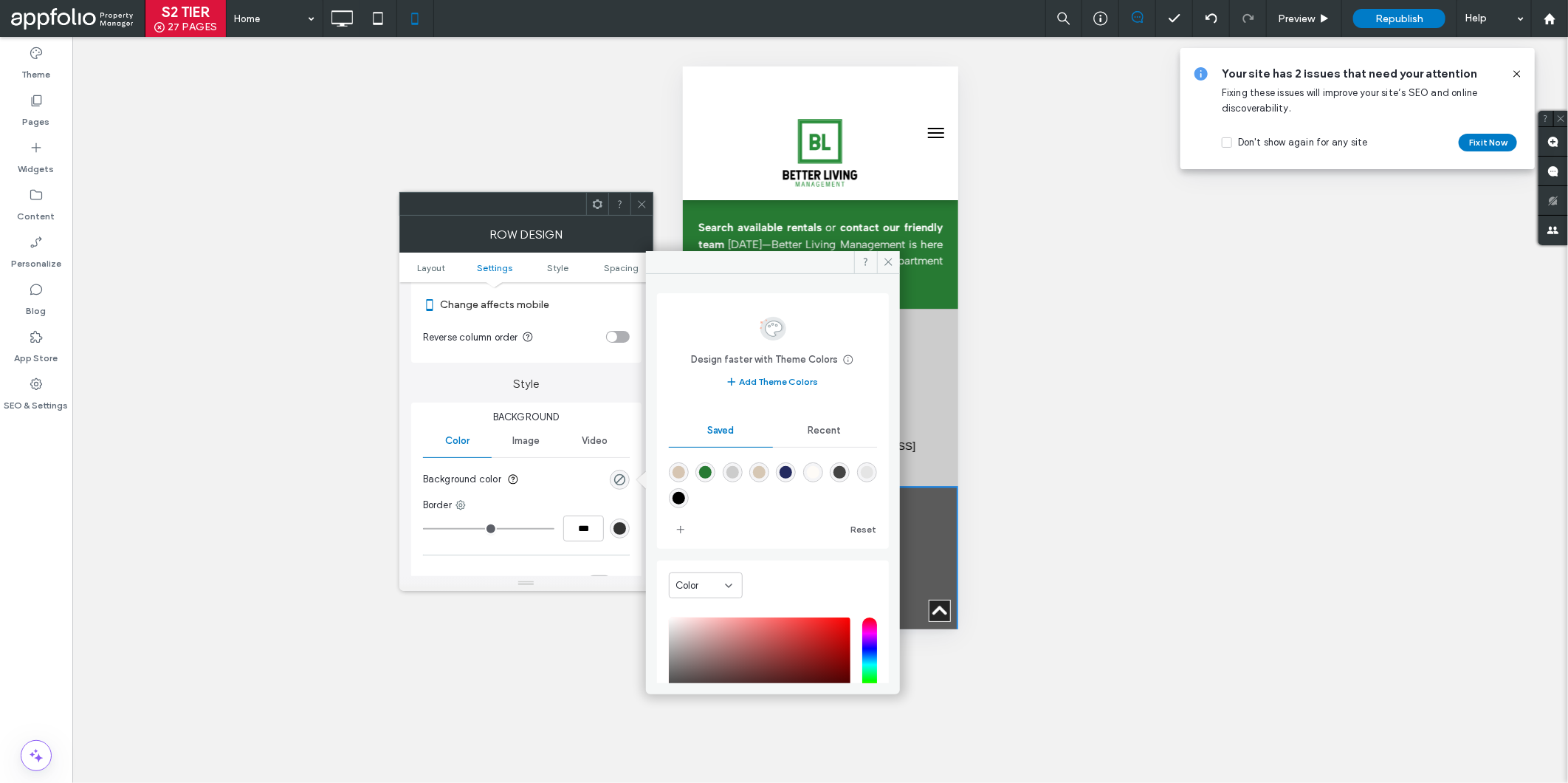
click at [726, 471] on div "rgba(204,204,204,1)" at bounding box center [732, 473] width 13 height 13
type input "*******"
type input "***"
type input "****"
click at [1059, 452] on div "**********" at bounding box center [820, 409] width 1496 height 745
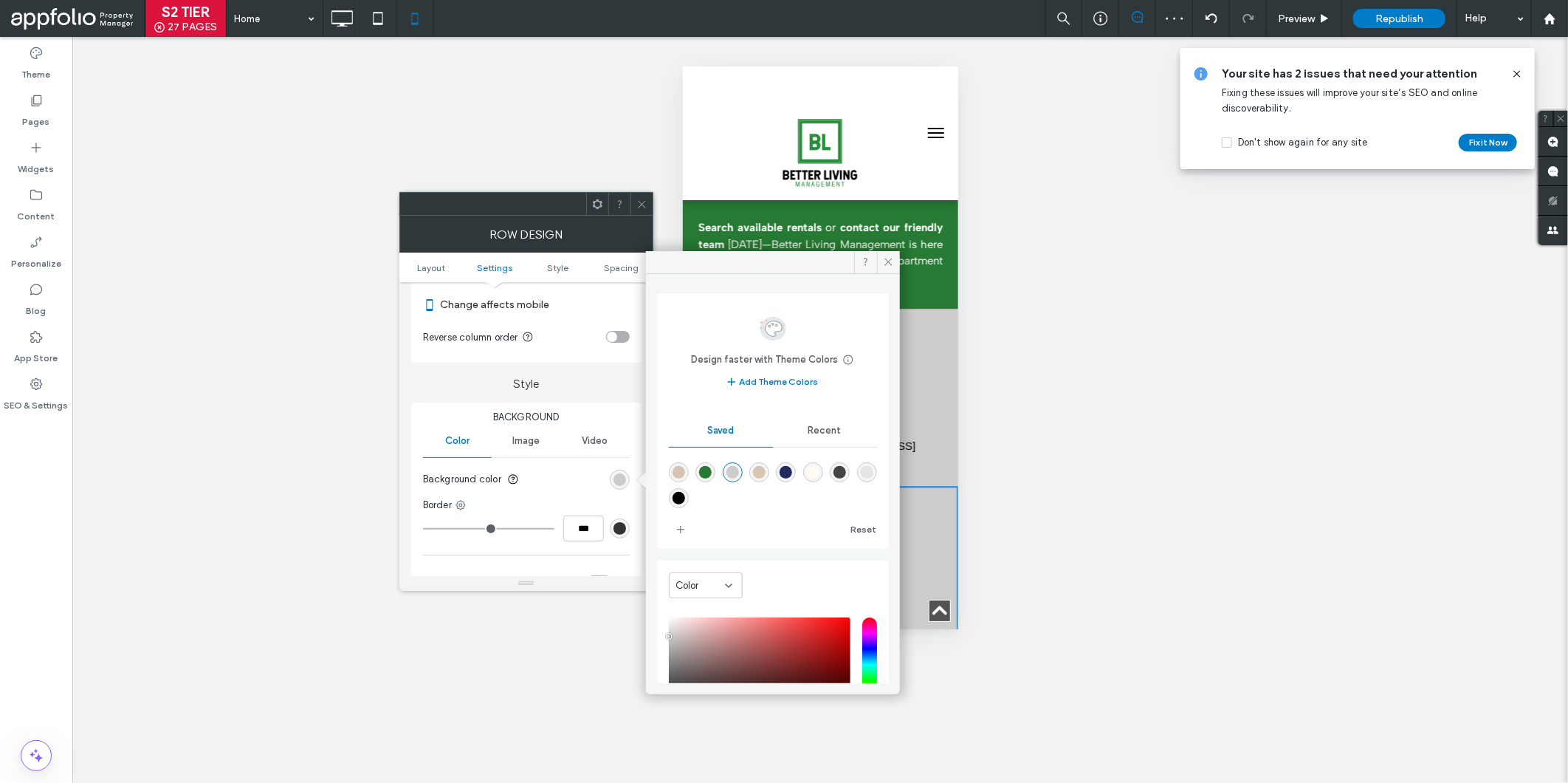
click at [644, 208] on icon at bounding box center [642, 204] width 11 height 11
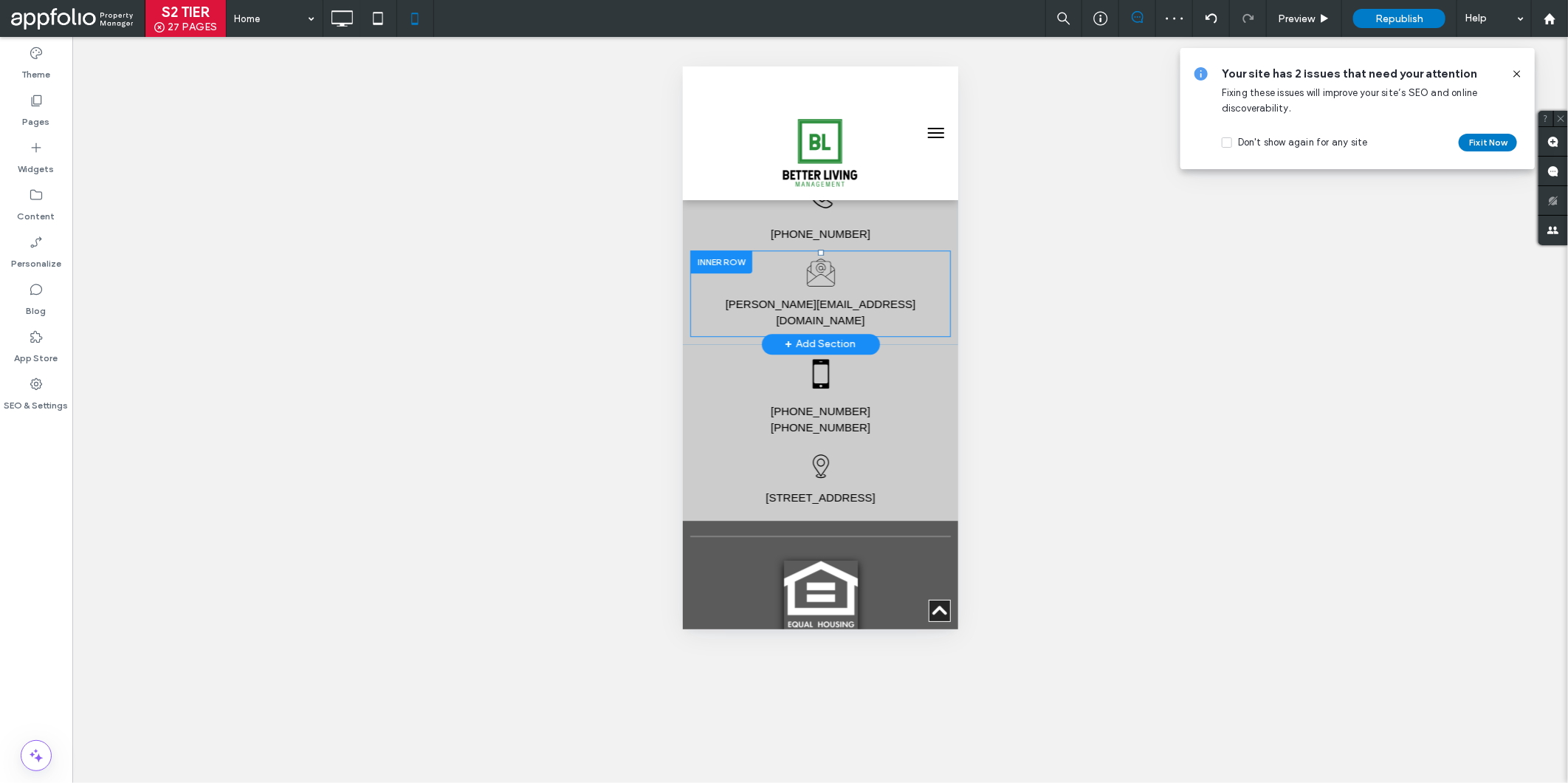
scroll to position [2398, 0]
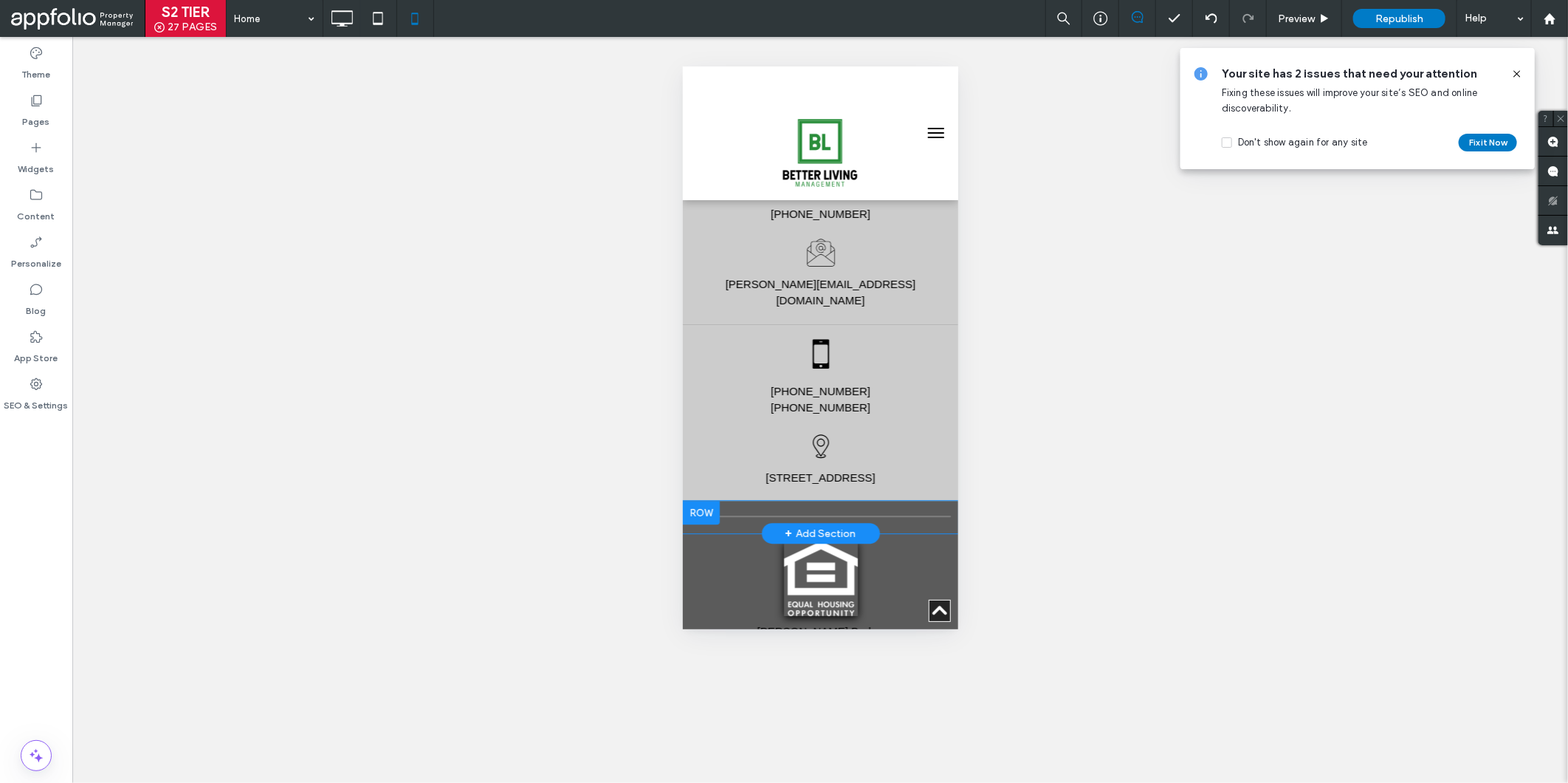
click at [699, 500] on div at bounding box center [700, 512] width 37 height 24
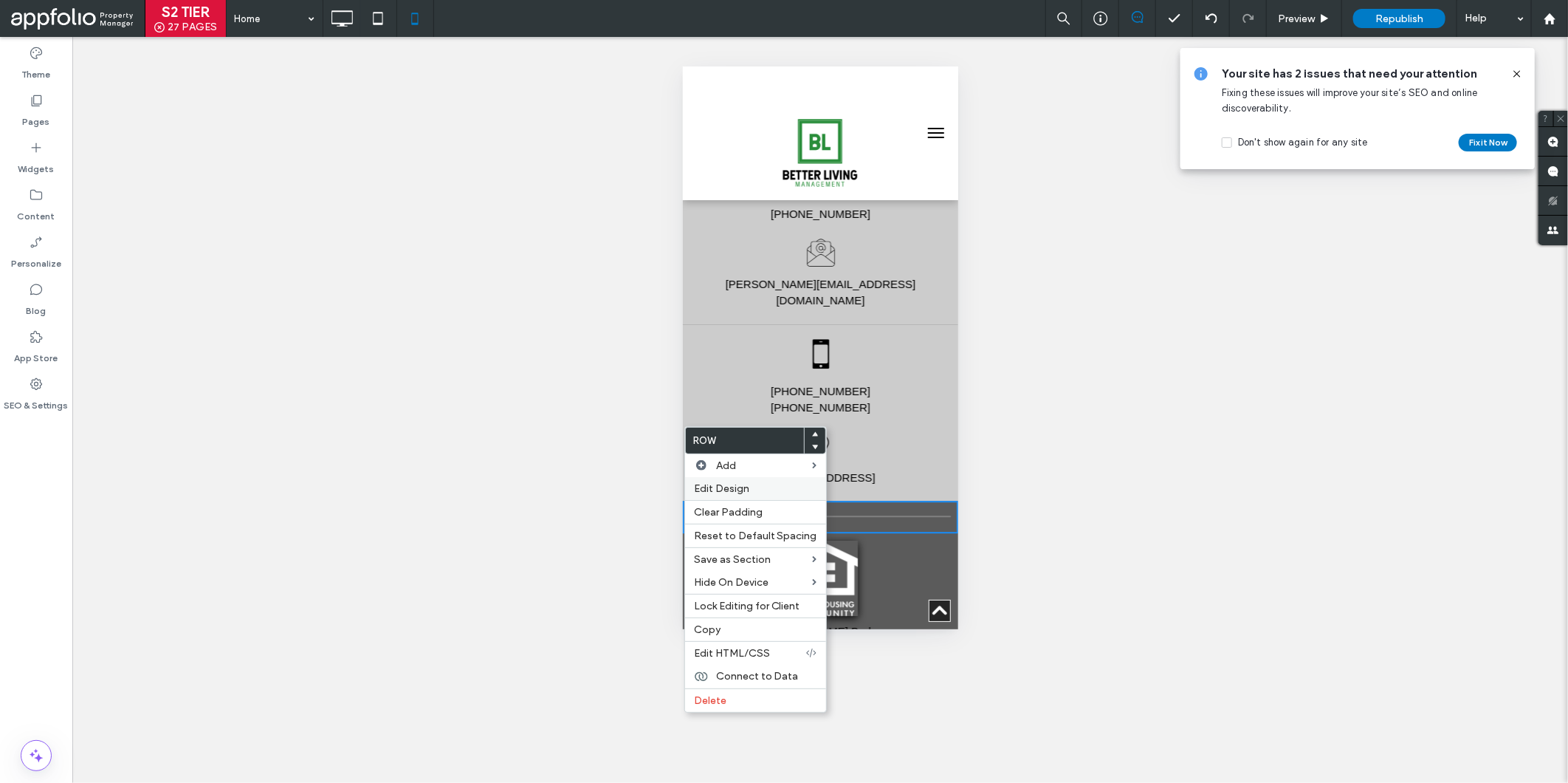
click at [723, 487] on span "Edit Design" at bounding box center [721, 489] width 55 height 13
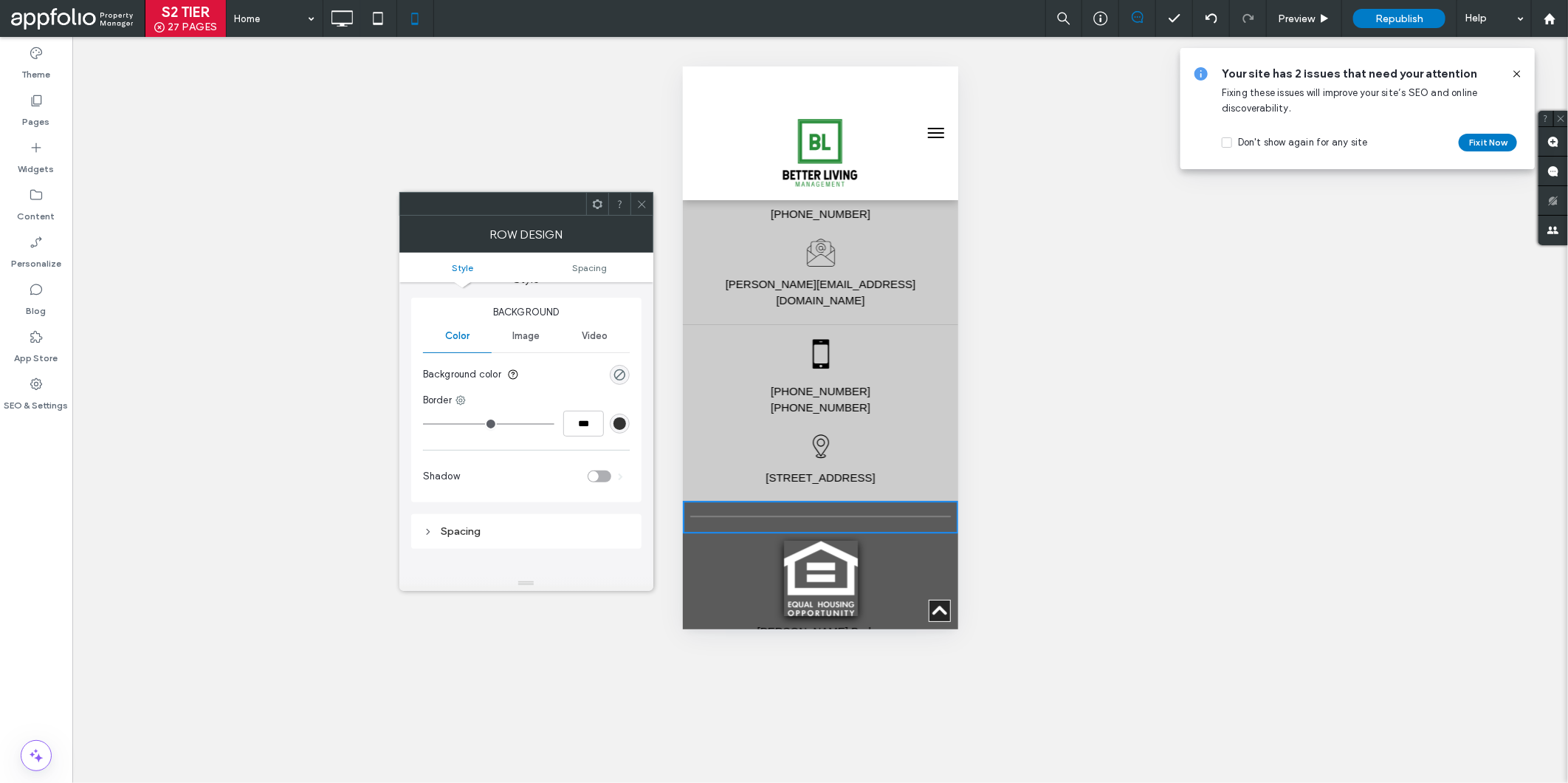
scroll to position [0, 0]
click at [623, 393] on div "rgba(0, 0, 0, 0)" at bounding box center [620, 399] width 13 height 13
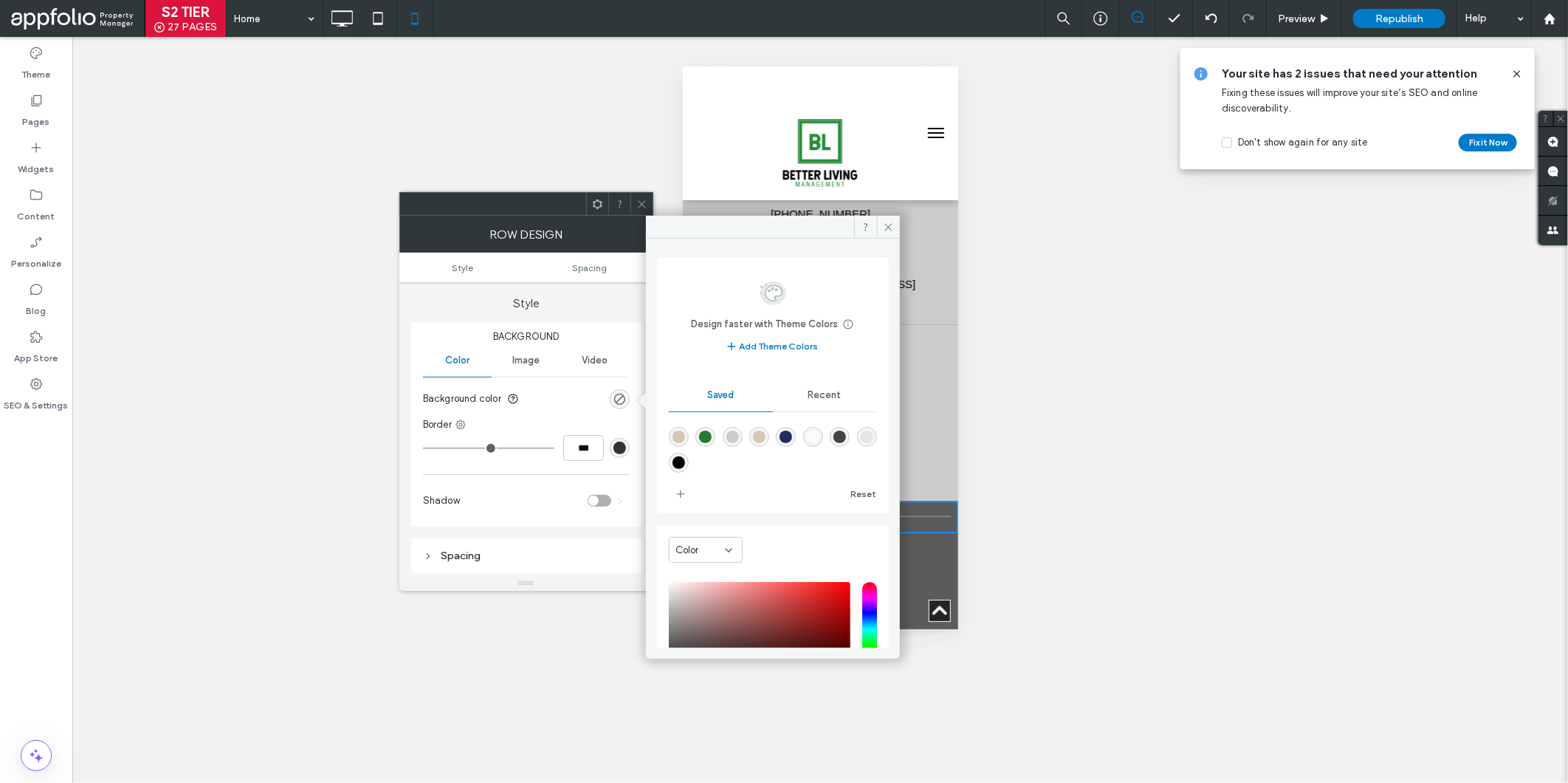
click at [734, 444] on div "rgba(204,204,204,1)" at bounding box center [732, 437] width 20 height 20
type input "*******"
type input "***"
type input "****"
click at [646, 212] on div at bounding box center [642, 203] width 22 height 22
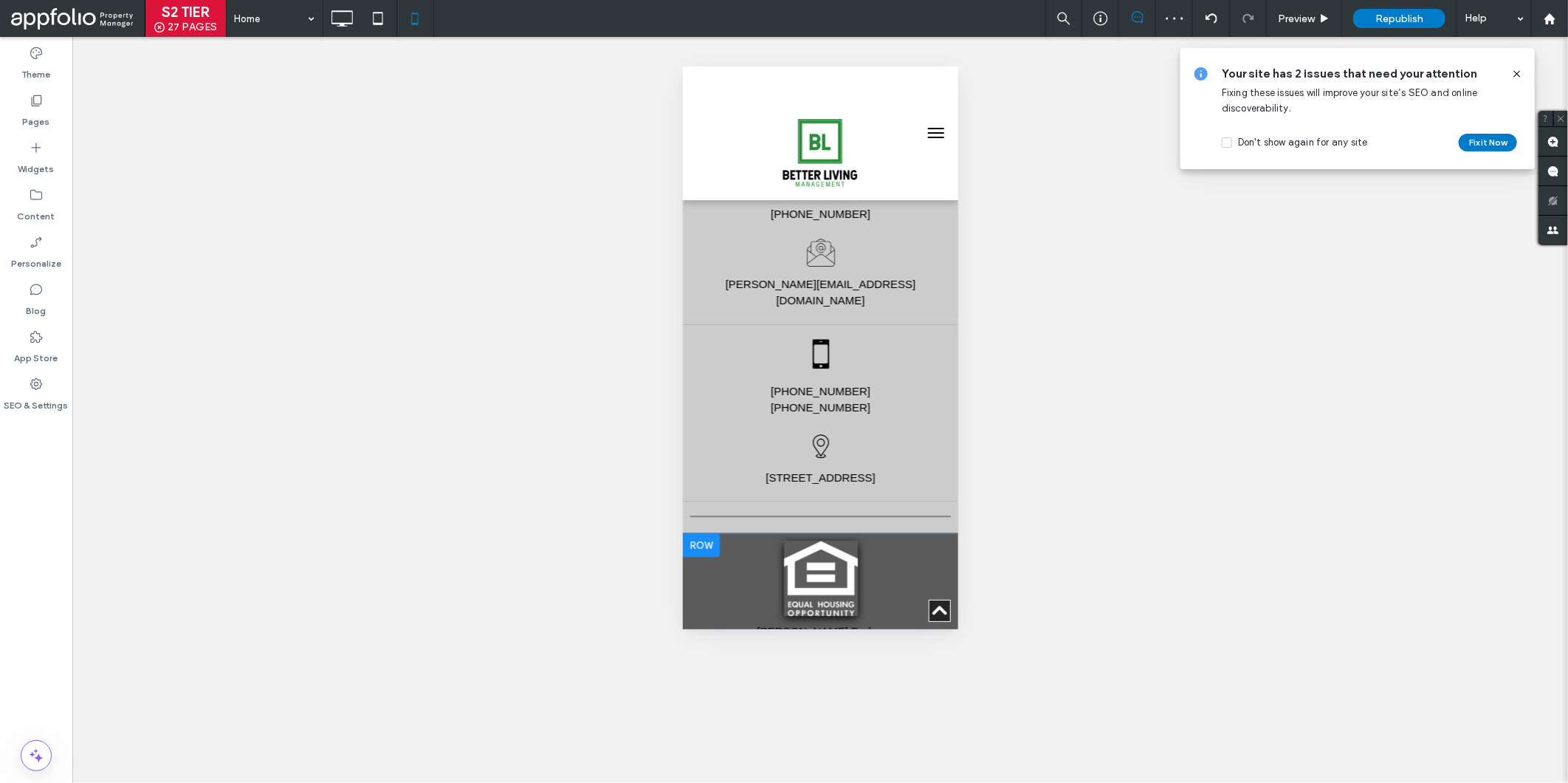
click at [701, 532] on div at bounding box center [700, 544] width 37 height 24
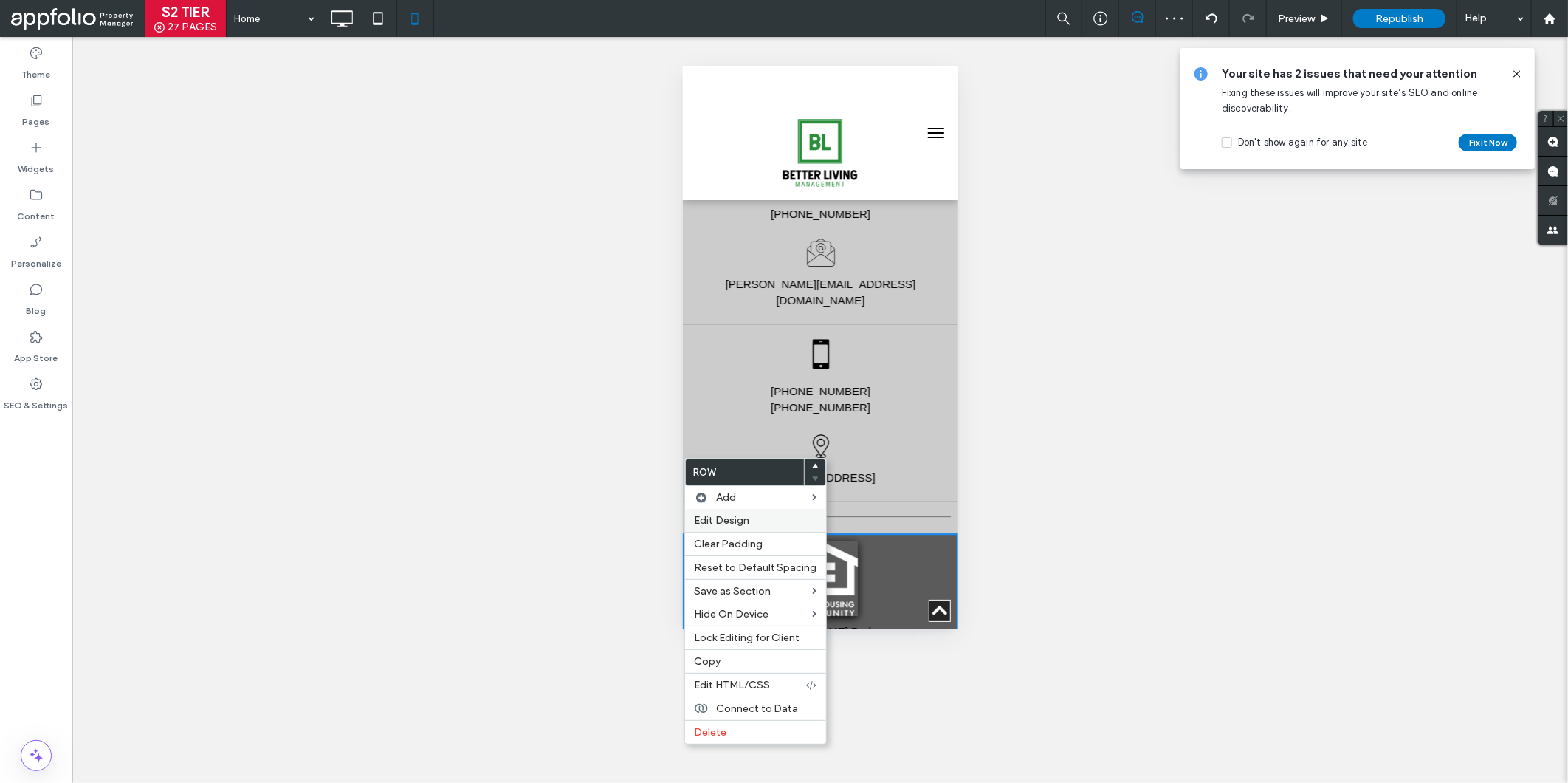
click at [736, 522] on span "Edit Design" at bounding box center [721, 520] width 55 height 13
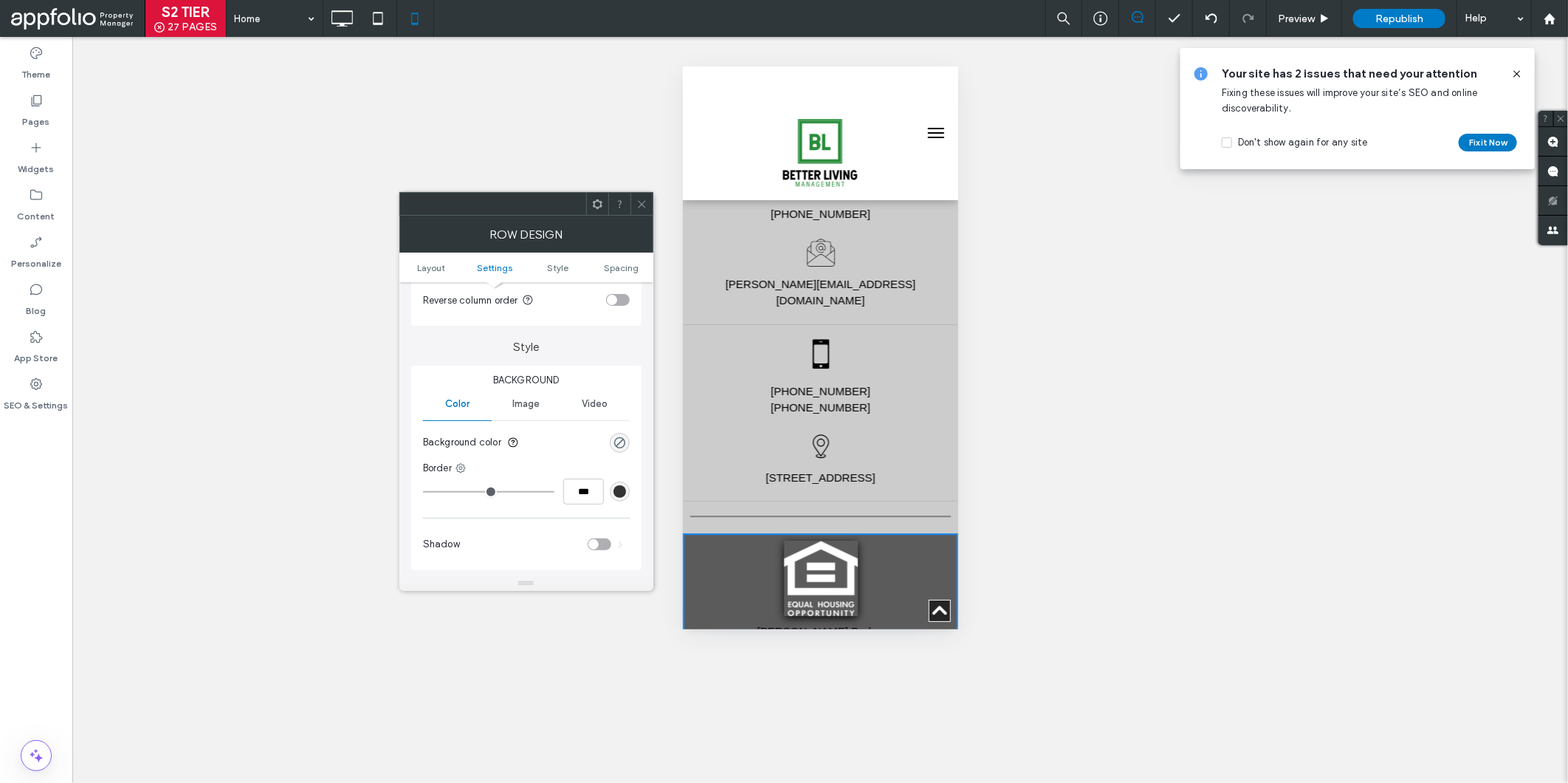
scroll to position [232, 0]
click at [612, 438] on div "rgba(0, 0, 0, 0)" at bounding box center [620, 442] width 20 height 20
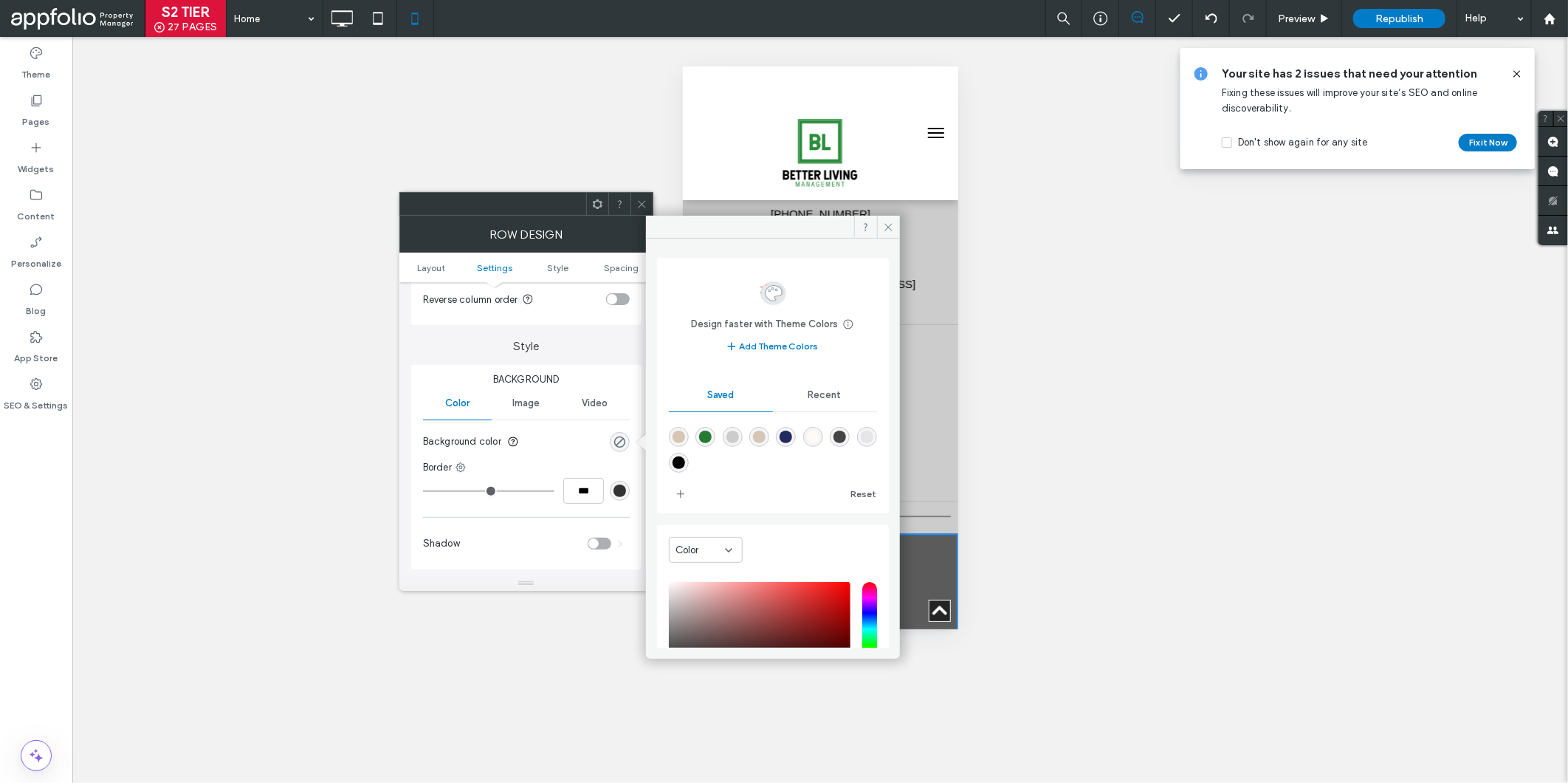
click at [726, 430] on div "rgba(204,204,204,1)" at bounding box center [732, 437] width 20 height 20
type input "*******"
type input "***"
type input "****"
click at [641, 205] on icon at bounding box center [642, 204] width 11 height 11
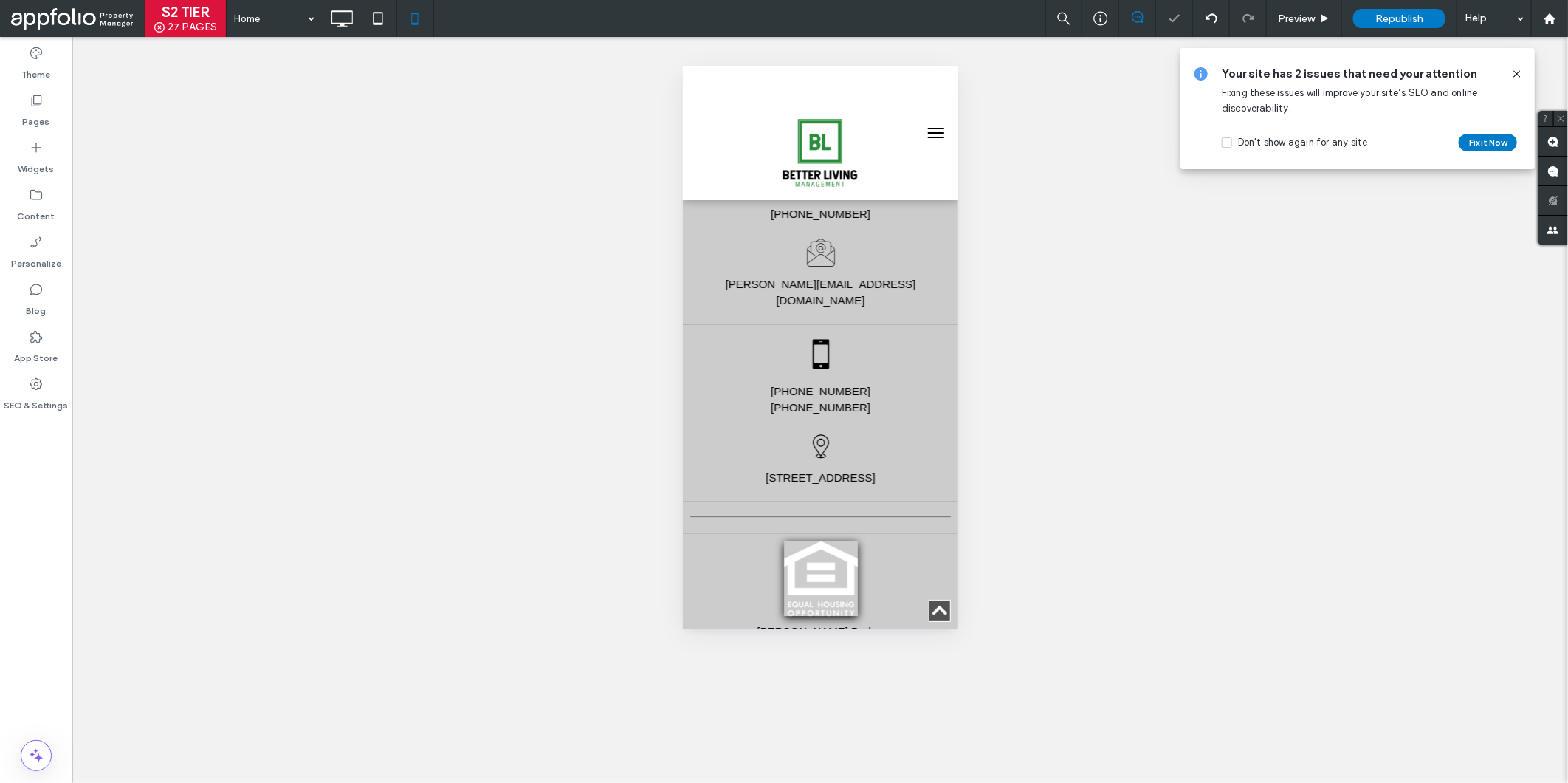
click at [568, 427] on div "**********" at bounding box center [820, 409] width 1496 height 745
click at [822, 539] on img at bounding box center [820, 577] width 74 height 75
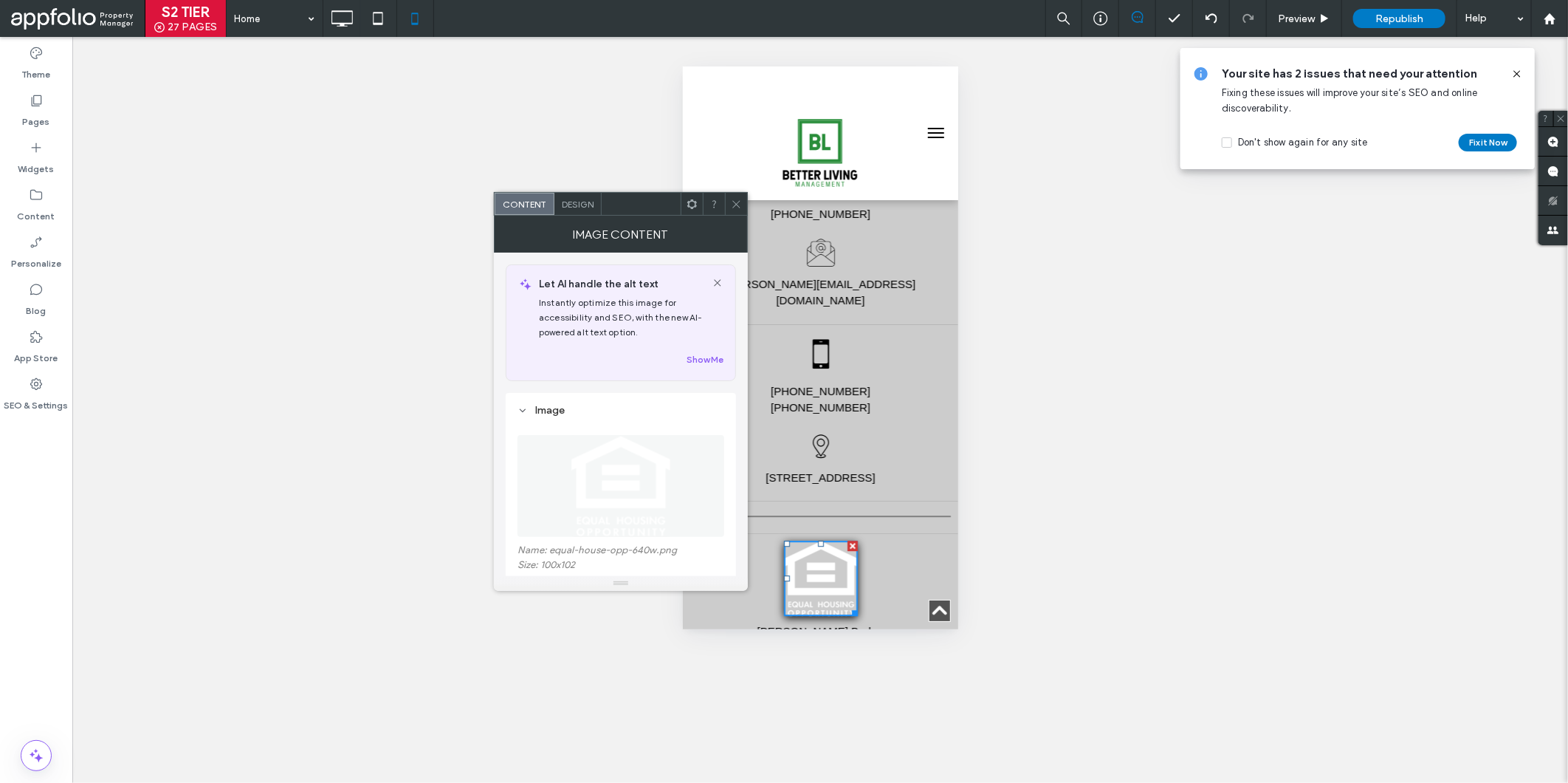
click at [576, 193] on div "Design" at bounding box center [579, 203] width 48 height 22
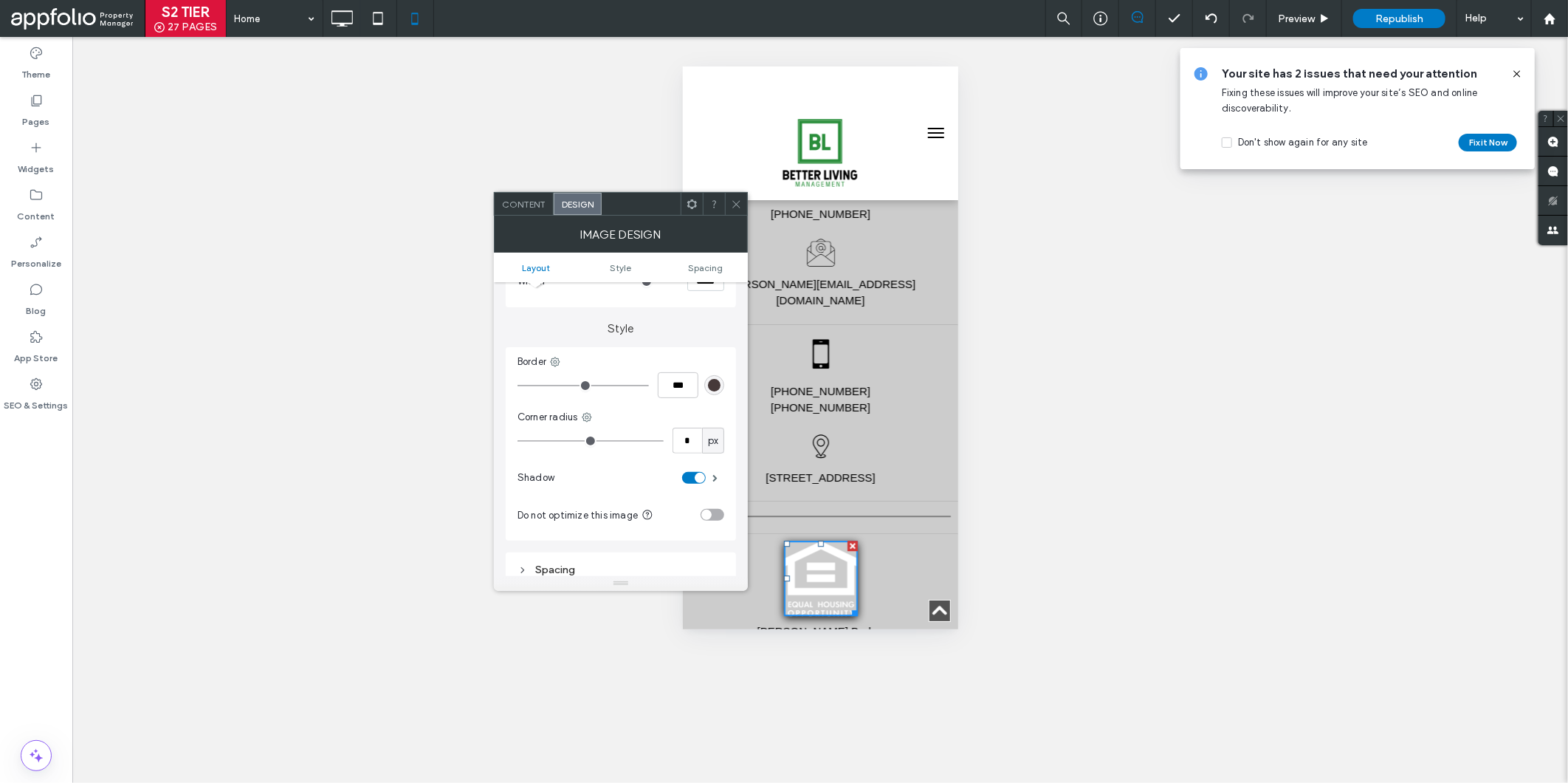
scroll to position [284, 0]
click at [692, 478] on div "toggle" at bounding box center [694, 478] width 24 height 12
click at [736, 211] on span at bounding box center [736, 203] width 11 height 22
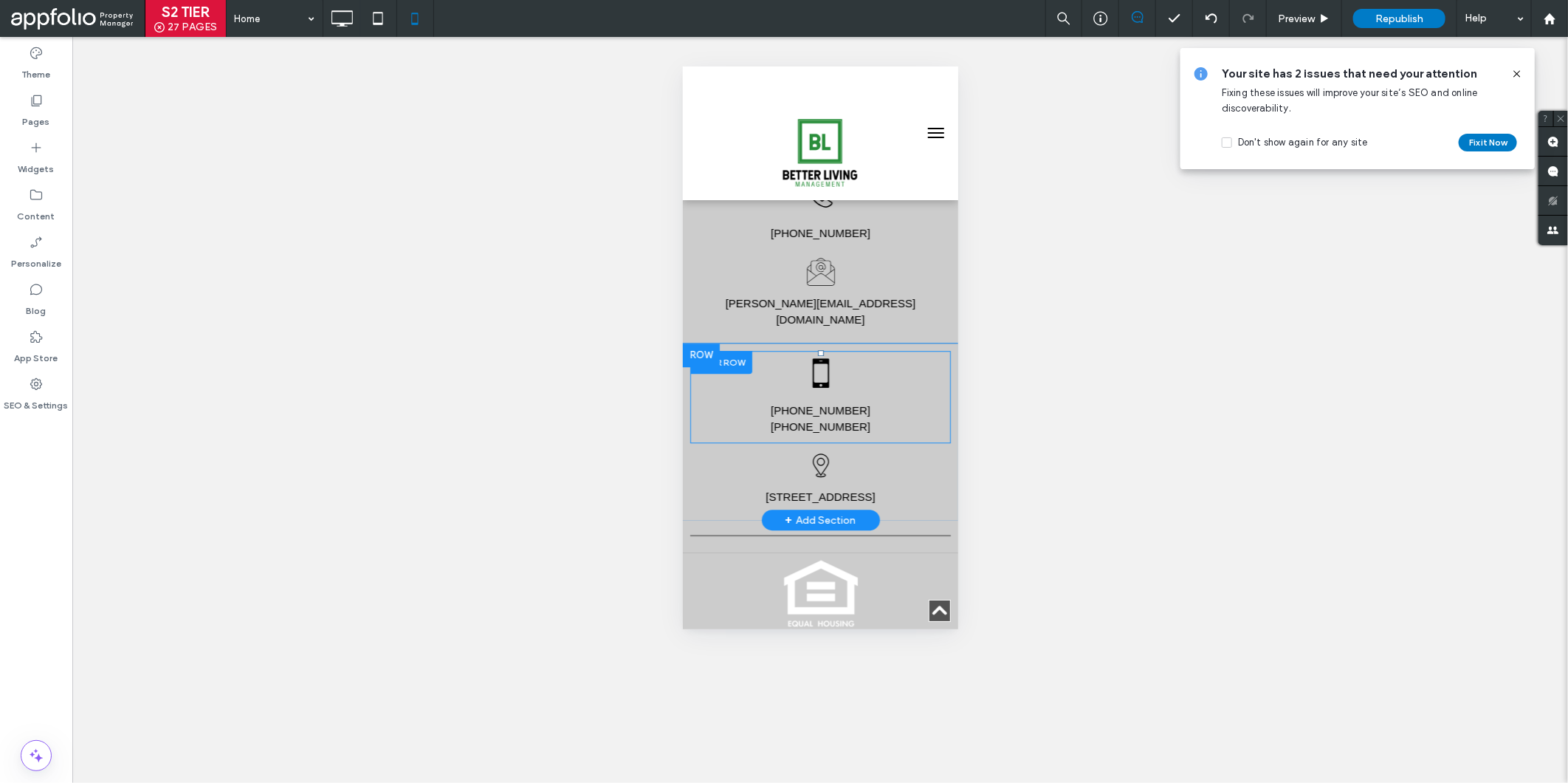
scroll to position [2382, 0]
click at [822, 556] on img at bounding box center [820, 593] width 74 height 75
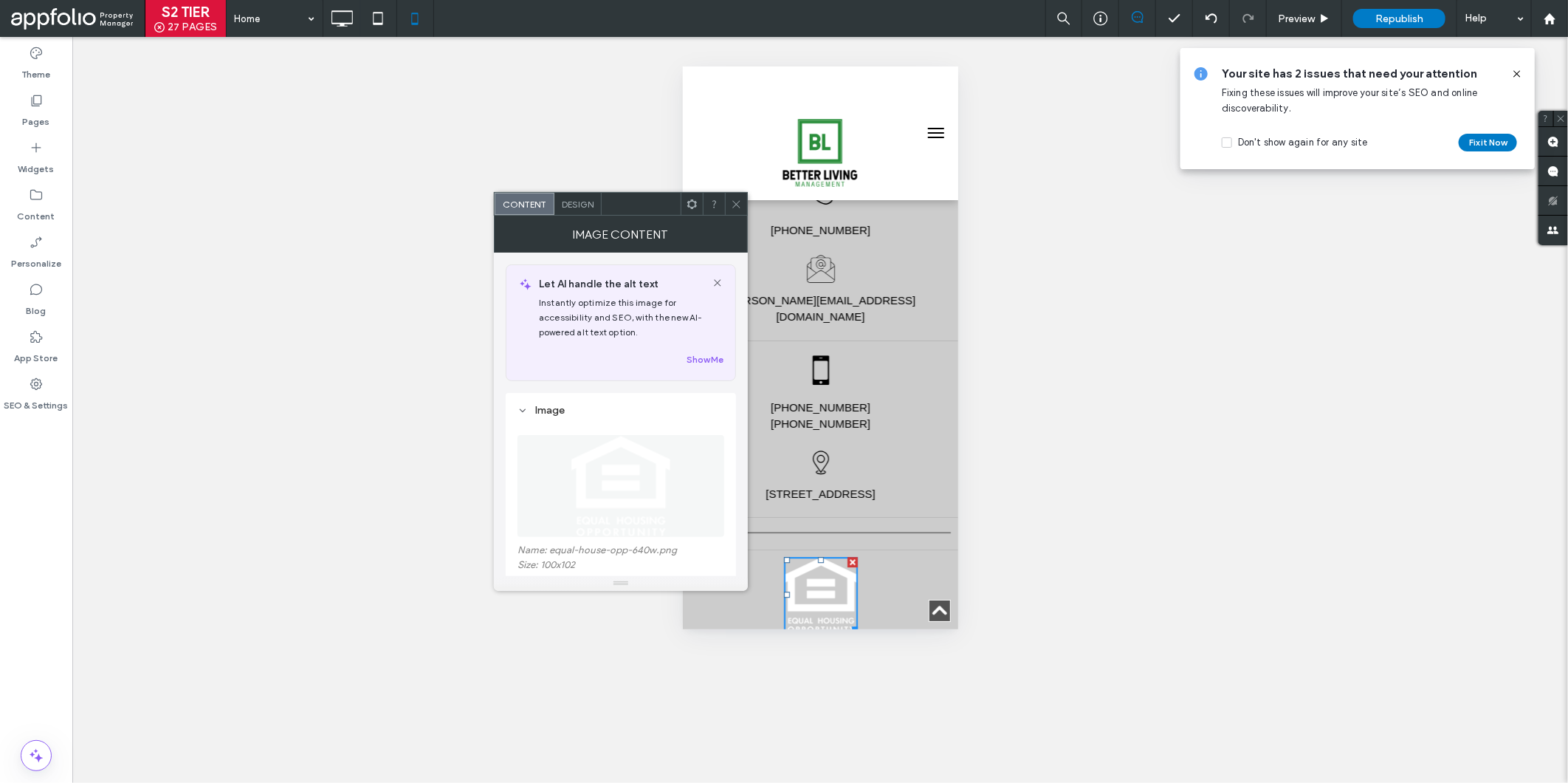
click at [641, 466] on img at bounding box center [620, 485] width 100 height 102
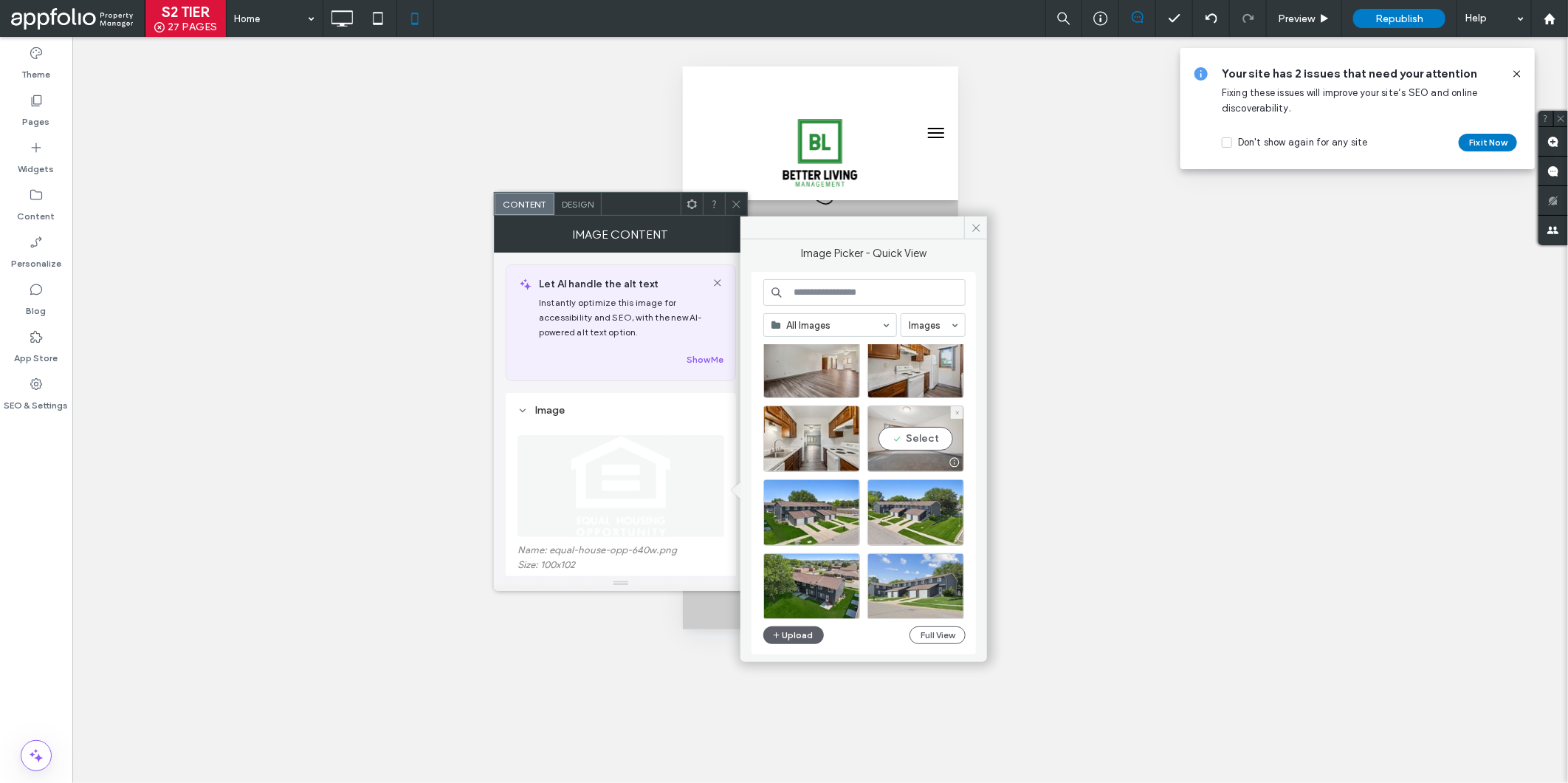
scroll to position [114, 0]
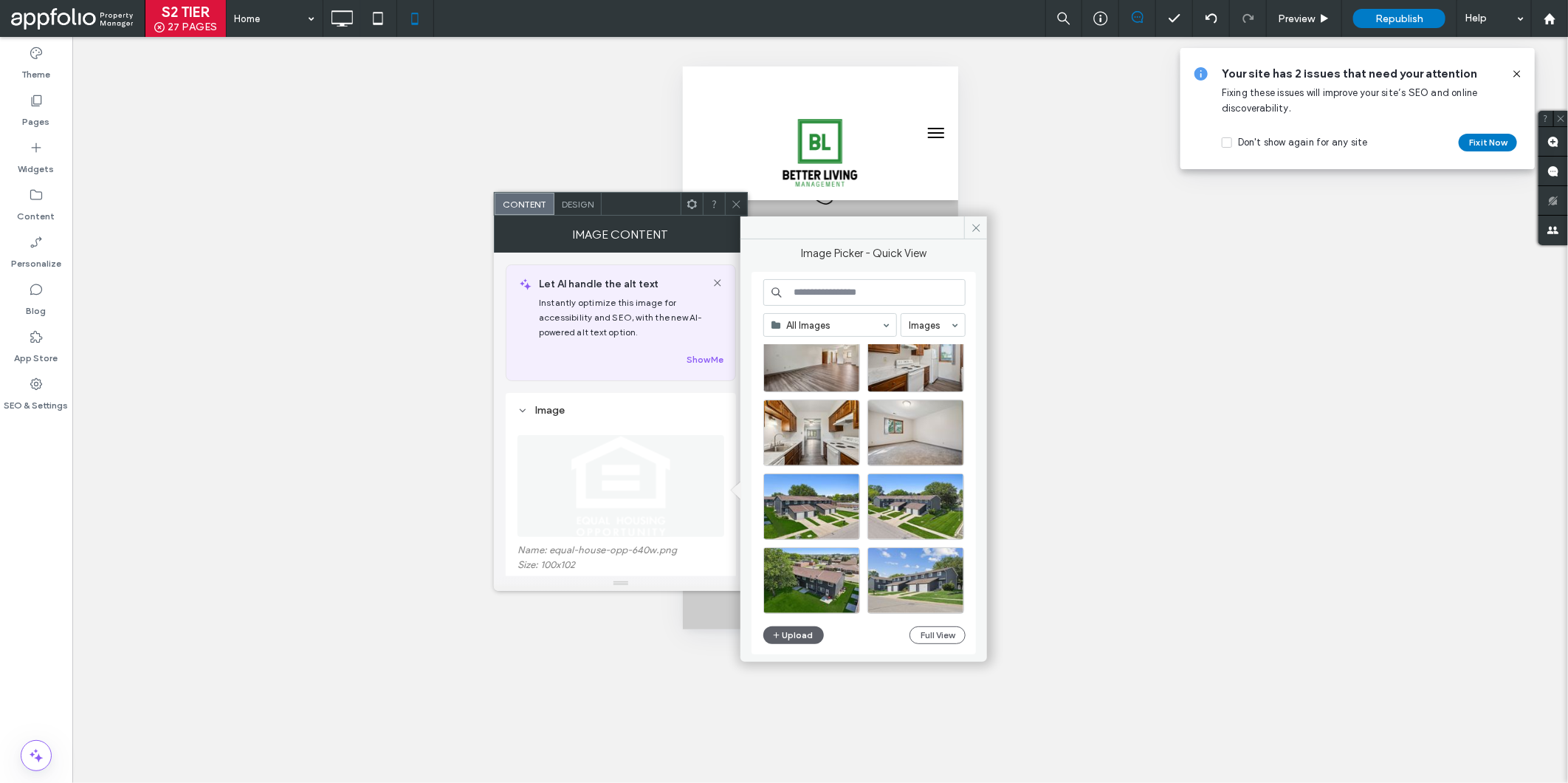
click at [567, 201] on span "Design" at bounding box center [578, 204] width 32 height 11
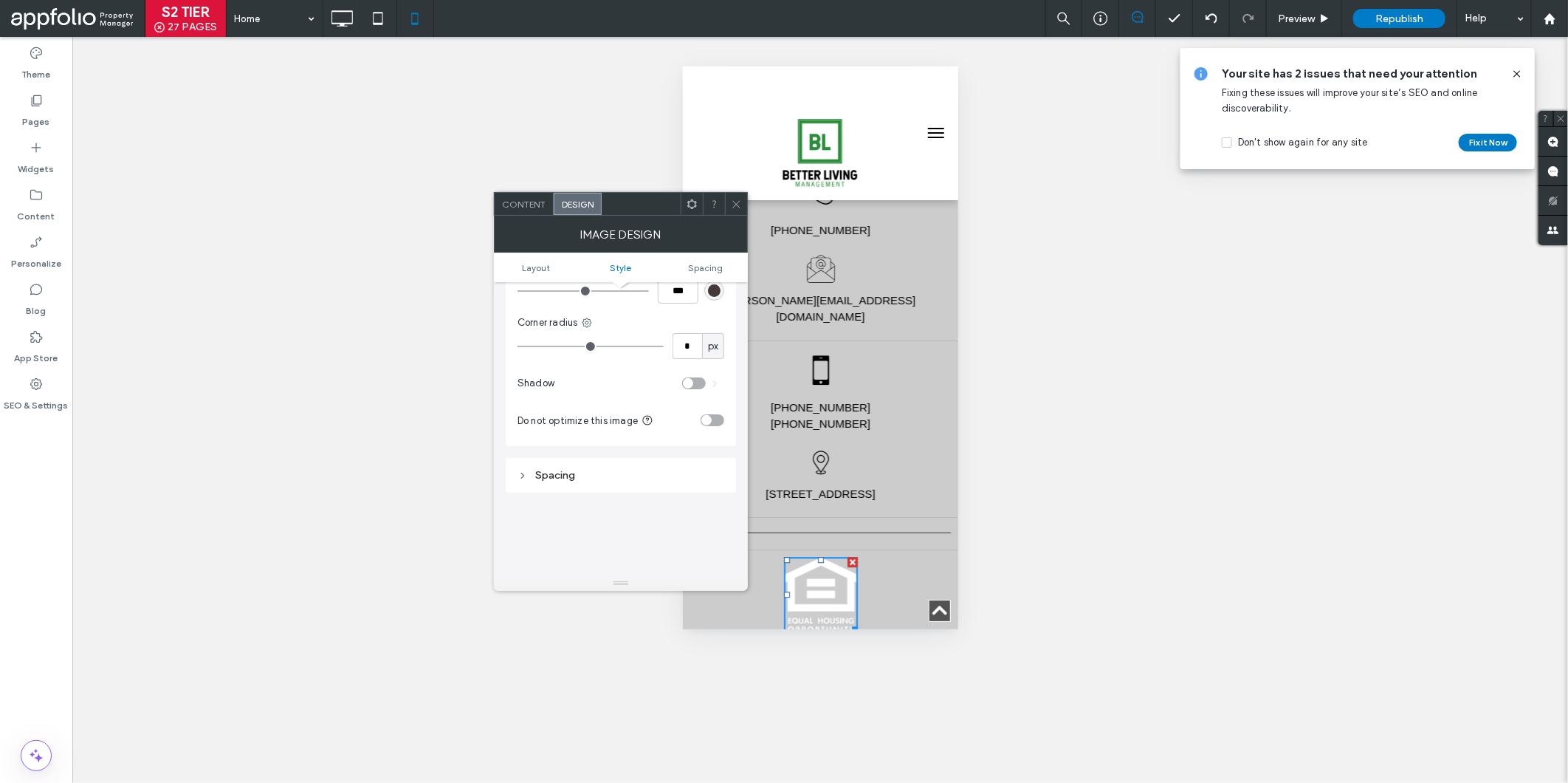
scroll to position [379, 0]
click at [556, 477] on div "Spacing" at bounding box center [621, 474] width 207 height 13
click at [736, 202] on icon at bounding box center [736, 204] width 11 height 11
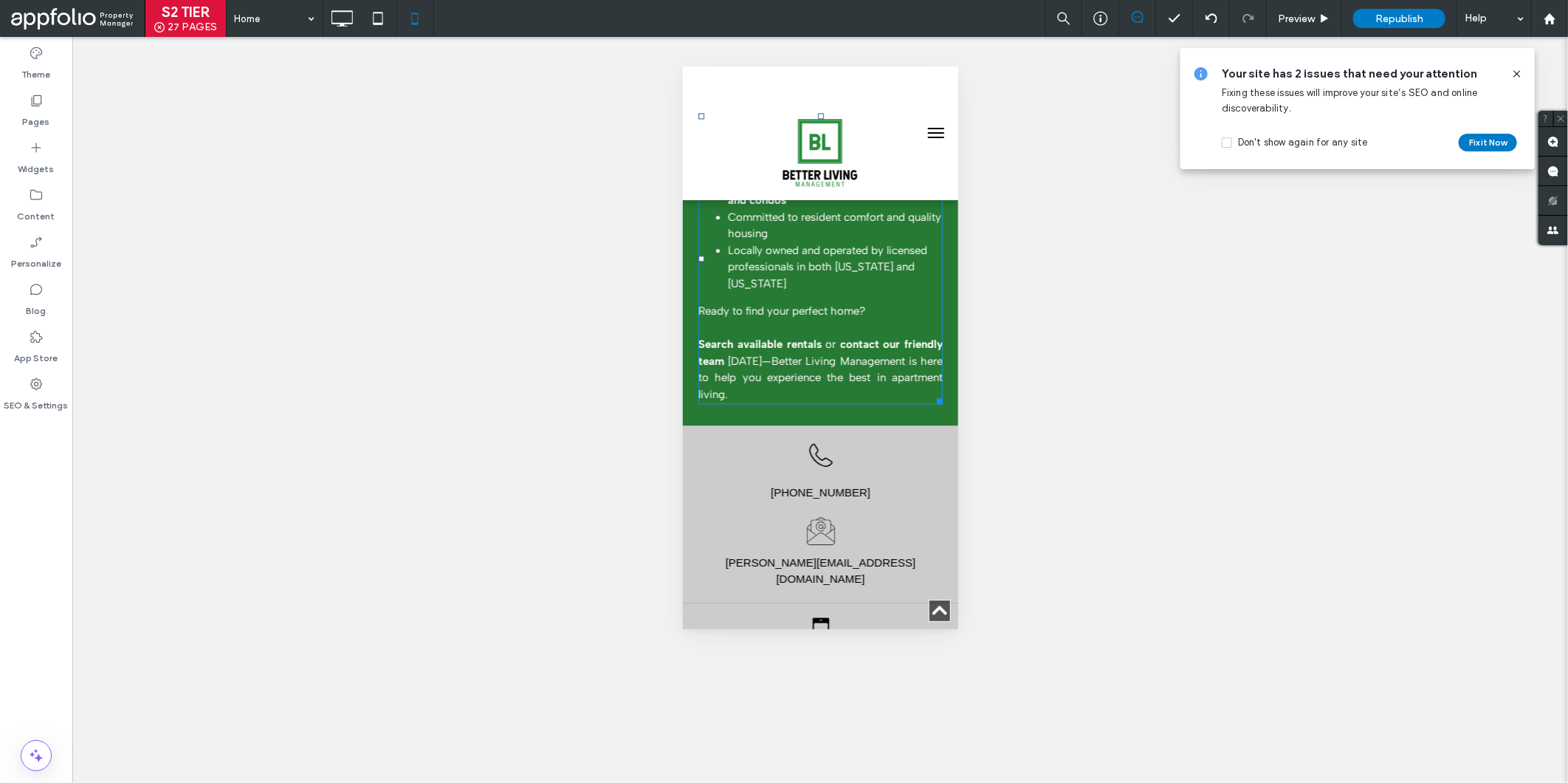
scroll to position [2142, 0]
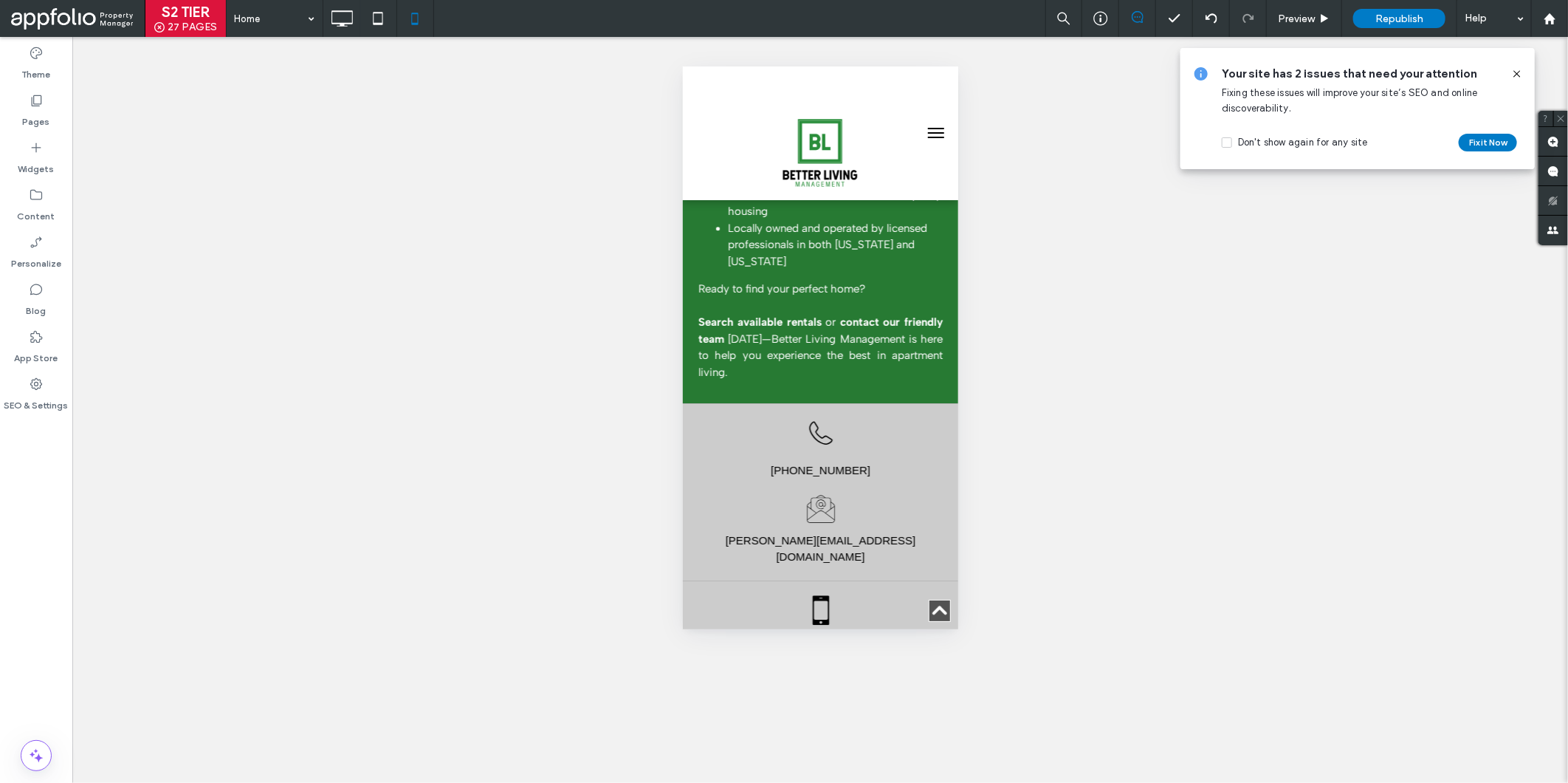
click at [1513, 78] on icon at bounding box center [1517, 73] width 12 height 12
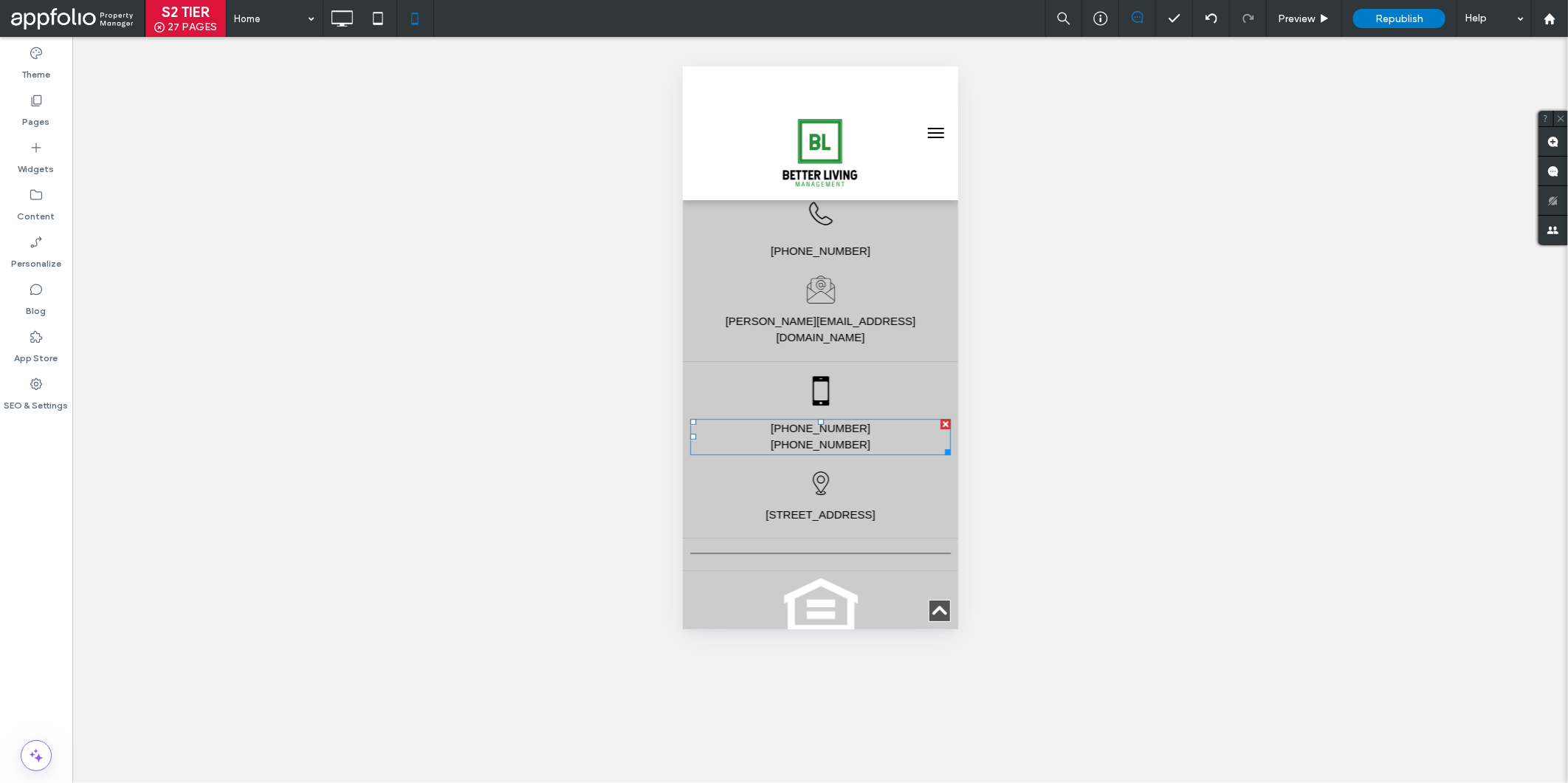
scroll to position [2360, 0]
click at [833, 578] on img at bounding box center [820, 615] width 74 height 75
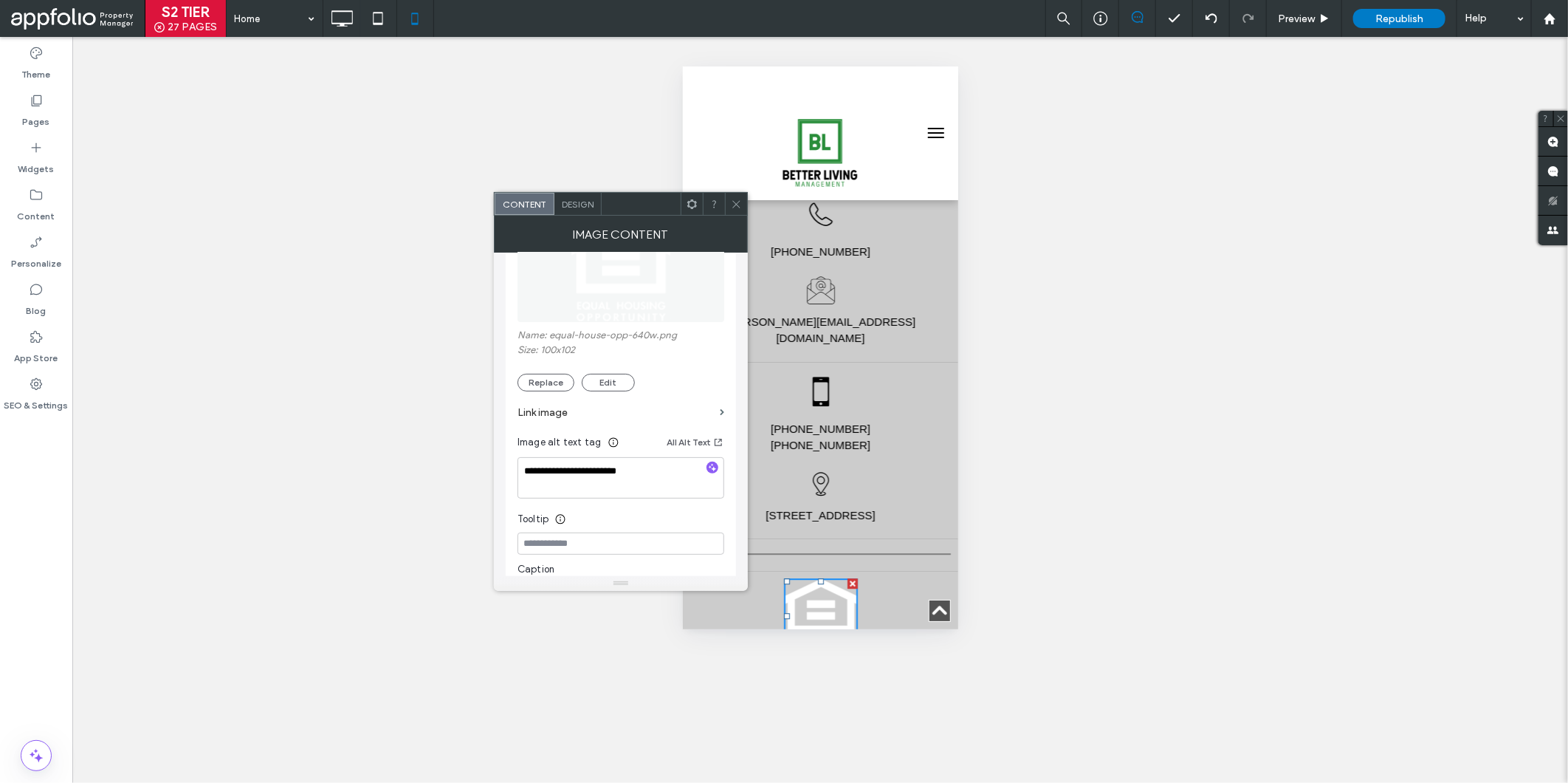
scroll to position [215, 0]
click at [729, 212] on div at bounding box center [736, 203] width 22 height 22
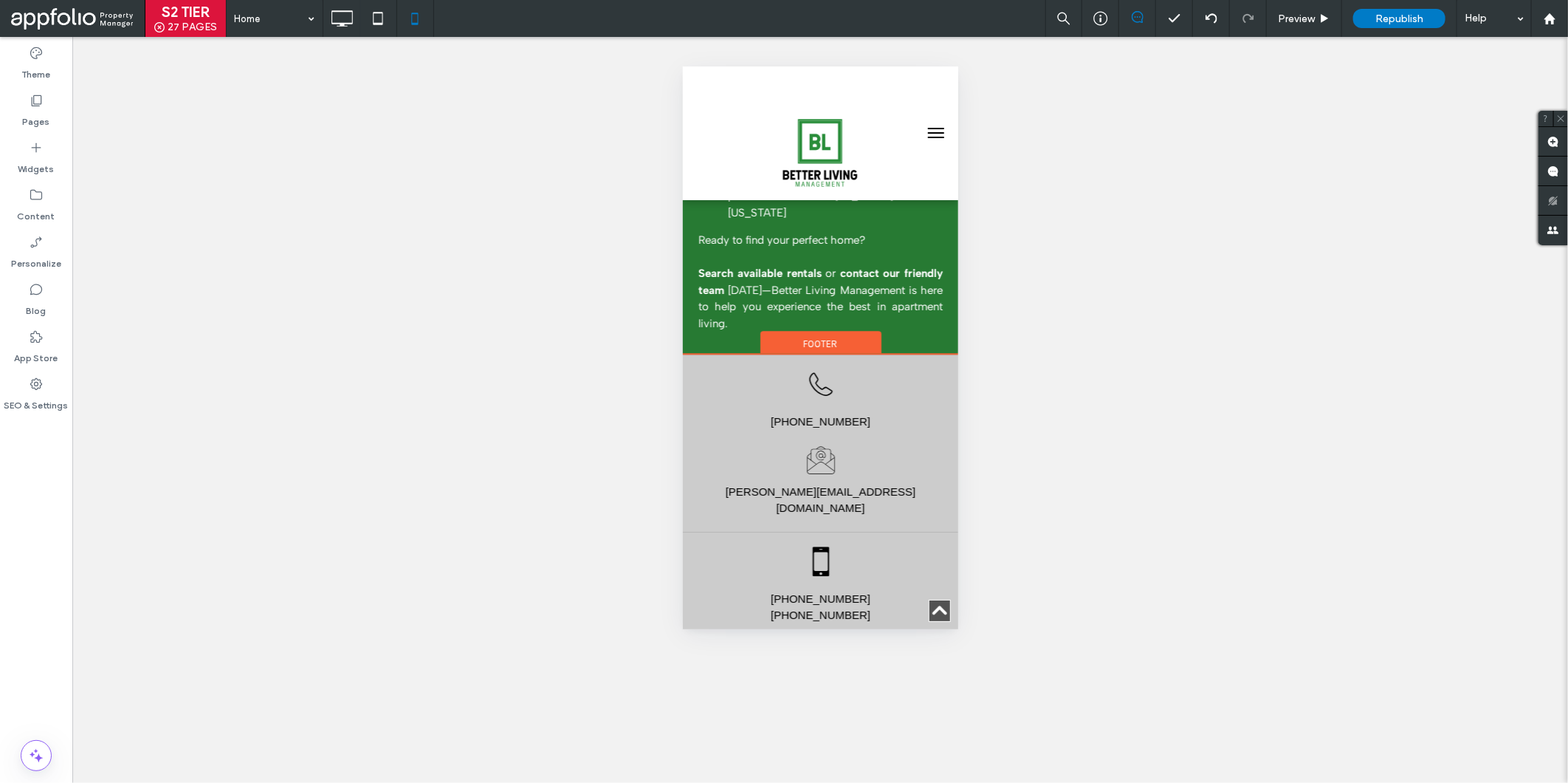
scroll to position [2190, 0]
click at [818, 338] on span "Footer" at bounding box center [819, 344] width 34 height 13
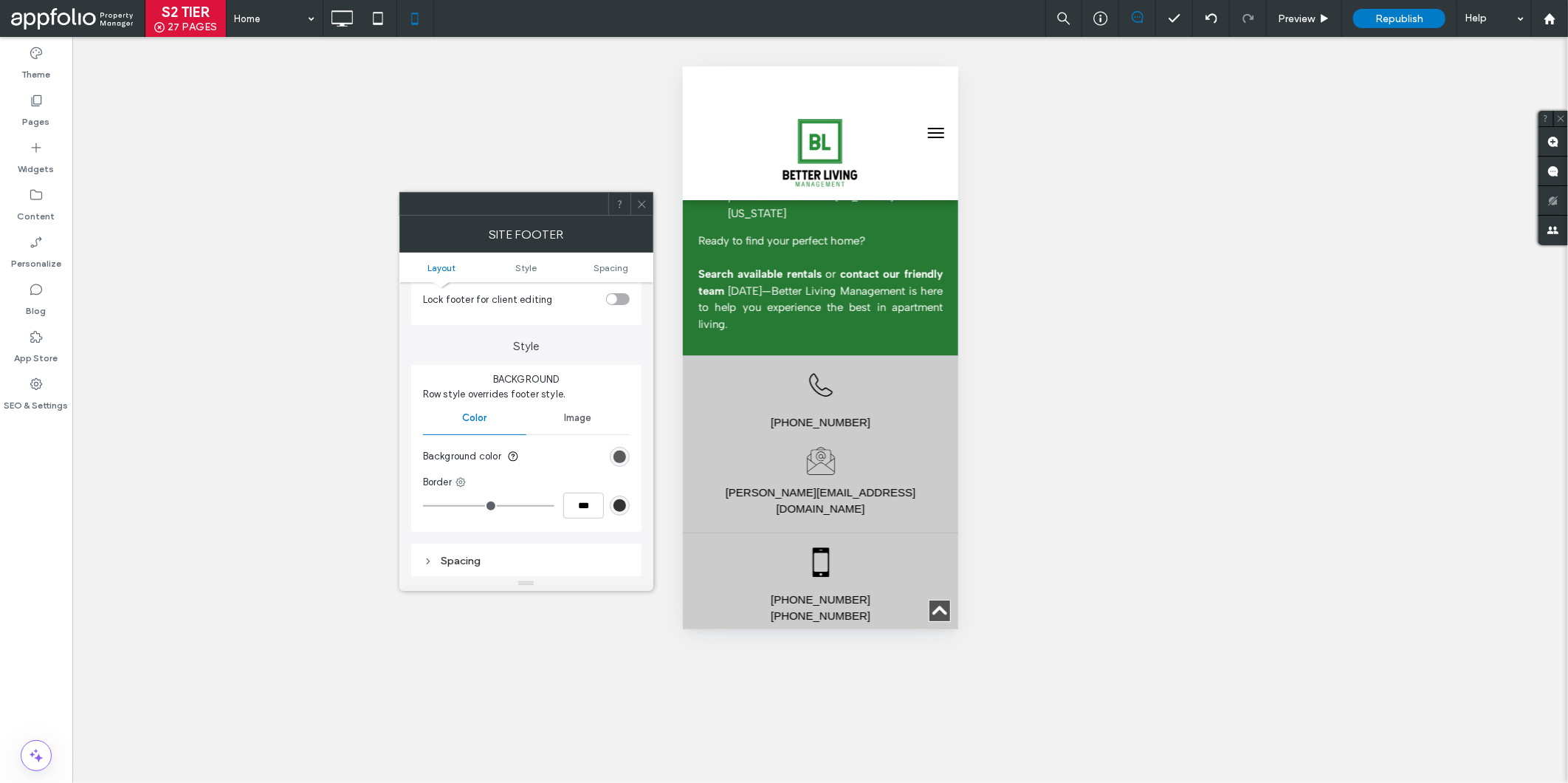
scroll to position [86, 0]
click at [1201, 28] on div at bounding box center [1211, 18] width 37 height 37
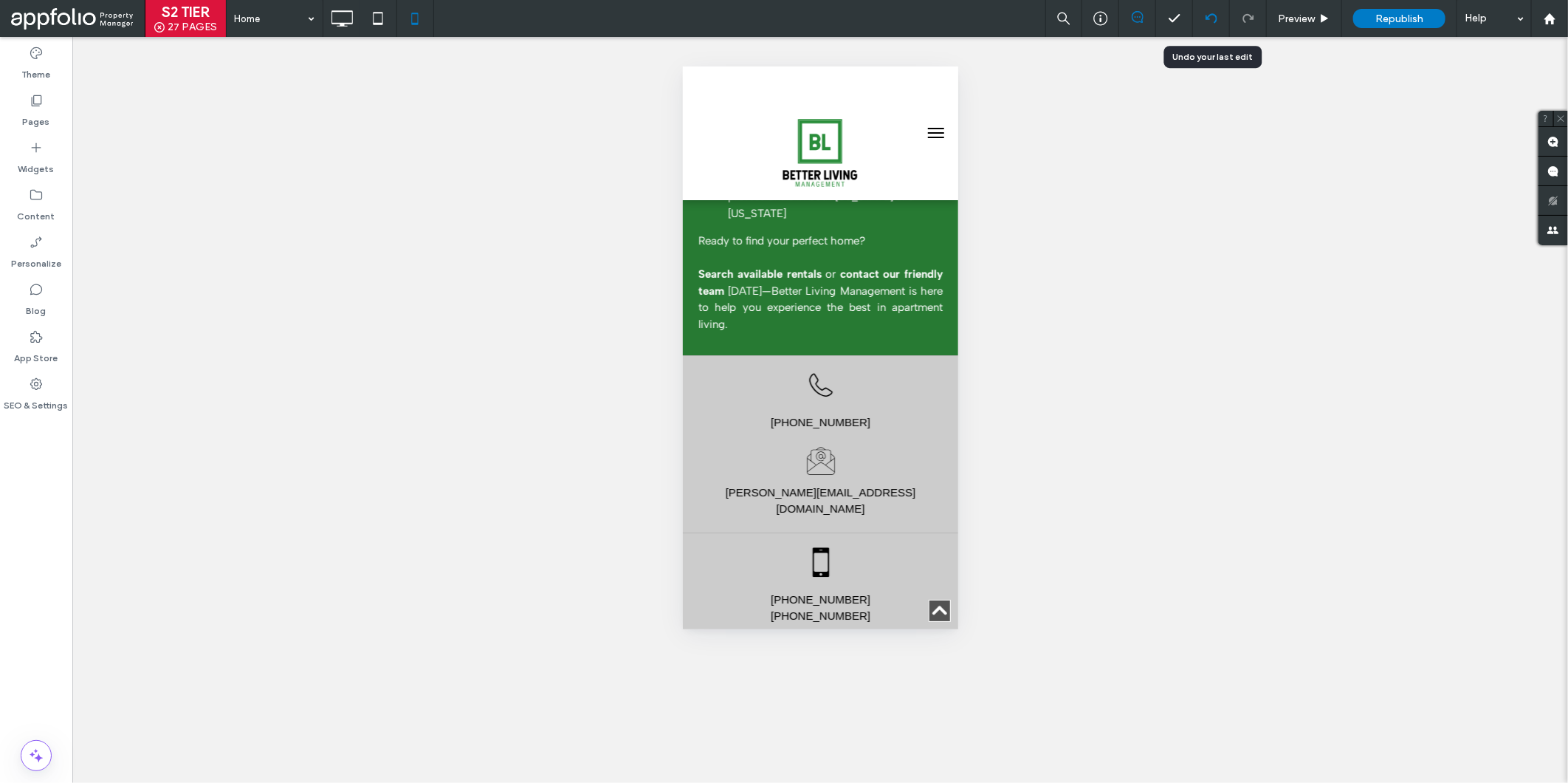
click at [1211, 18] on icon at bounding box center [1211, 18] width 12 height 12
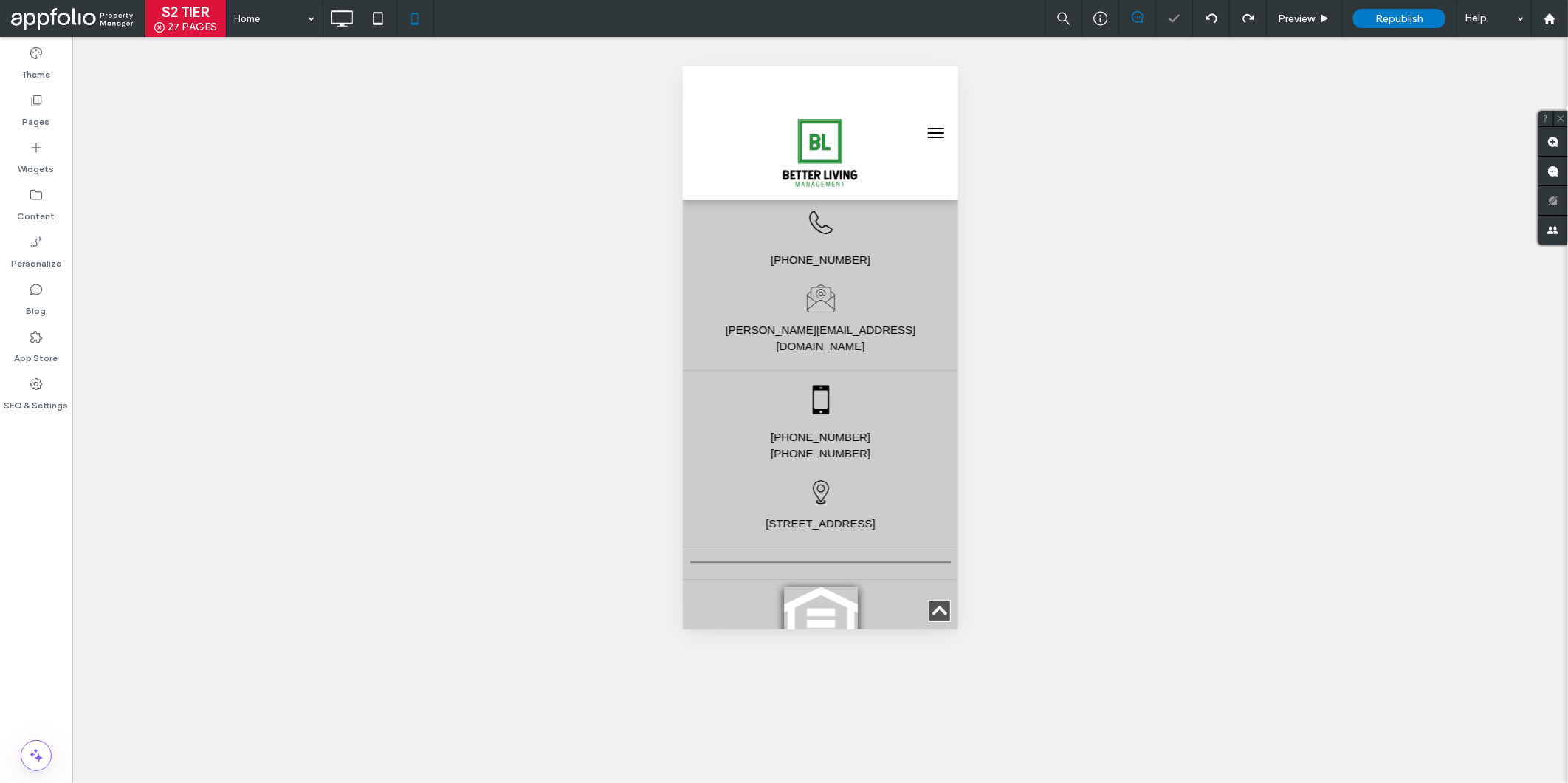
scroll to position [2398, 0]
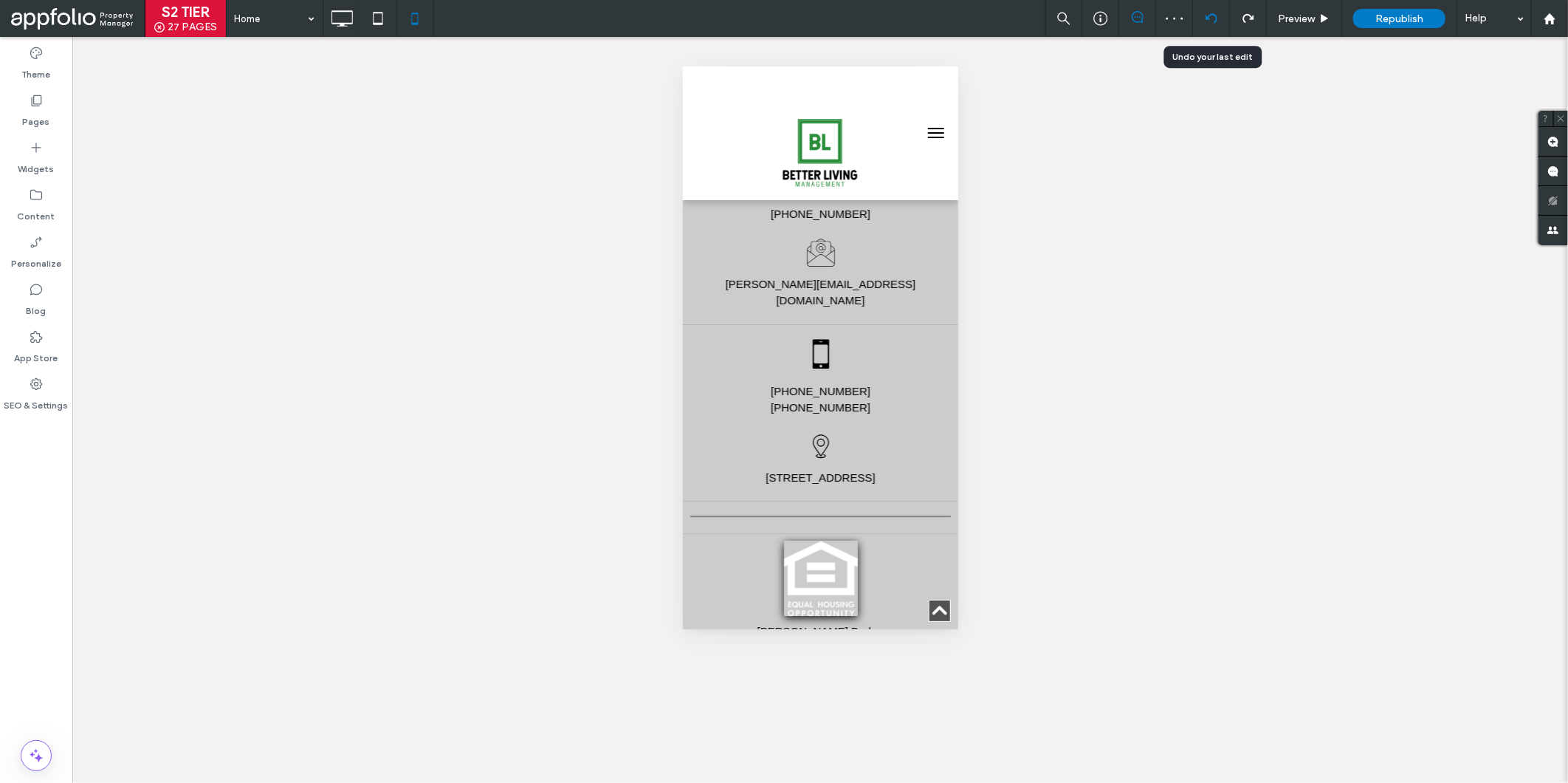
click at [1216, 17] on use at bounding box center [1210, 18] width 12 height 9
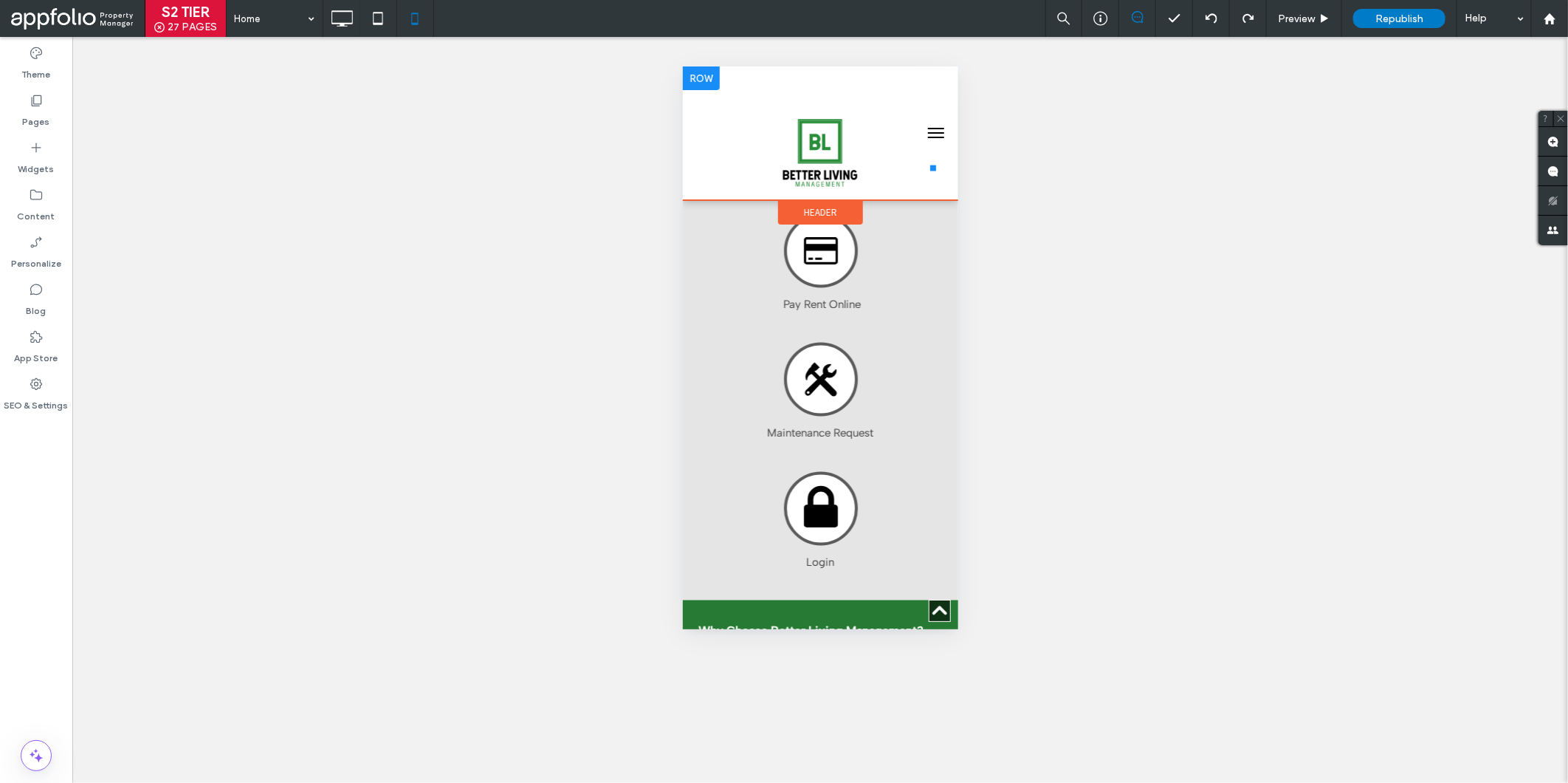
scroll to position [1703, 0]
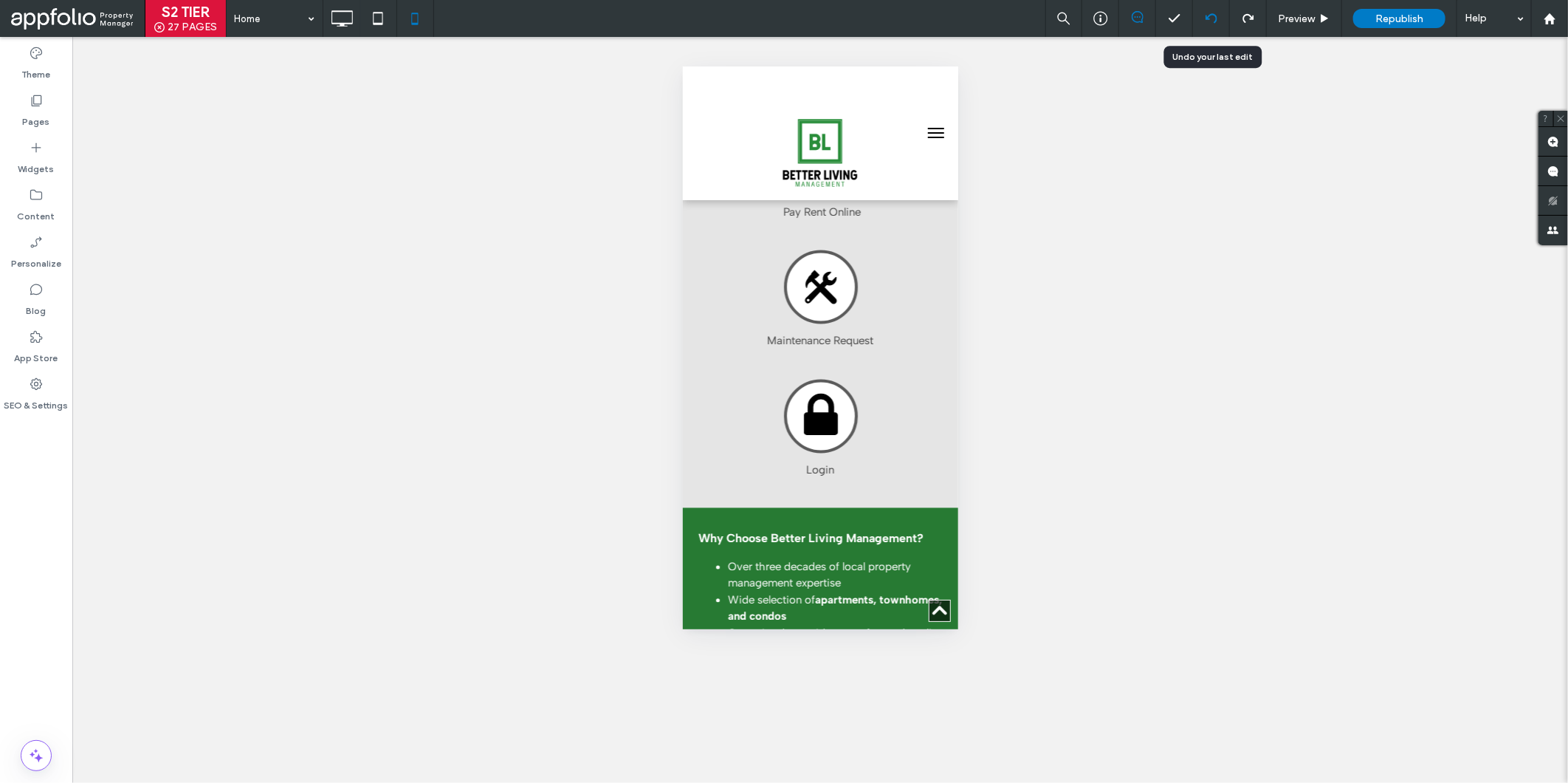
click at [1206, 16] on use at bounding box center [1210, 18] width 12 height 9
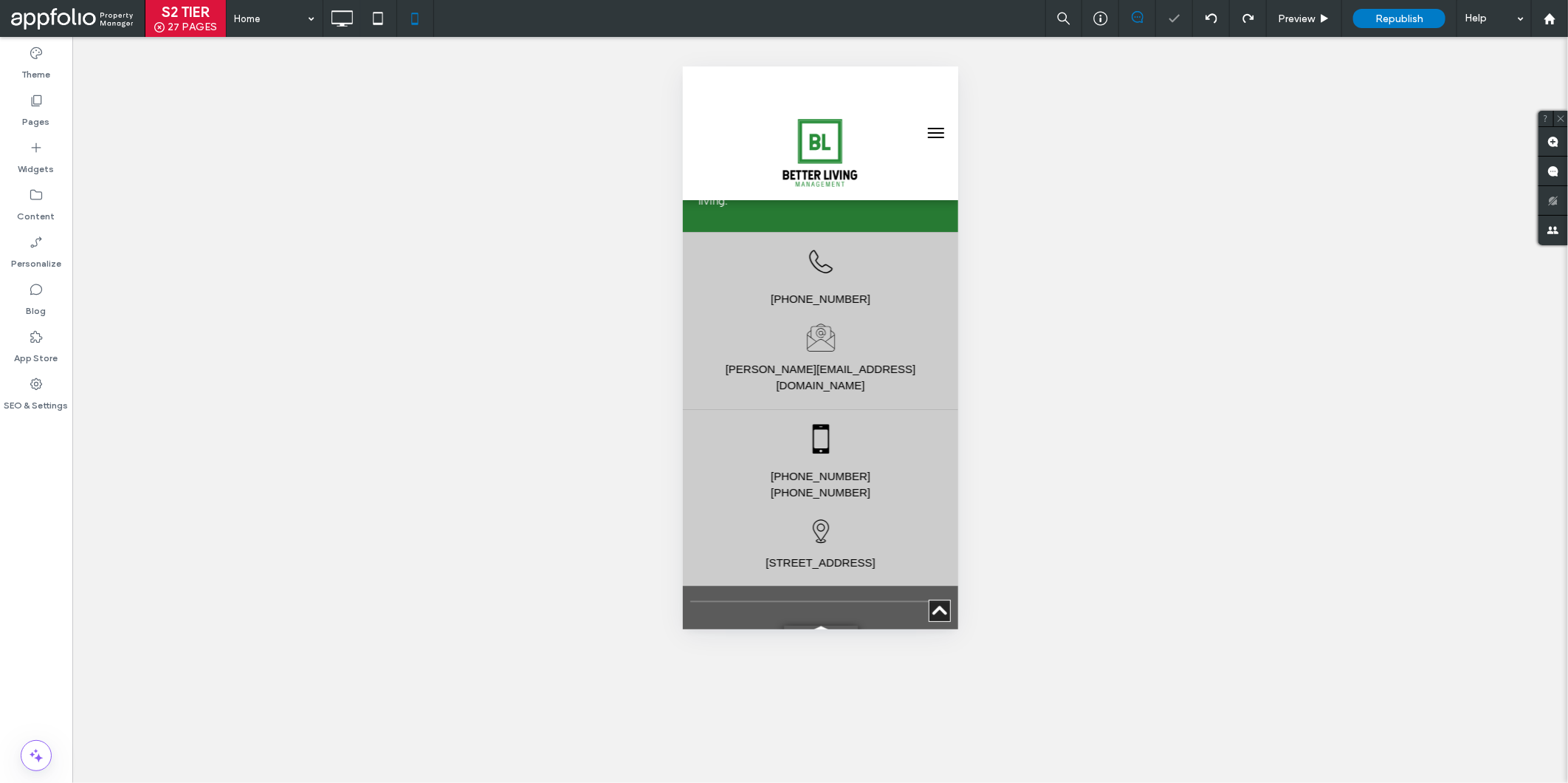
scroll to position [2398, 0]
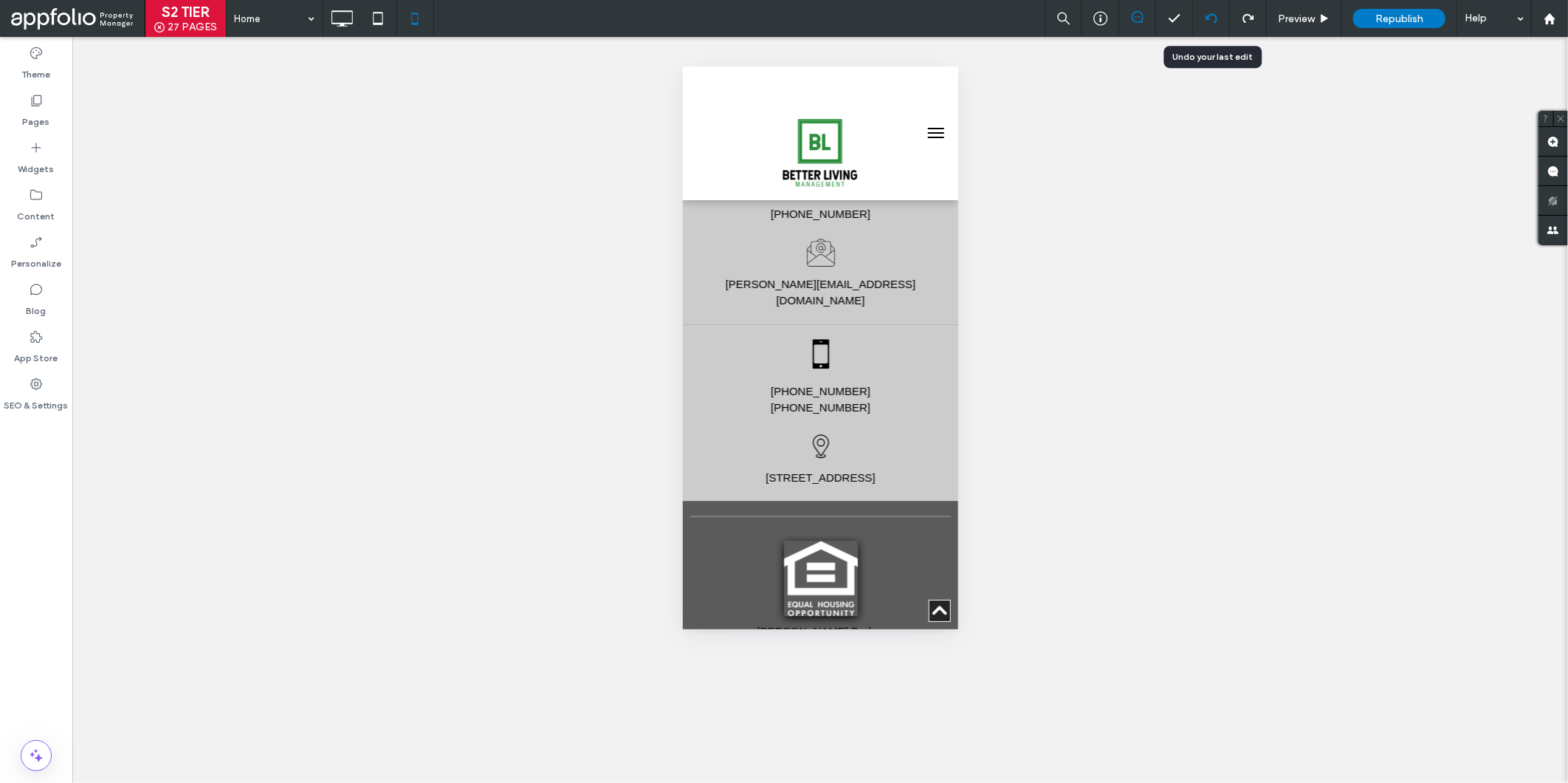
click at [1218, 18] on div at bounding box center [1211, 18] width 37 height 12
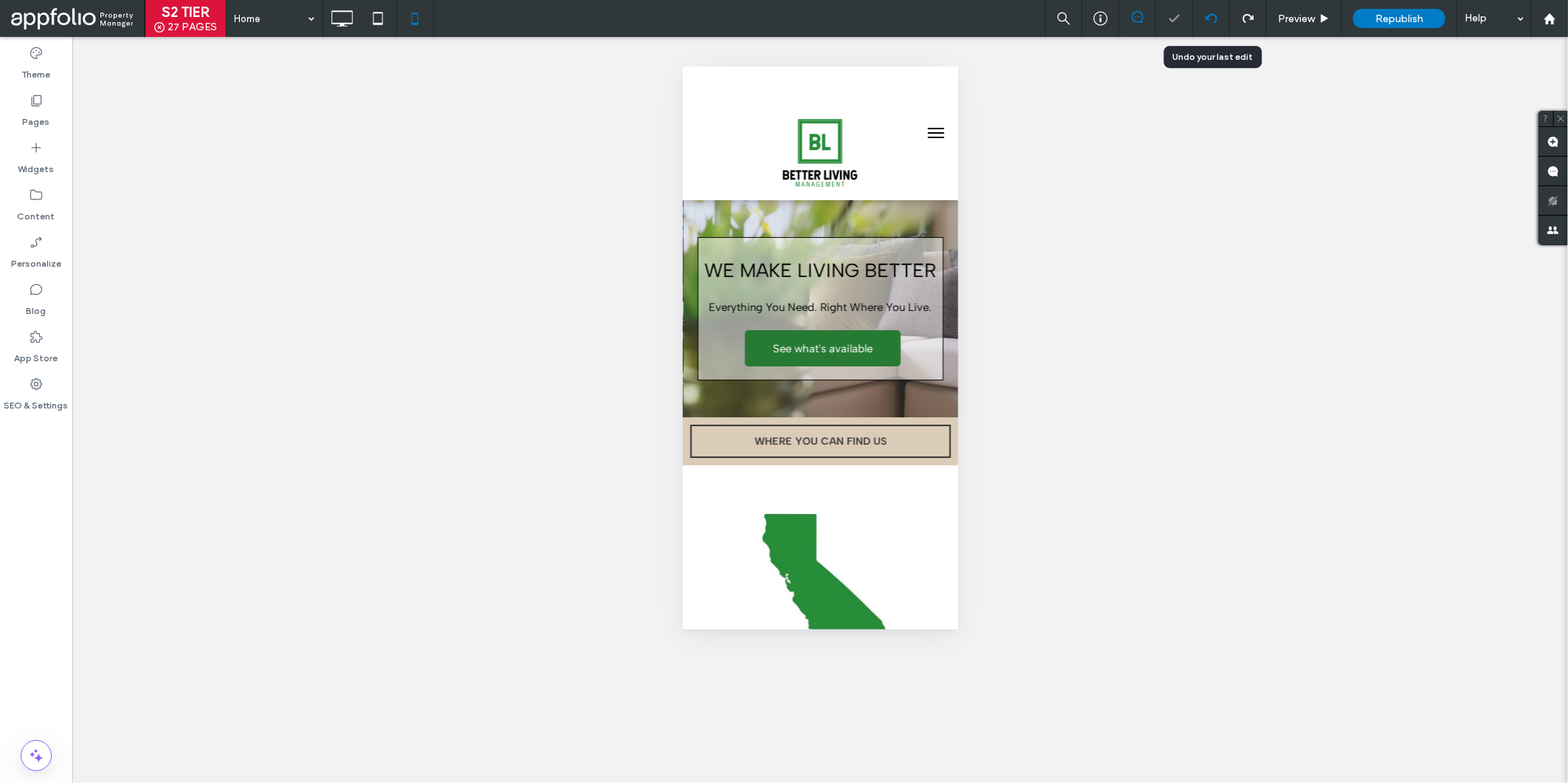
scroll to position [0, 0]
click at [1211, 23] on icon at bounding box center [1211, 18] width 12 height 12
click at [1207, 21] on icon at bounding box center [1211, 18] width 12 height 12
click at [1214, 17] on icon at bounding box center [1211, 18] width 12 height 12
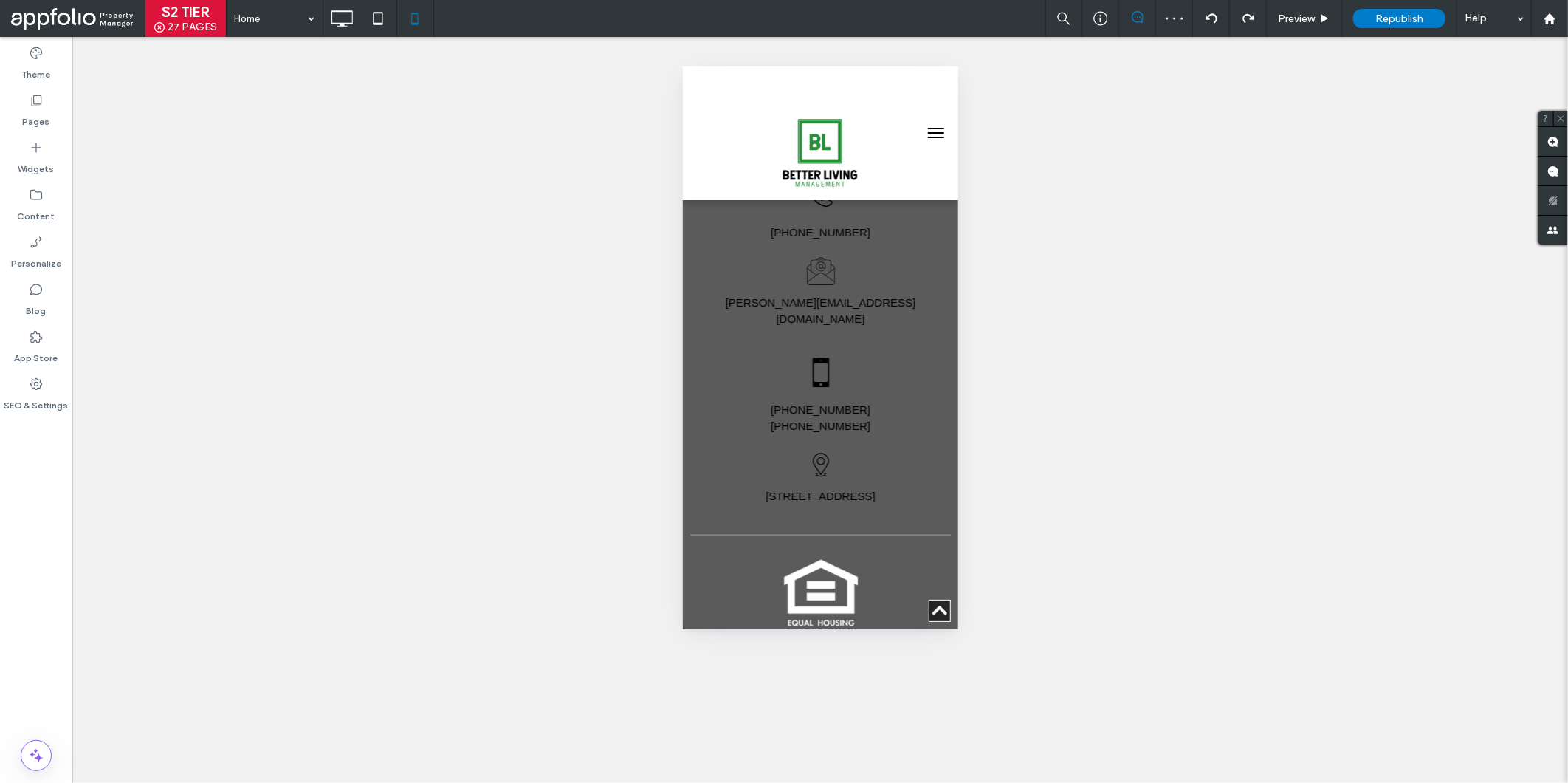
scroll to position [2382, 0]
click at [1206, 13] on icon at bounding box center [1211, 18] width 12 height 12
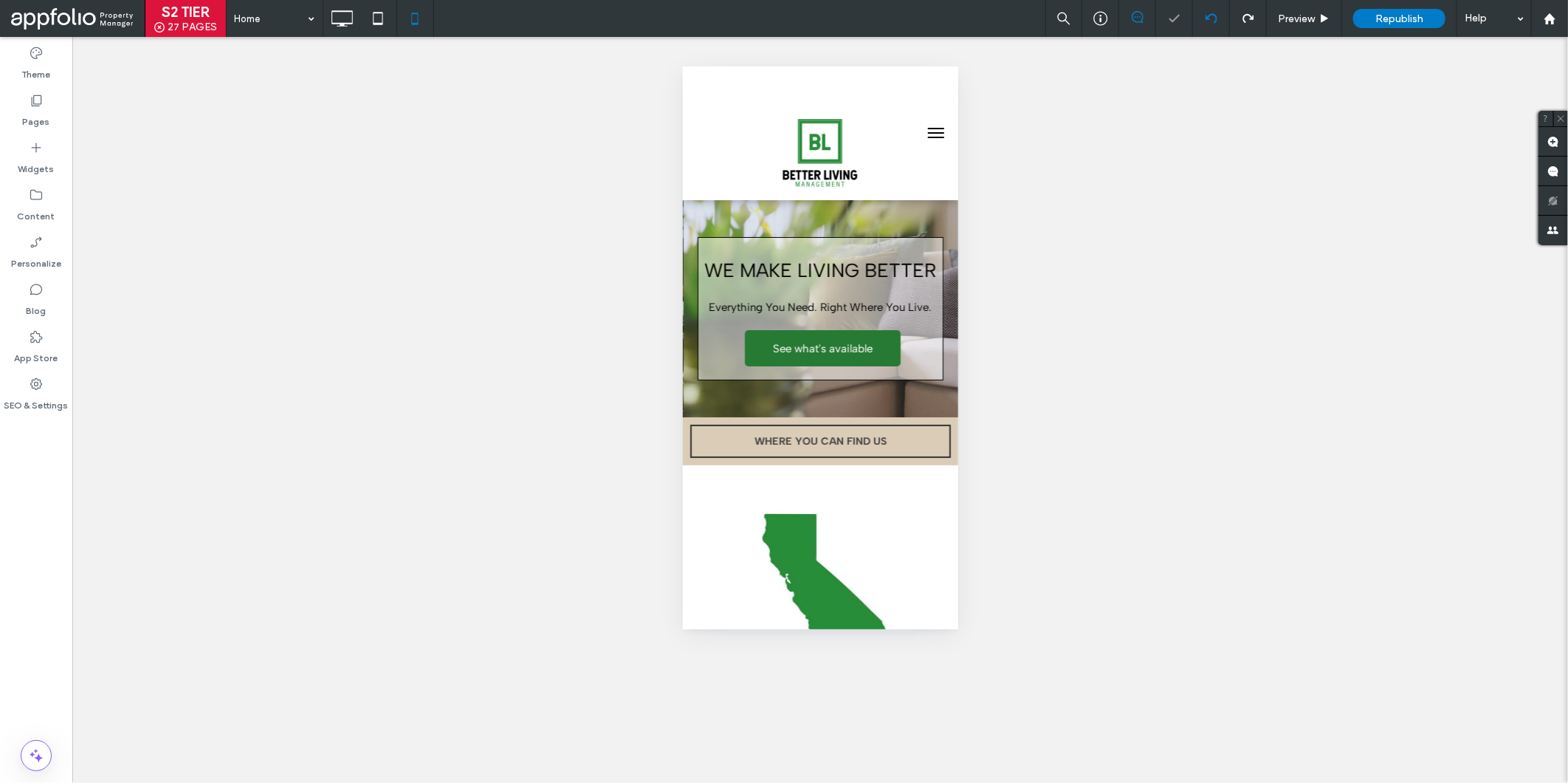
scroll to position [0, 0]
click at [1209, 17] on icon at bounding box center [1211, 18] width 12 height 12
click at [1207, 16] on use at bounding box center [1210, 18] width 12 height 9
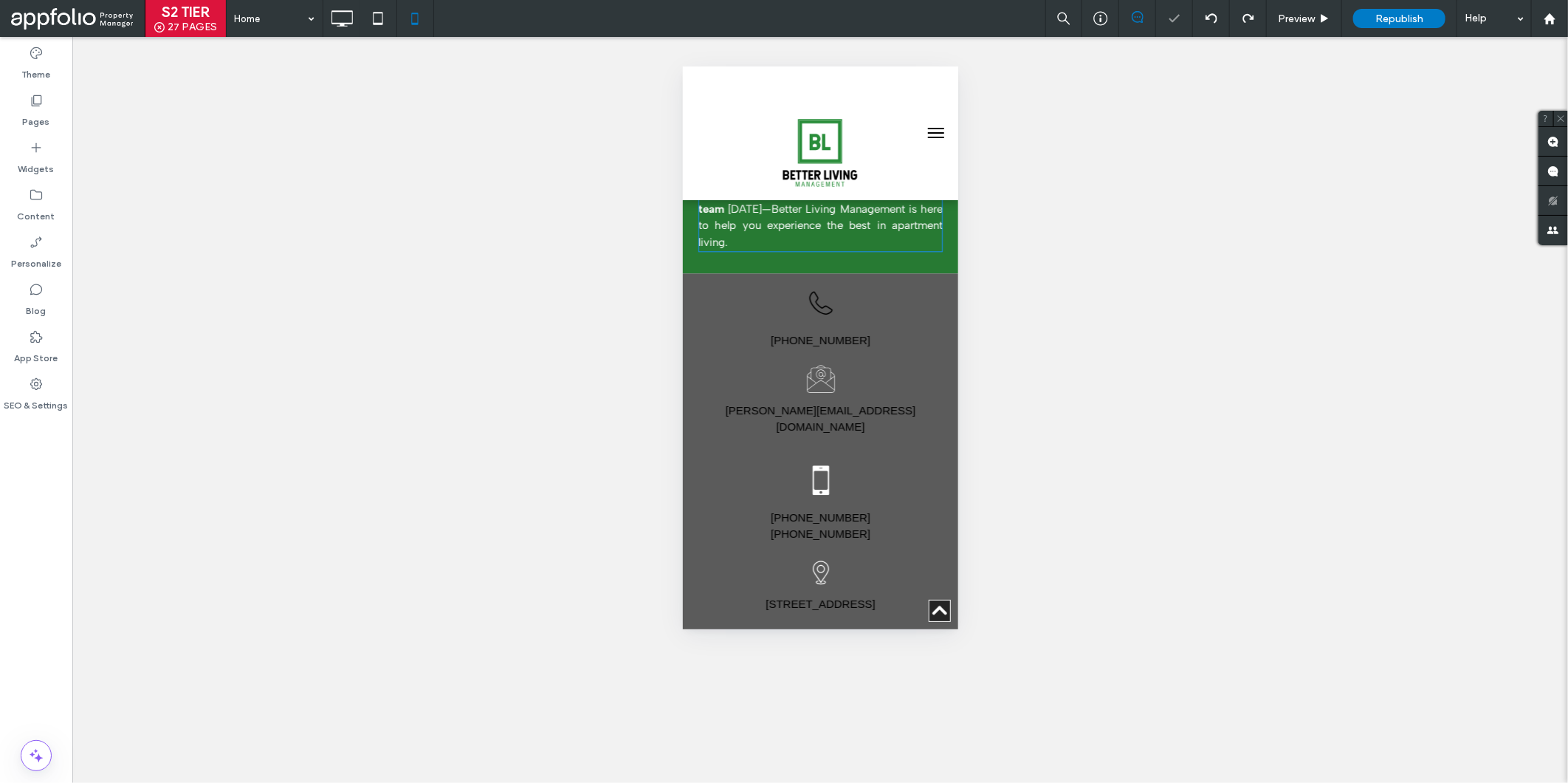
scroll to position [2398, 0]
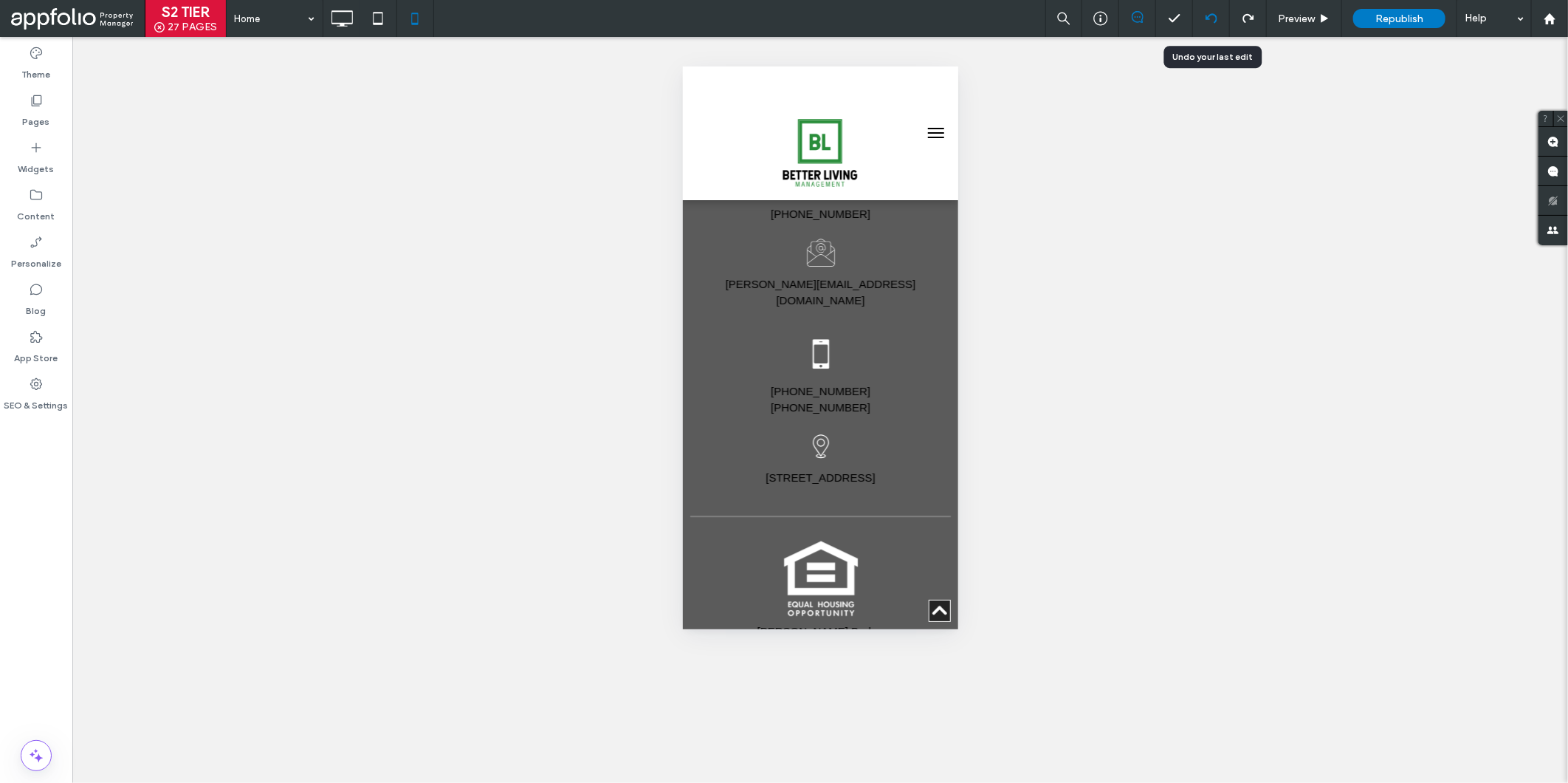
click at [1210, 23] on icon at bounding box center [1211, 18] width 12 height 12
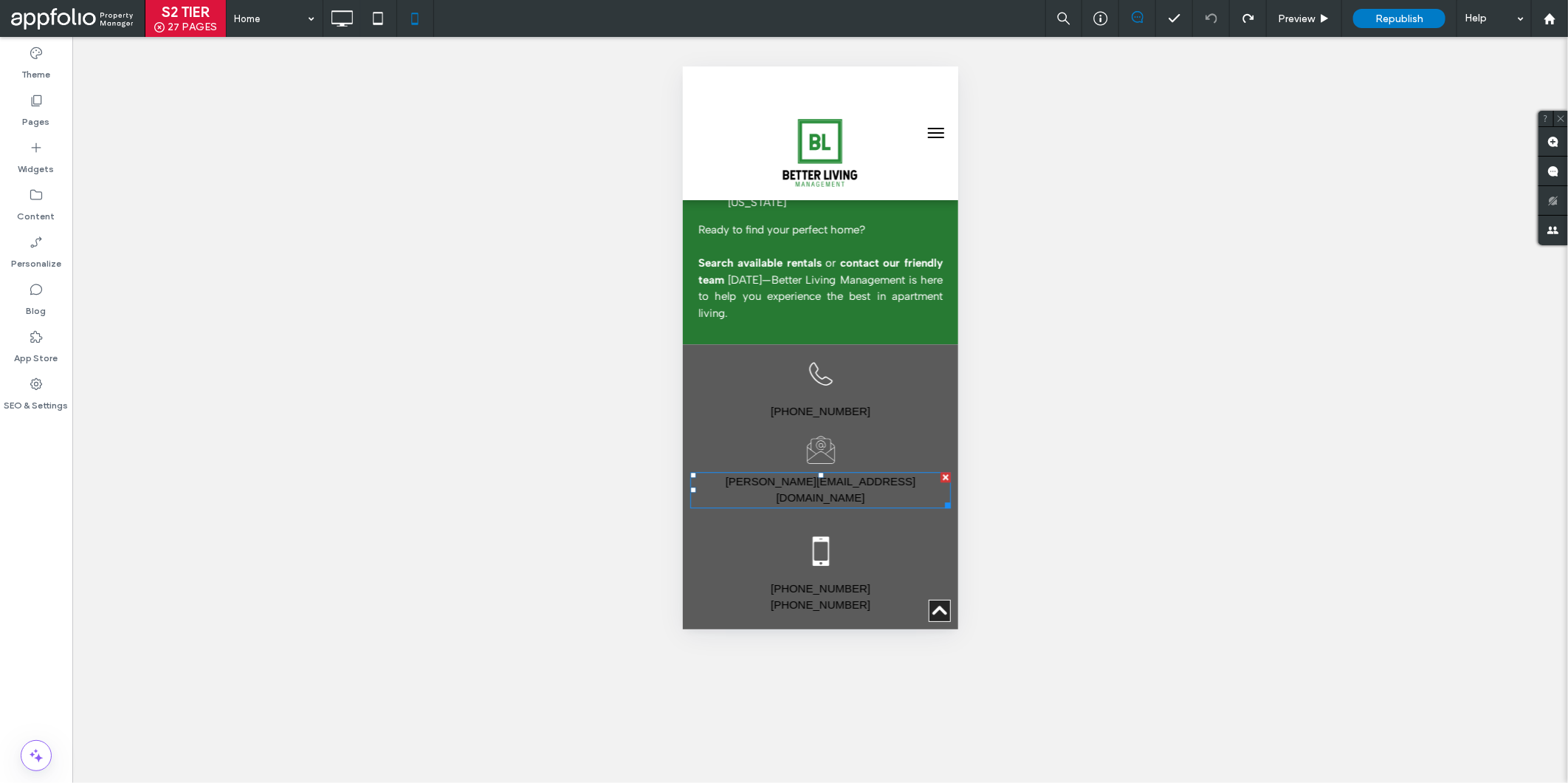
scroll to position [2199, 0]
click at [851, 321] on div "Footer" at bounding box center [820, 332] width 121 height 22
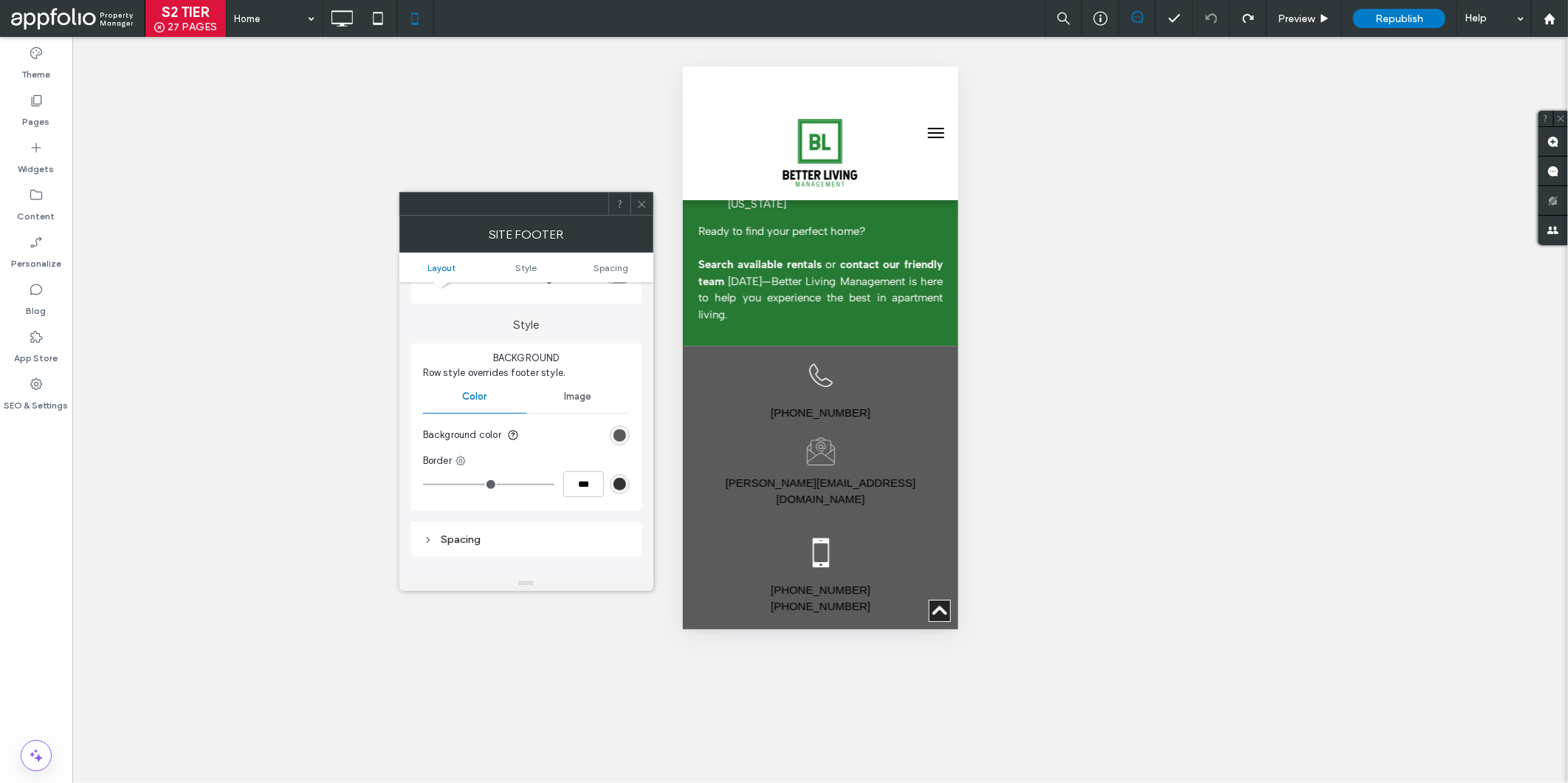
scroll to position [114, 0]
click at [616, 429] on div "rgb(91, 91, 91)" at bounding box center [620, 429] width 13 height 13
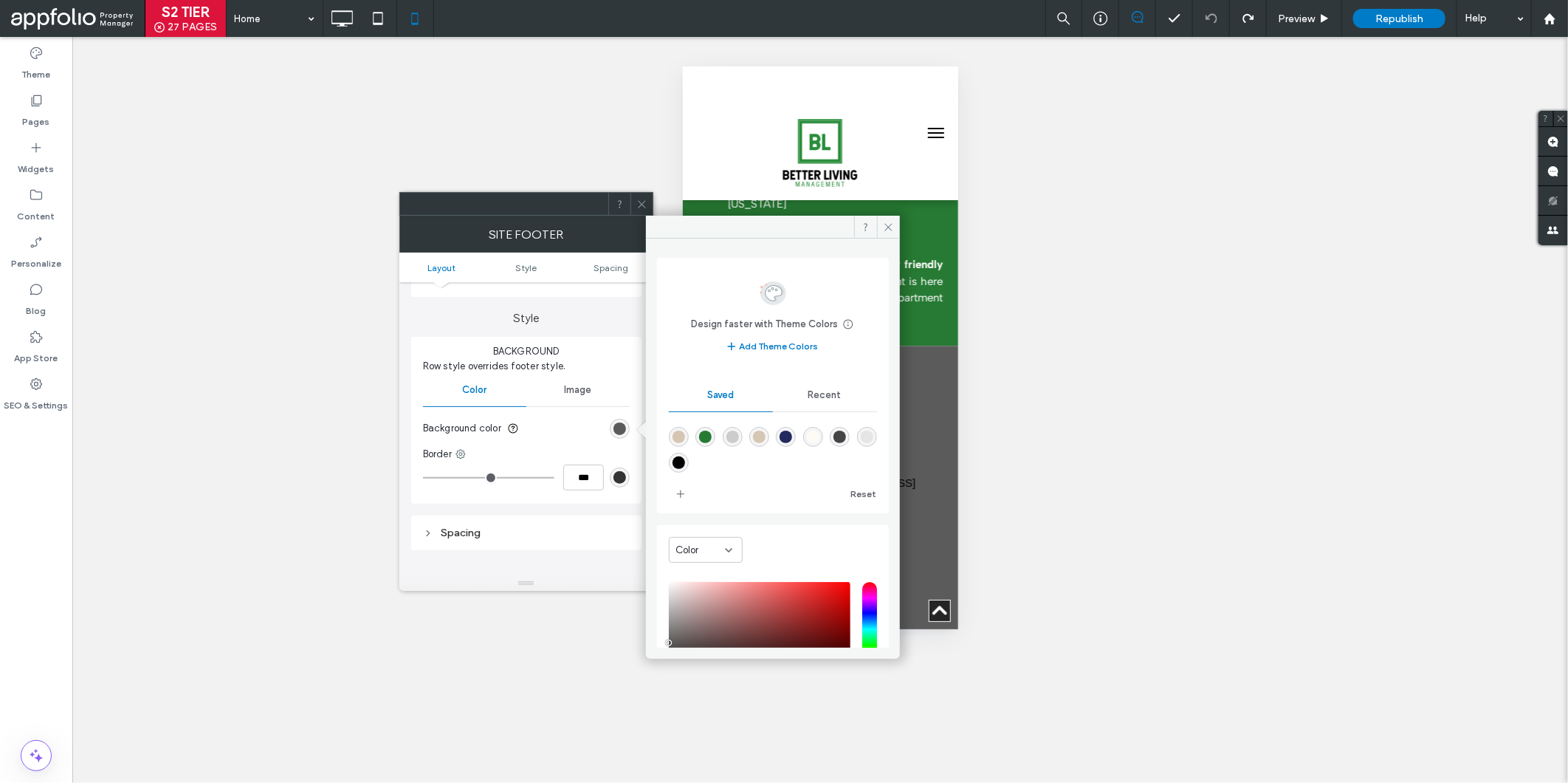
click at [727, 440] on div "rgba(204,204,204,1)" at bounding box center [732, 437] width 13 height 13
type input "*******"
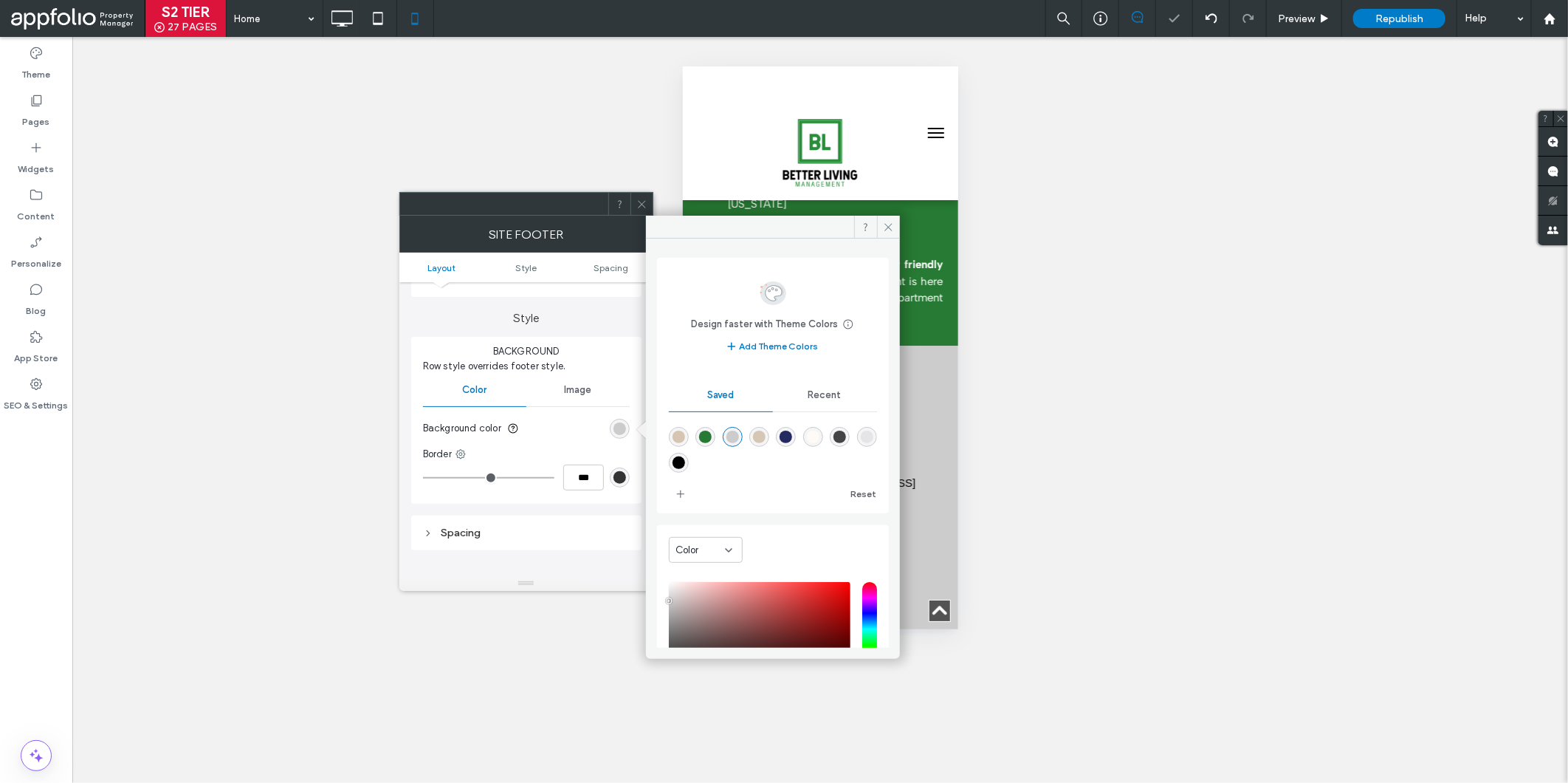
click at [637, 208] on icon at bounding box center [642, 204] width 11 height 11
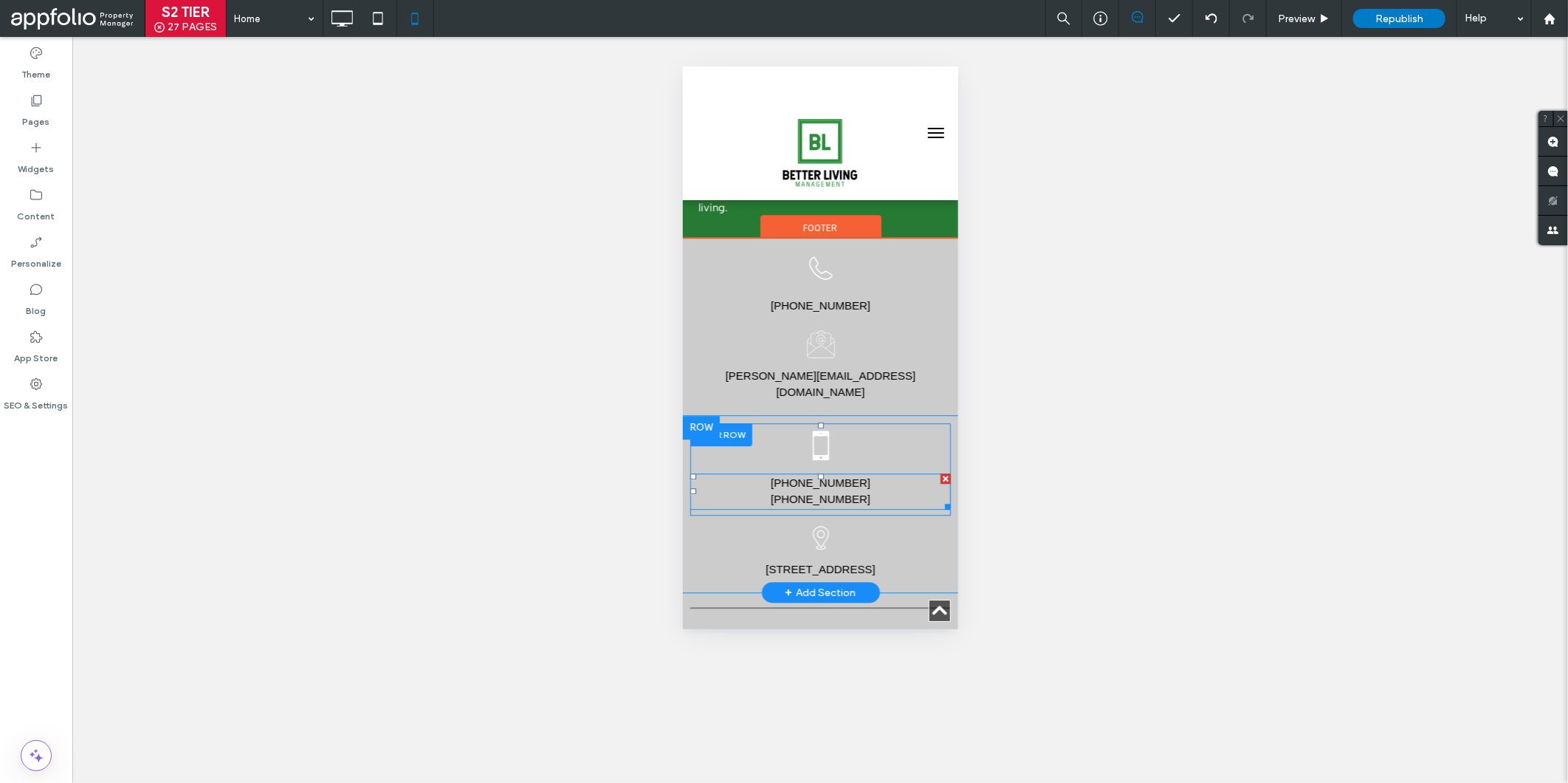
scroll to position [2307, 0]
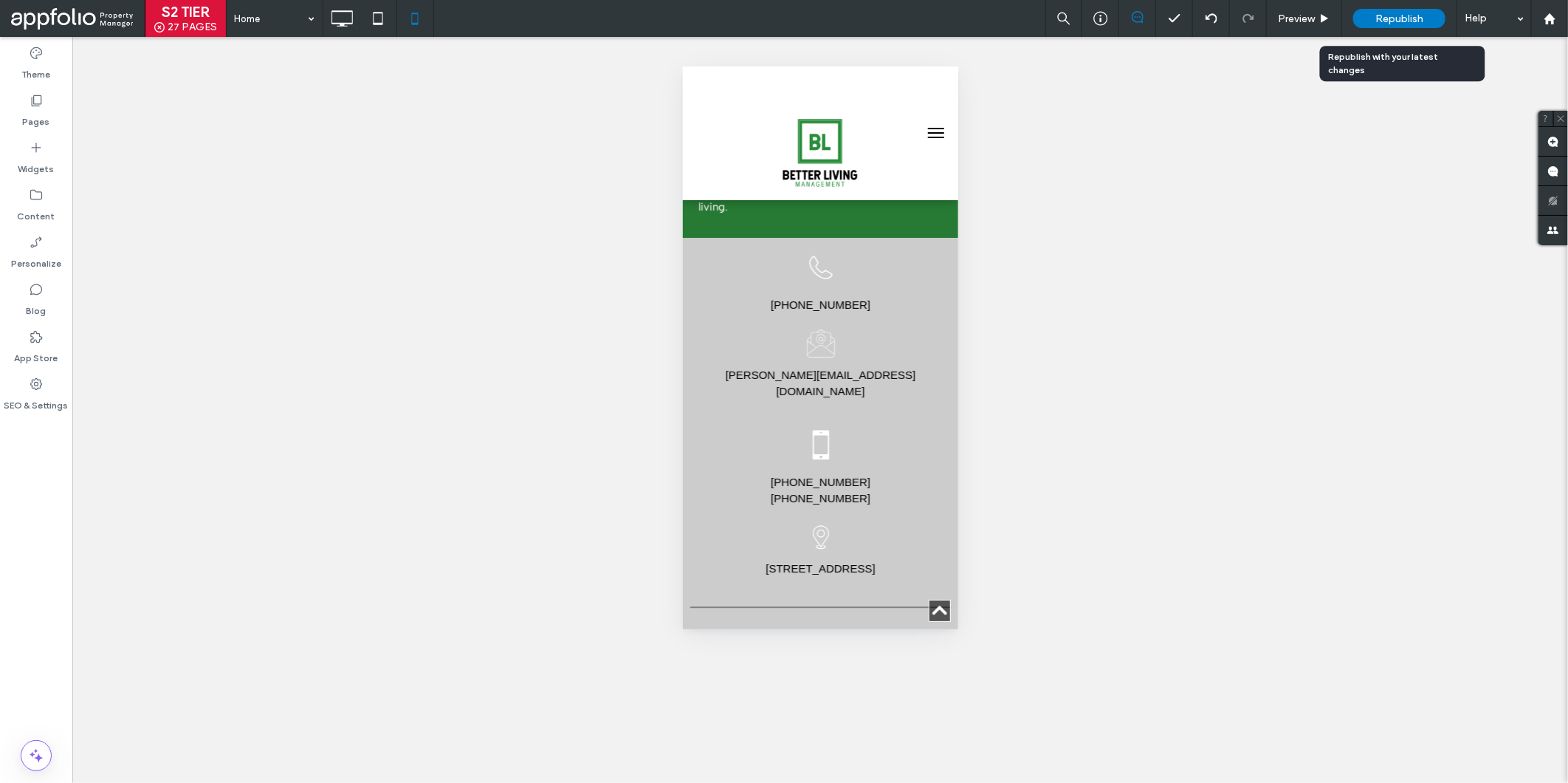
click at [1377, 22] on span "Republish" at bounding box center [1399, 19] width 48 height 13
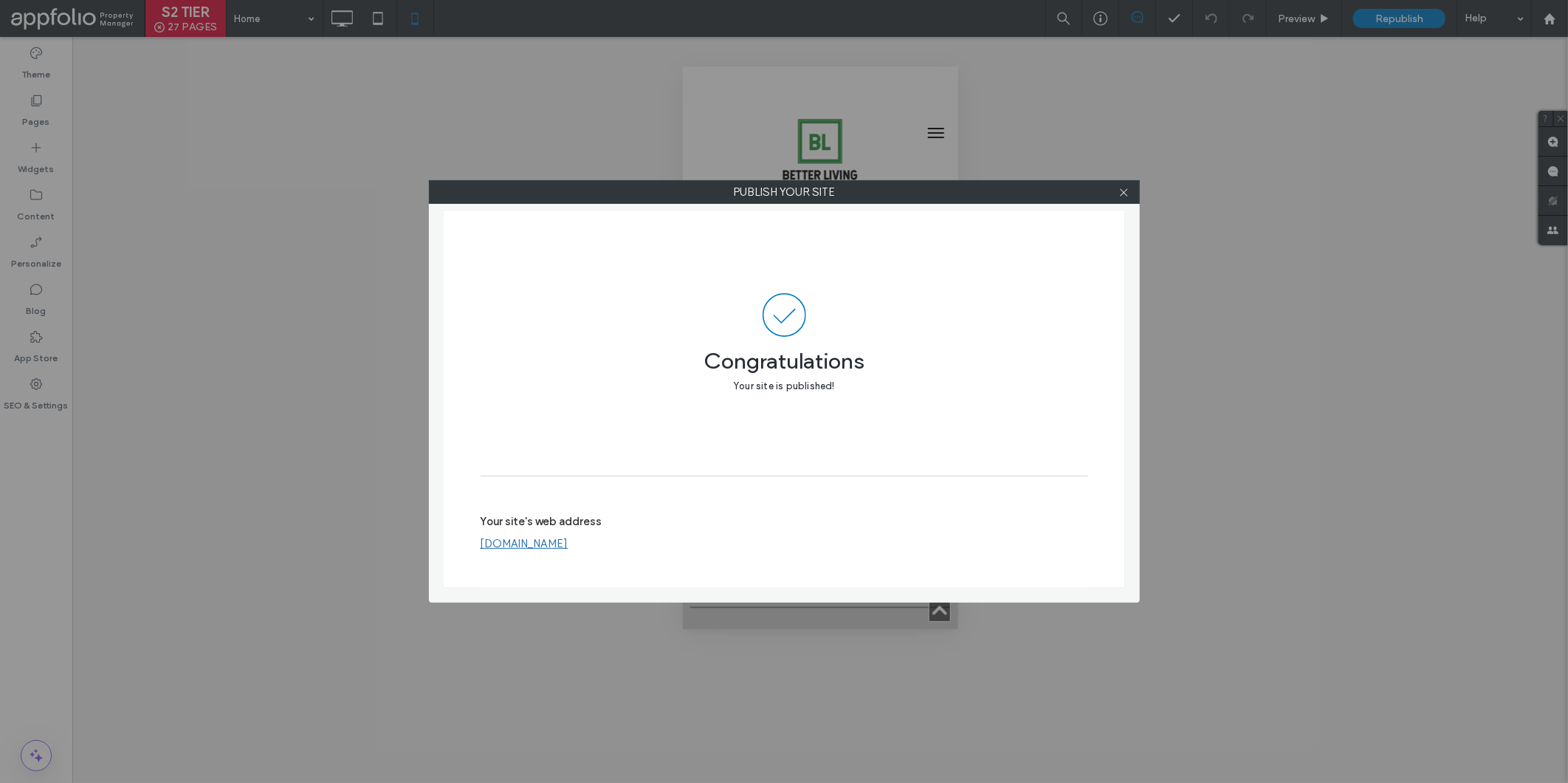
click at [451, 89] on div "Publish your site Congratulations Your site is published! Your site's web addre…" at bounding box center [784, 391] width 1568 height 783
click at [1123, 192] on use at bounding box center [1123, 192] width 7 height 7
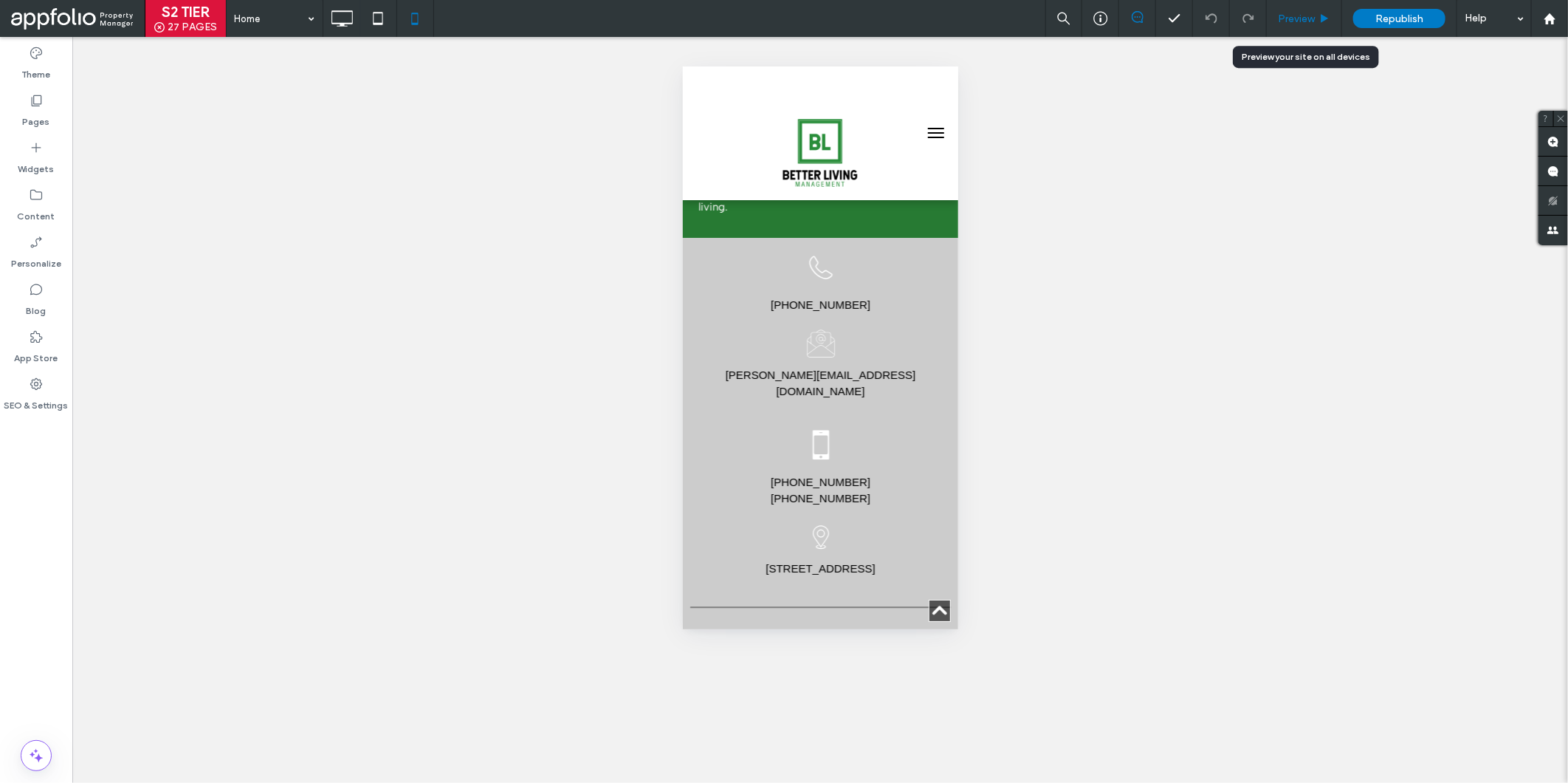
click at [1319, 18] on icon at bounding box center [1325, 19] width 11 height 11
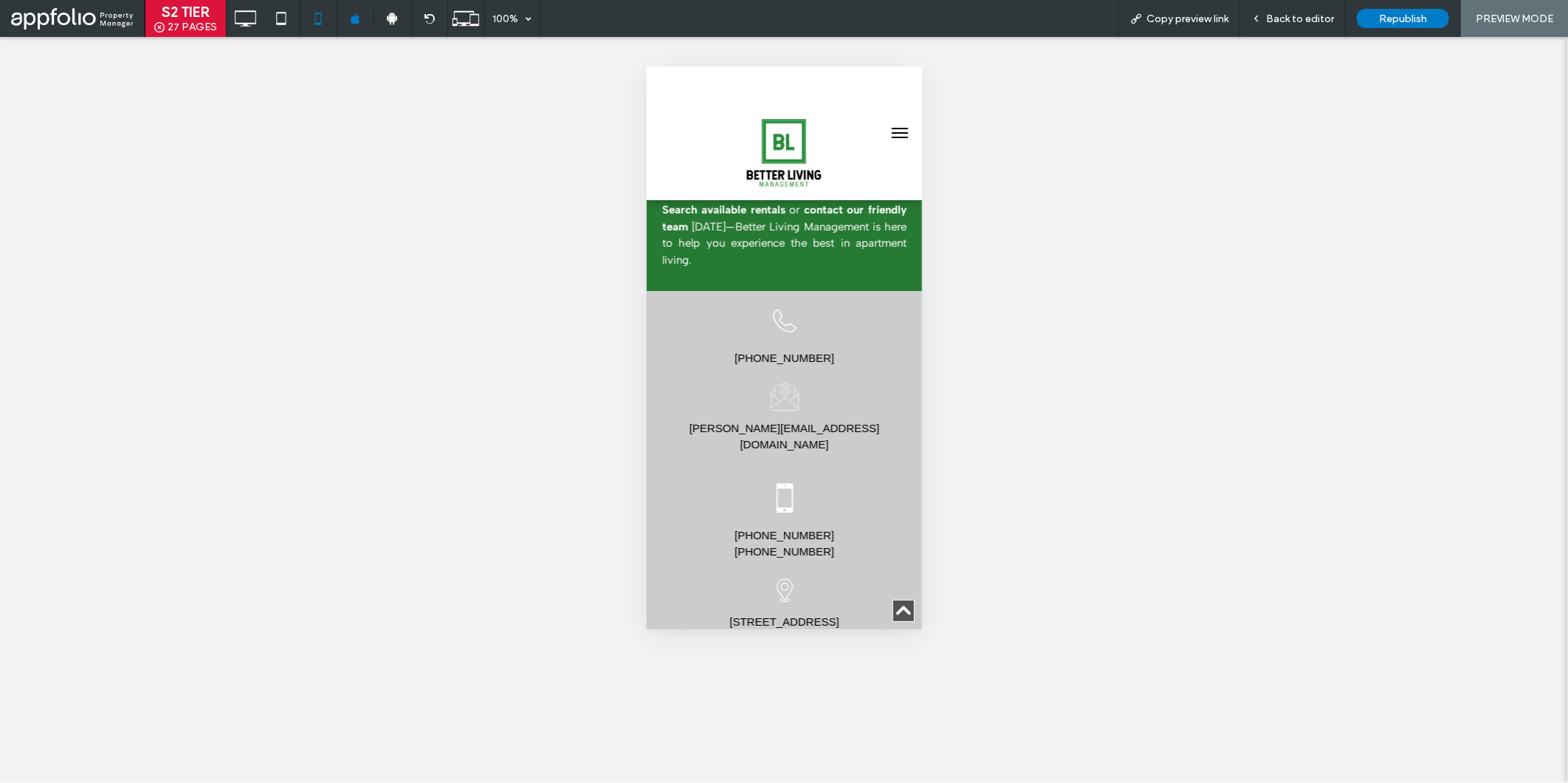
scroll to position [2255, 0]
